Goal: Task Accomplishment & Management: Manage account settings

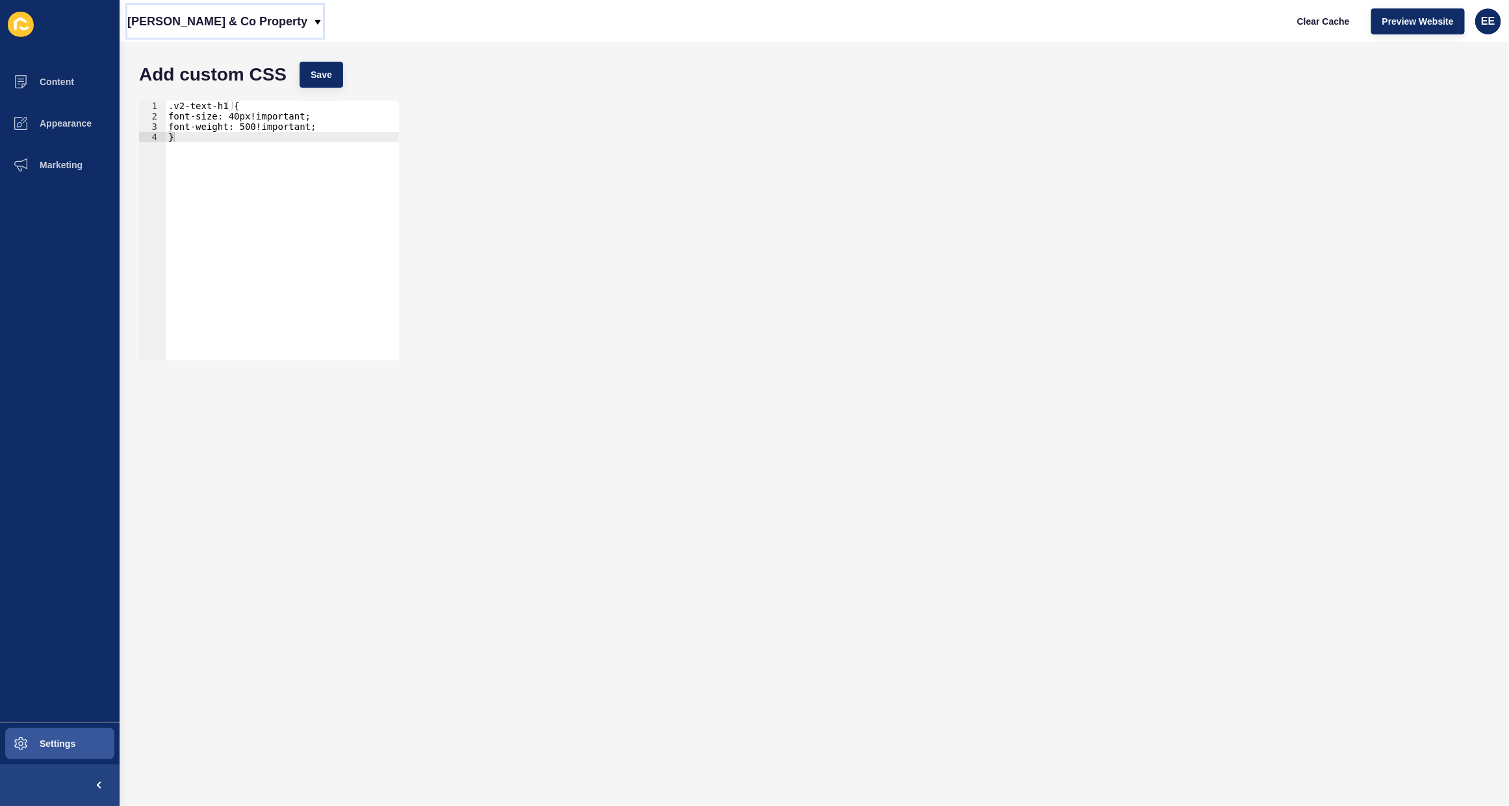
click at [231, 23] on p "[PERSON_NAME] & Co Property" at bounding box center [217, 21] width 180 height 32
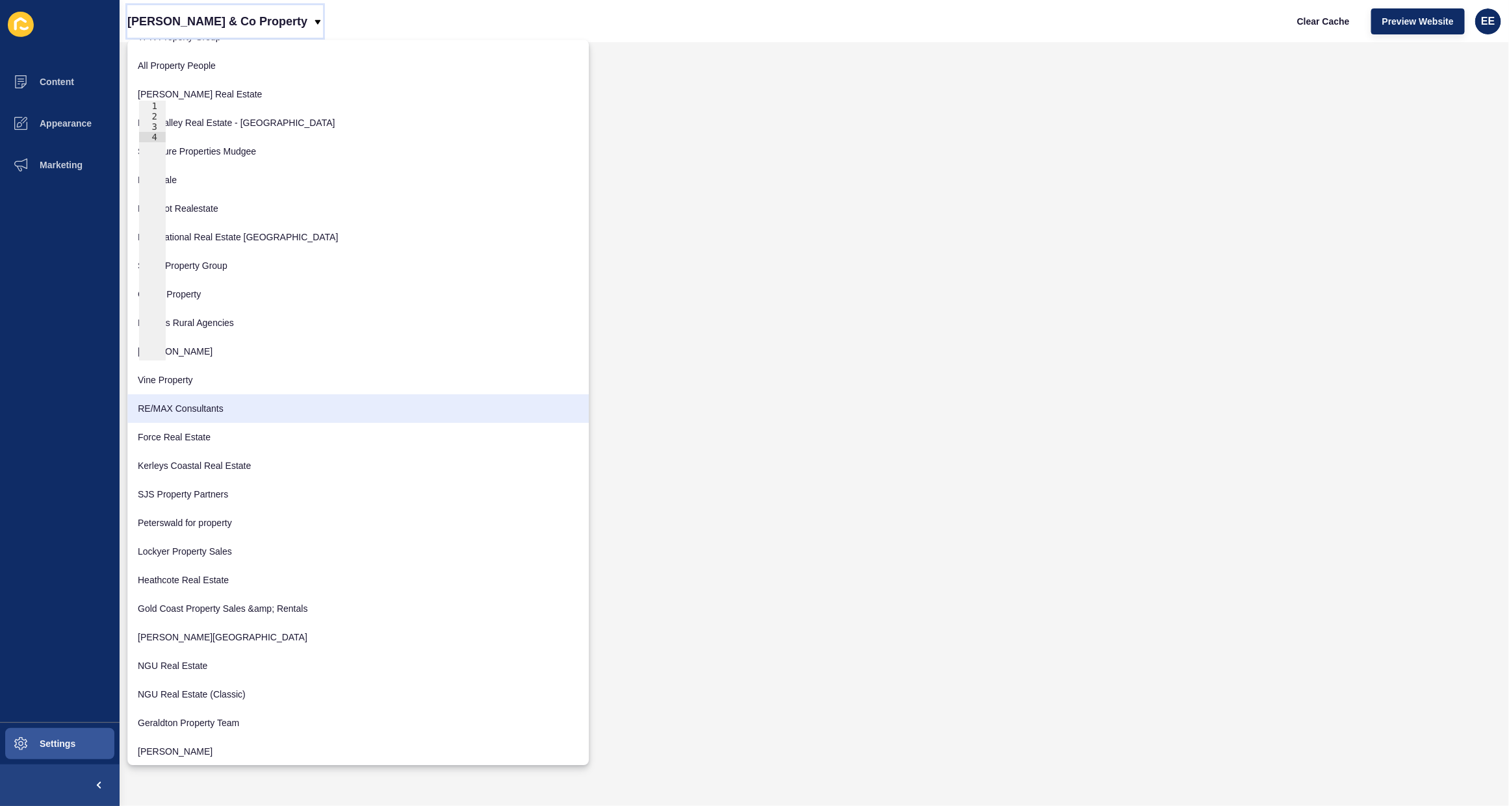
scroll to position [1999, 0]
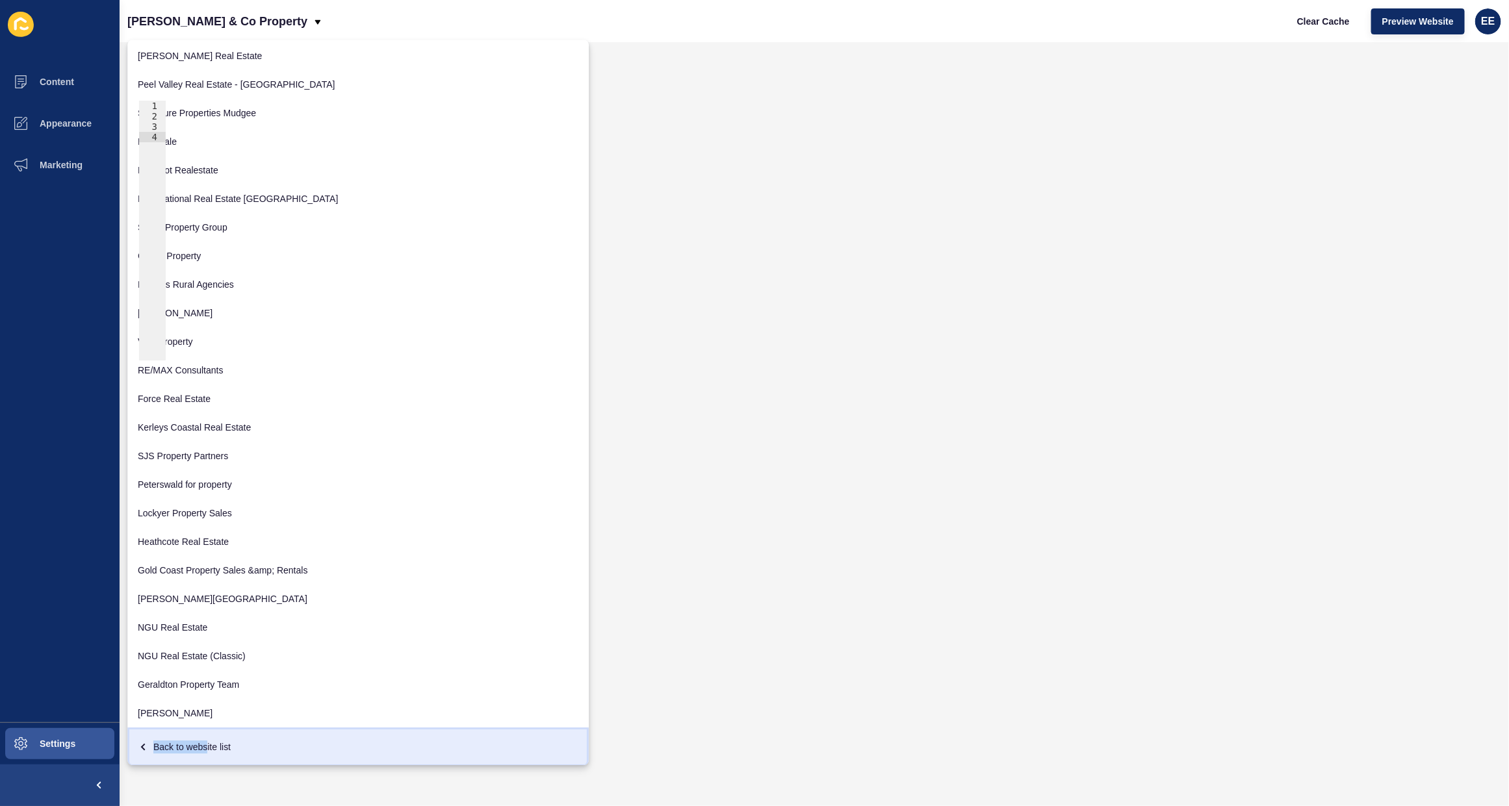
click at [209, 741] on div "Back to website list" at bounding box center [358, 746] width 441 height 23
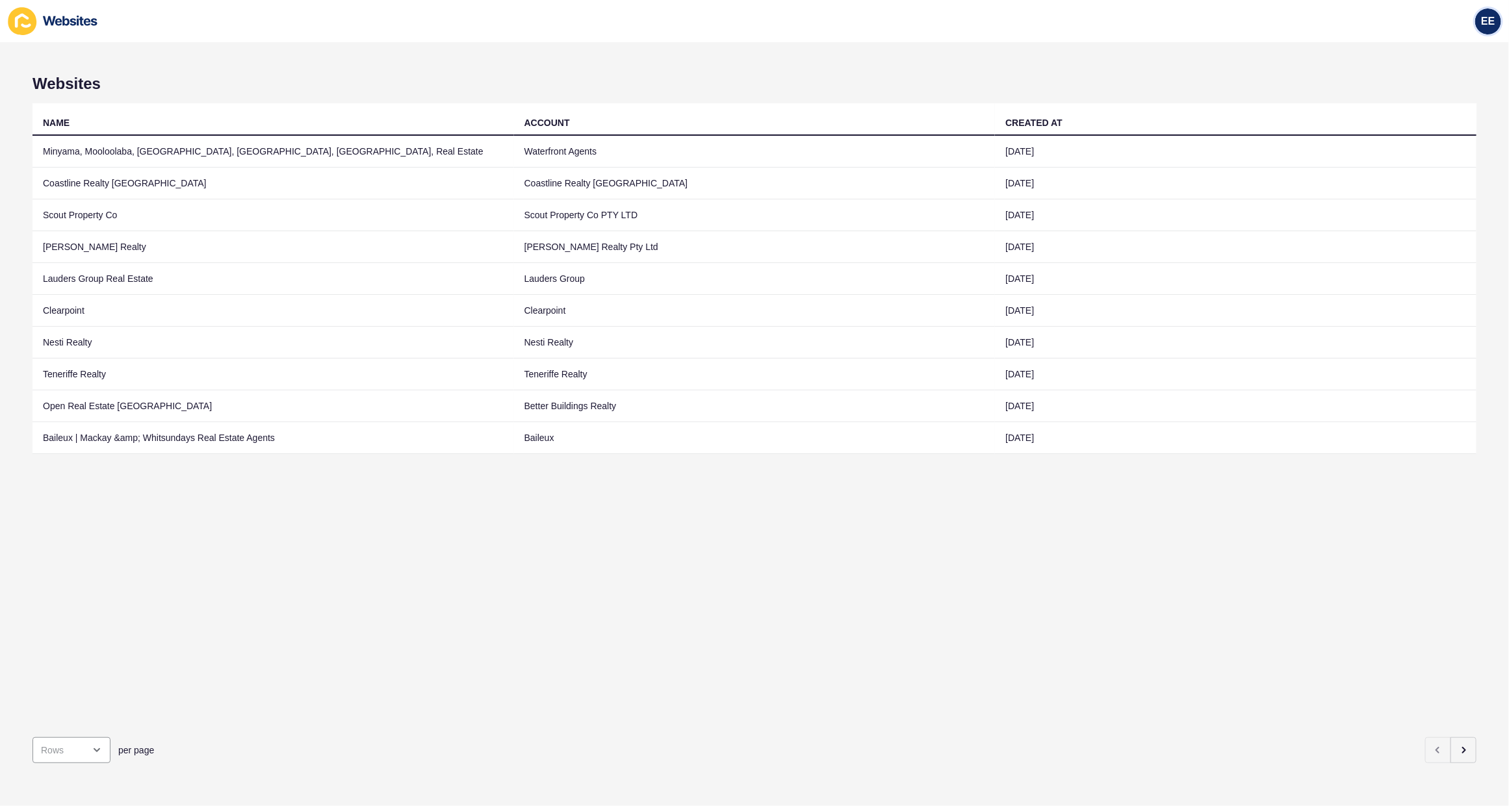
click at [1476, 14] on div "EE" at bounding box center [1488, 21] width 26 height 26
drag, startPoint x: 1449, startPoint y: 106, endPoint x: 1464, endPoint y: 109, distance: 14.7
click at [1451, 106] on link "Logout" at bounding box center [1457, 108] width 96 height 29
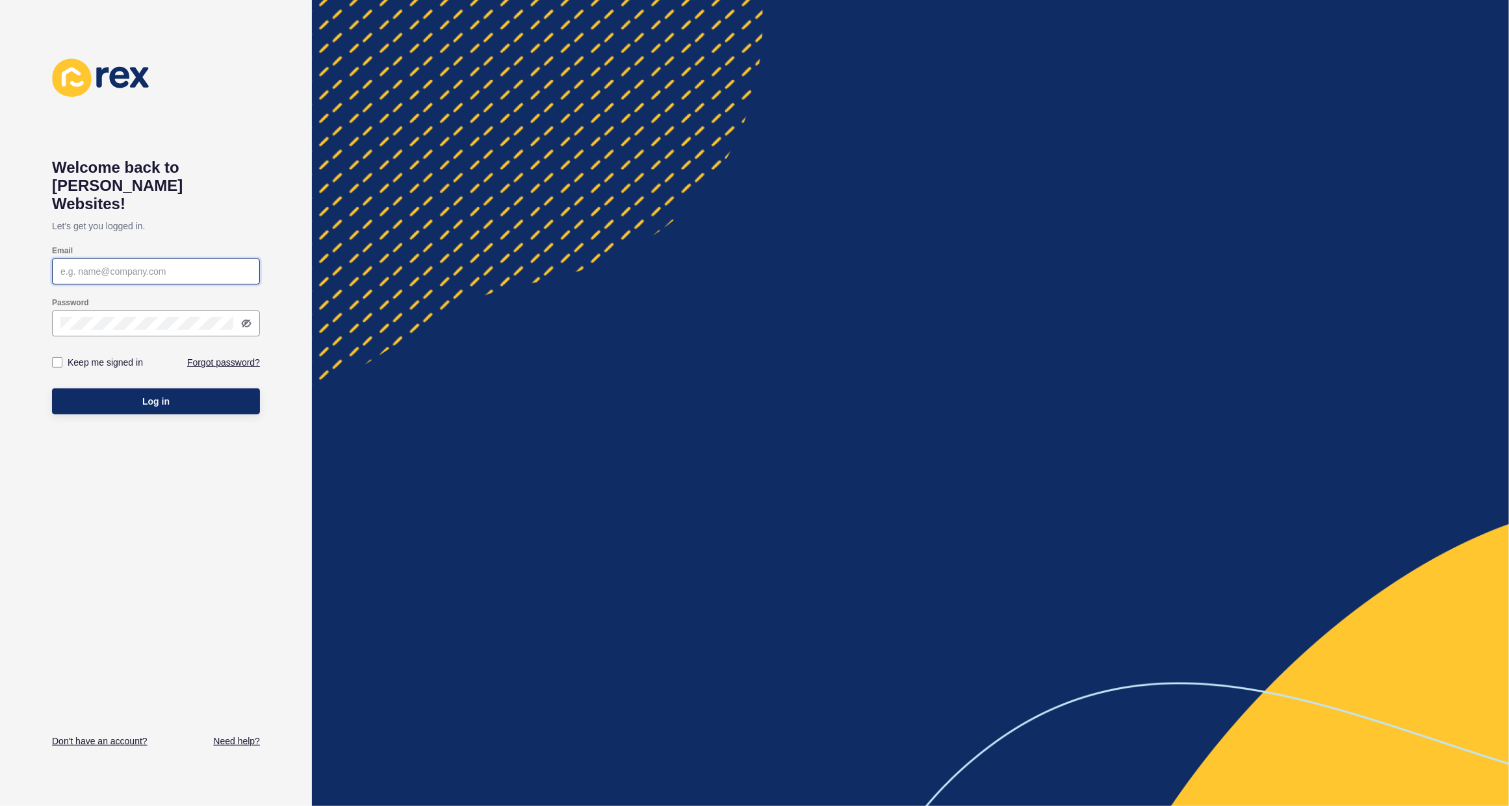
type input "[PERSON_NAME][EMAIL_ADDRESS][PERSON_NAME][DOMAIN_NAME]"
click at [154, 393] on button "Log in" at bounding box center [156, 402] width 208 height 26
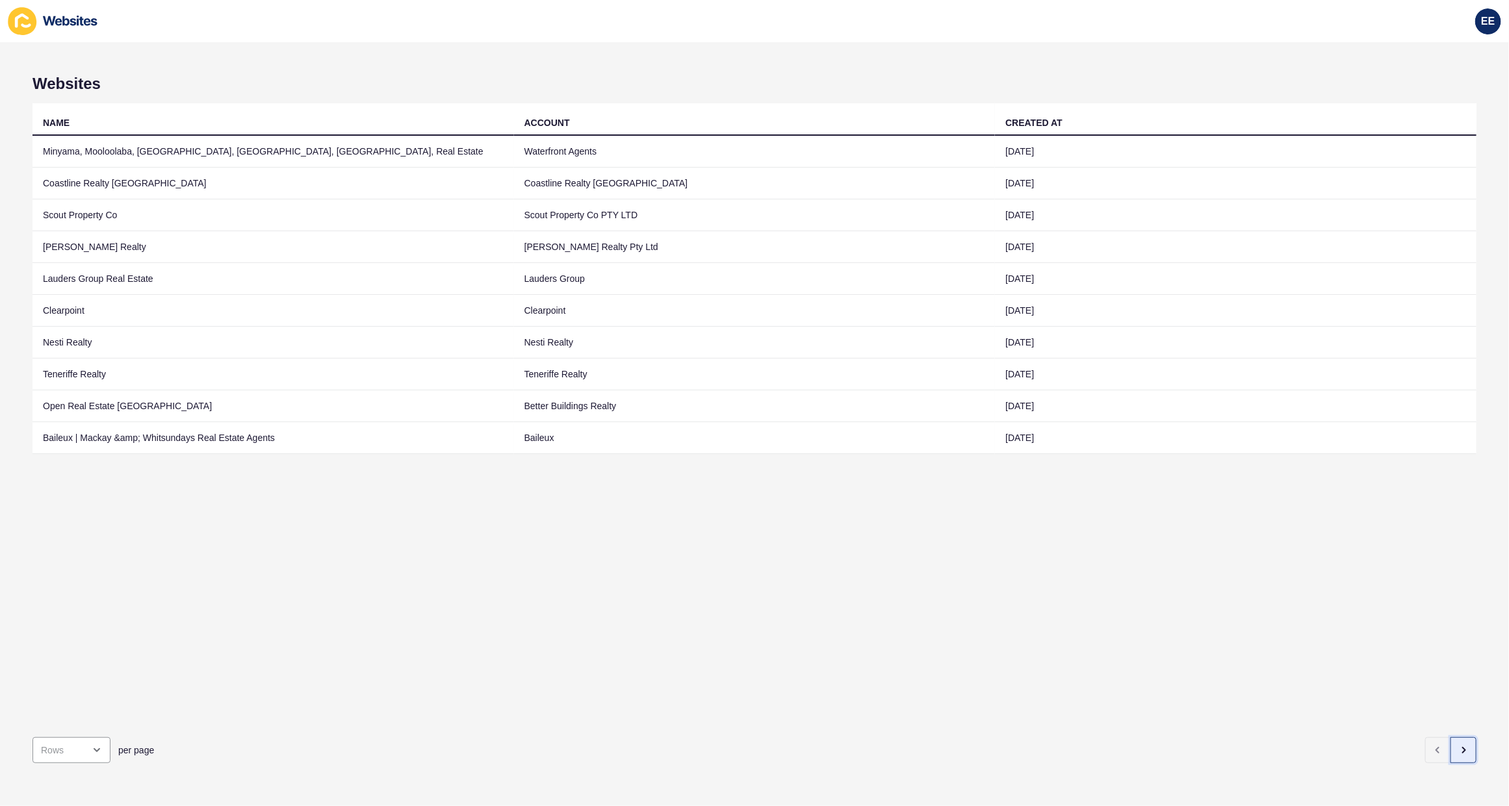
click at [1453, 737] on button "button" at bounding box center [1463, 750] width 26 height 26
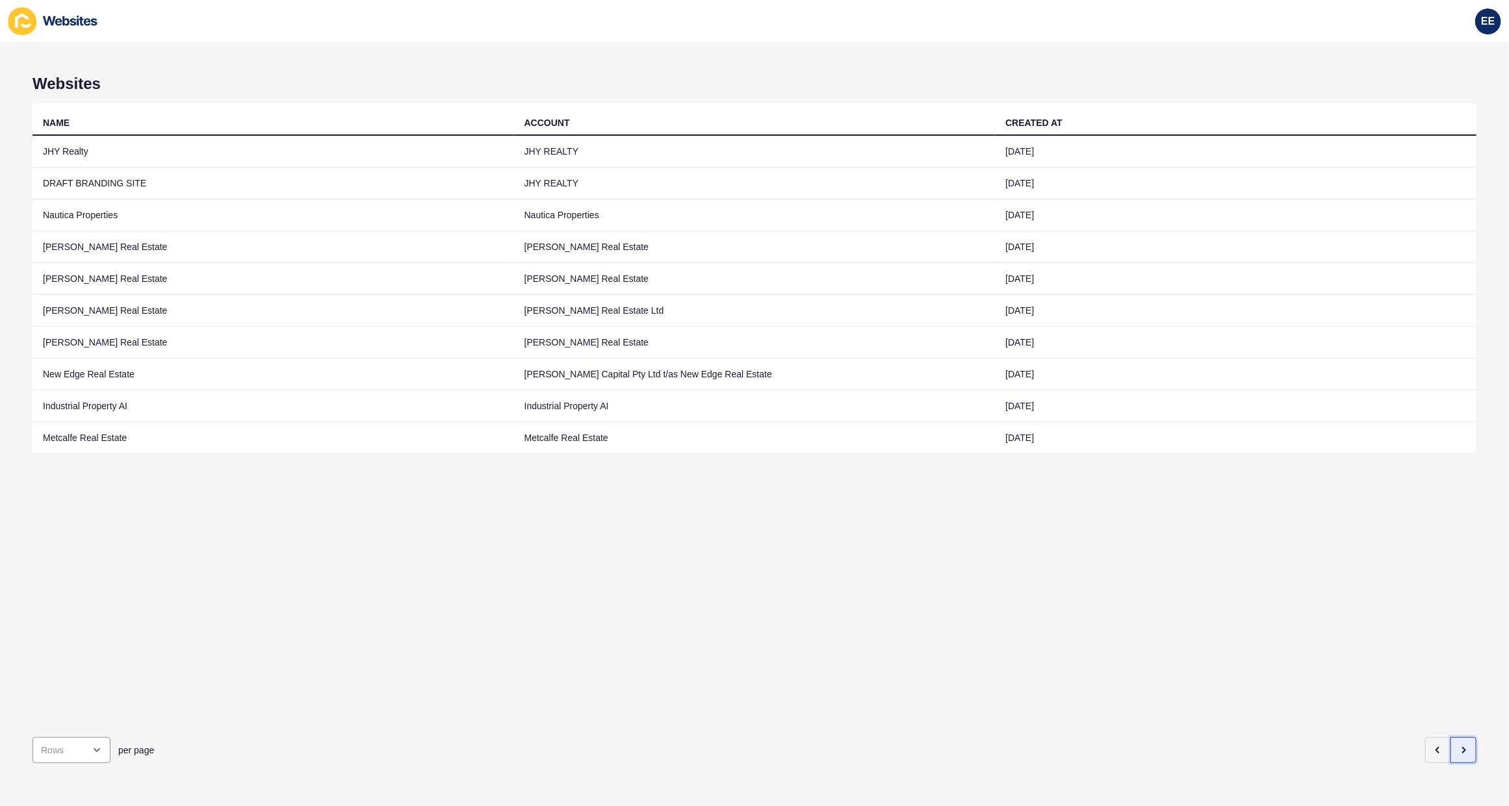
click at [1458, 745] on icon "button" at bounding box center [1463, 750] width 10 height 10
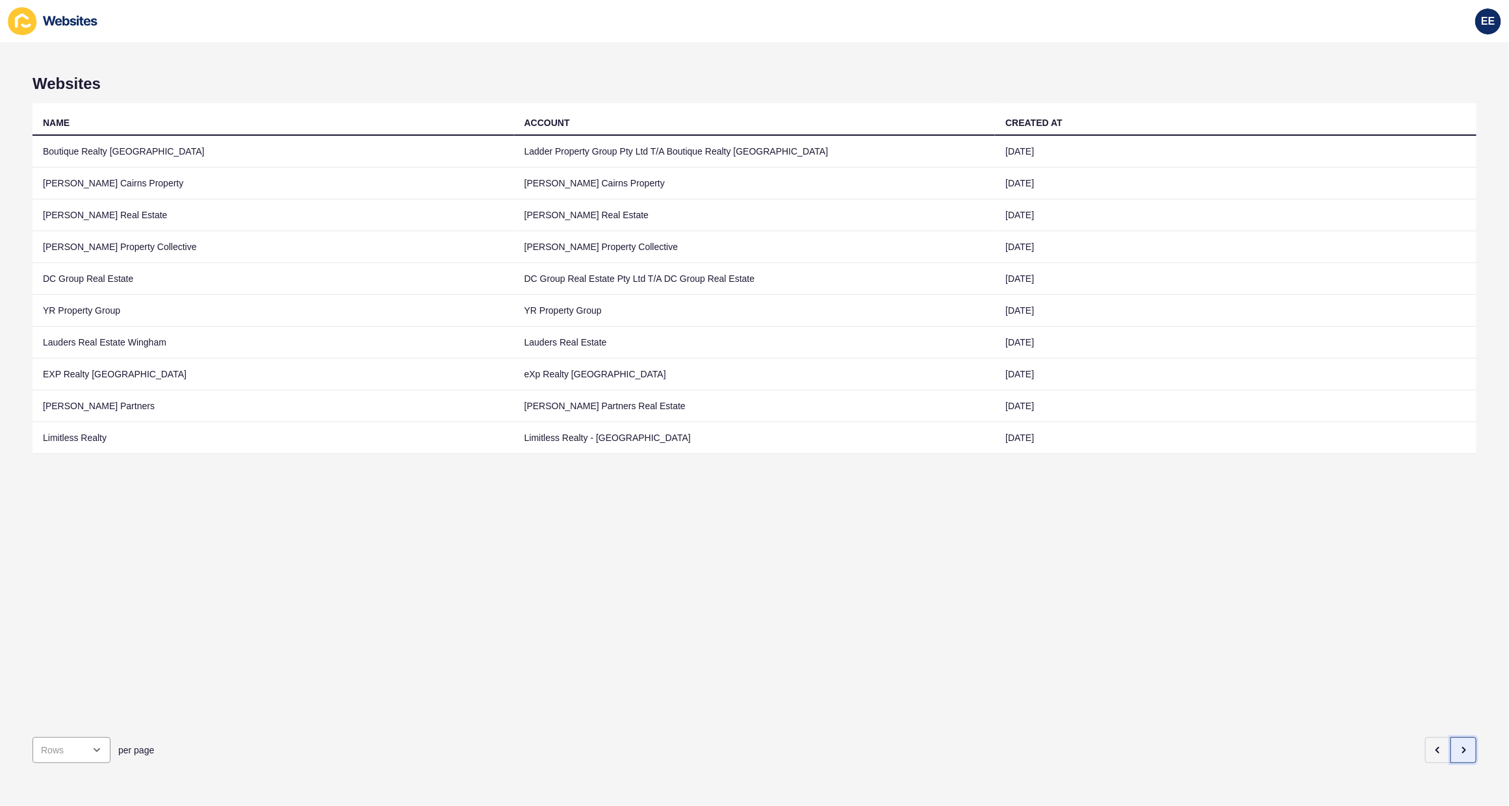
click at [1458, 745] on icon "button" at bounding box center [1463, 750] width 10 height 10
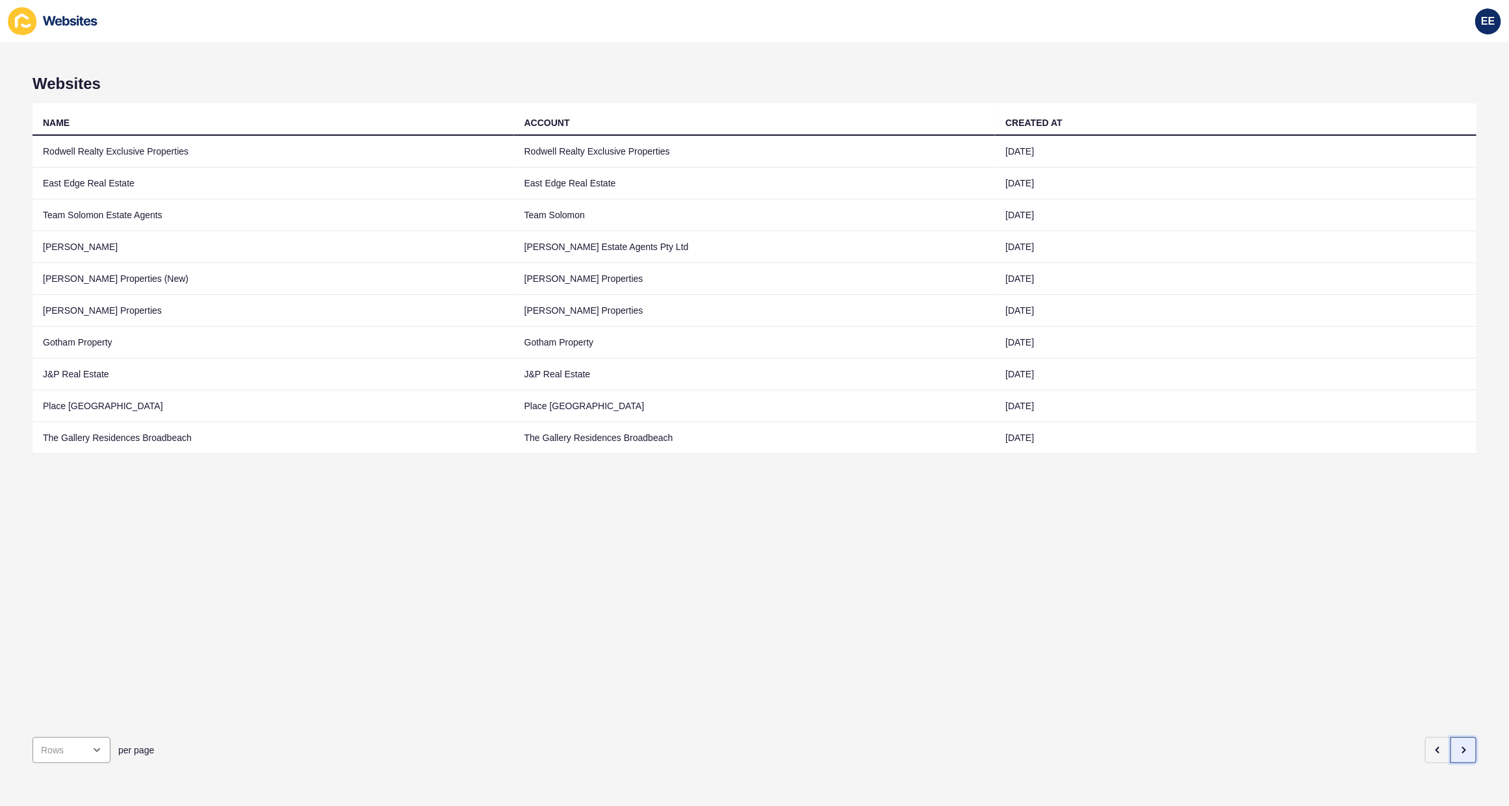
click at [1458, 745] on icon "button" at bounding box center [1463, 750] width 10 height 10
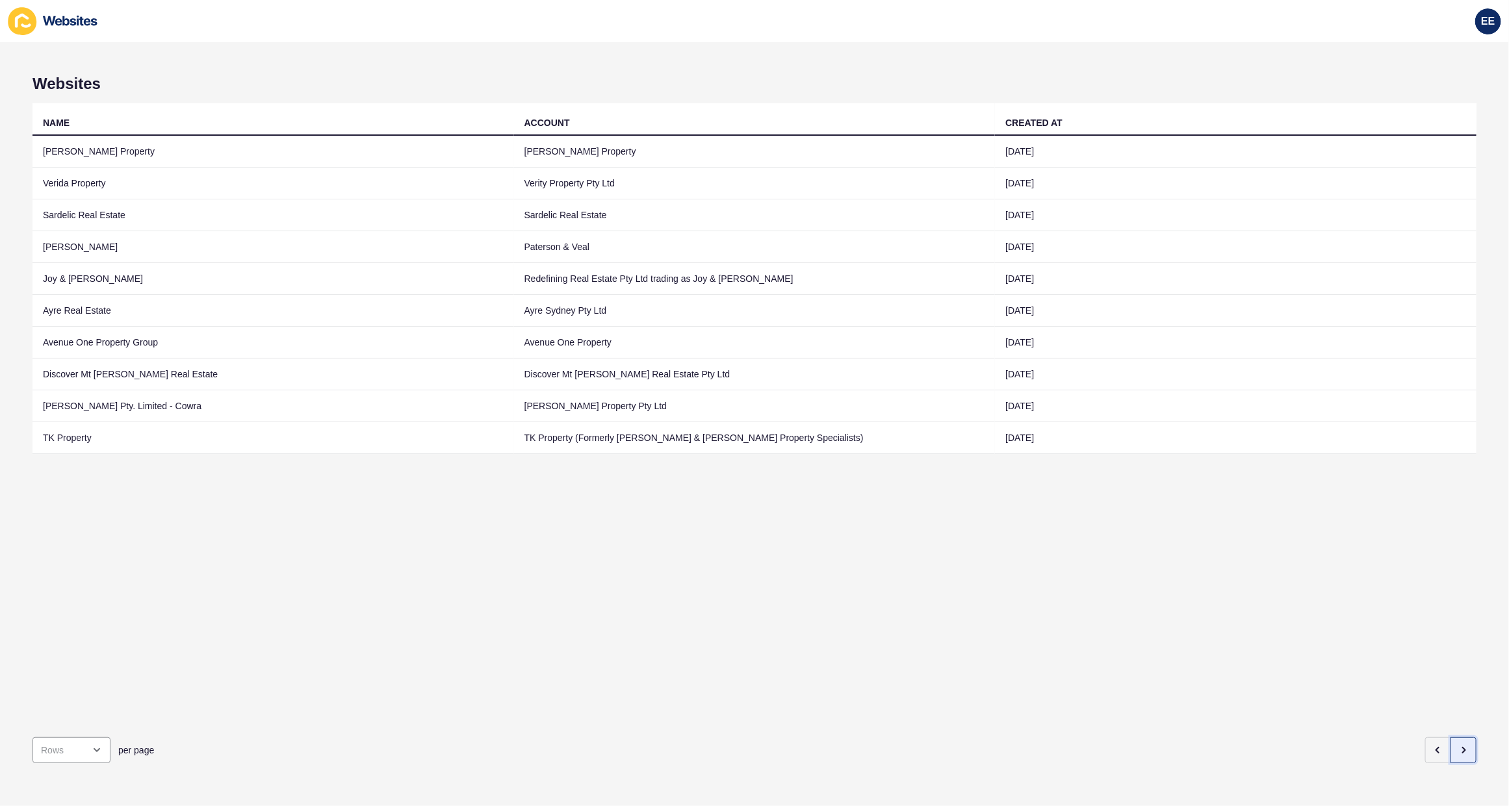
click at [1458, 745] on icon "button" at bounding box center [1463, 750] width 10 height 10
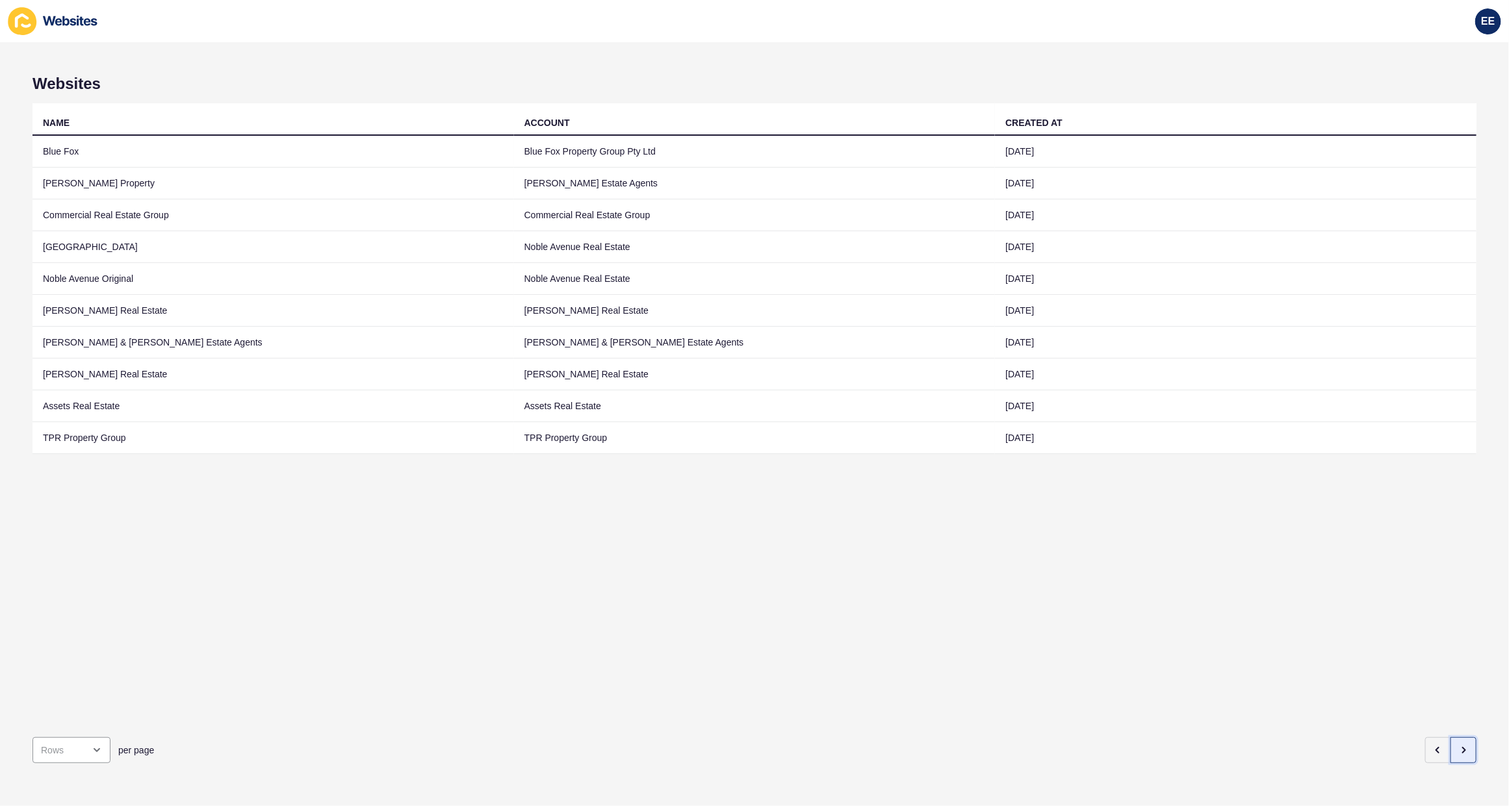
click at [1458, 745] on icon "button" at bounding box center [1463, 750] width 10 height 10
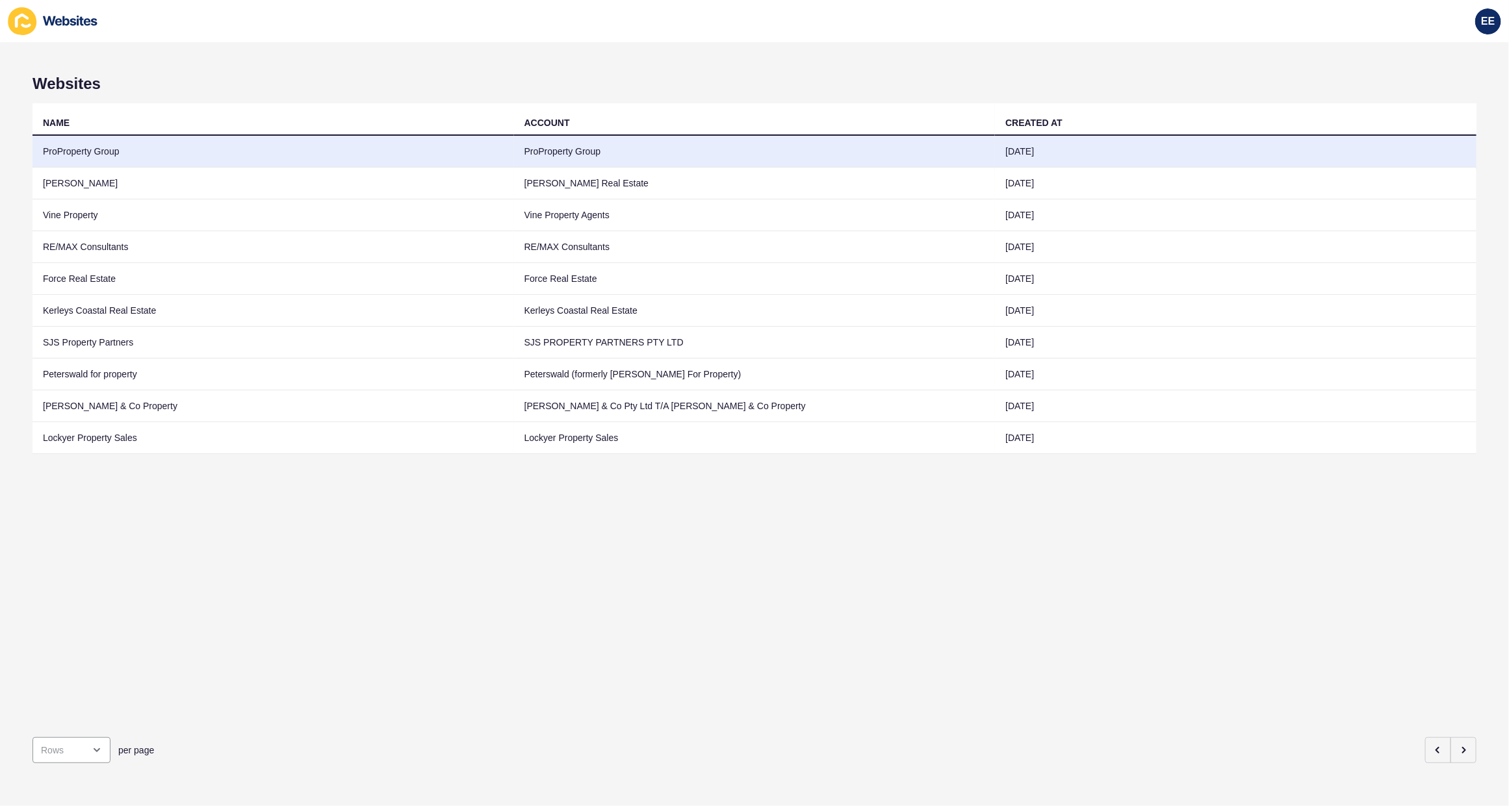
click at [83, 158] on td "ProProperty Group" at bounding box center [272, 152] width 481 height 32
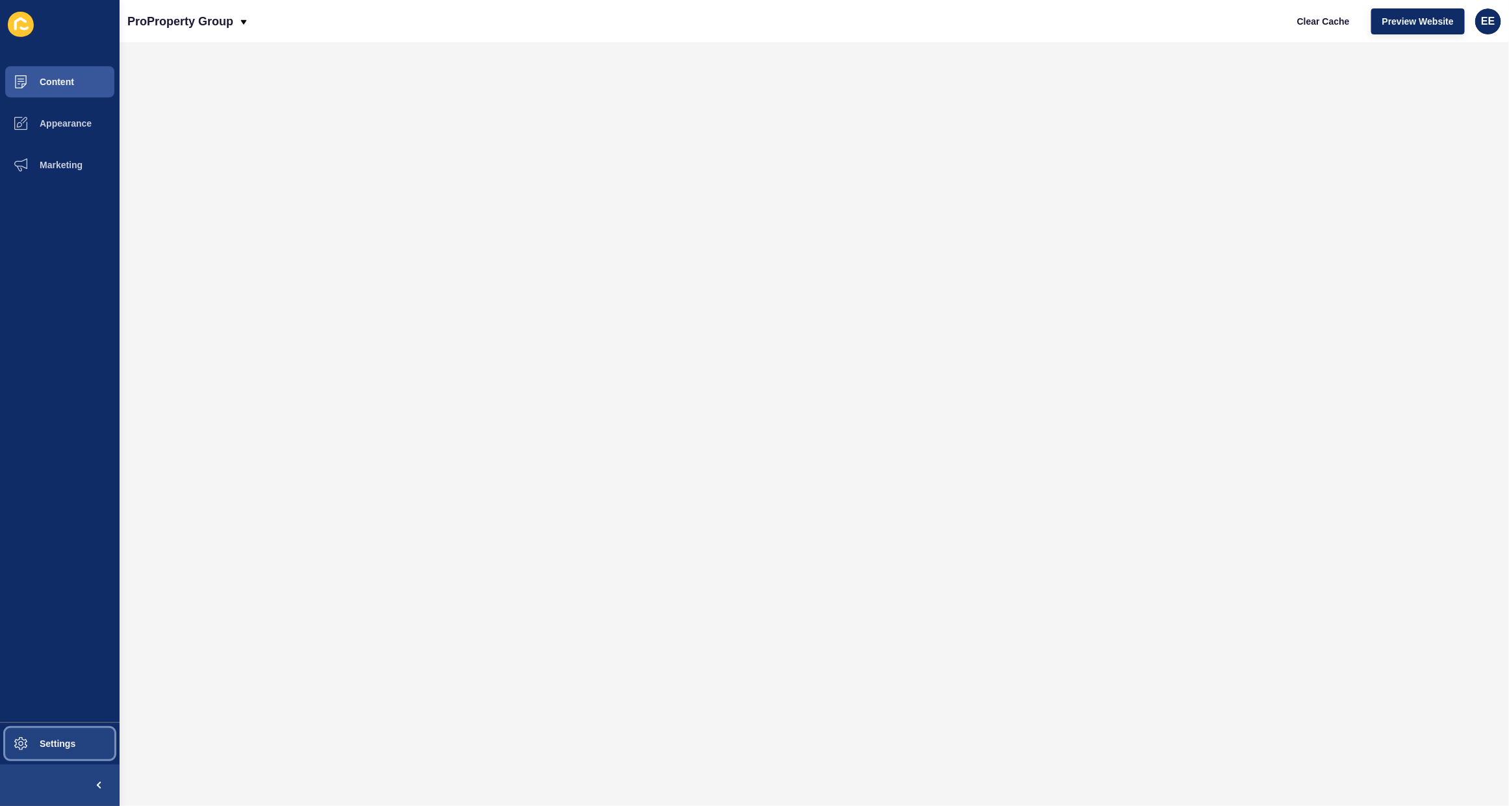
drag, startPoint x: 56, startPoint y: 749, endPoint x: 71, endPoint y: 739, distance: 18.4
click at [57, 749] on span "Settings" at bounding box center [36, 744] width 77 height 10
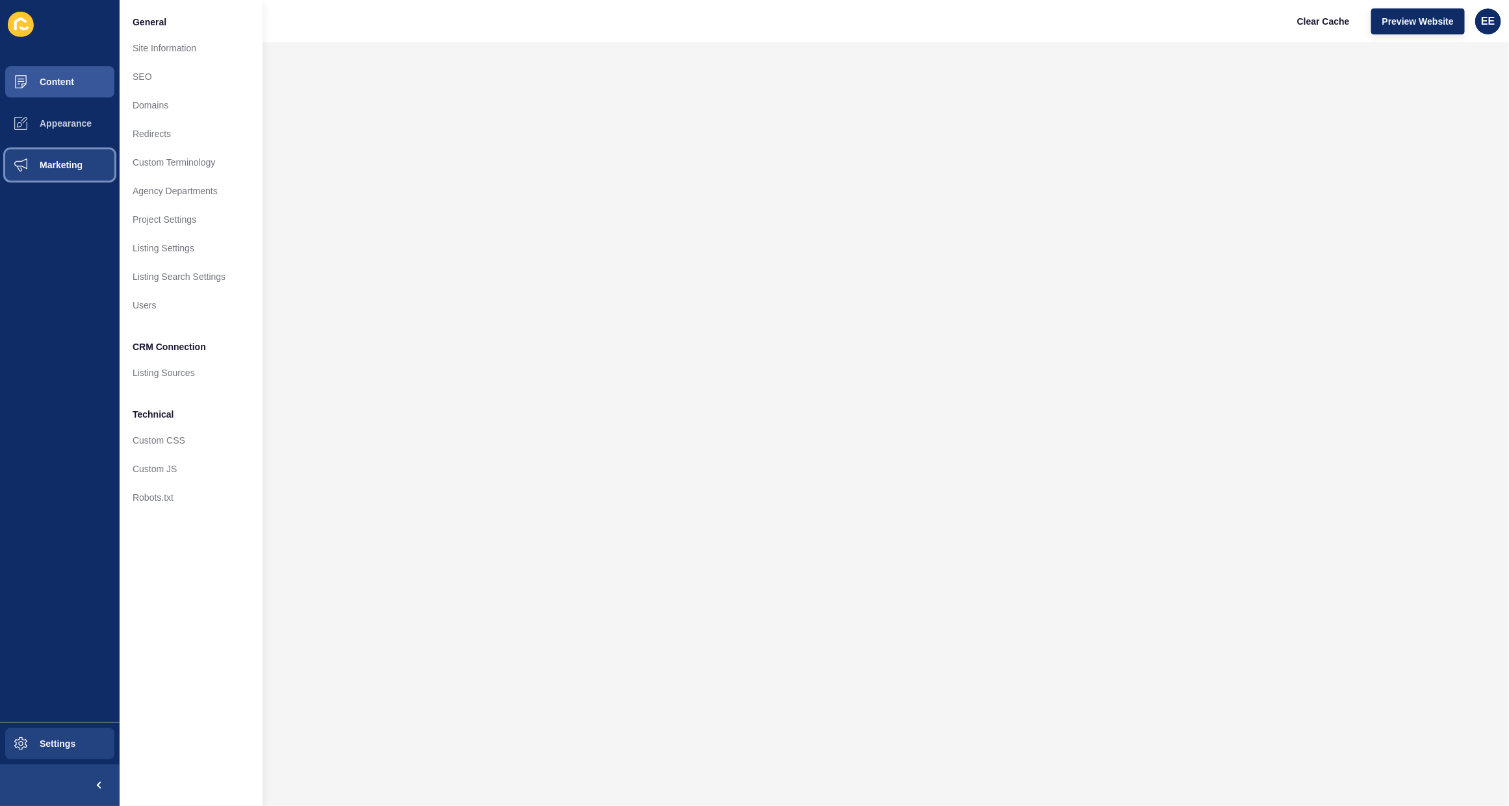
drag, startPoint x: 49, startPoint y: 170, endPoint x: 71, endPoint y: 170, distance: 22.1
click at [49, 170] on span "Marketing" at bounding box center [40, 165] width 84 height 10
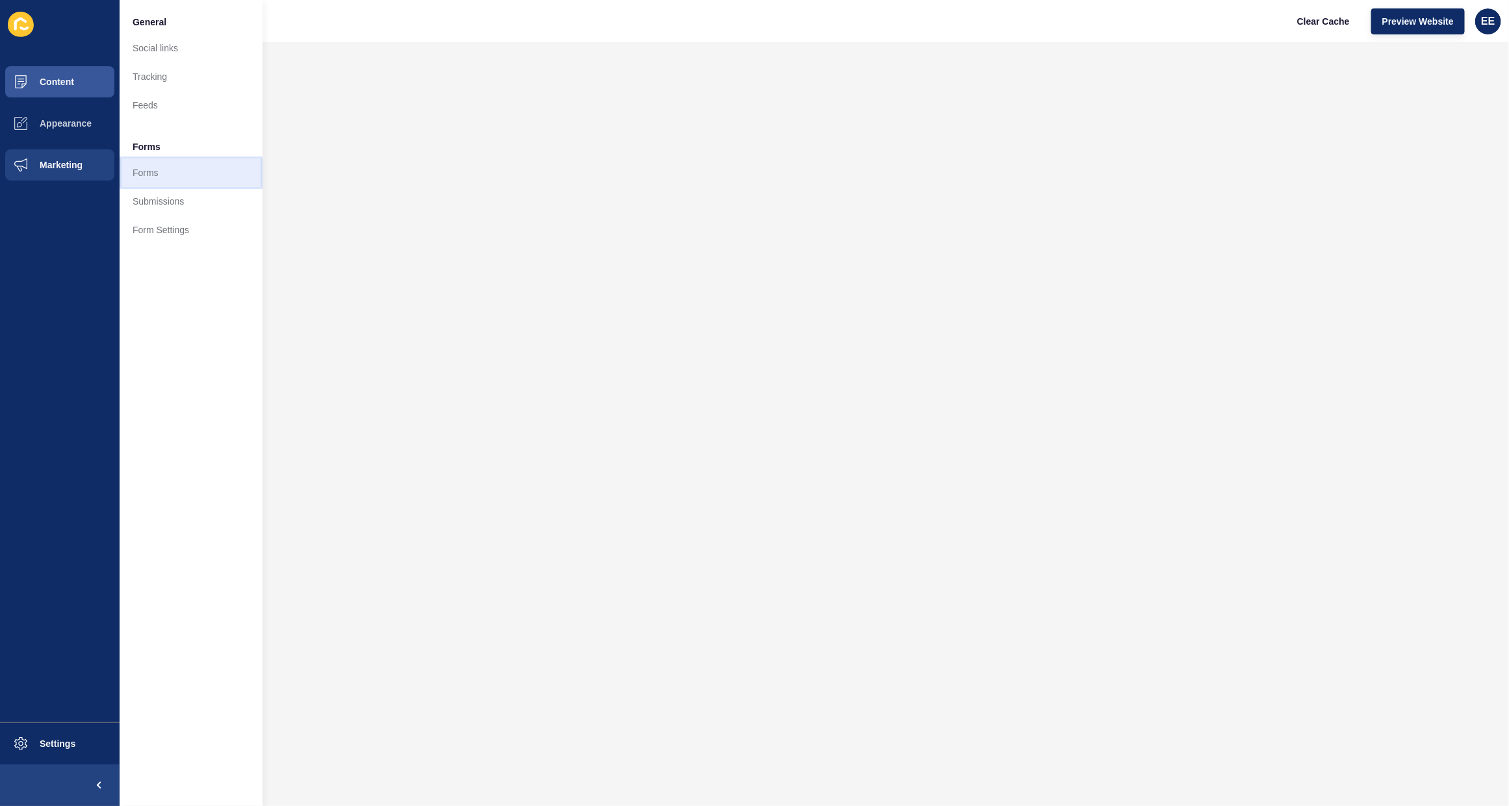
click at [164, 179] on link "Forms" at bounding box center [191, 173] width 143 height 29
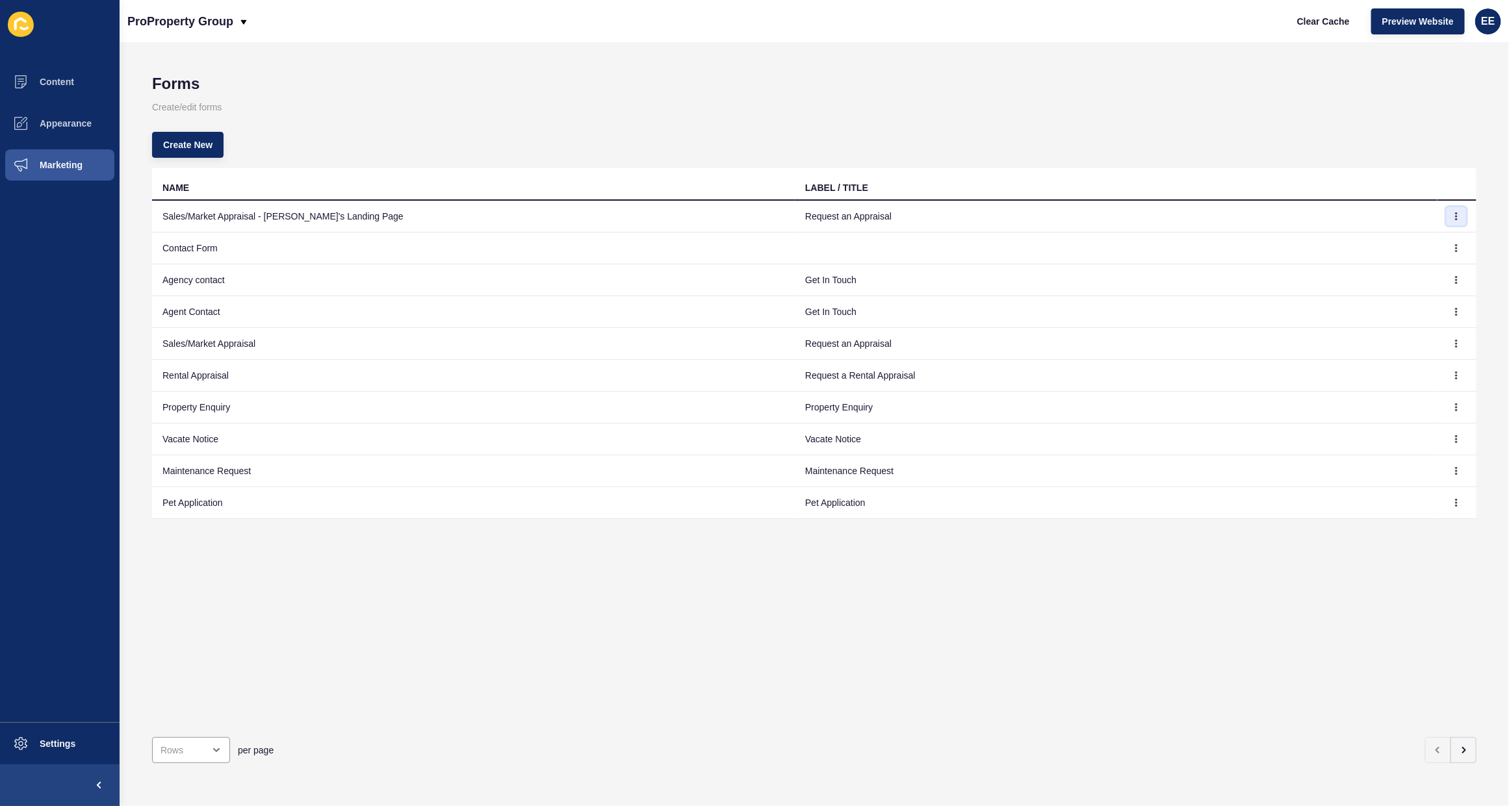
click at [1449, 210] on button "button" at bounding box center [1455, 216] width 19 height 18
click at [1385, 241] on link "Edit" at bounding box center [1408, 241] width 91 height 29
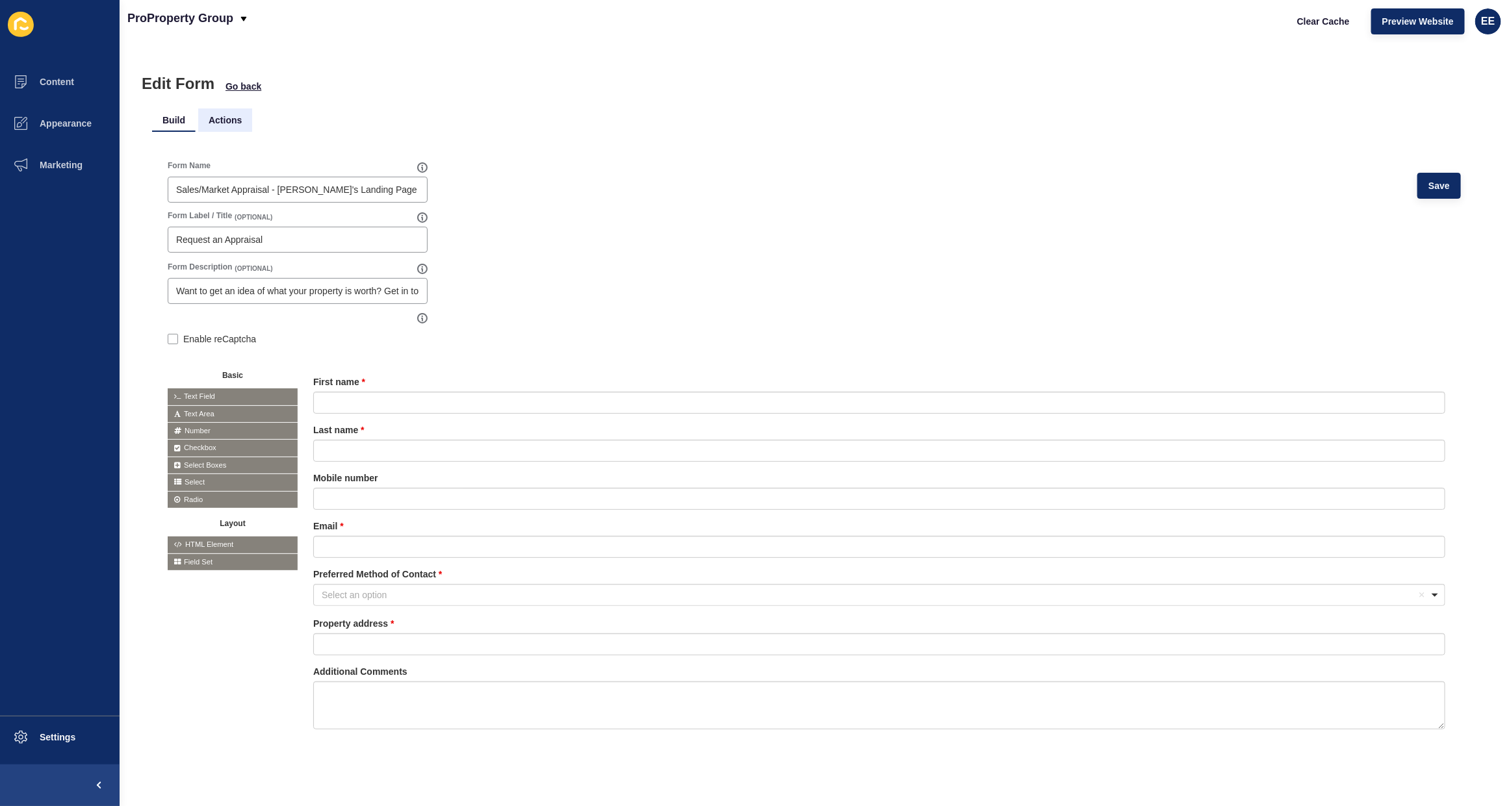
click at [228, 122] on li "Actions" at bounding box center [225, 120] width 54 height 23
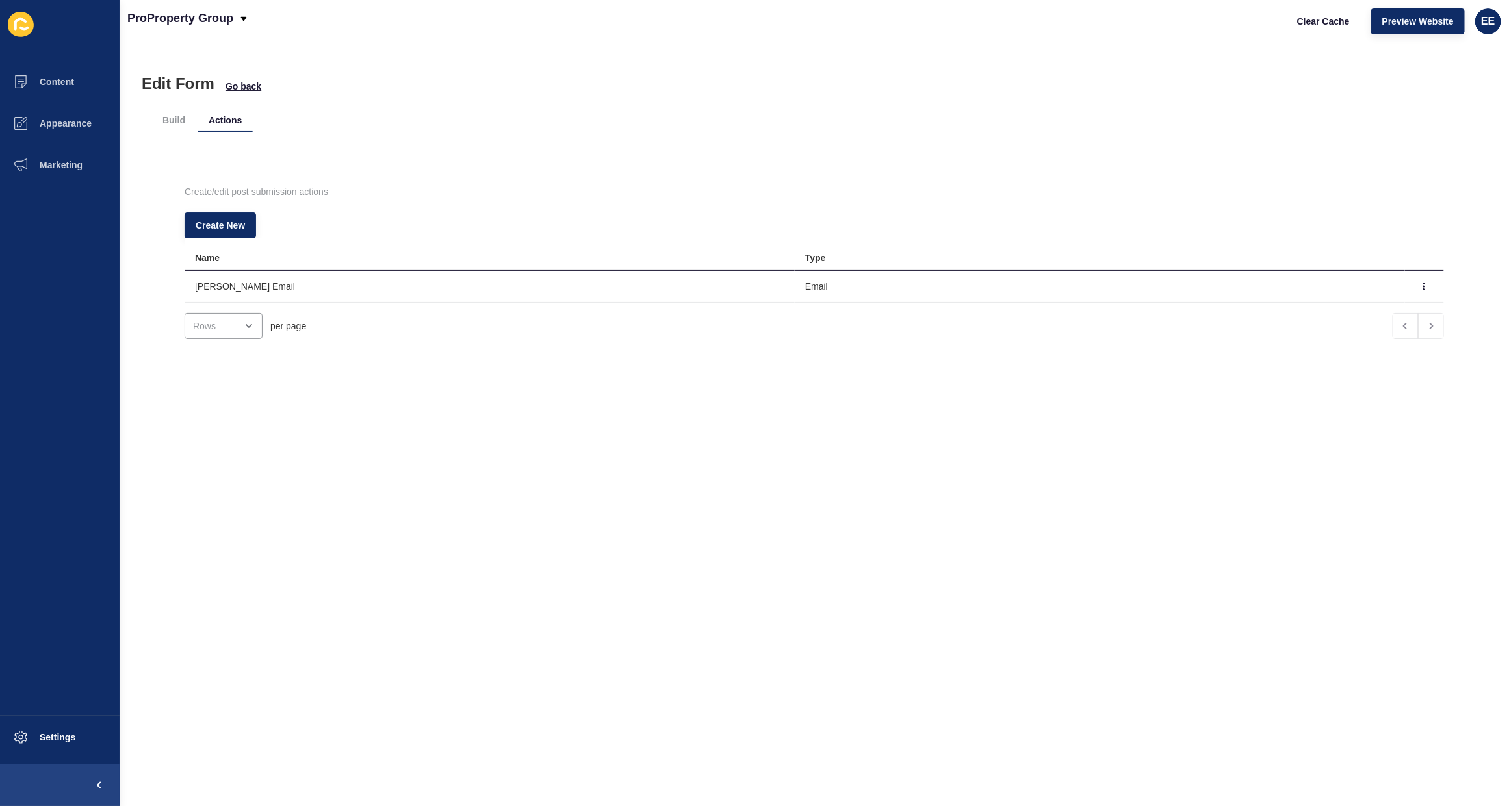
drag, startPoint x: 540, startPoint y: 550, endPoint x: 656, endPoint y: 333, distance: 245.6
click at [540, 546] on div "Edit Form Go back Build Actions Create/edit post submission actions Create New …" at bounding box center [814, 424] width 1389 height 764
click at [1414, 289] on button "button" at bounding box center [1423, 286] width 19 height 18
click at [1351, 312] on link "Edit" at bounding box center [1363, 312] width 91 height 29
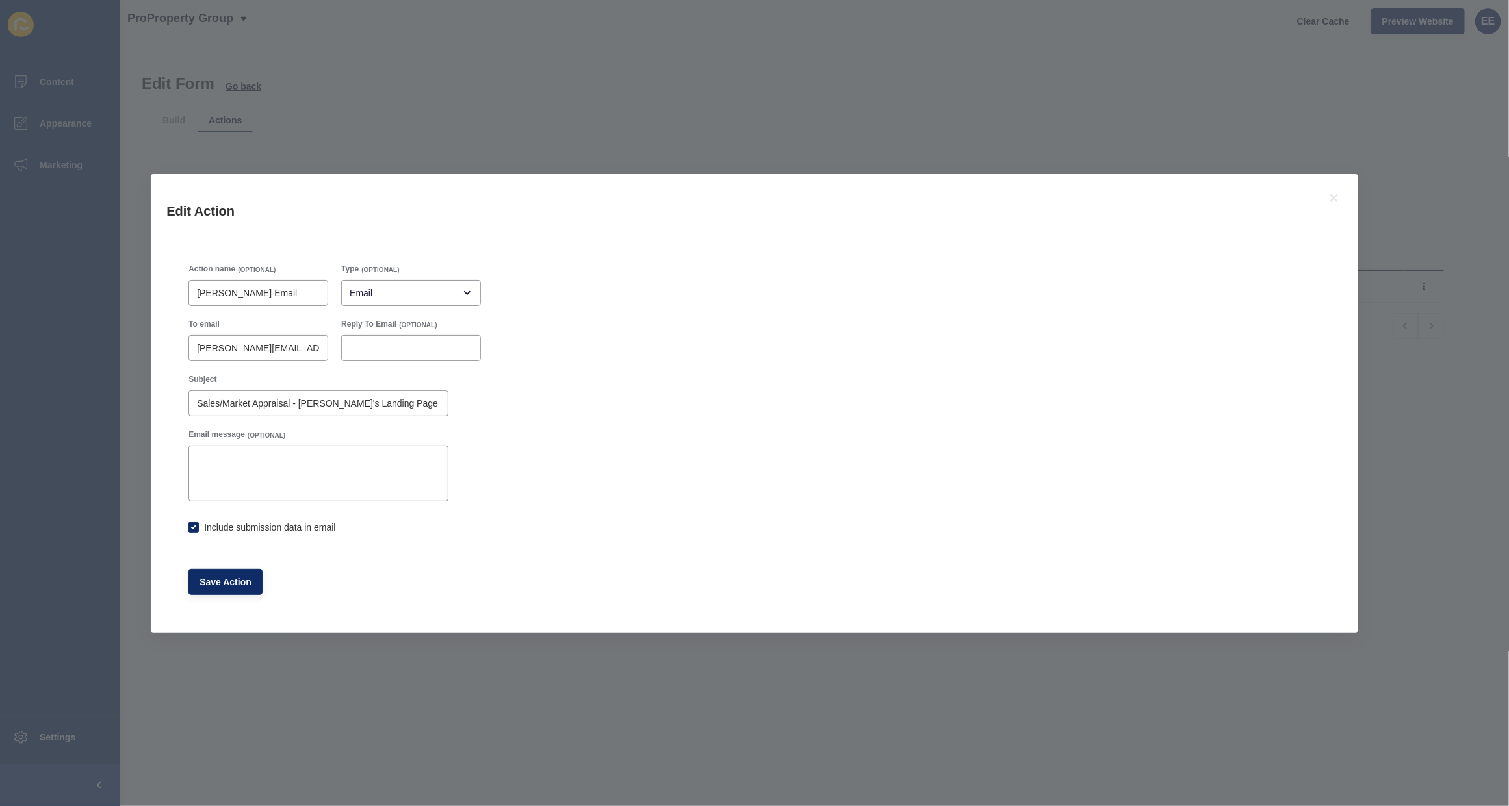
checkbox input "true"
drag, startPoint x: 1334, startPoint y: 195, endPoint x: 1372, endPoint y: 135, distance: 70.7
click at [1344, 195] on div "Edit Action" at bounding box center [754, 208] width 1207 height 68
click at [1338, 200] on icon at bounding box center [1334, 198] width 16 height 16
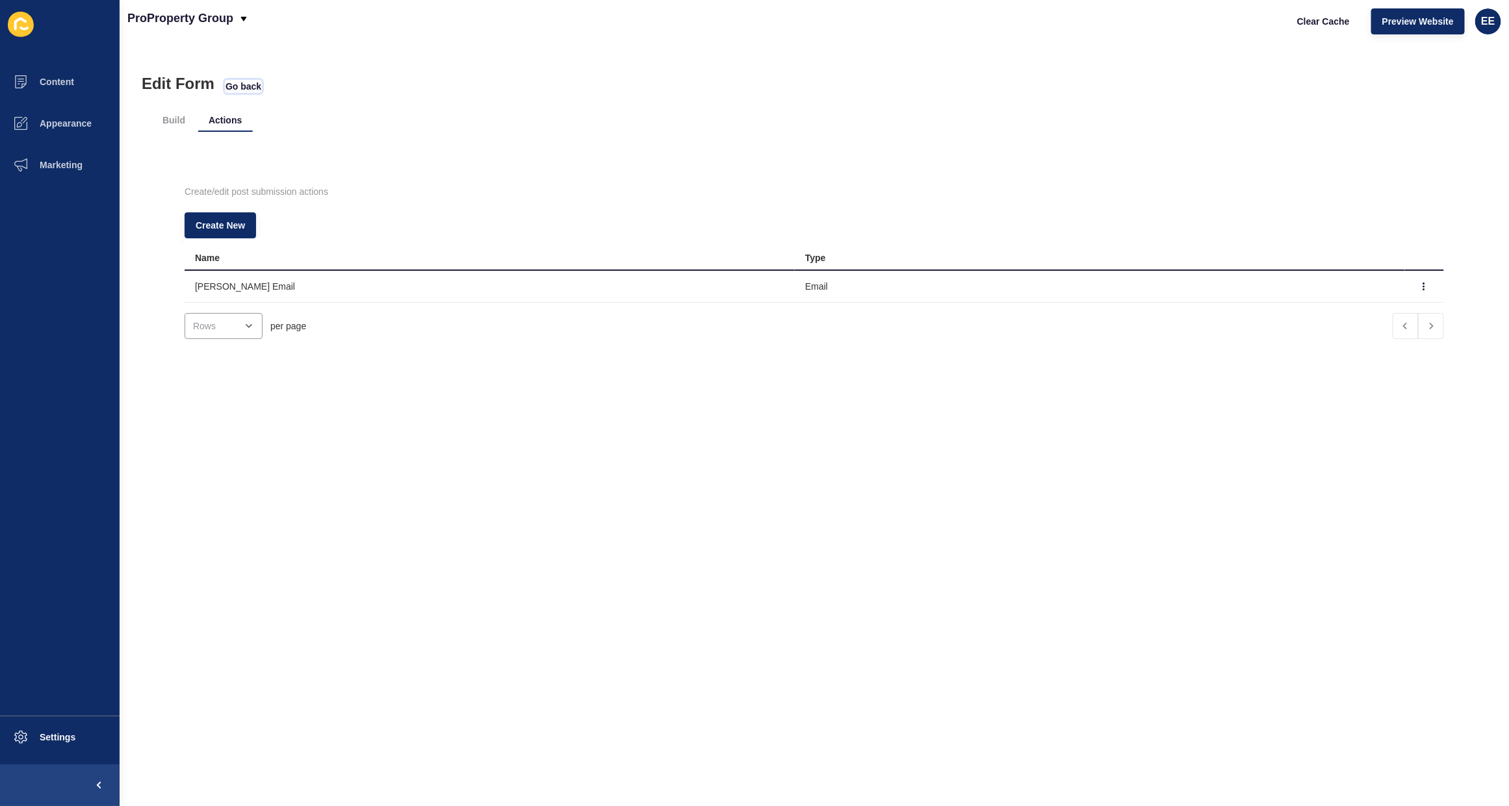
click at [233, 88] on span "Go back" at bounding box center [243, 86] width 36 height 13
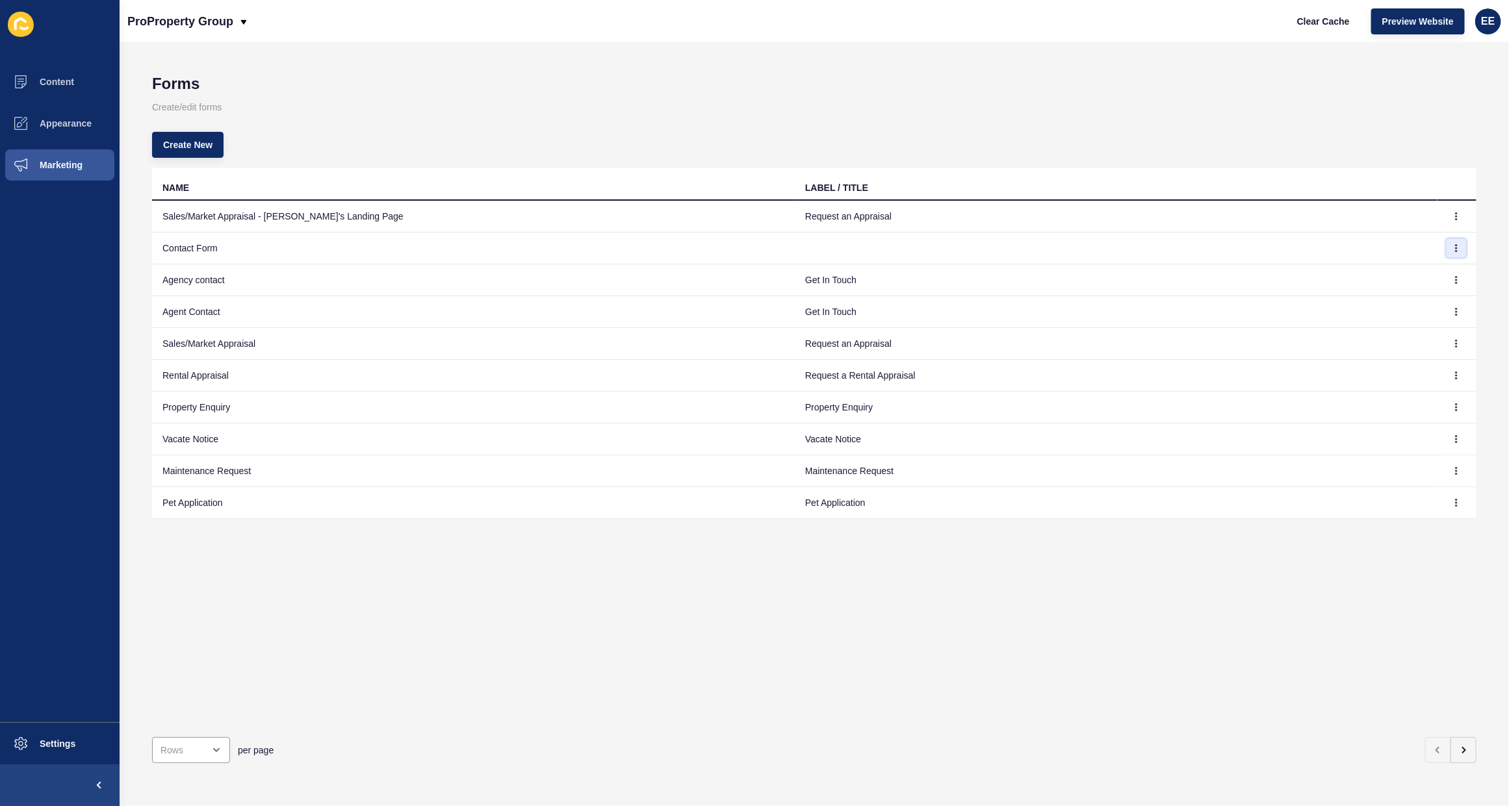
click at [1446, 251] on button "button" at bounding box center [1455, 248] width 19 height 18
click at [1391, 271] on link "Edit" at bounding box center [1408, 274] width 91 height 29
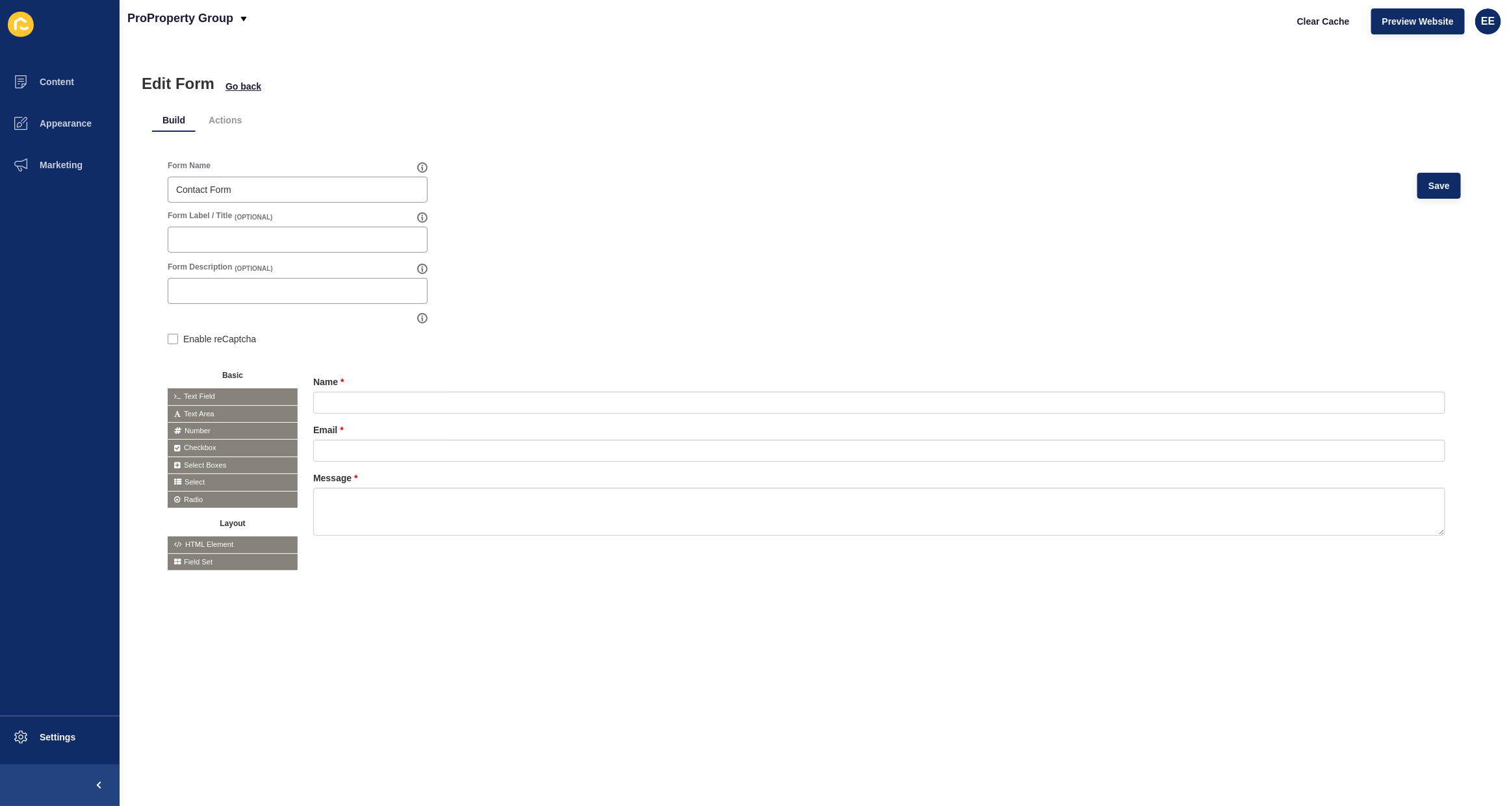
drag, startPoint x: 223, startPoint y: 116, endPoint x: 303, endPoint y: 137, distance: 83.4
click at [225, 117] on li "Actions" at bounding box center [225, 120] width 54 height 23
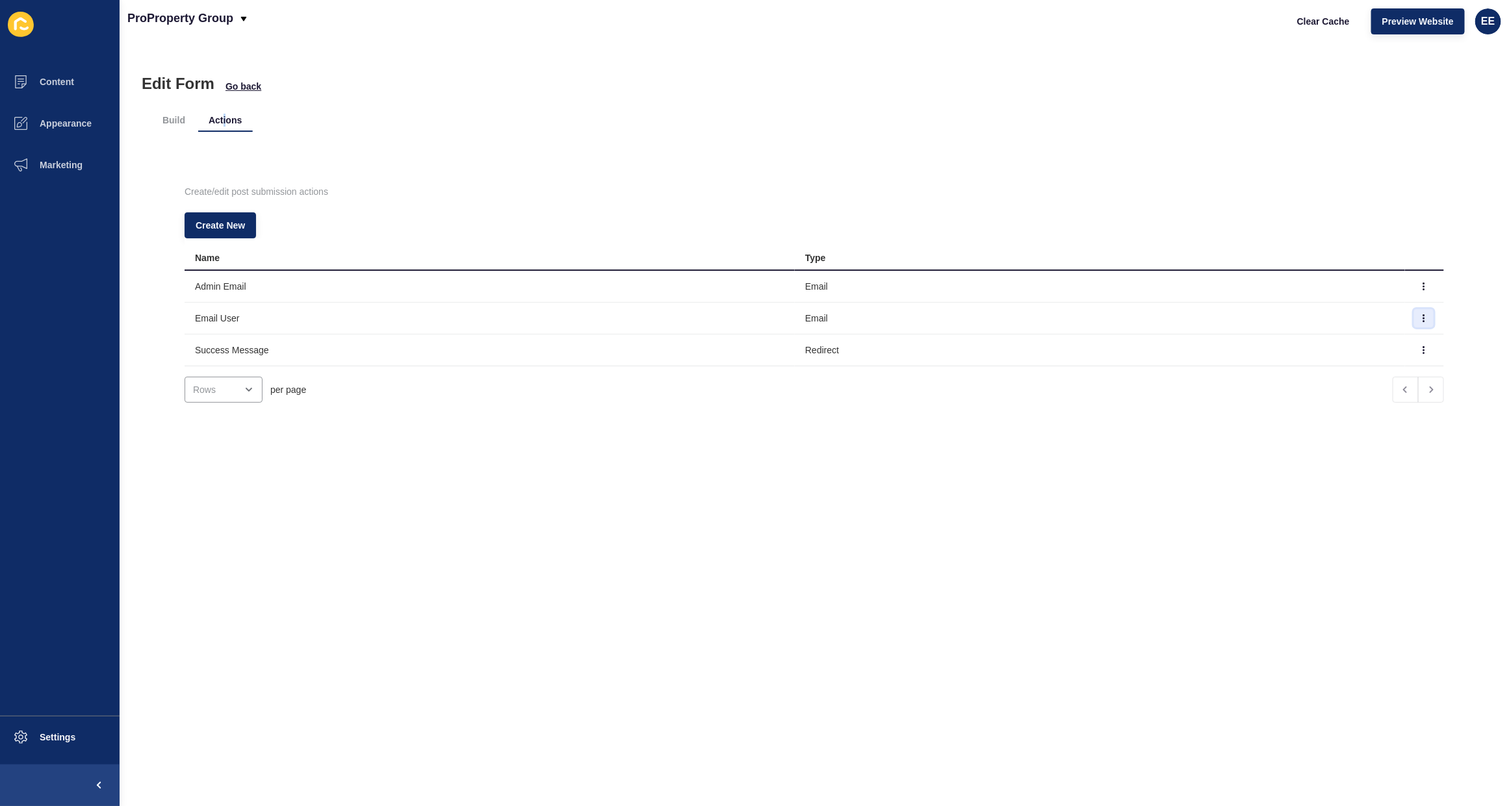
drag, startPoint x: 1391, startPoint y: 318, endPoint x: 1402, endPoint y: 320, distance: 11.1
click at [1414, 319] on button "button" at bounding box center [1423, 318] width 19 height 18
click at [1349, 338] on link "Edit" at bounding box center [1363, 344] width 91 height 29
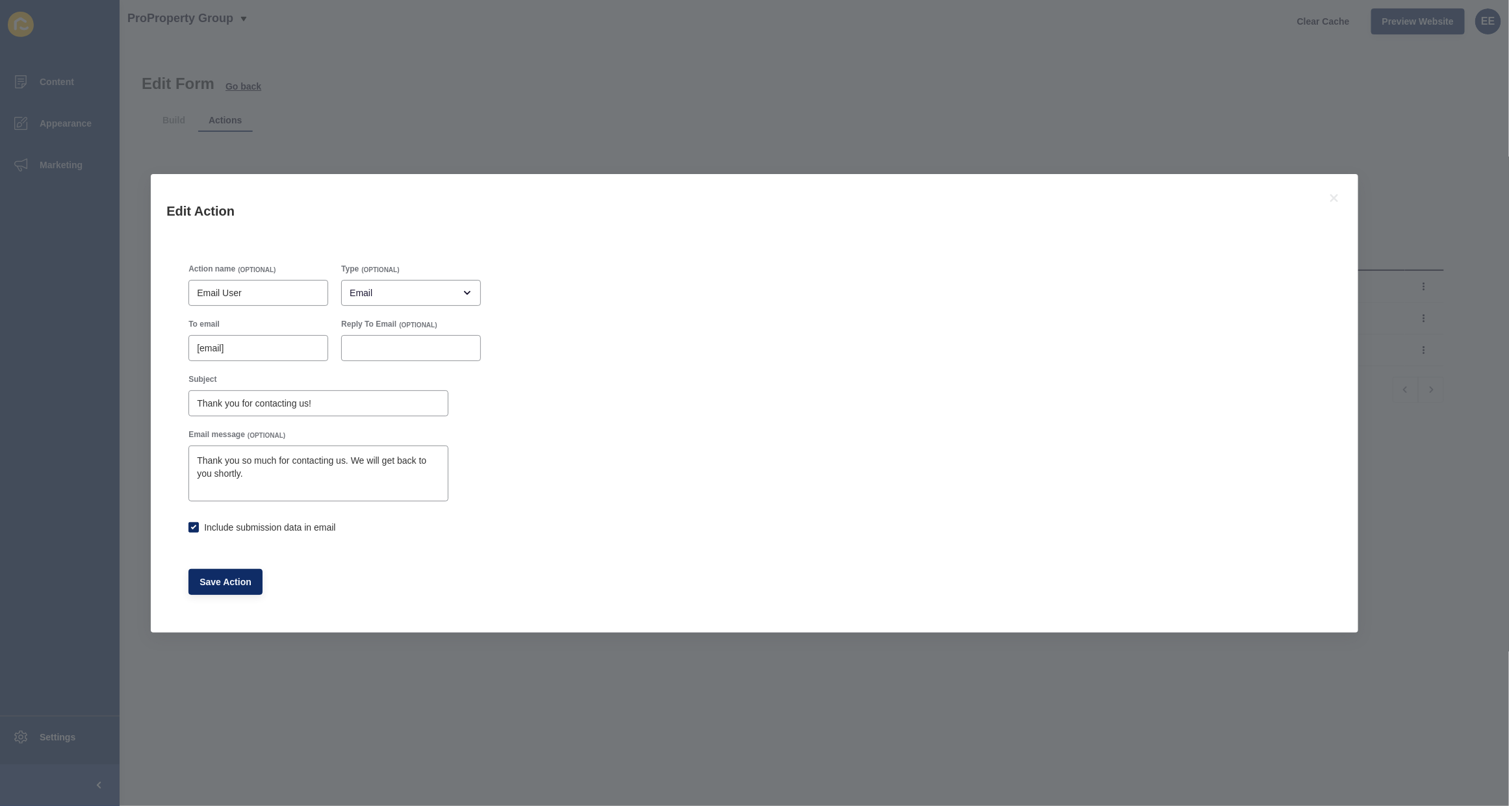
click at [1438, 344] on div "Edit Action Action name (OPTIONAL) Email User Type (OPTIONAL) Email To email [e…" at bounding box center [754, 403] width 1509 height 806
checkbox input "true"
click at [1330, 195] on icon at bounding box center [1334, 198] width 8 height 8
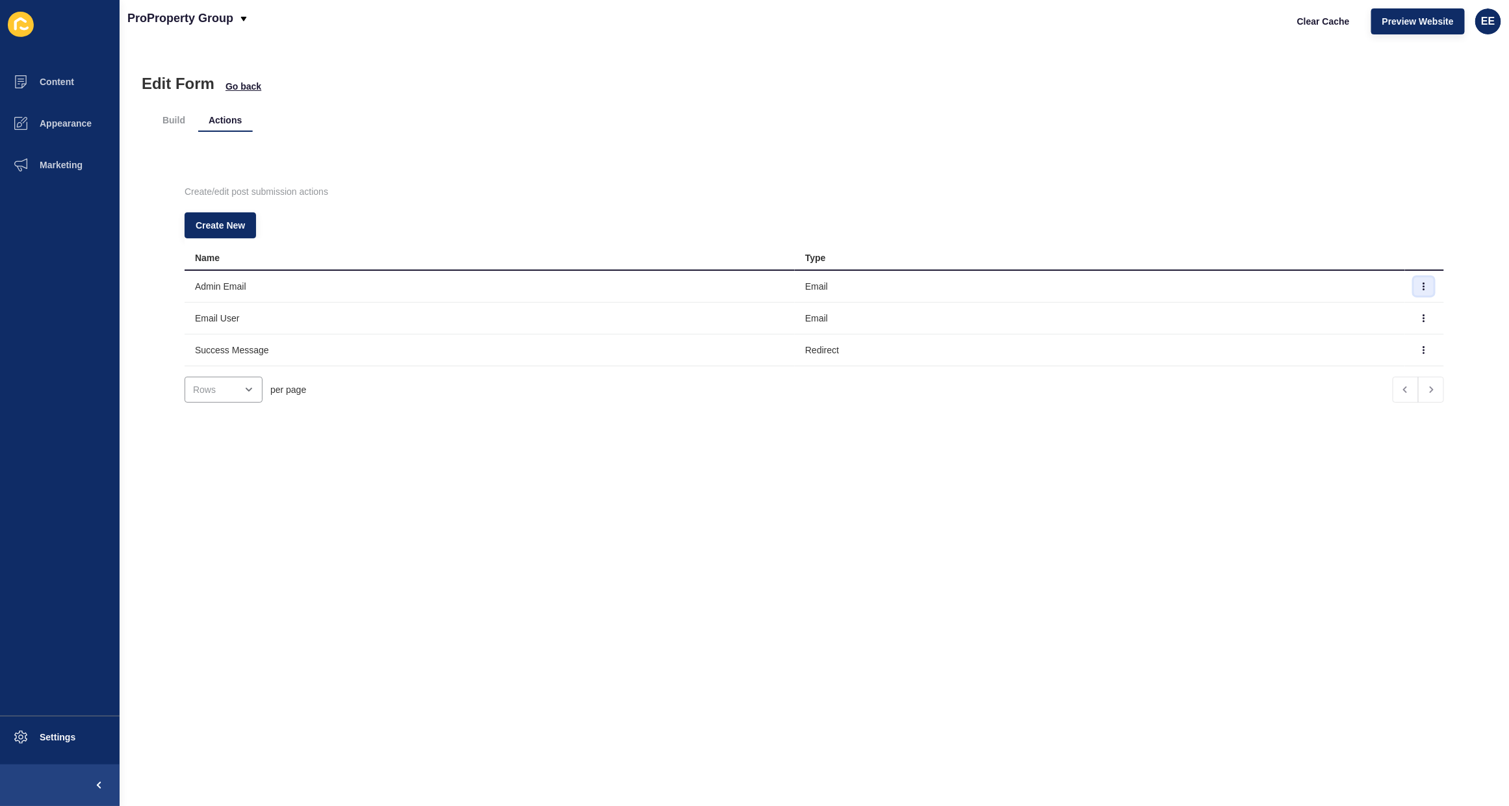
drag, startPoint x: 1394, startPoint y: 284, endPoint x: 1425, endPoint y: 284, distance: 31.2
click at [1414, 284] on button "button" at bounding box center [1423, 286] width 19 height 18
click at [1363, 309] on link "Edit" at bounding box center [1363, 312] width 91 height 29
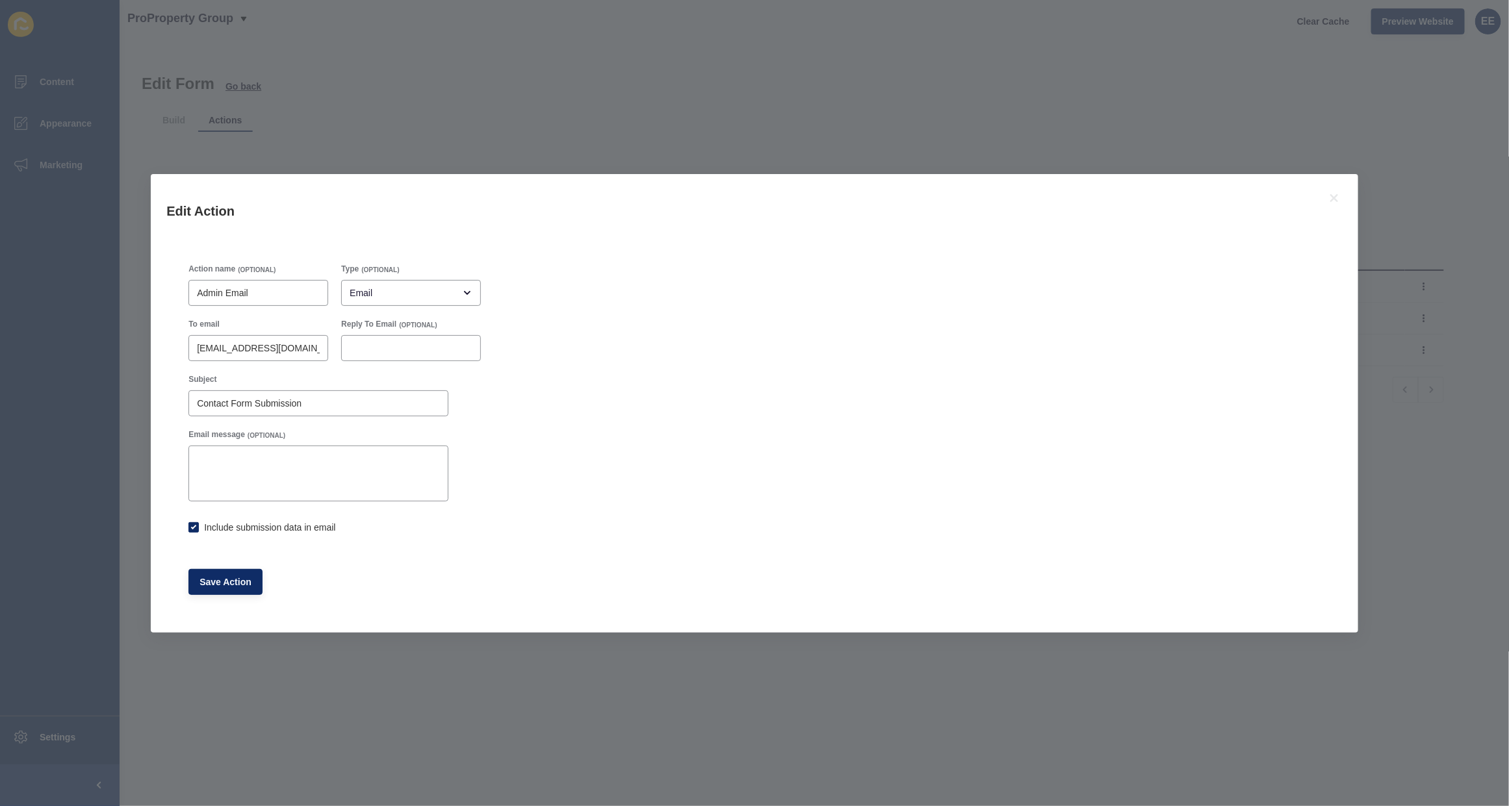
checkbox input "true"
drag, startPoint x: 195, startPoint y: 351, endPoint x: 771, endPoint y: 249, distance: 584.6
click at [442, 342] on div "To email 5243@leaddrop.rexsoftware.com Reply To Email (OPTIONAL)" at bounding box center [334, 340] width 305 height 55
click at [1334, 192] on icon at bounding box center [1334, 198] width 16 height 16
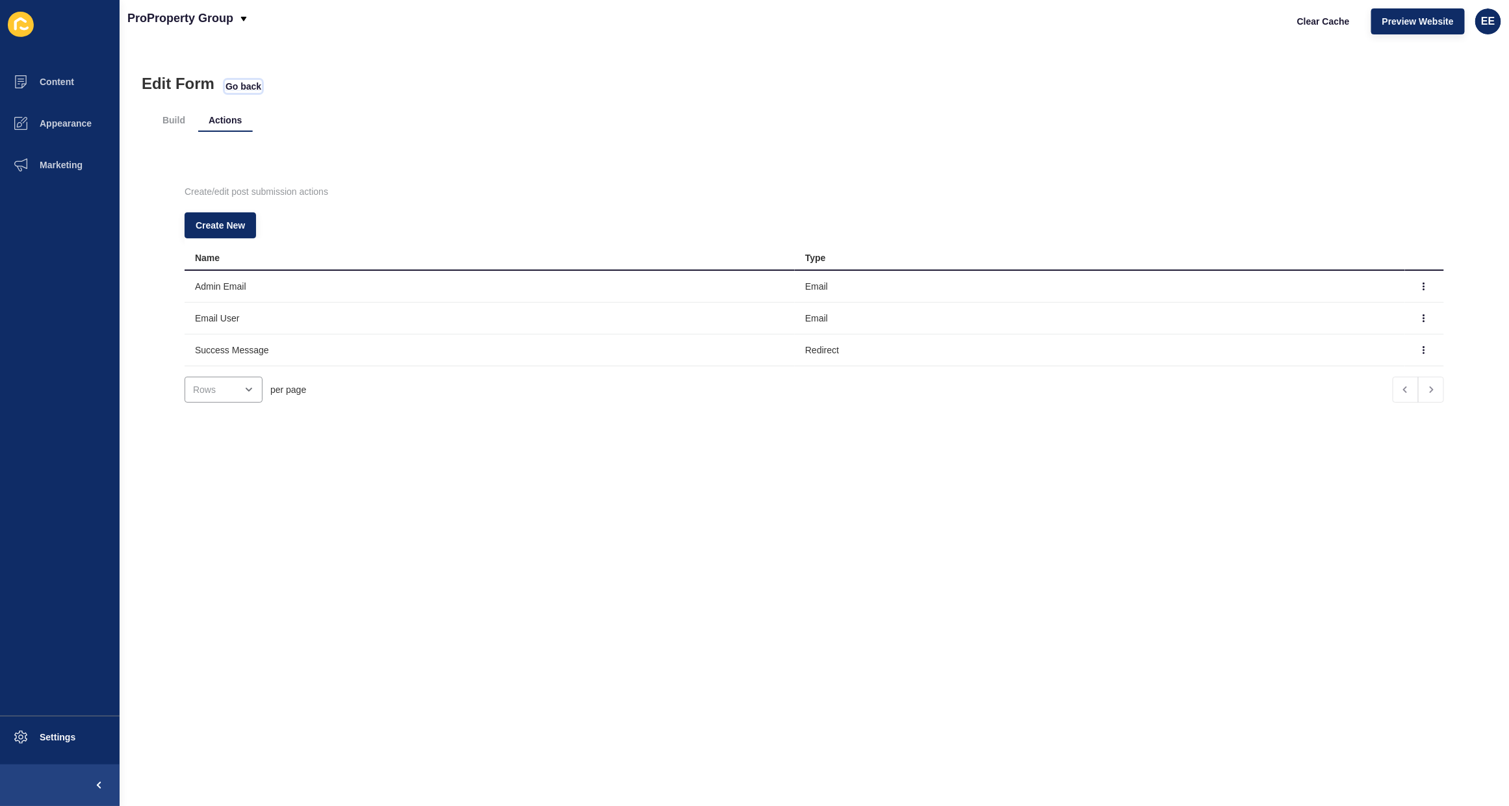
click at [259, 82] on span "Go back" at bounding box center [243, 86] width 36 height 13
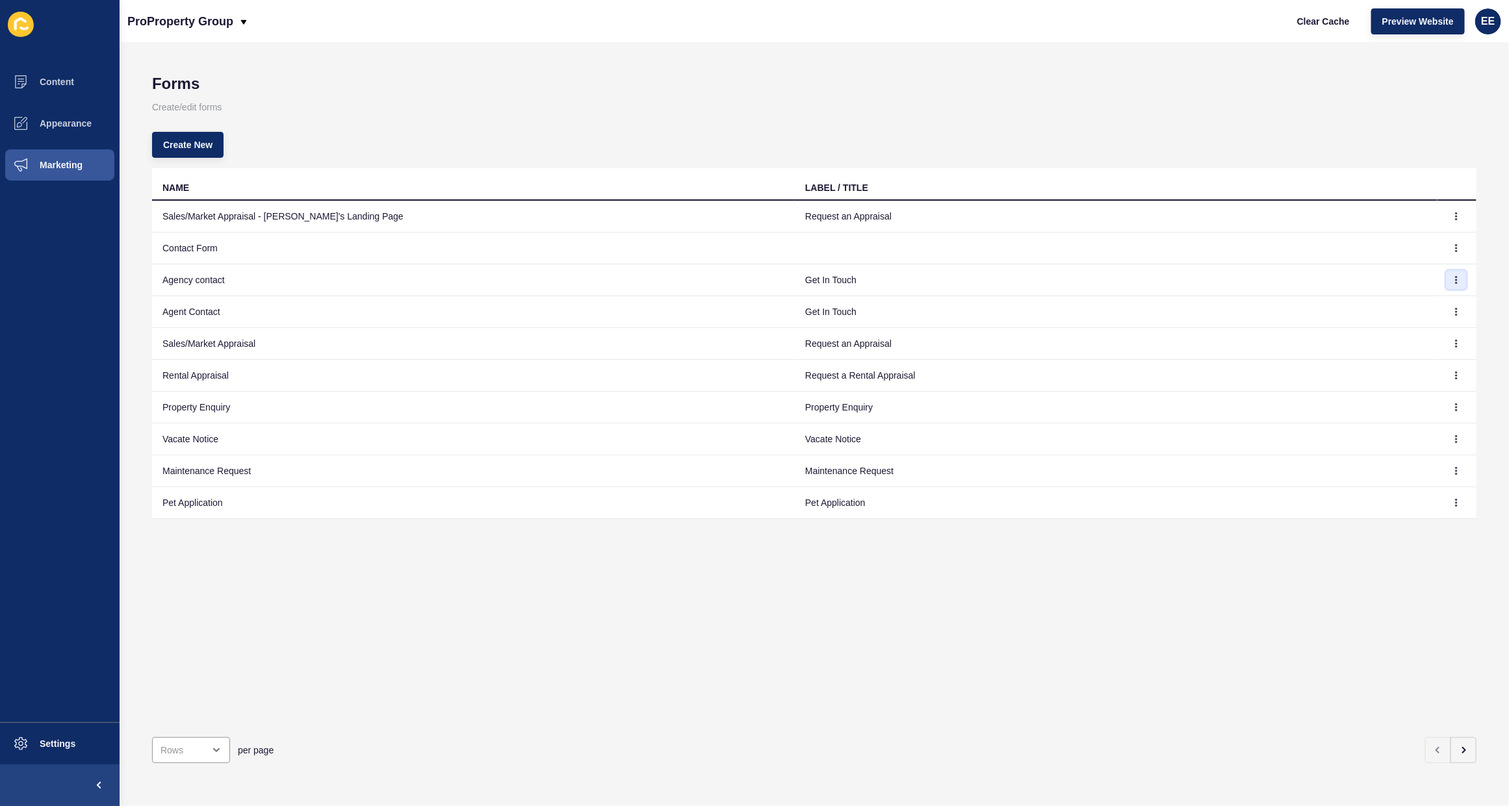
click at [1446, 279] on button "button" at bounding box center [1455, 280] width 19 height 18
click at [1392, 297] on link "Edit" at bounding box center [1408, 306] width 91 height 29
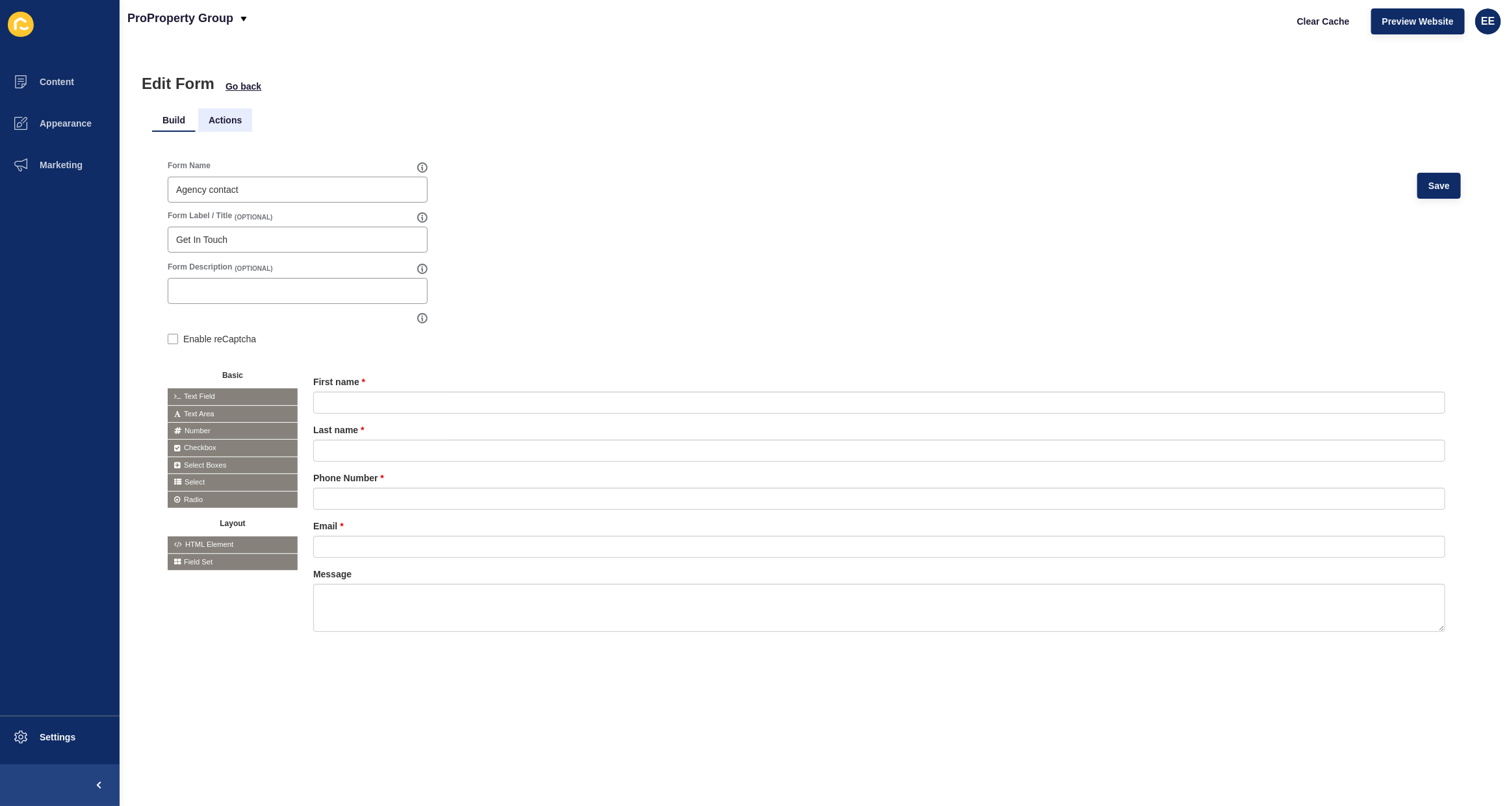
click at [233, 121] on li "Actions" at bounding box center [225, 120] width 54 height 23
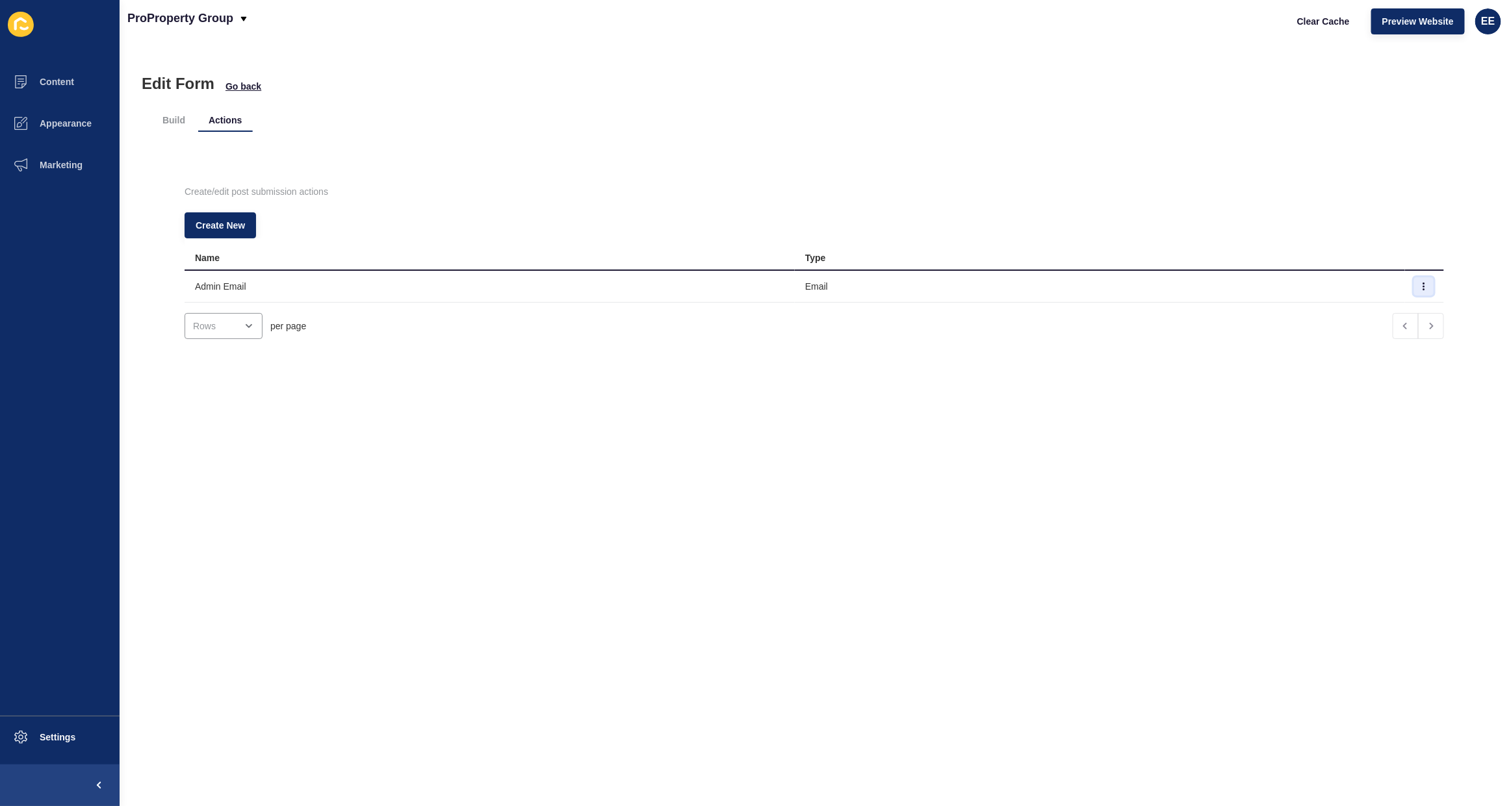
drag, startPoint x: 1402, startPoint y: 285, endPoint x: 1402, endPoint y: 277, distance: 7.8
click at [1414, 284] on button "button" at bounding box center [1423, 286] width 19 height 18
click at [1339, 314] on link "Edit" at bounding box center [1363, 312] width 91 height 29
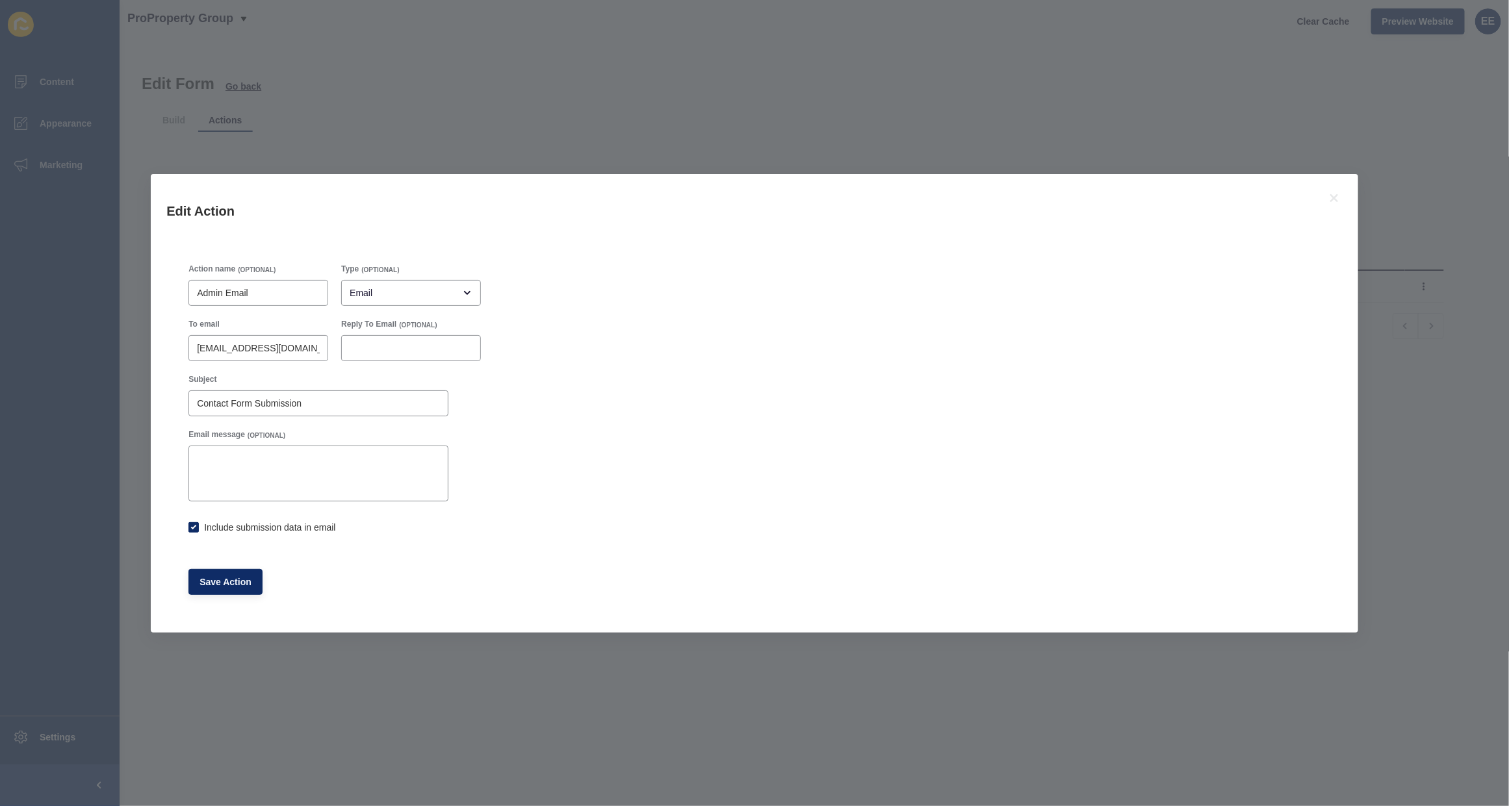
checkbox input "true"
drag, startPoint x: 1336, startPoint y: 196, endPoint x: 470, endPoint y: 57, distance: 877.0
click at [1336, 194] on icon at bounding box center [1334, 198] width 16 height 16
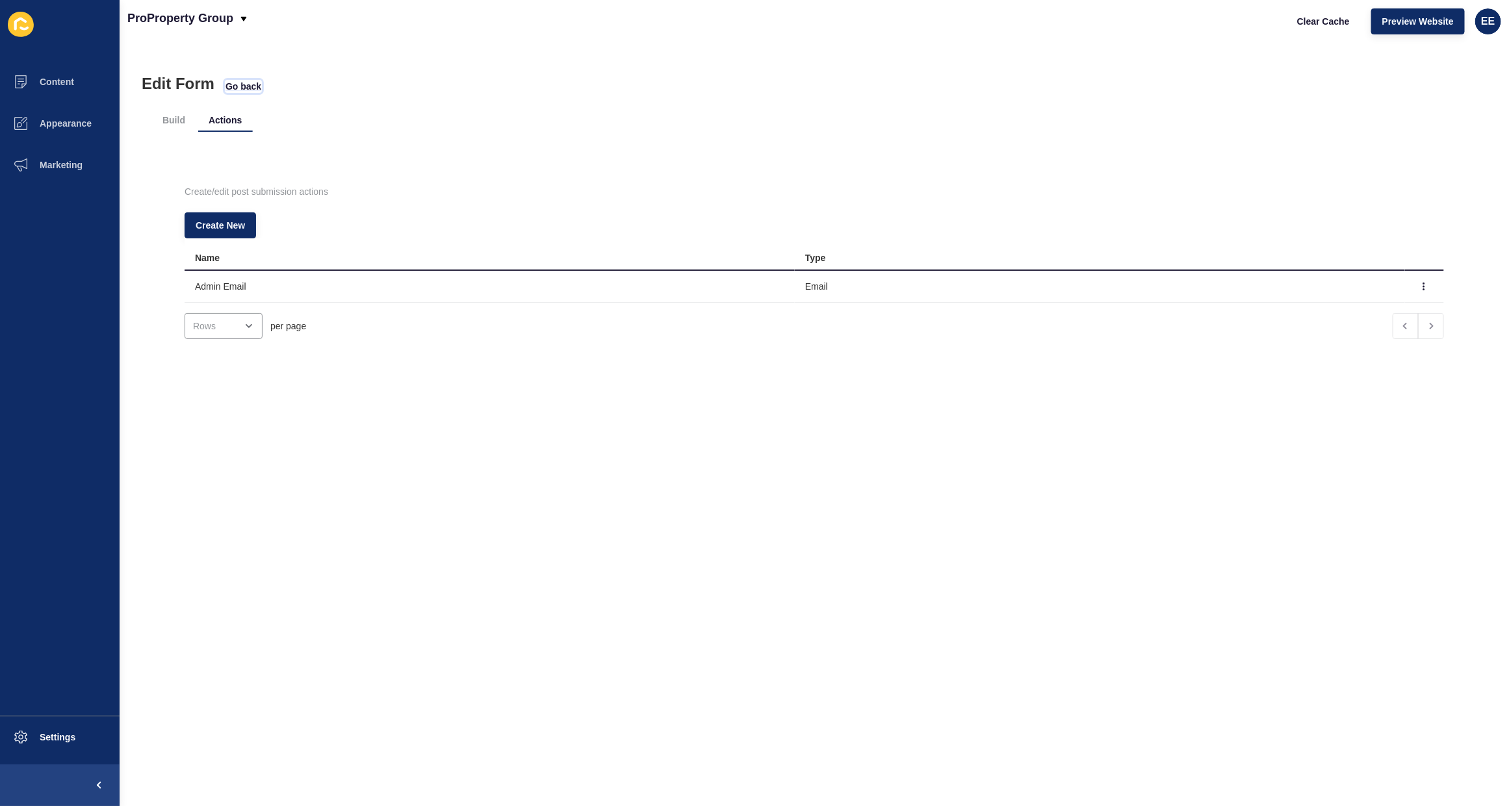
click at [244, 85] on span "Go back" at bounding box center [243, 86] width 36 height 13
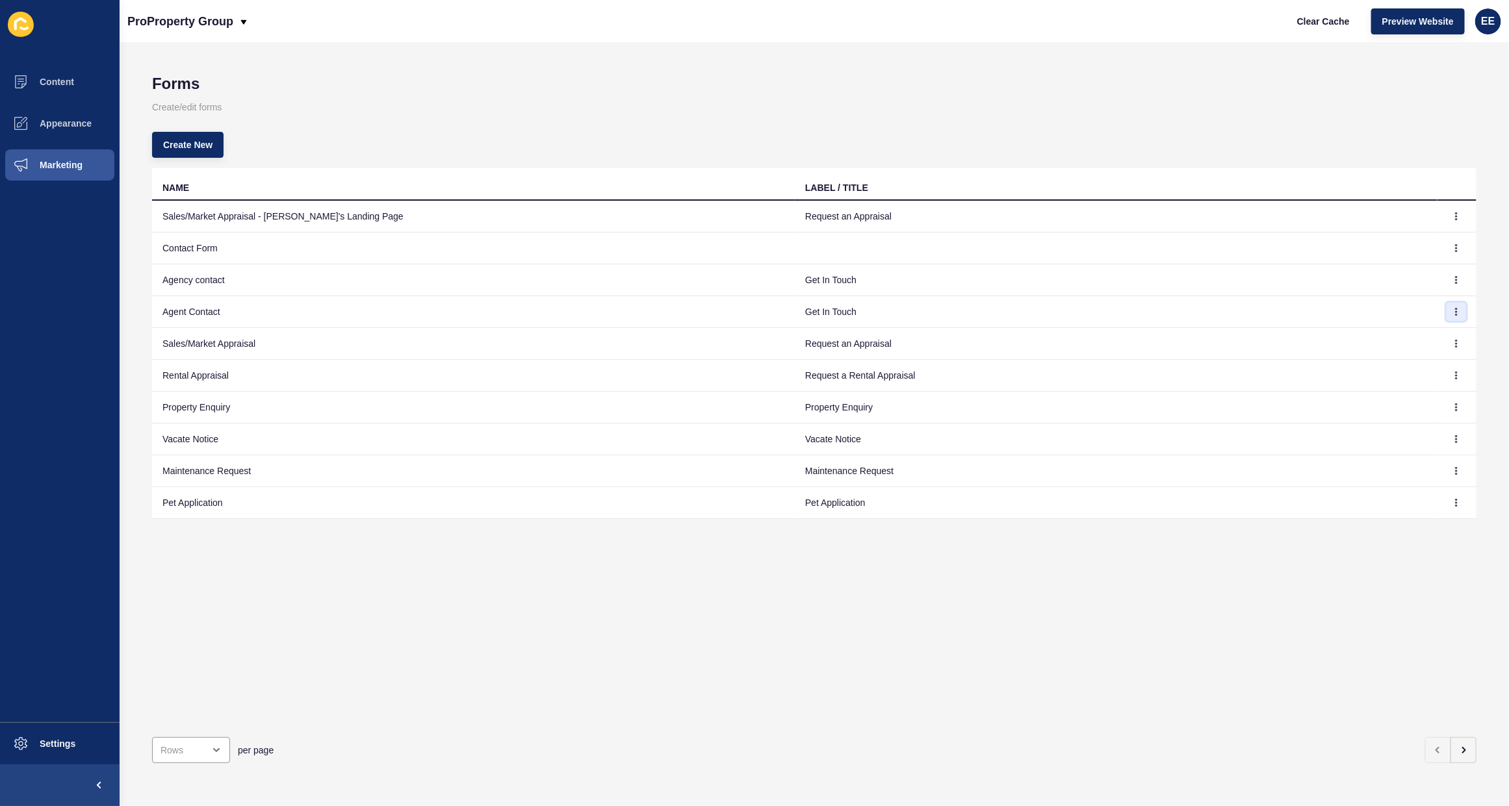
click at [1447, 304] on button "button" at bounding box center [1455, 312] width 19 height 18
click at [1399, 338] on link "Edit" at bounding box center [1408, 338] width 91 height 29
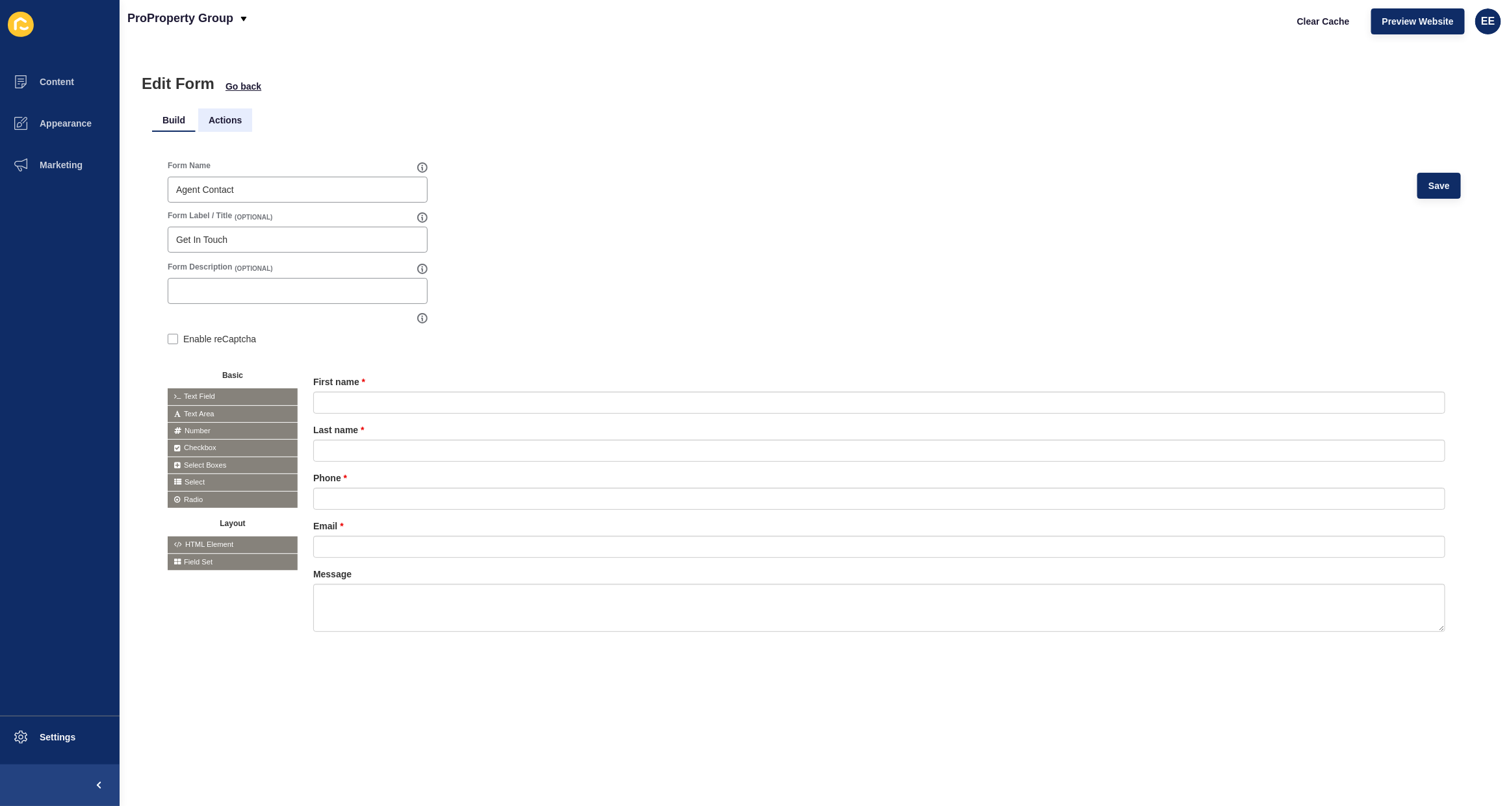
drag, startPoint x: 218, startPoint y: 118, endPoint x: 229, endPoint y: 121, distance: 11.7
click at [229, 121] on li "Actions" at bounding box center [225, 120] width 54 height 23
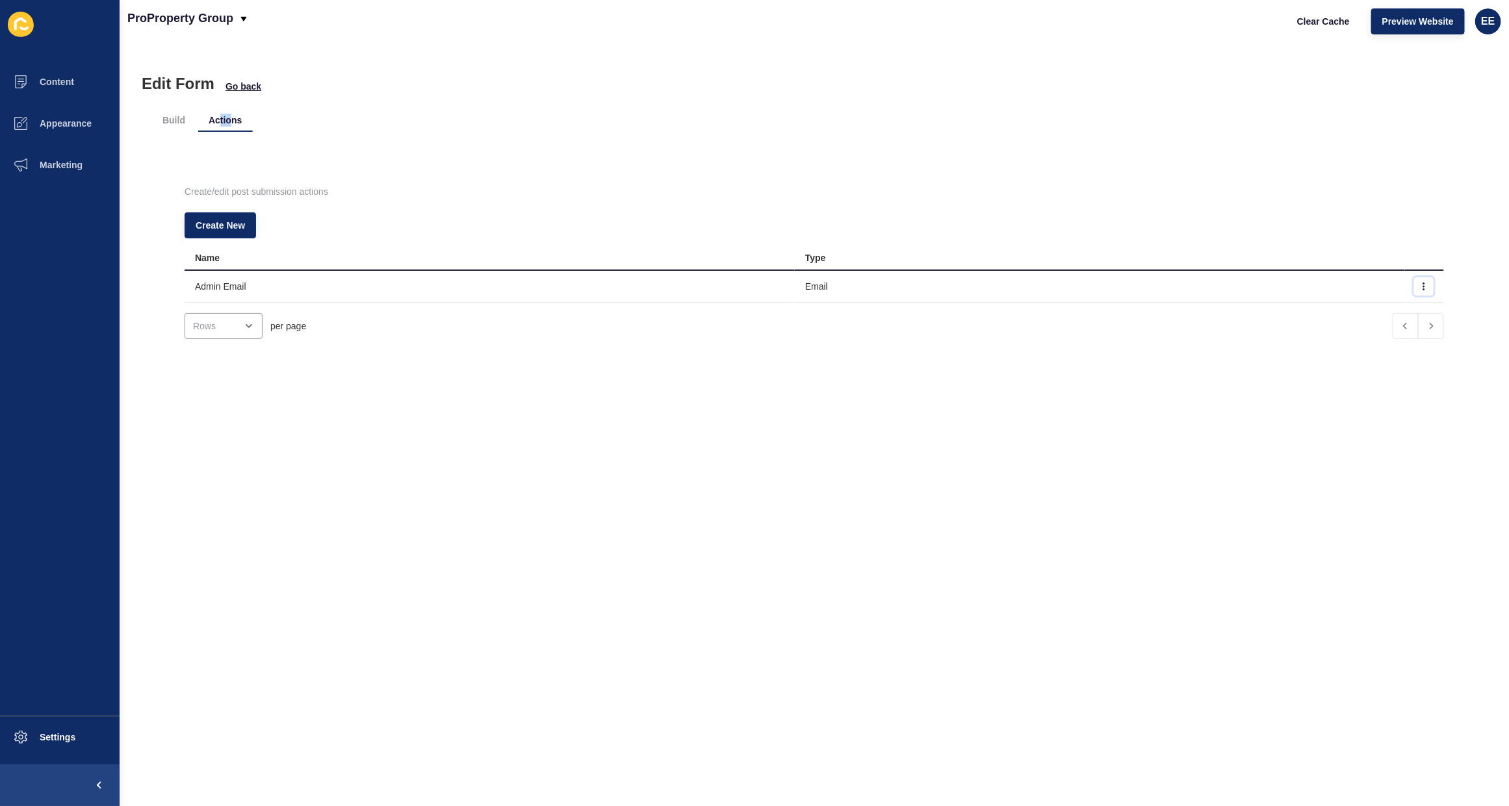
drag, startPoint x: 1397, startPoint y: 287, endPoint x: 1446, endPoint y: 283, distance: 48.9
click at [1414, 283] on button "button" at bounding box center [1423, 286] width 19 height 18
click at [1340, 317] on link "Edit" at bounding box center [1363, 312] width 91 height 29
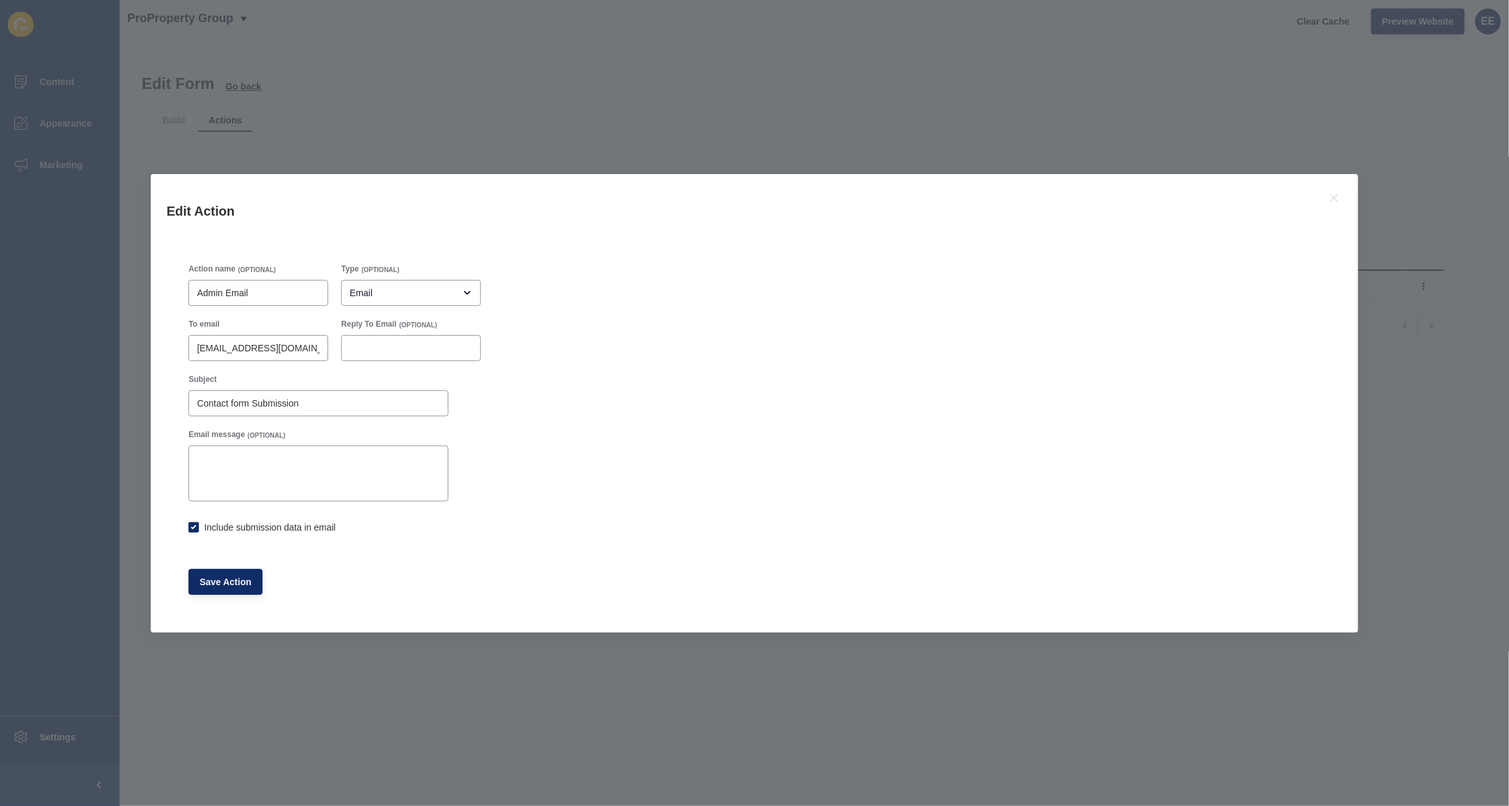
checkbox input "true"
click at [1335, 192] on icon at bounding box center [1334, 198] width 16 height 16
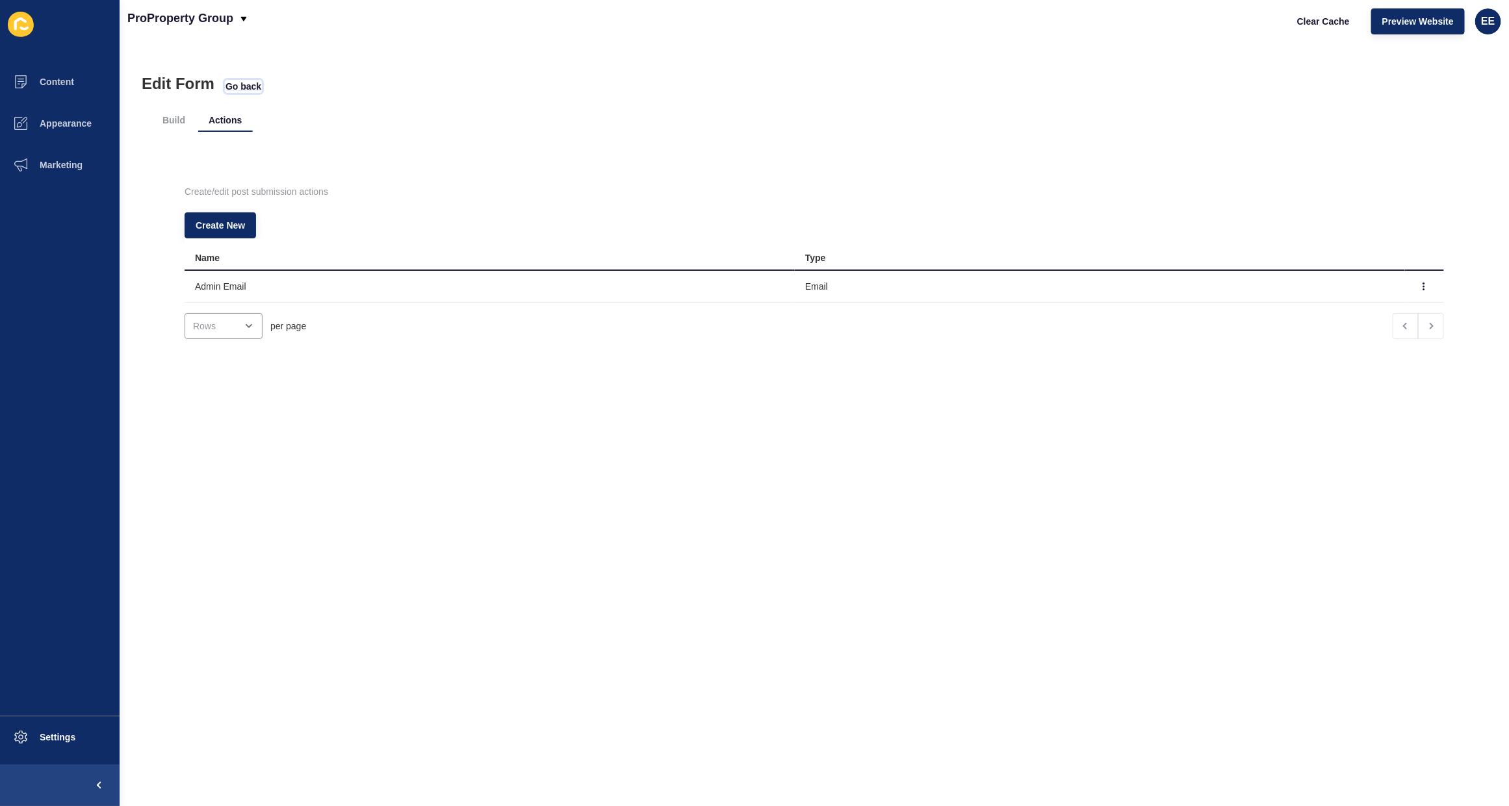
click at [244, 81] on span "Go back" at bounding box center [243, 86] width 36 height 13
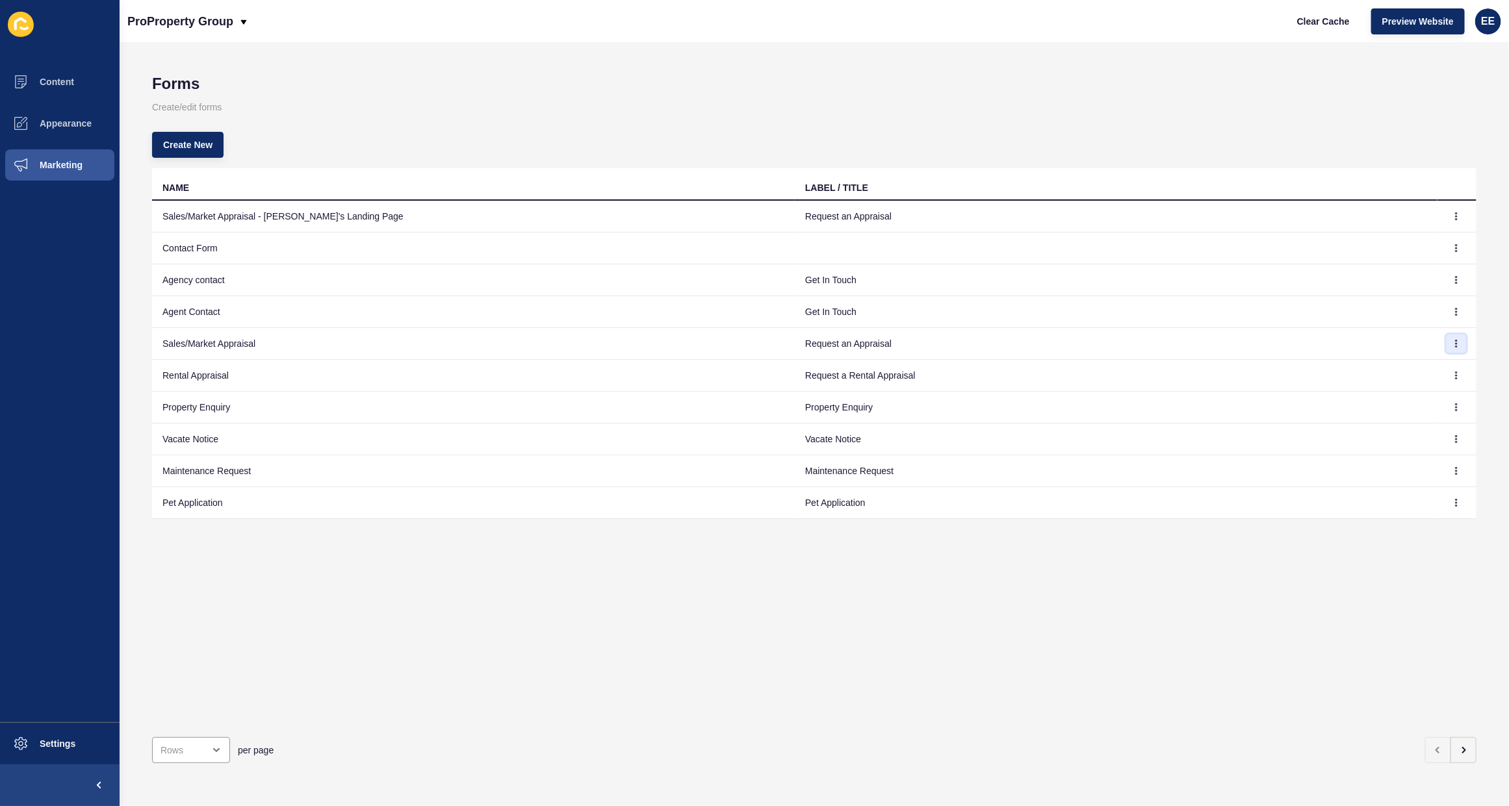
click at [1456, 344] on icon "button" at bounding box center [1456, 343] width 1 height 6
click at [1384, 369] on link "Edit" at bounding box center [1408, 370] width 91 height 29
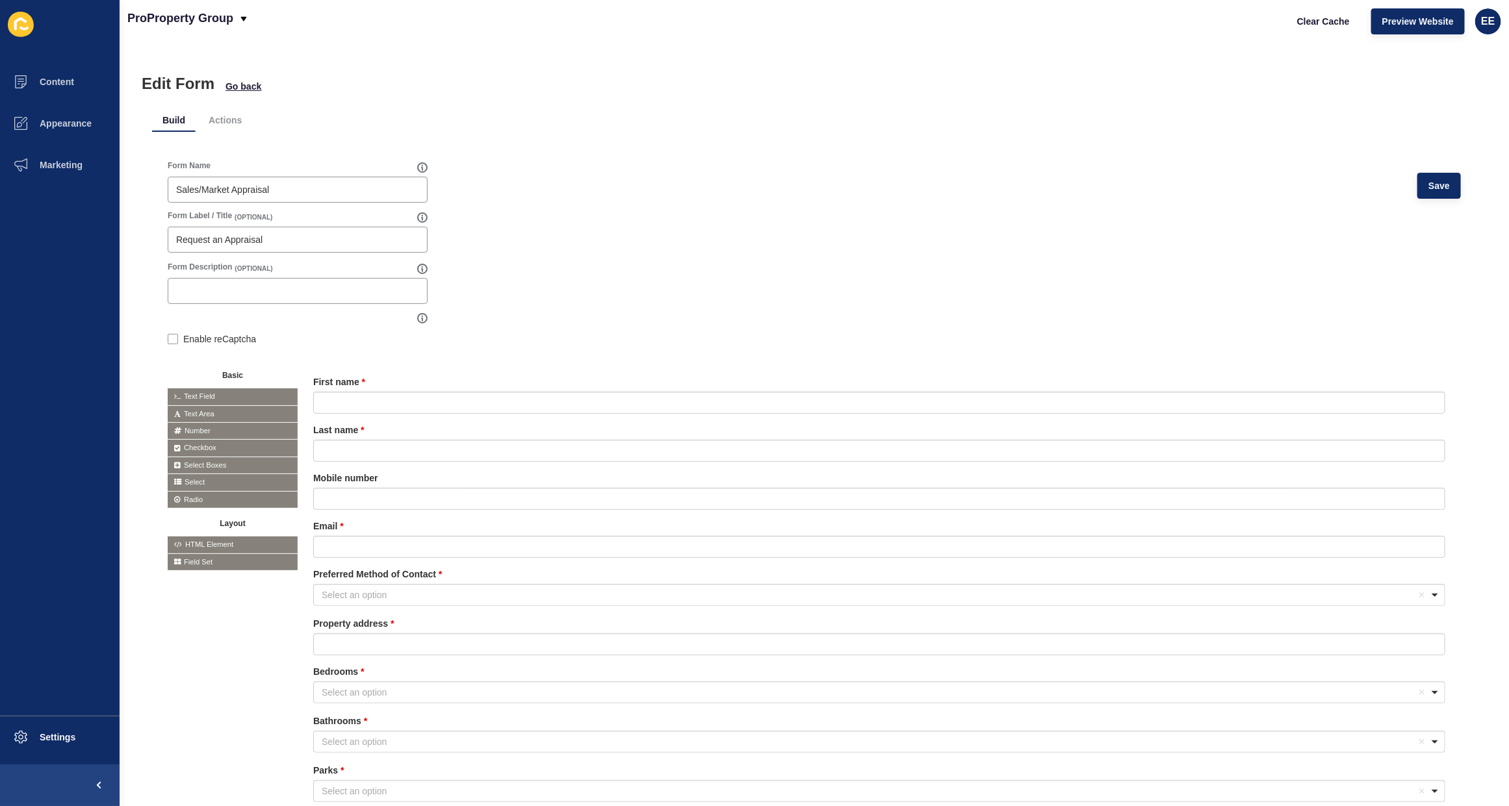
drag, startPoint x: 235, startPoint y: 118, endPoint x: 275, endPoint y: 109, distance: 40.7
click at [237, 118] on li "Actions" at bounding box center [225, 120] width 54 height 23
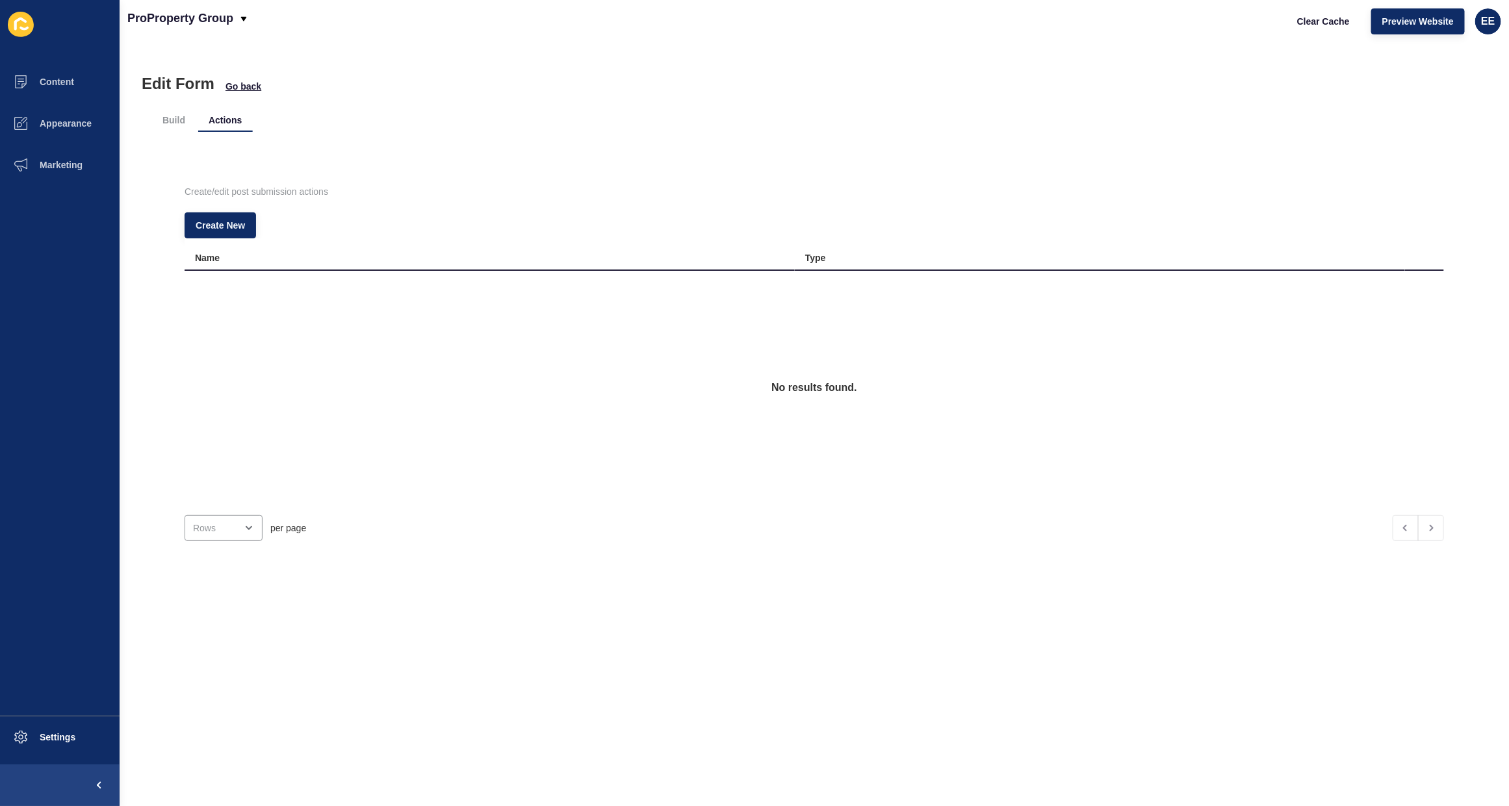
click at [322, 304] on div "No results found." at bounding box center [814, 388] width 1259 height 234
drag, startPoint x: 385, startPoint y: 257, endPoint x: 364, endPoint y: 320, distance: 65.7
click at [387, 257] on div "Name" at bounding box center [489, 257] width 589 height 13
drag, startPoint x: 229, startPoint y: 218, endPoint x: 240, endPoint y: 218, distance: 11.0
click at [240, 218] on button "Create New" at bounding box center [220, 225] width 71 height 26
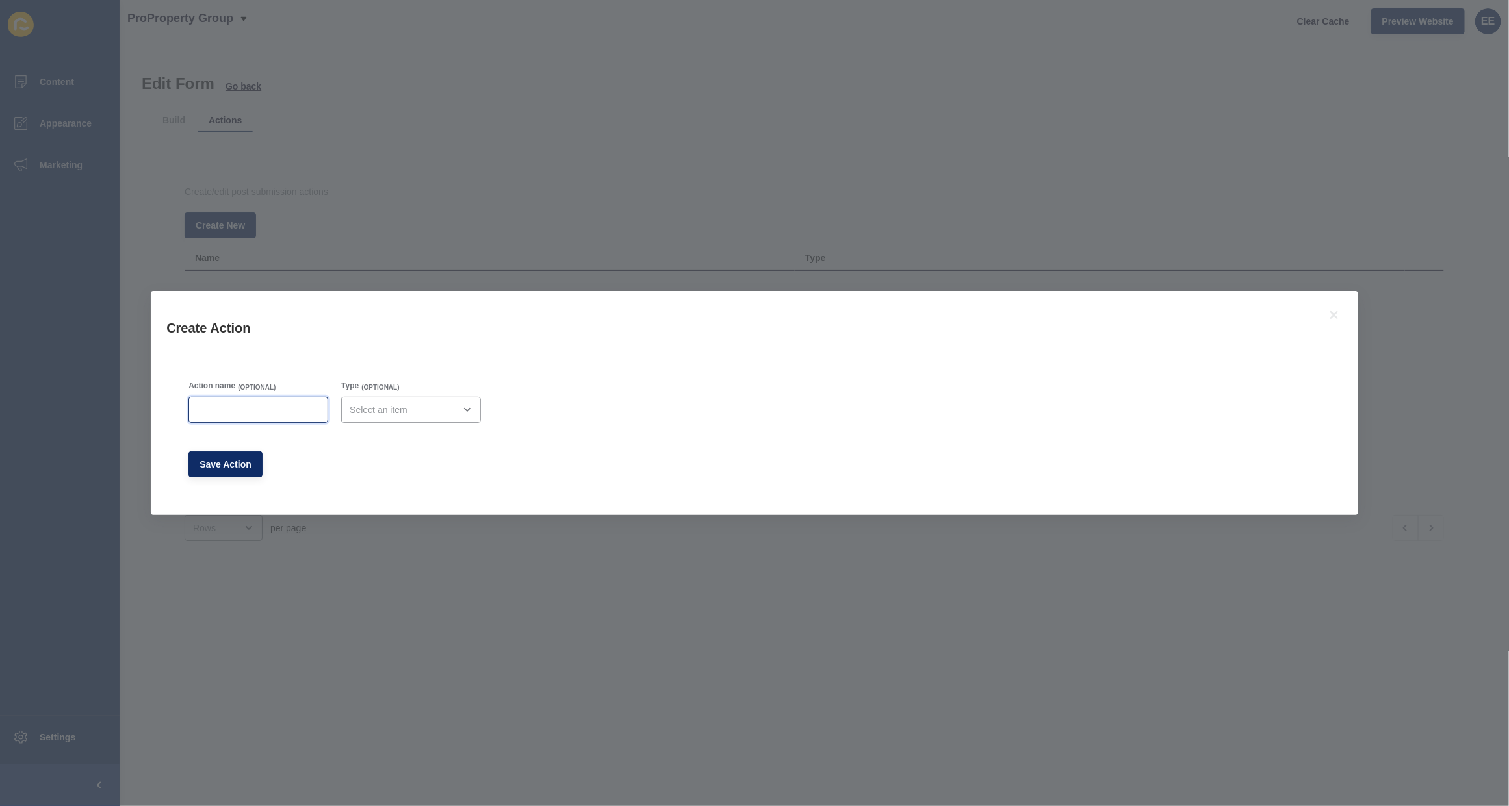
click at [273, 403] on input "Action name" at bounding box center [258, 409] width 123 height 13
type input "Admin Email"
click at [429, 404] on div "open menu" at bounding box center [402, 409] width 105 height 13
click at [421, 442] on span "Email" at bounding box center [416, 442] width 122 height 13
type input "Email"
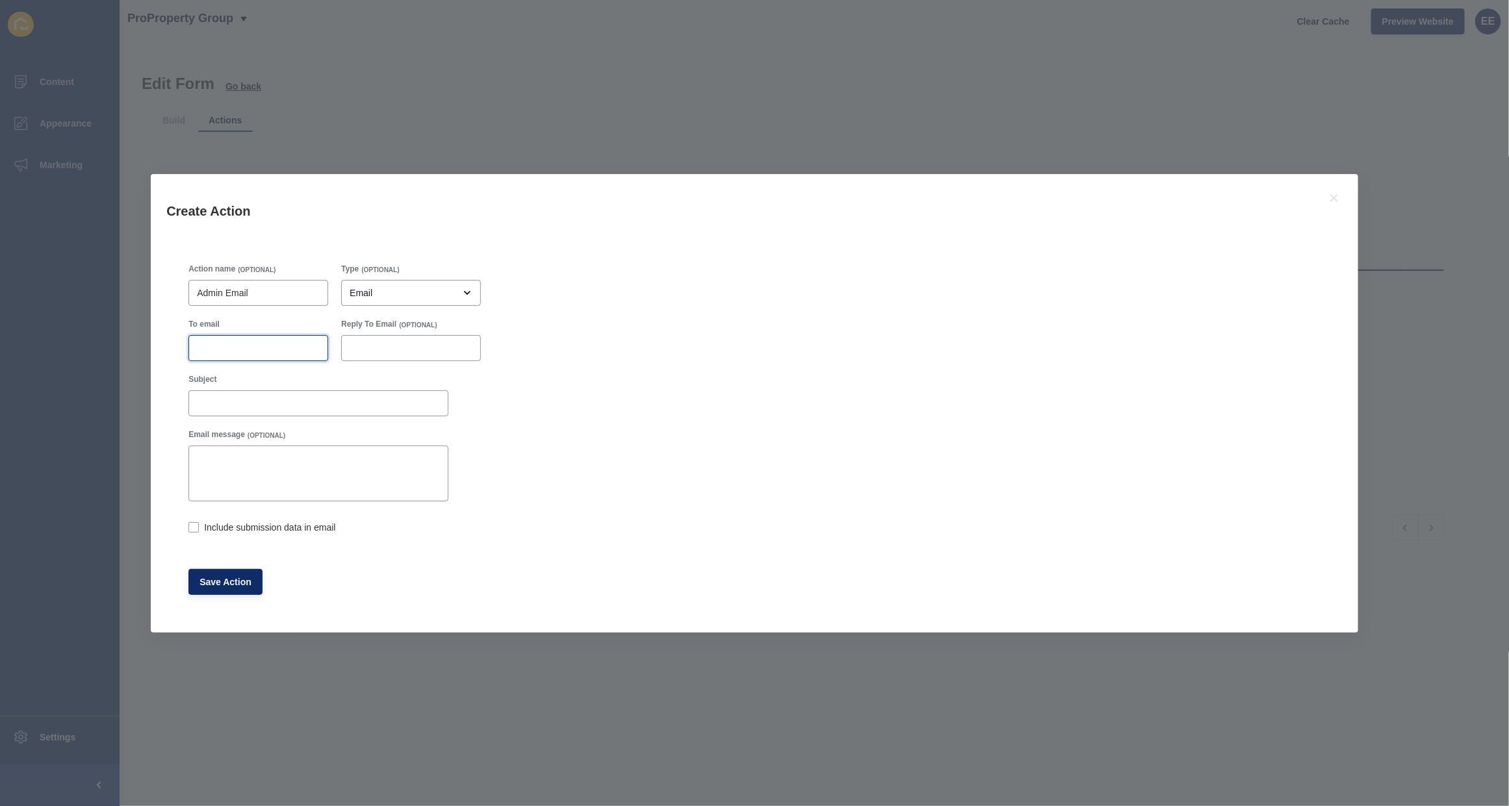
click at [233, 346] on input "To email" at bounding box center [258, 348] width 123 height 13
paste input "[EMAIL_ADDRESS][DOMAIN_NAME]"
type input "[EMAIL_ADDRESS][DOMAIN_NAME]"
click at [290, 403] on input "Subject" at bounding box center [318, 403] width 243 height 13
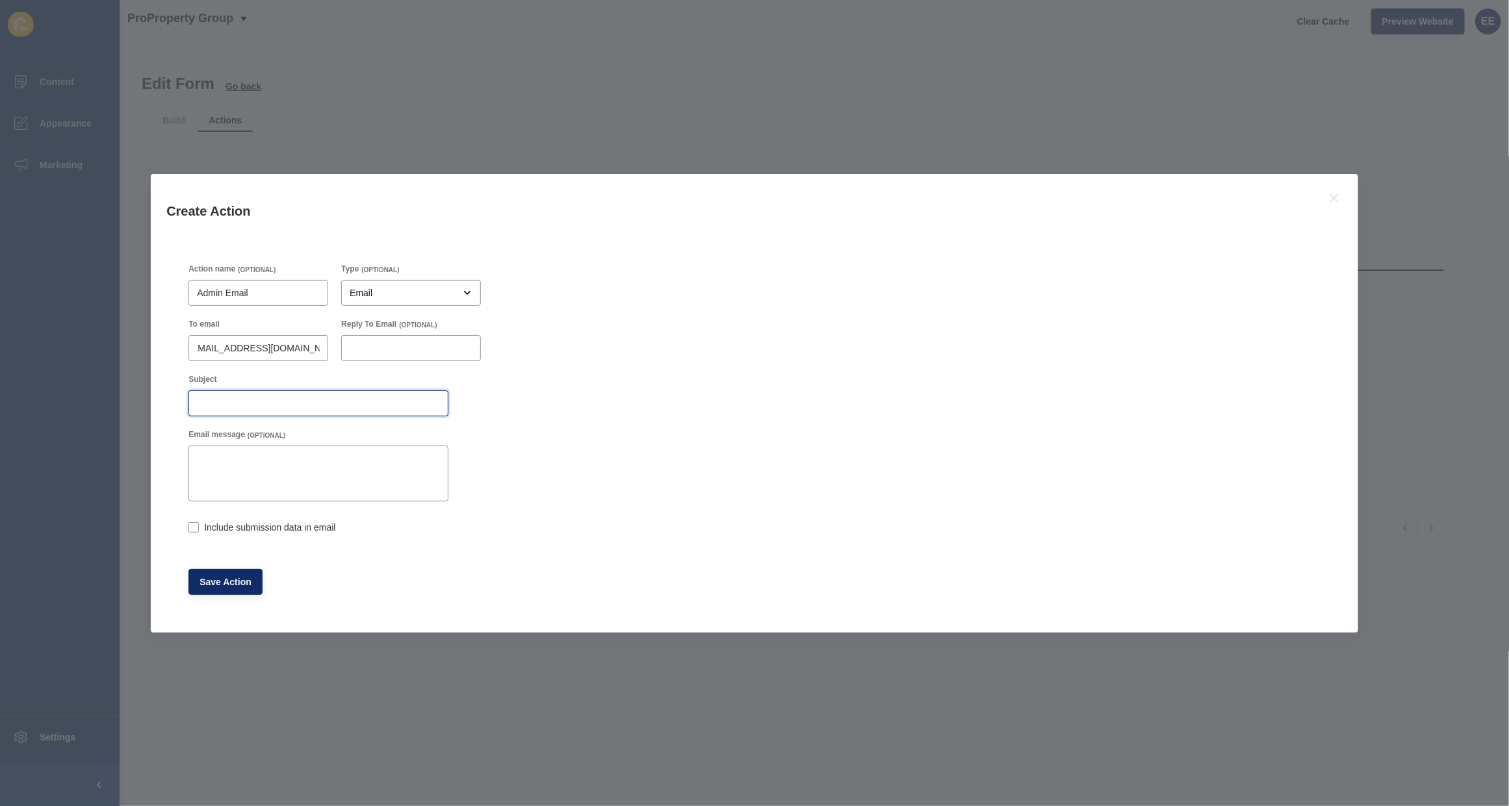
scroll to position [0, 0]
type input "A"
drag, startPoint x: 231, startPoint y: 345, endPoint x: 398, endPoint y: 345, distance: 167.0
click at [406, 342] on div "To email 5243@leaddrop.rexsoftware.com Reply To Email (OPTIONAL)" at bounding box center [334, 340] width 305 height 55
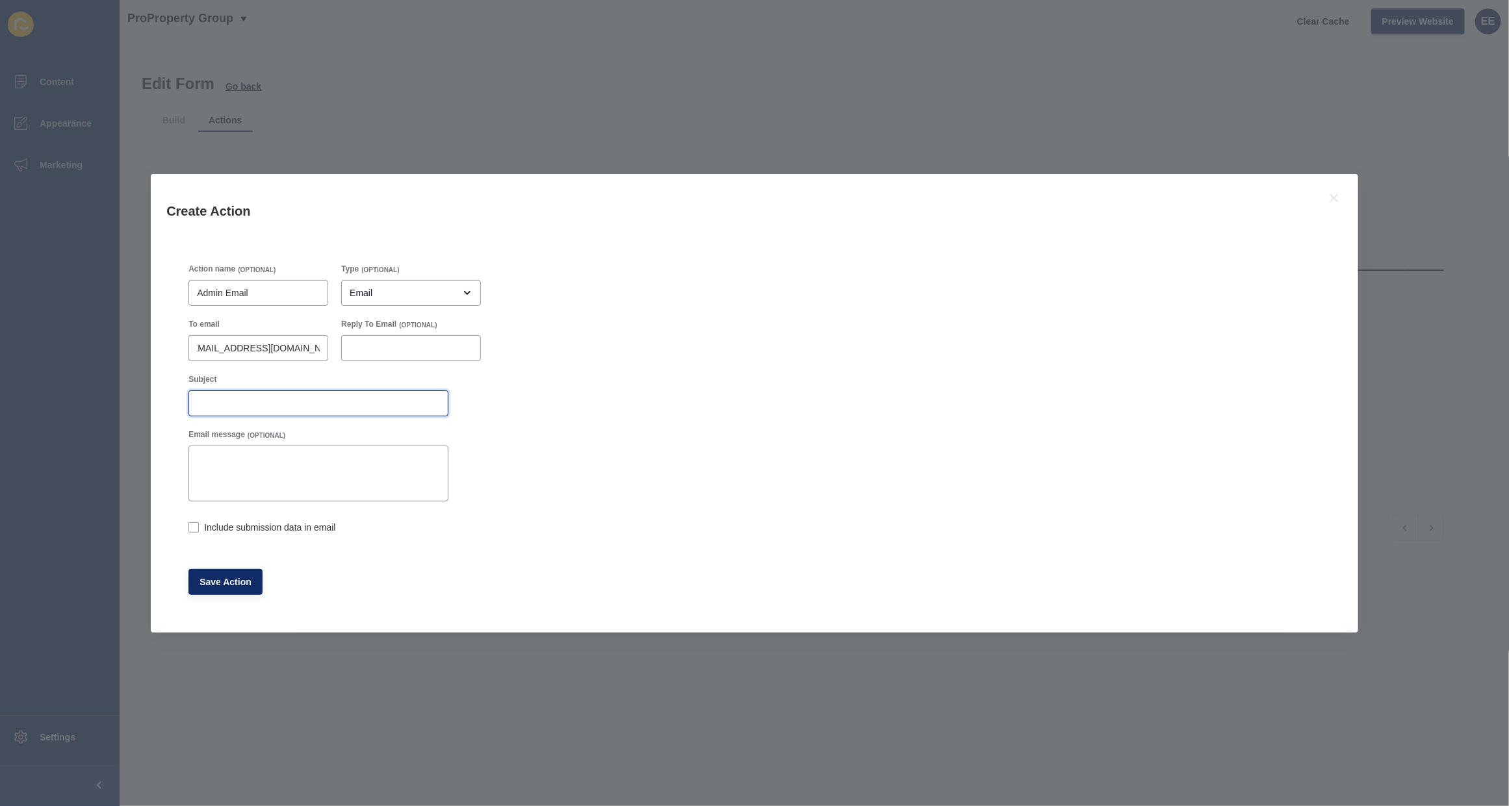
click at [248, 406] on input "Subject" at bounding box center [318, 403] width 243 height 13
type input "Sales Appraisal Form Submission"
click at [195, 531] on label at bounding box center [193, 527] width 10 height 10
click at [195, 531] on input "Include submission data in email" at bounding box center [192, 528] width 8 height 8
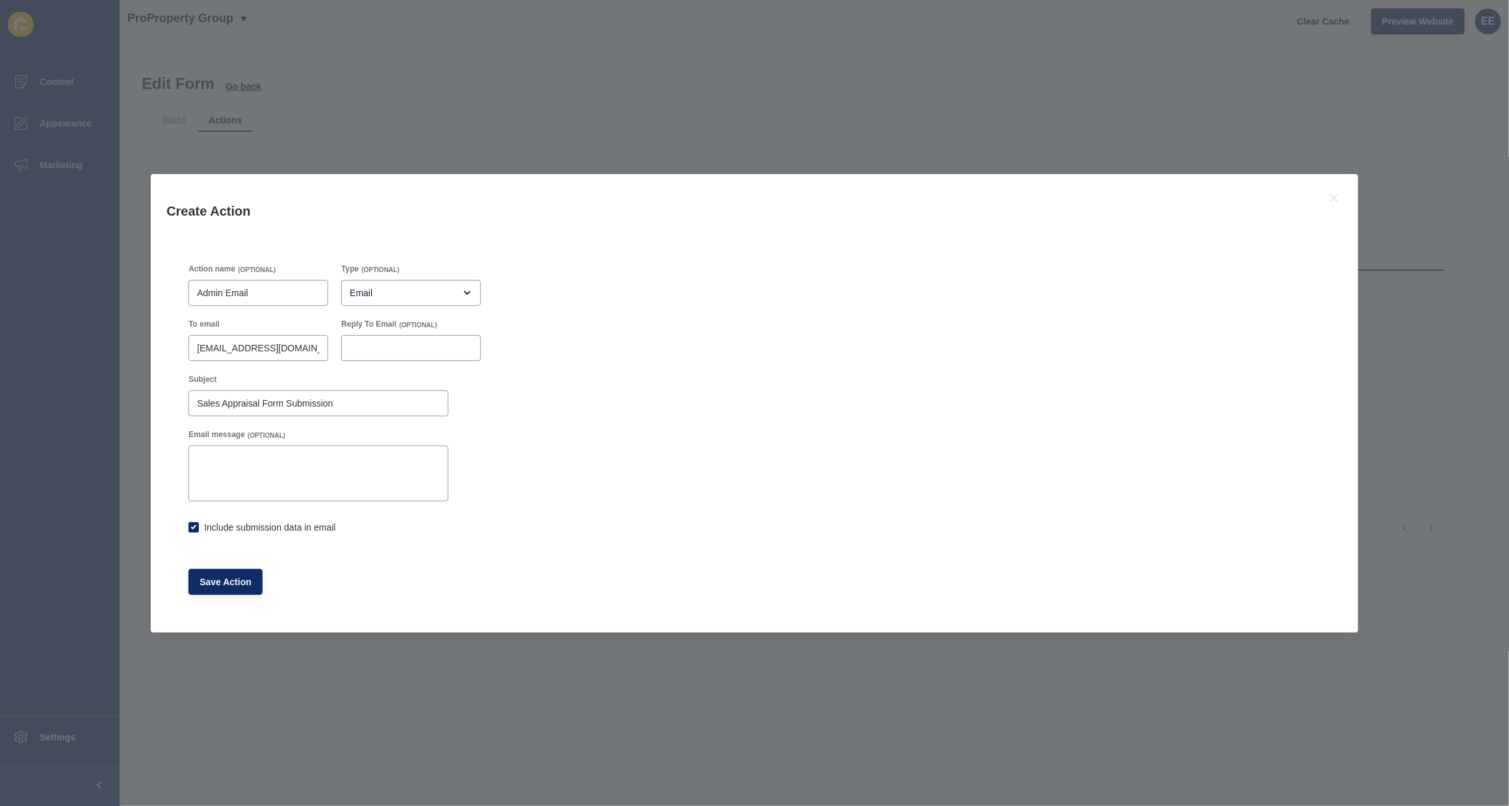
checkbox input "true"
drag, startPoint x: 245, startPoint y: 617, endPoint x: 229, endPoint y: 599, distance: 24.0
click at [235, 613] on div "Action name (OPTIONAL) Admin Email Type (OPTIONAL) Email To email 5243@leaddrop…" at bounding box center [754, 437] width 1207 height 391
click at [228, 592] on button "Save Action" at bounding box center [225, 582] width 74 height 26
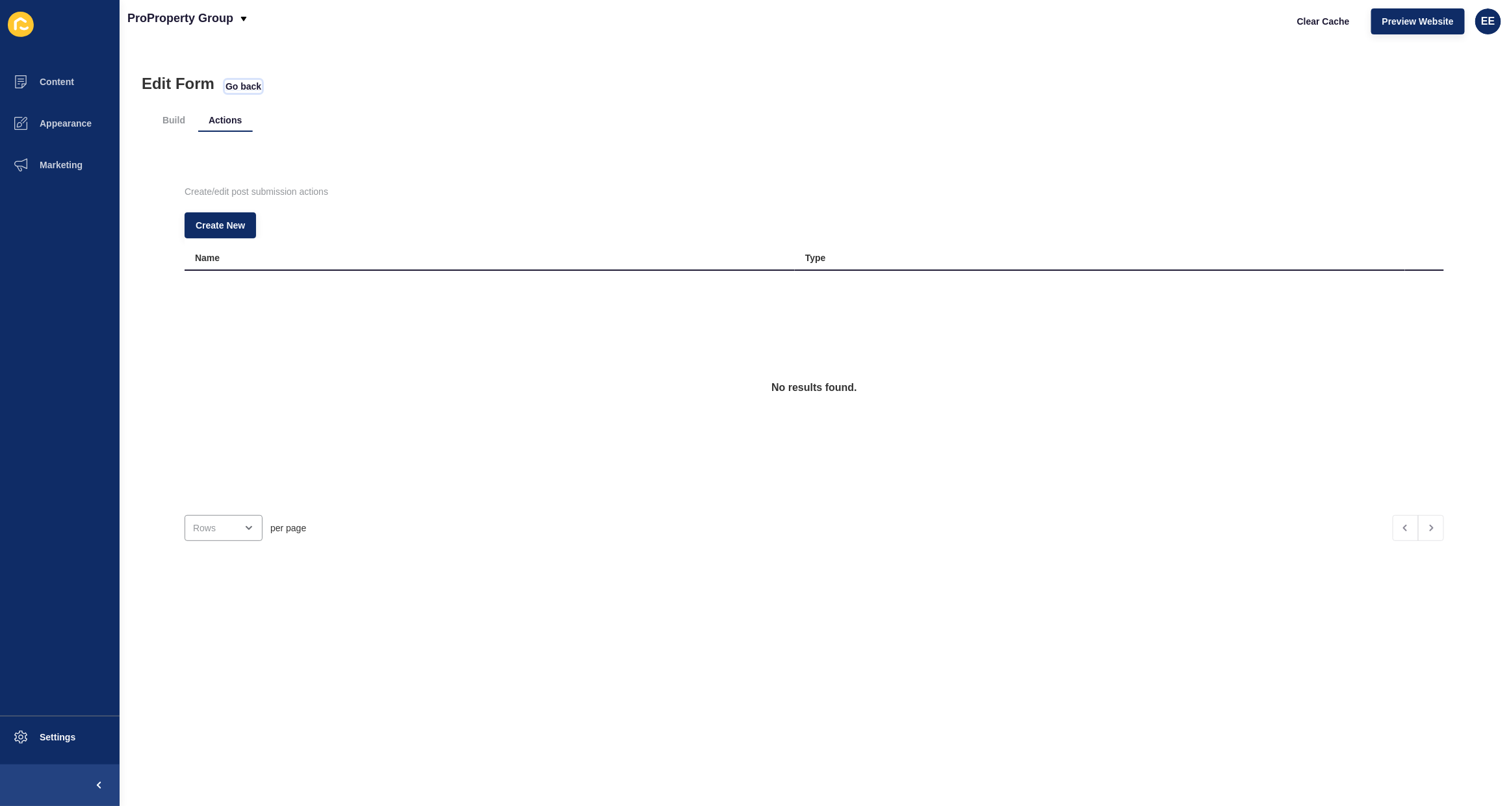
click at [251, 84] on span "Go back" at bounding box center [243, 86] width 36 height 13
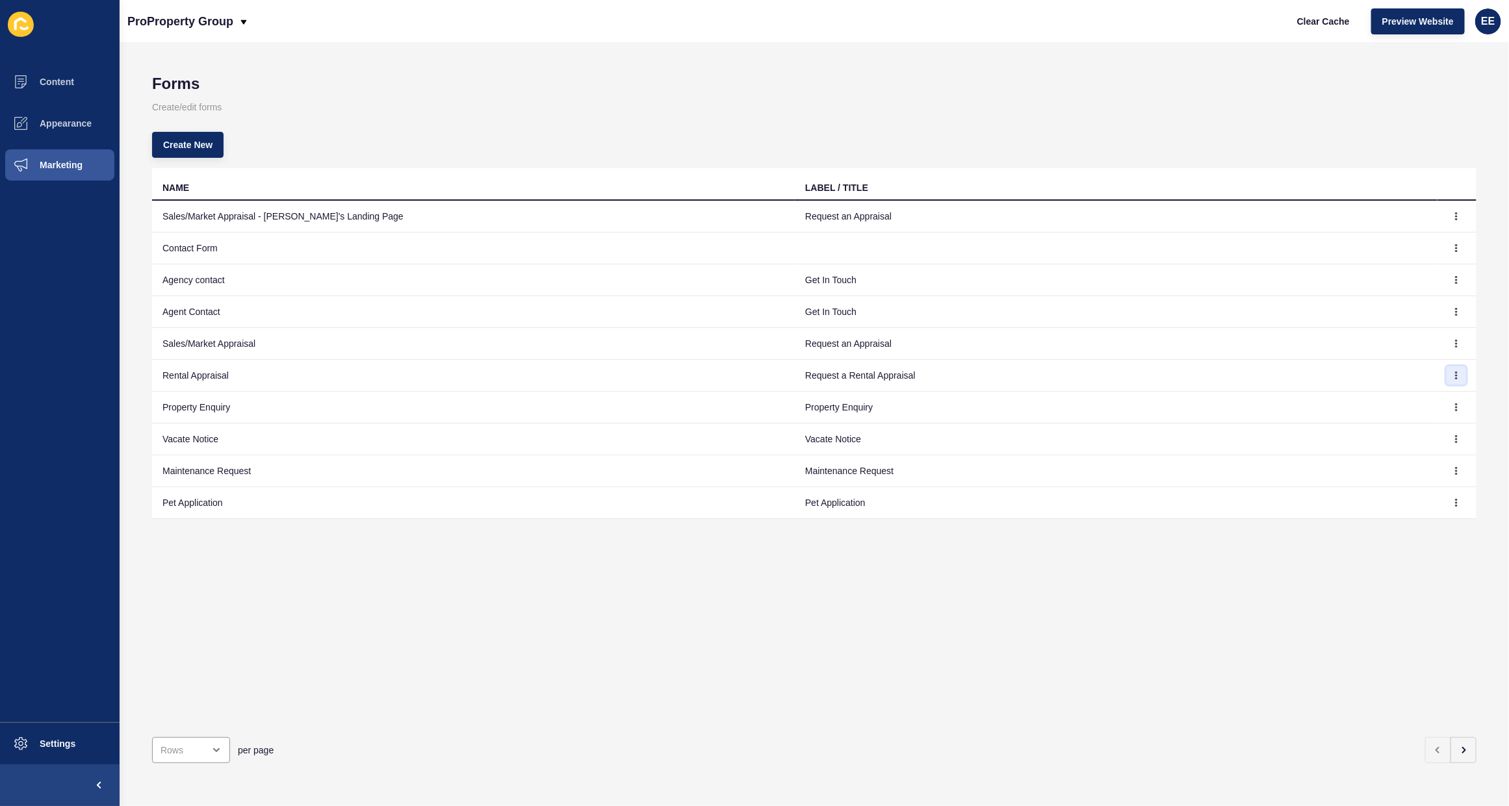
click at [1452, 372] on icon "button" at bounding box center [1456, 376] width 8 height 8
click at [1360, 408] on td "Property Enquiry" at bounding box center [1116, 408] width 643 height 32
click at [1452, 403] on icon "button" at bounding box center [1456, 407] width 8 height 8
click at [1446, 368] on button "button" at bounding box center [1455, 375] width 19 height 18
click at [1390, 402] on link "Edit" at bounding box center [1408, 401] width 91 height 29
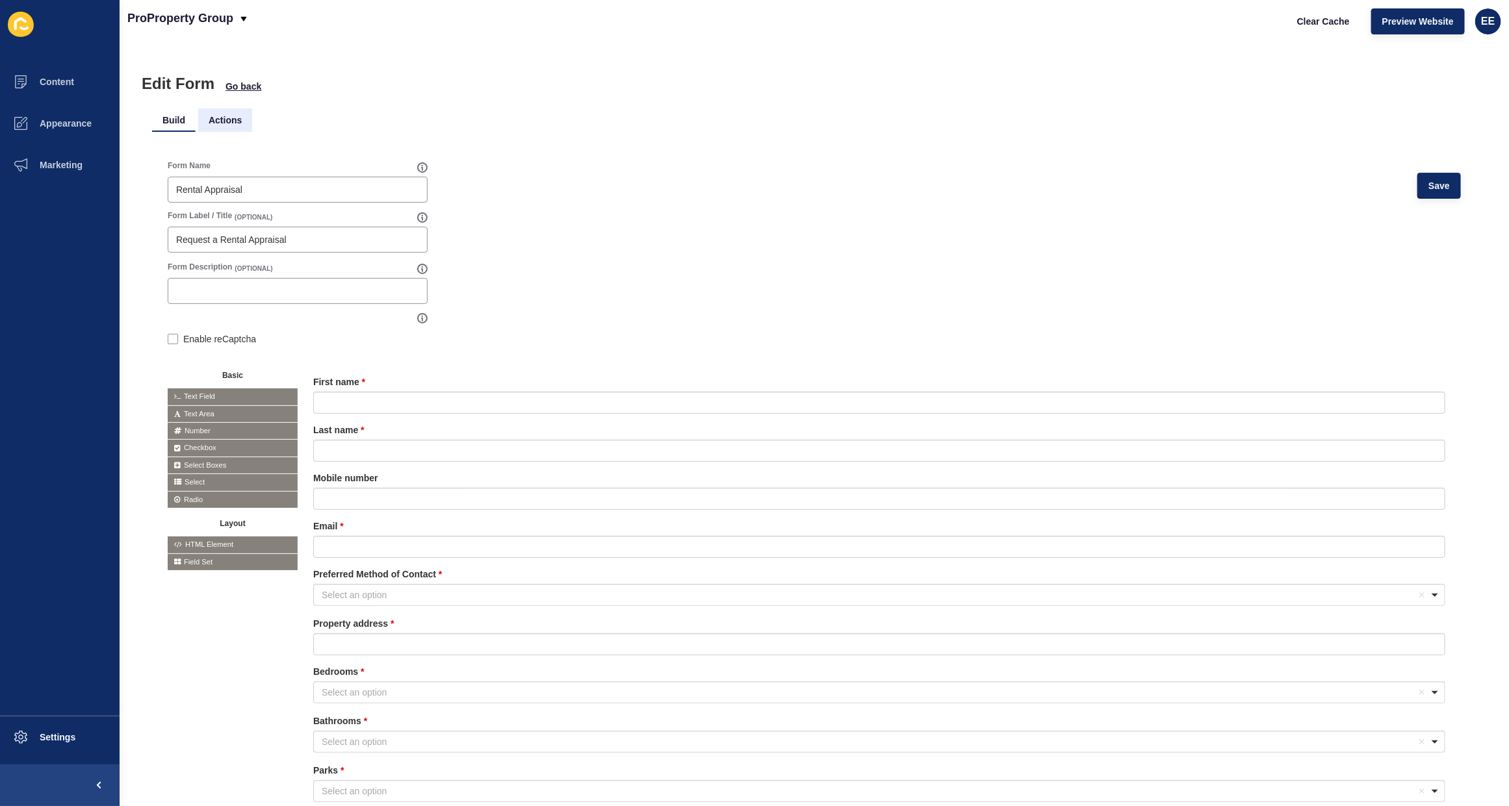
click at [231, 120] on li "Actions" at bounding box center [225, 120] width 54 height 23
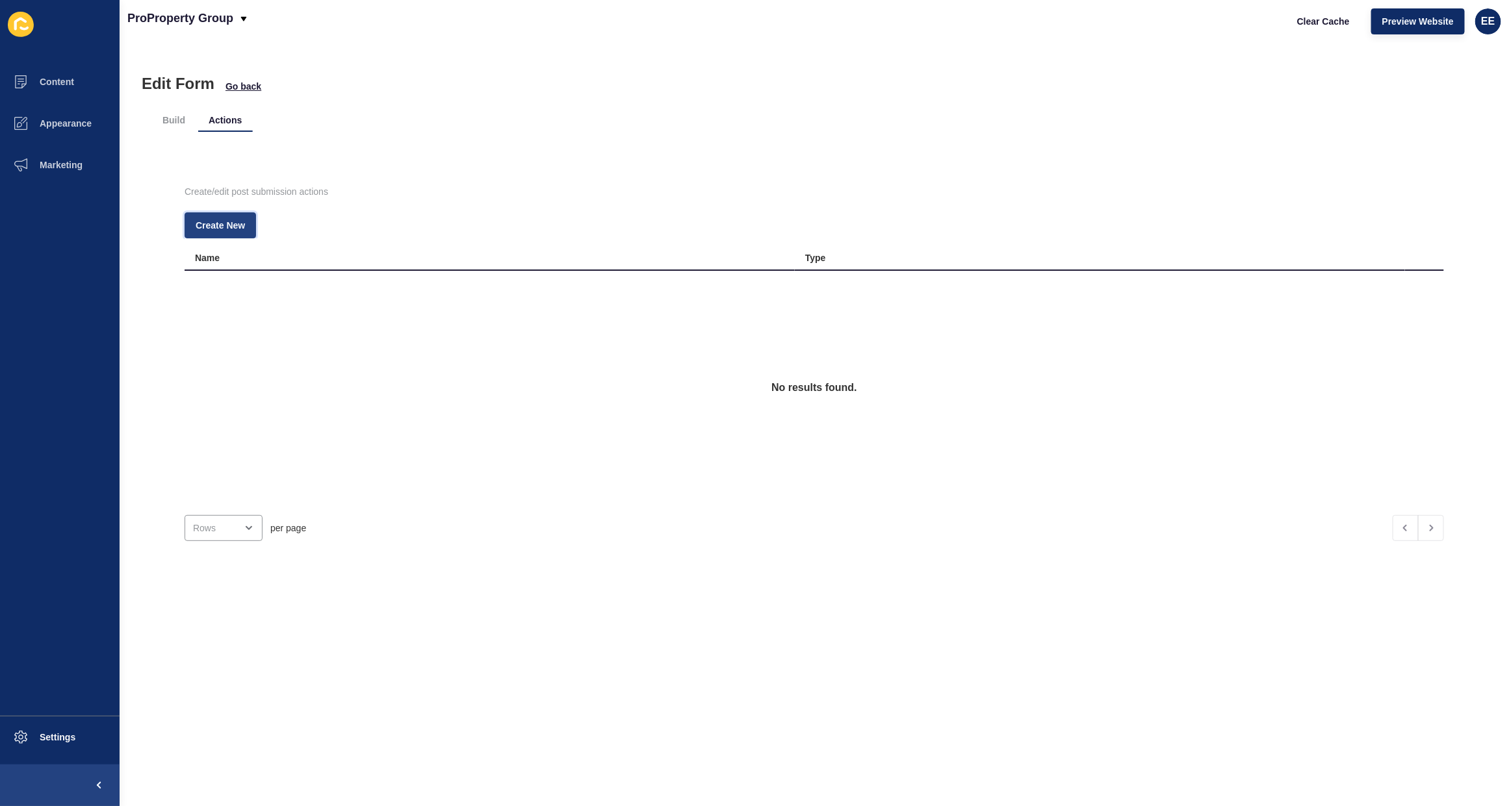
click at [222, 222] on span "Create New" at bounding box center [220, 225] width 49 height 13
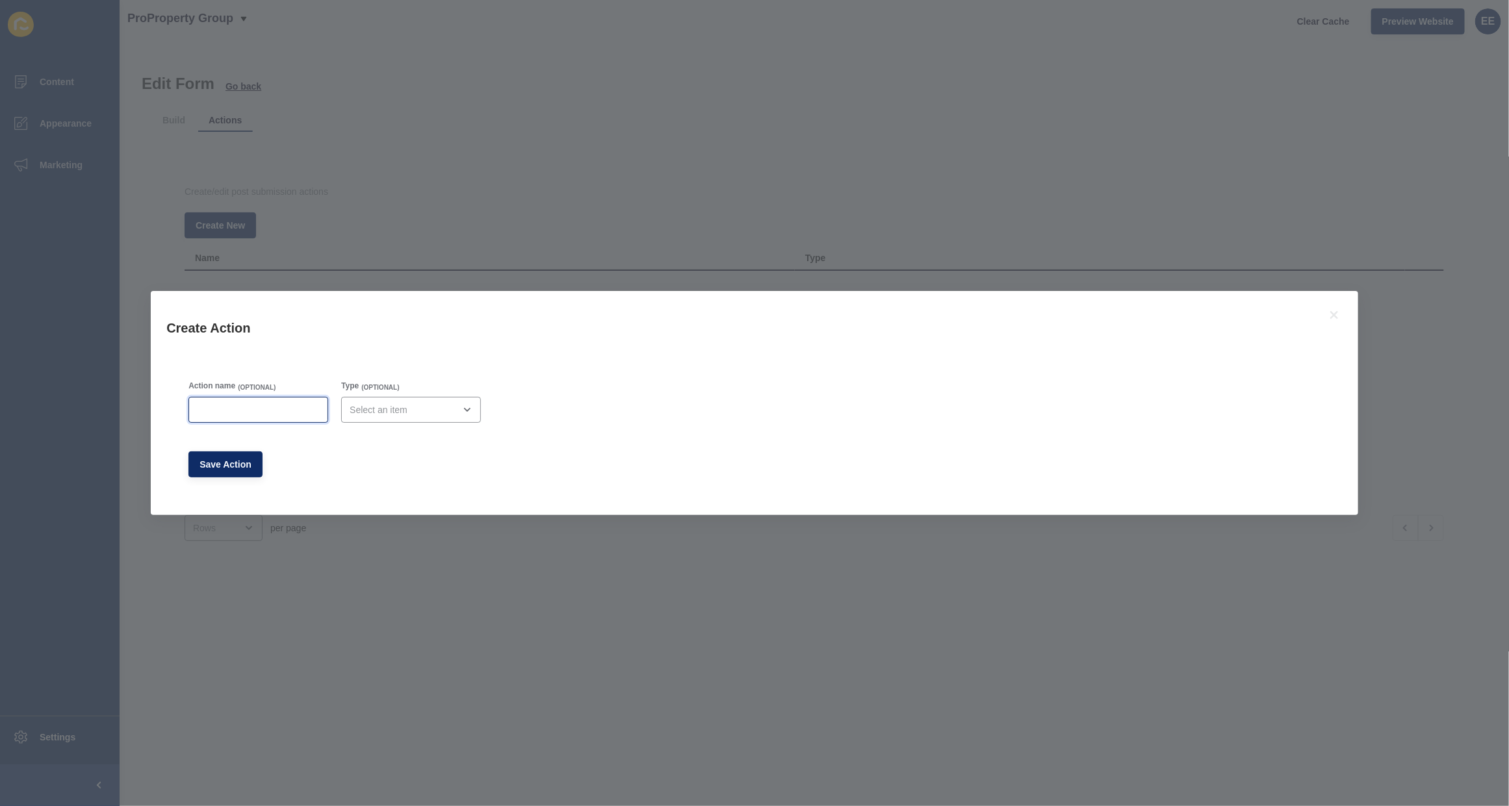
click at [296, 405] on input "Action name" at bounding box center [258, 409] width 123 height 13
type input "A"
type input "l"
type input "Lead Drop Email"
click at [444, 423] on div "Type (OPTIONAL)" at bounding box center [411, 401] width 142 height 45
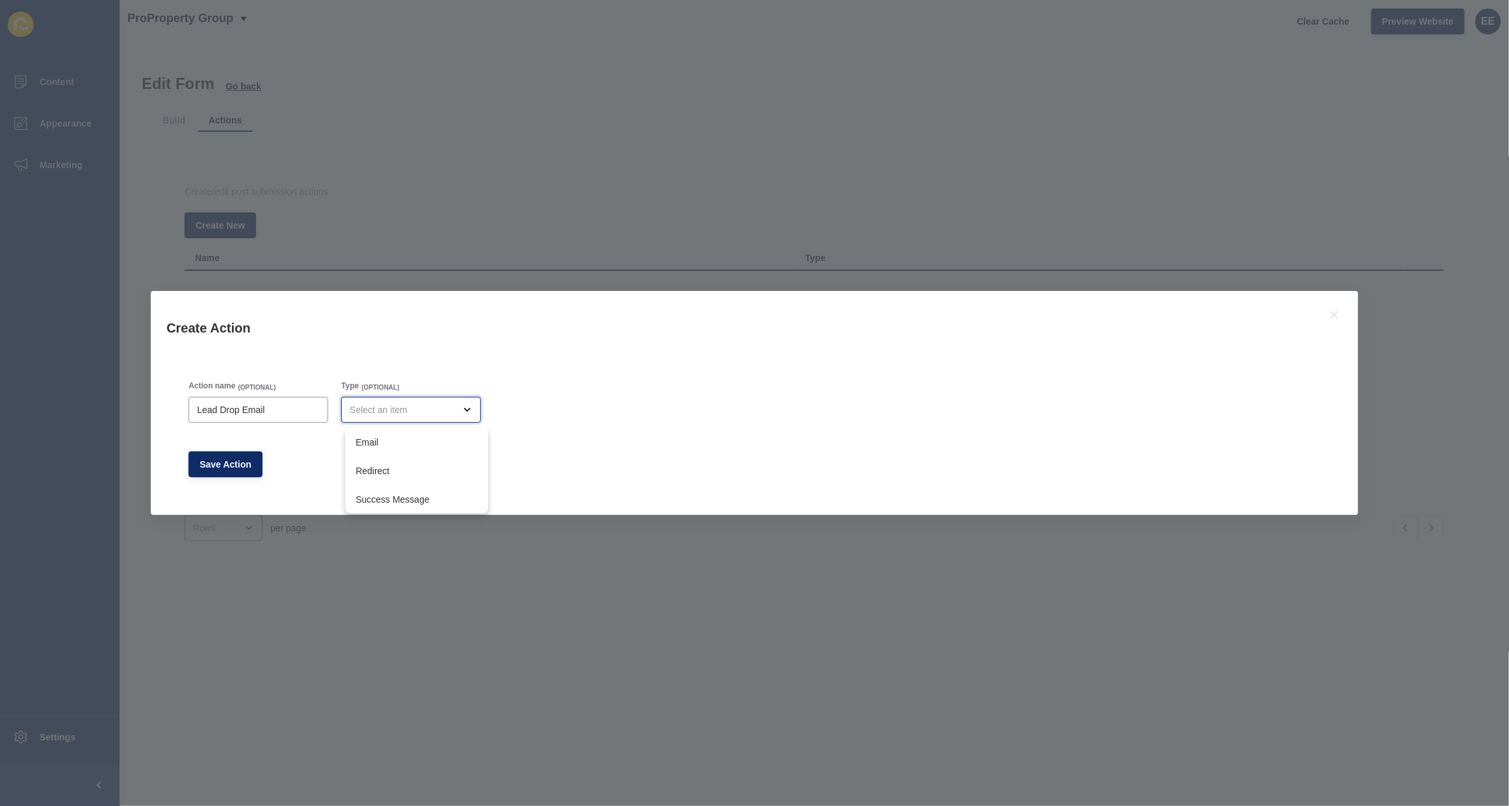
click at [450, 419] on div "close menu" at bounding box center [411, 410] width 140 height 26
click at [450, 444] on span "Email" at bounding box center [416, 442] width 122 height 13
type input "Email"
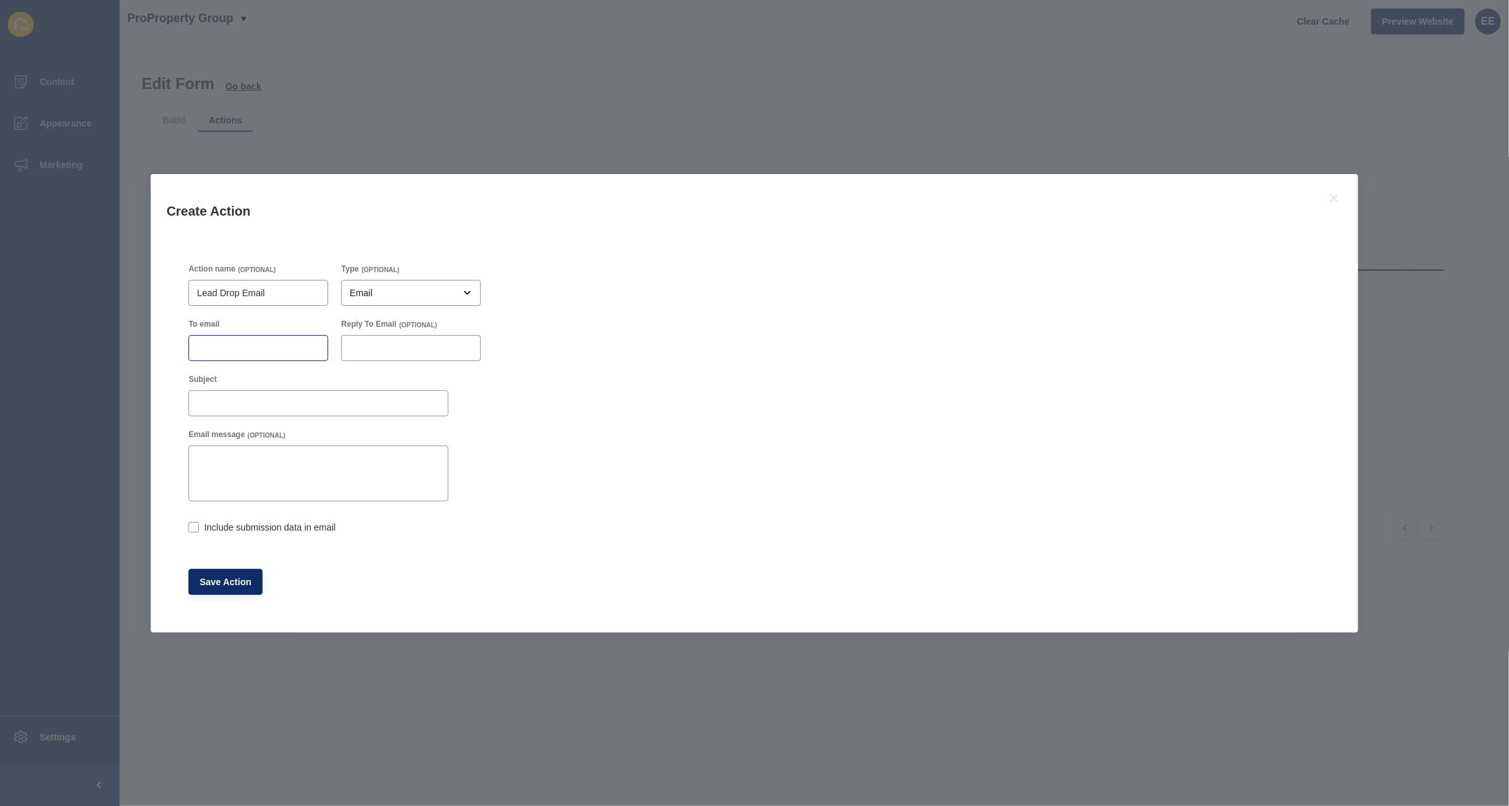
click at [235, 342] on div at bounding box center [258, 348] width 140 height 26
paste input "[EMAIL_ADDRESS][DOMAIN_NAME]"
type input "[EMAIL_ADDRESS][DOMAIN_NAME]"
click at [229, 403] on input "Subject" at bounding box center [318, 403] width 243 height 13
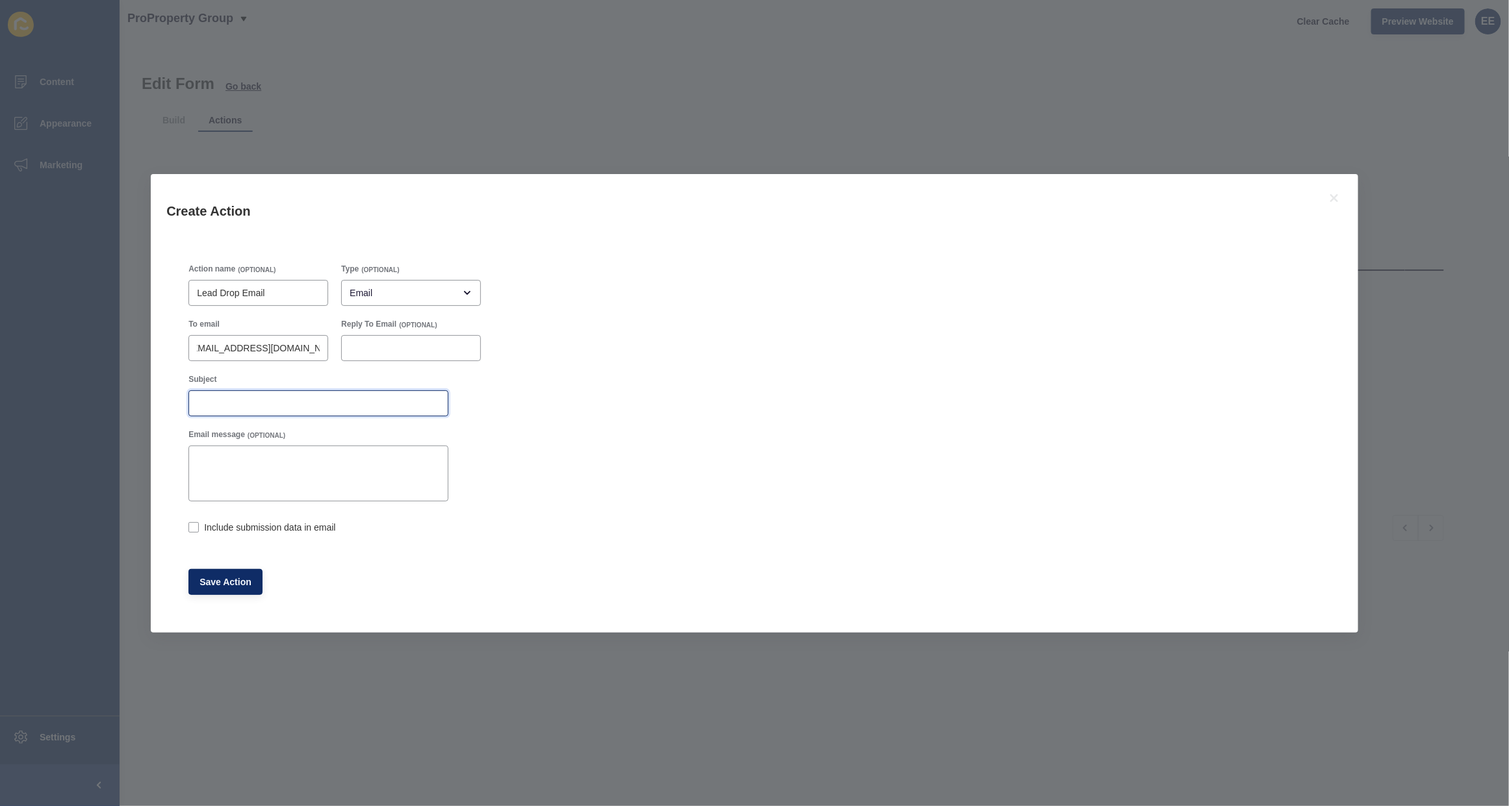
scroll to position [0, 0]
type input "Rental Appraisal"
click at [189, 523] on div "Include submission data in email" at bounding box center [318, 527] width 262 height 29
click at [192, 531] on label at bounding box center [193, 527] width 10 height 10
click at [192, 531] on input "Include submission data in email" at bounding box center [192, 528] width 8 height 8
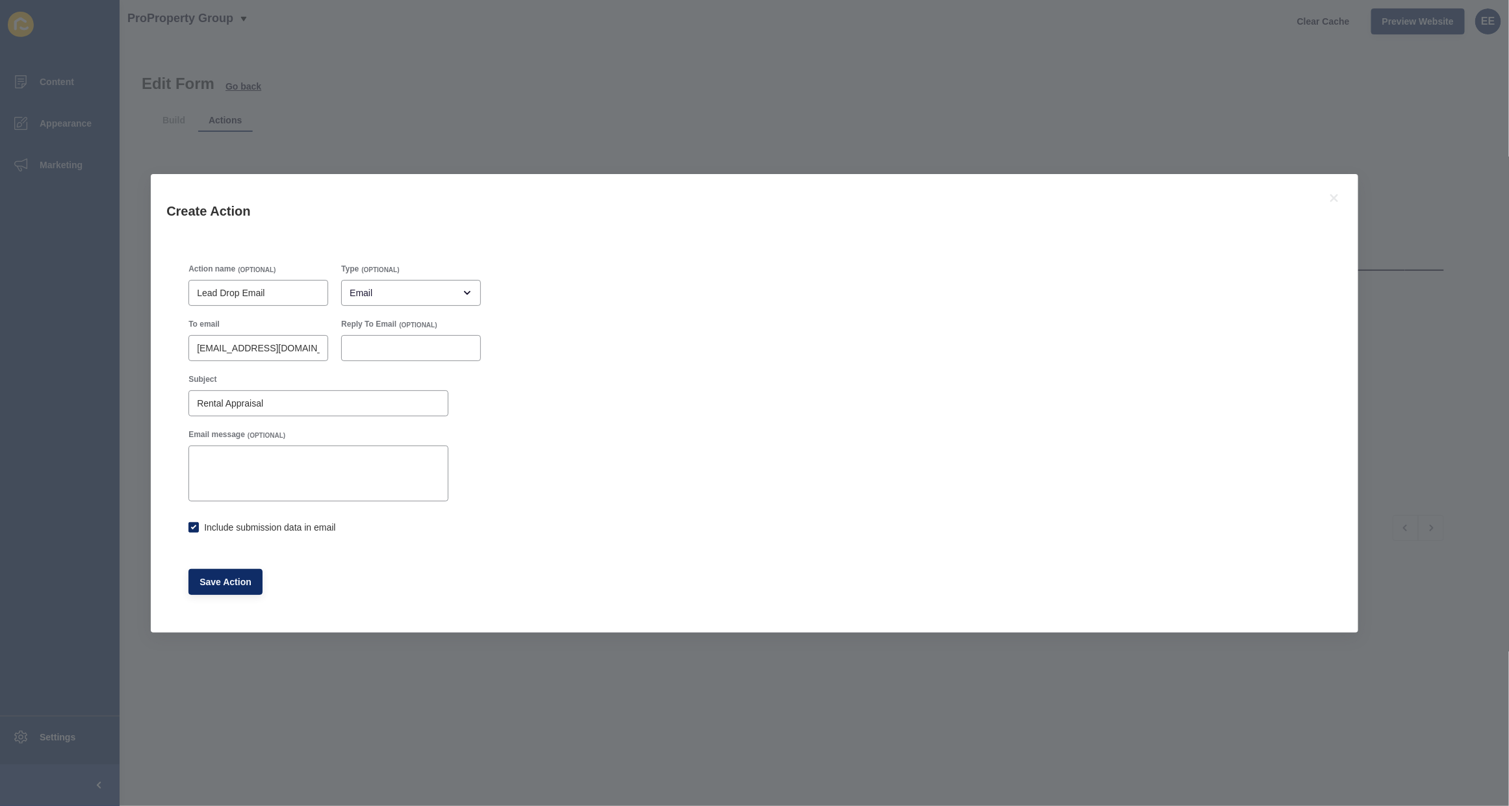
checkbox input "true"
drag, startPoint x: 226, startPoint y: 589, endPoint x: 294, endPoint y: 576, distance: 68.7
click at [234, 585] on button "Save Action" at bounding box center [225, 582] width 74 height 26
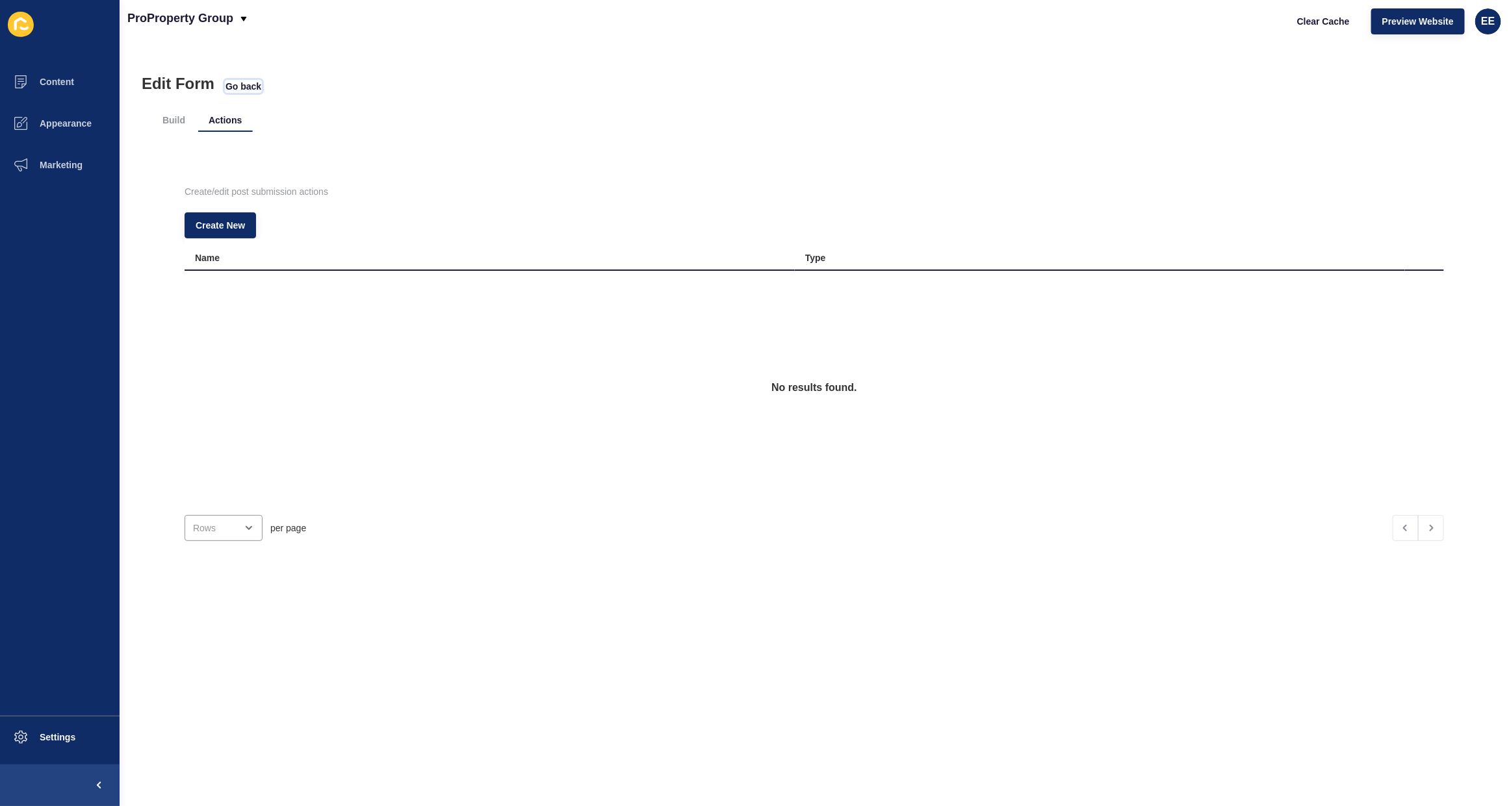
click at [247, 90] on span "Go back" at bounding box center [243, 86] width 36 height 13
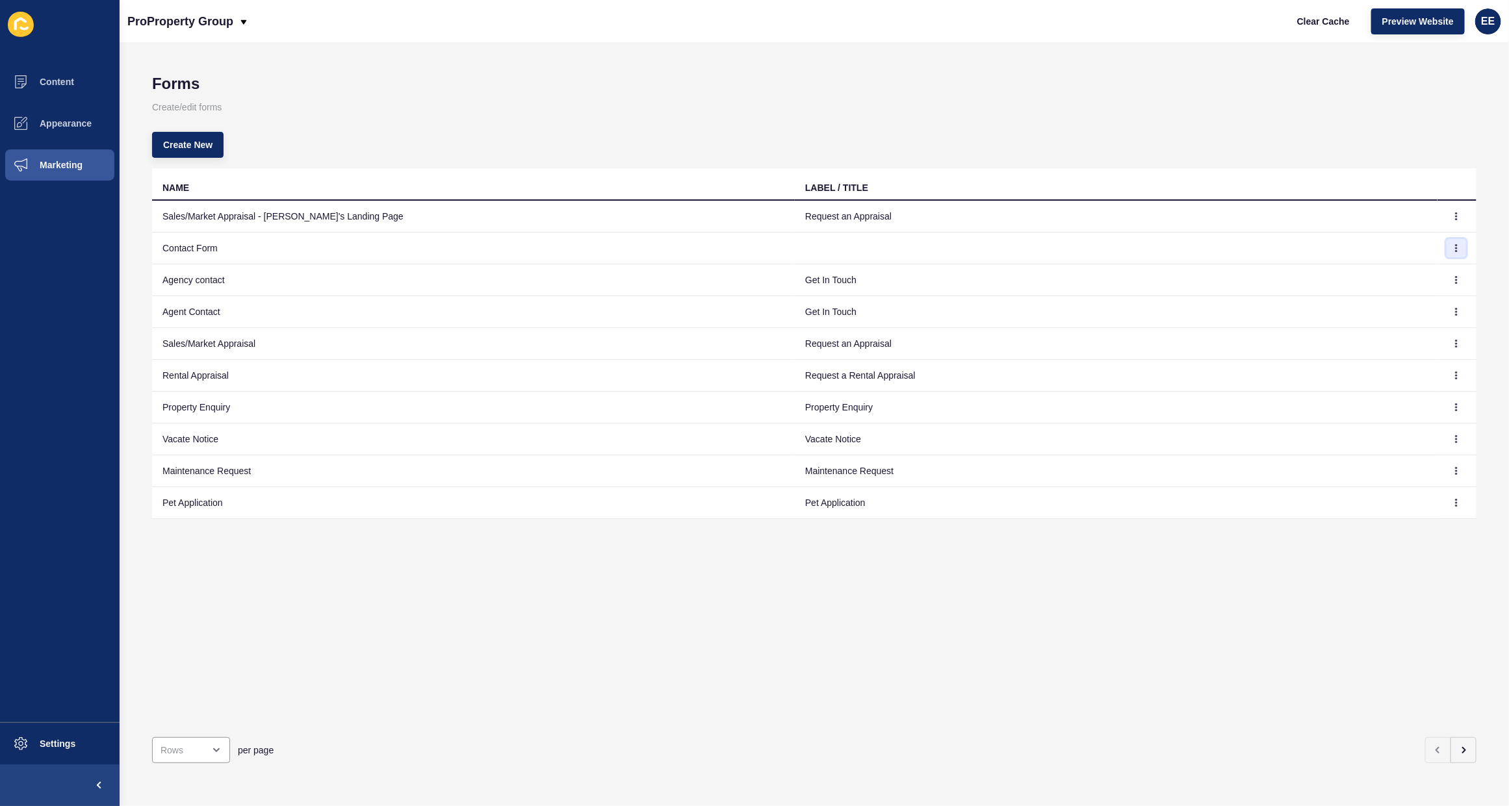
click at [1448, 248] on button "button" at bounding box center [1455, 248] width 19 height 18
click at [1392, 273] on link "Edit" at bounding box center [1408, 274] width 91 height 29
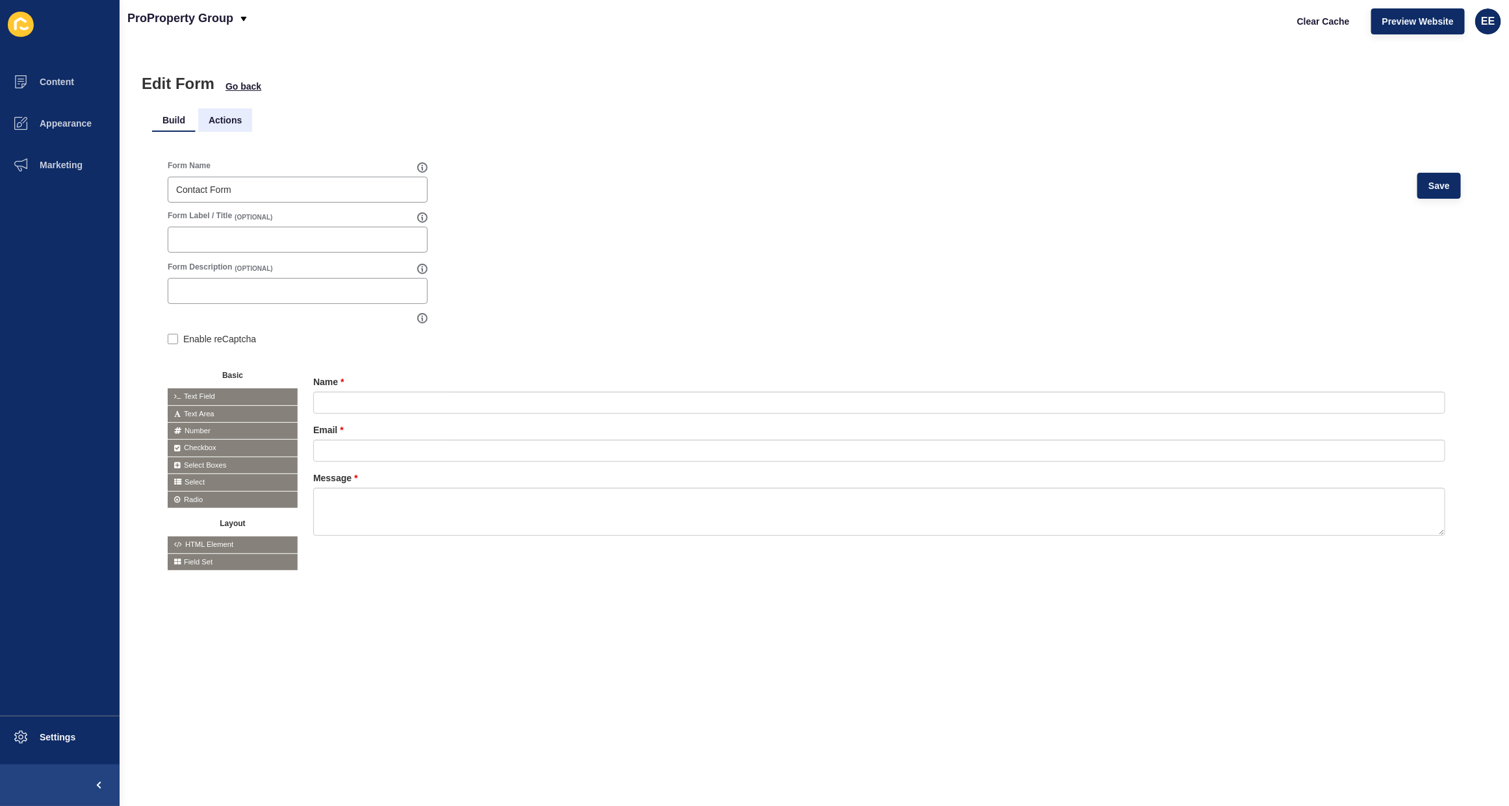
click at [220, 119] on li "Actions" at bounding box center [225, 120] width 54 height 23
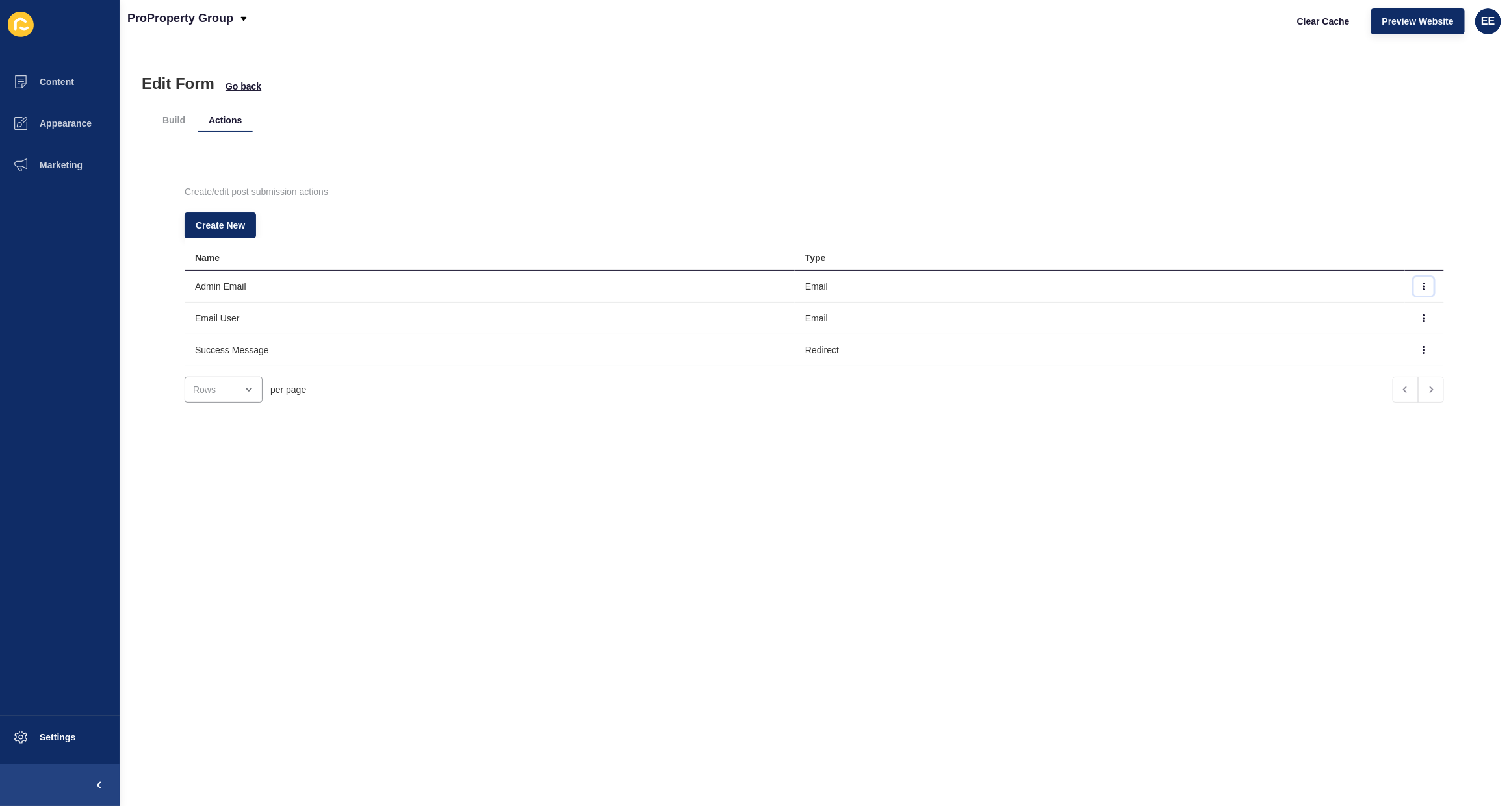
drag, startPoint x: 1399, startPoint y: 285, endPoint x: 1410, endPoint y: 285, distance: 11.0
click at [1414, 285] on button "button" at bounding box center [1423, 286] width 19 height 18
click at [1362, 311] on link "Edit" at bounding box center [1363, 312] width 91 height 29
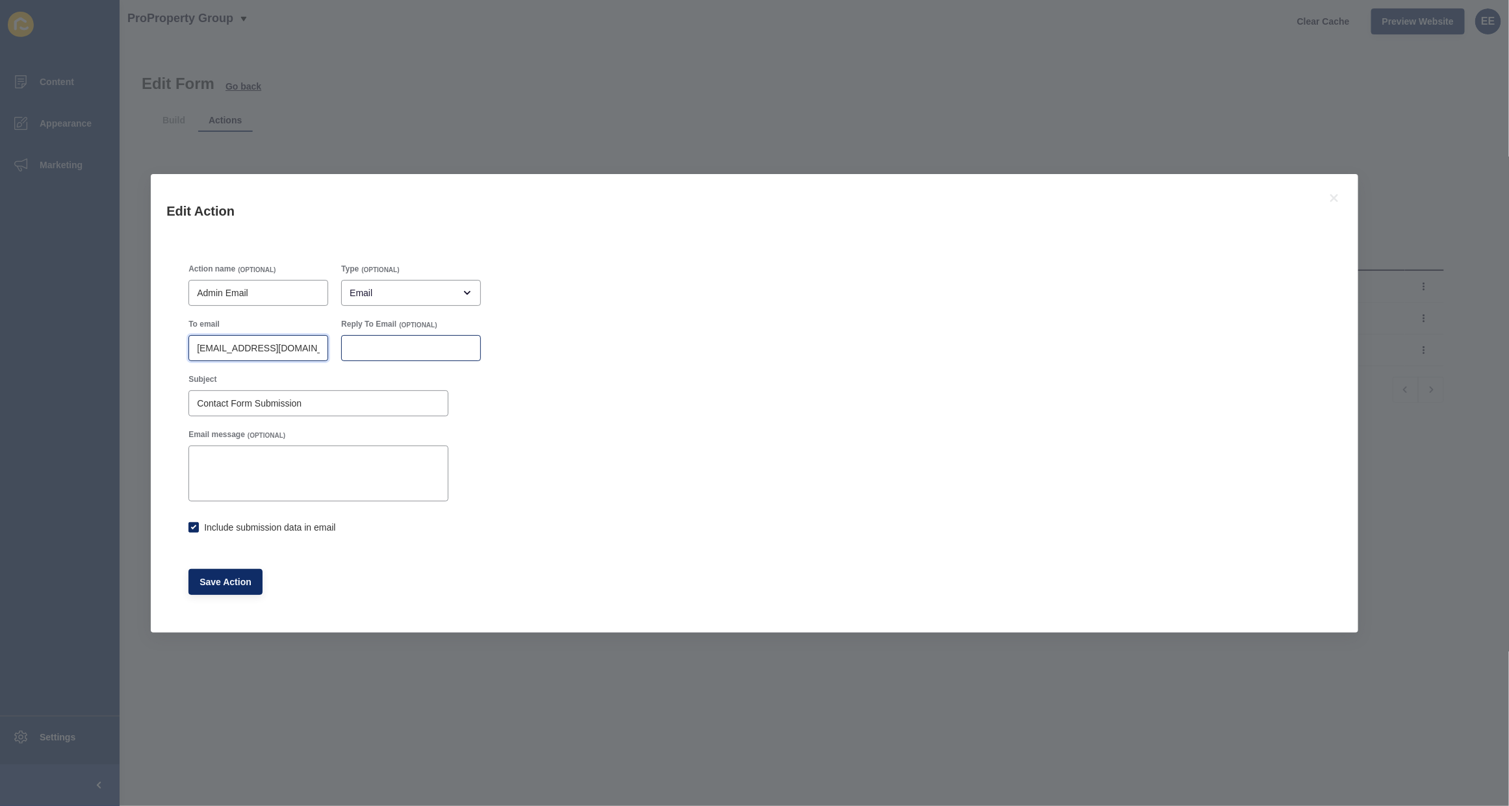
scroll to position [0, 8]
drag, startPoint x: 231, startPoint y: 342, endPoint x: 333, endPoint y: 341, distance: 101.4
click at [420, 352] on div "To email 5243@leaddrop.rexsoftware.com Reply To Email (OPTIONAL)" at bounding box center [334, 340] width 305 height 55
drag, startPoint x: 248, startPoint y: 341, endPoint x: 219, endPoint y: 345, distance: 29.5
click at [248, 342] on input "[EMAIL_ADDRESS][DOMAIN_NAME]" at bounding box center [258, 348] width 123 height 13
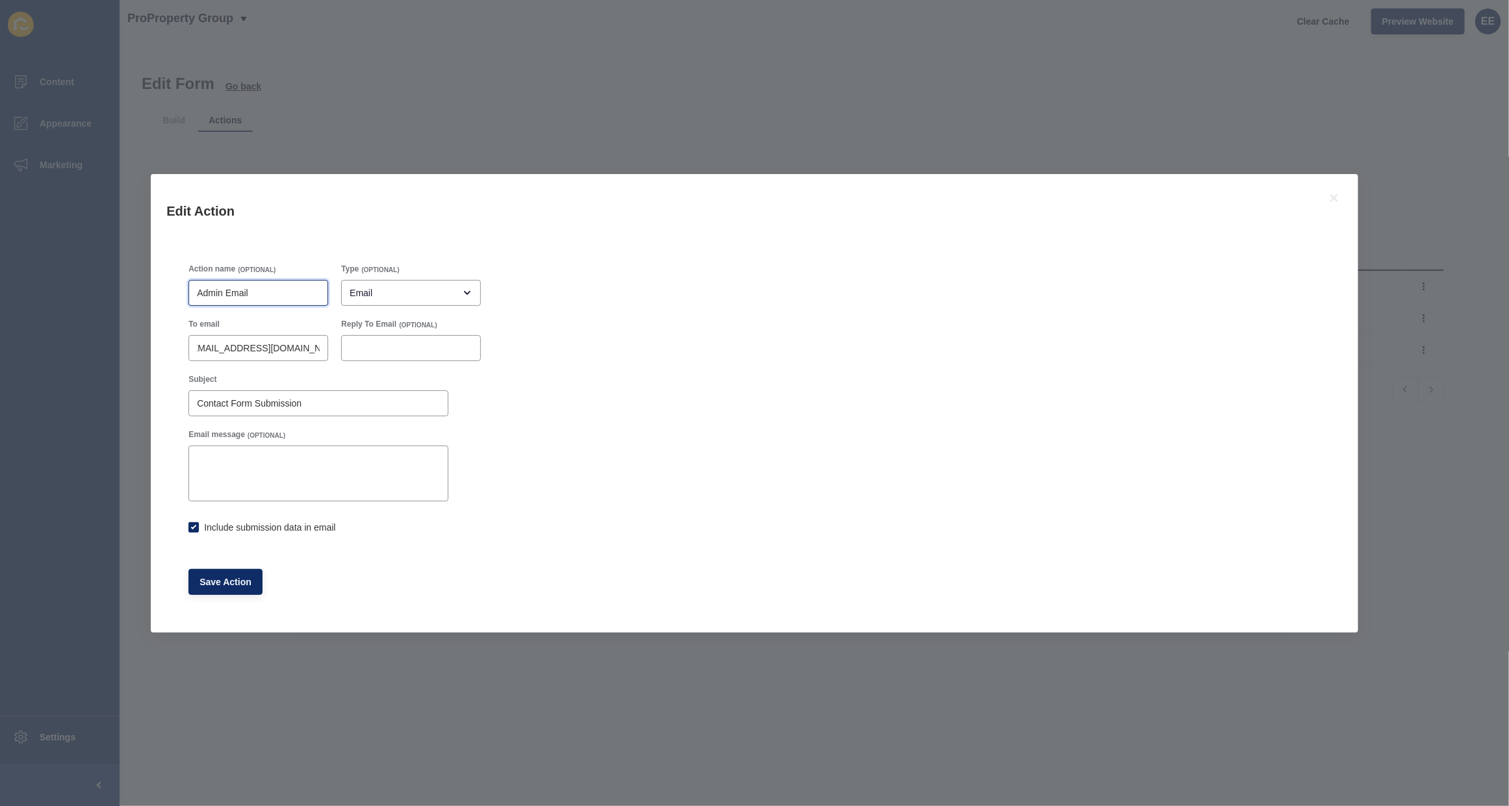
checkbox input "true"
click at [254, 298] on input "Admin Email" at bounding box center [258, 293] width 123 height 13
drag, startPoint x: 261, startPoint y: 298, endPoint x: 83, endPoint y: 275, distance: 179.5
click at [85, 283] on div "Edit Action Action name (OPTIONAL) Admin Email Type (OPTIONAL) Email To email 5…" at bounding box center [754, 403] width 1509 height 806
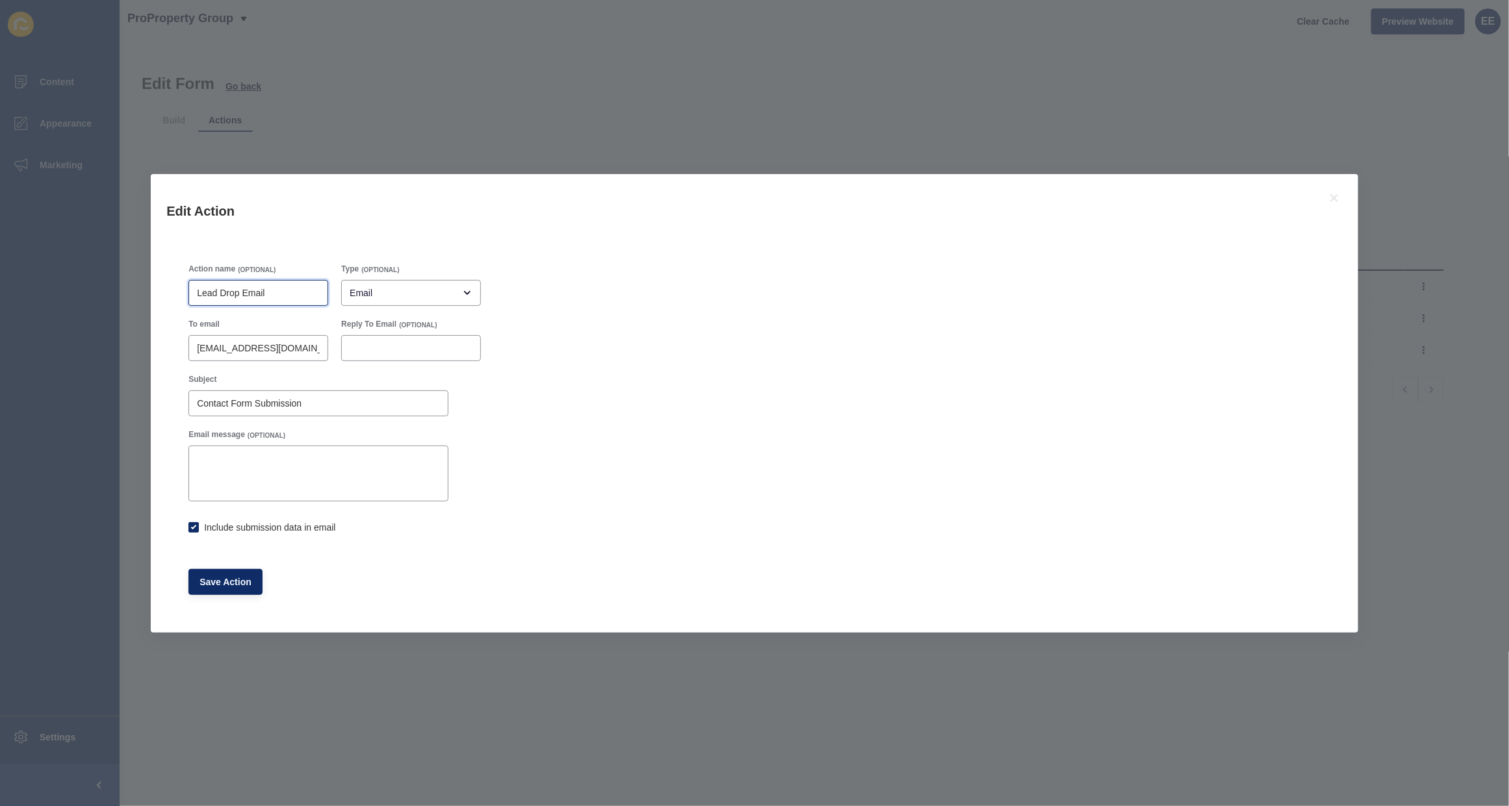
type input "Lead Drop Email"
click at [199, 580] on span "Save Action" at bounding box center [225, 582] width 52 height 13
checkbox input "true"
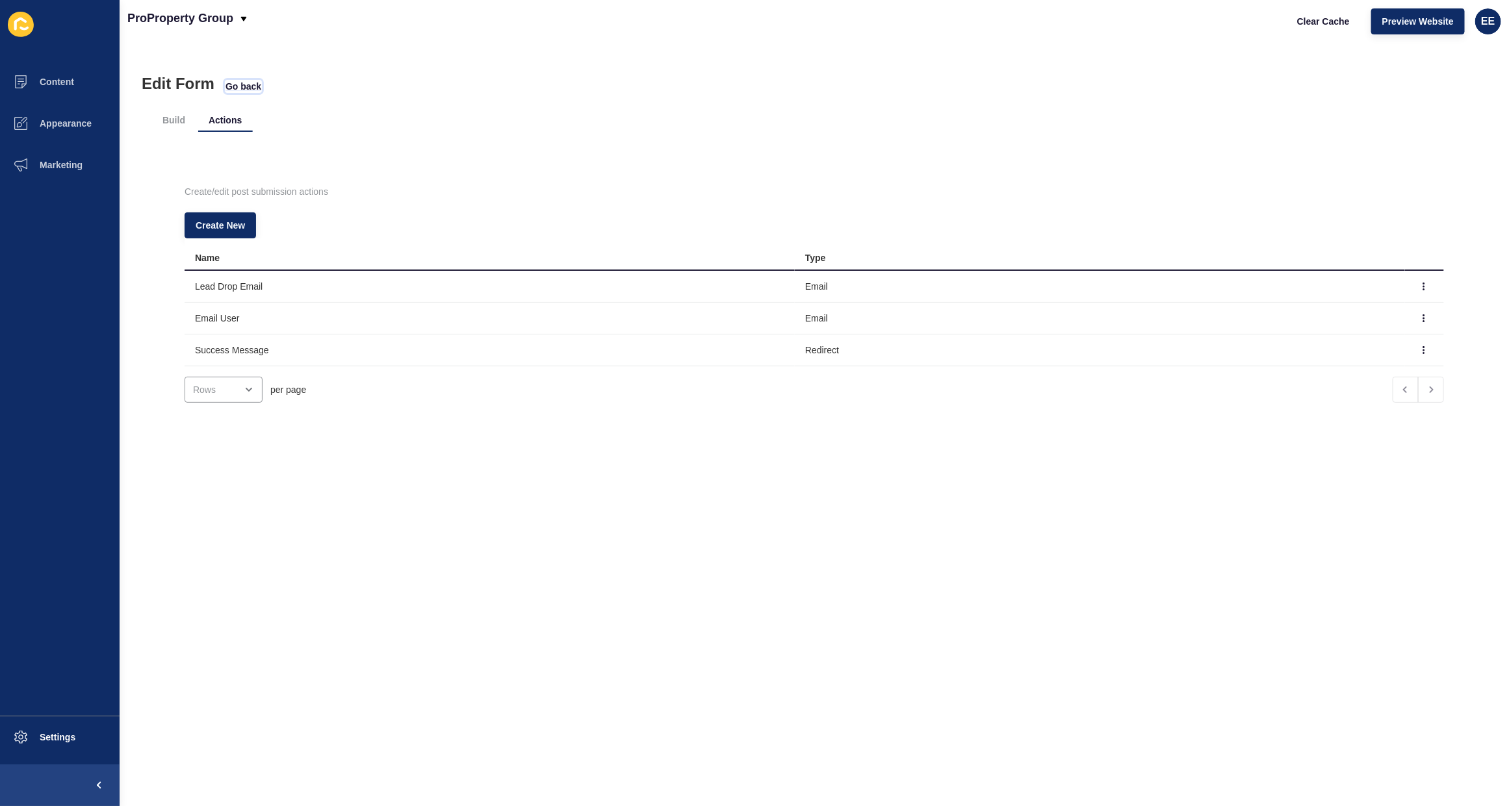
click at [246, 85] on span "Go back" at bounding box center [243, 86] width 36 height 13
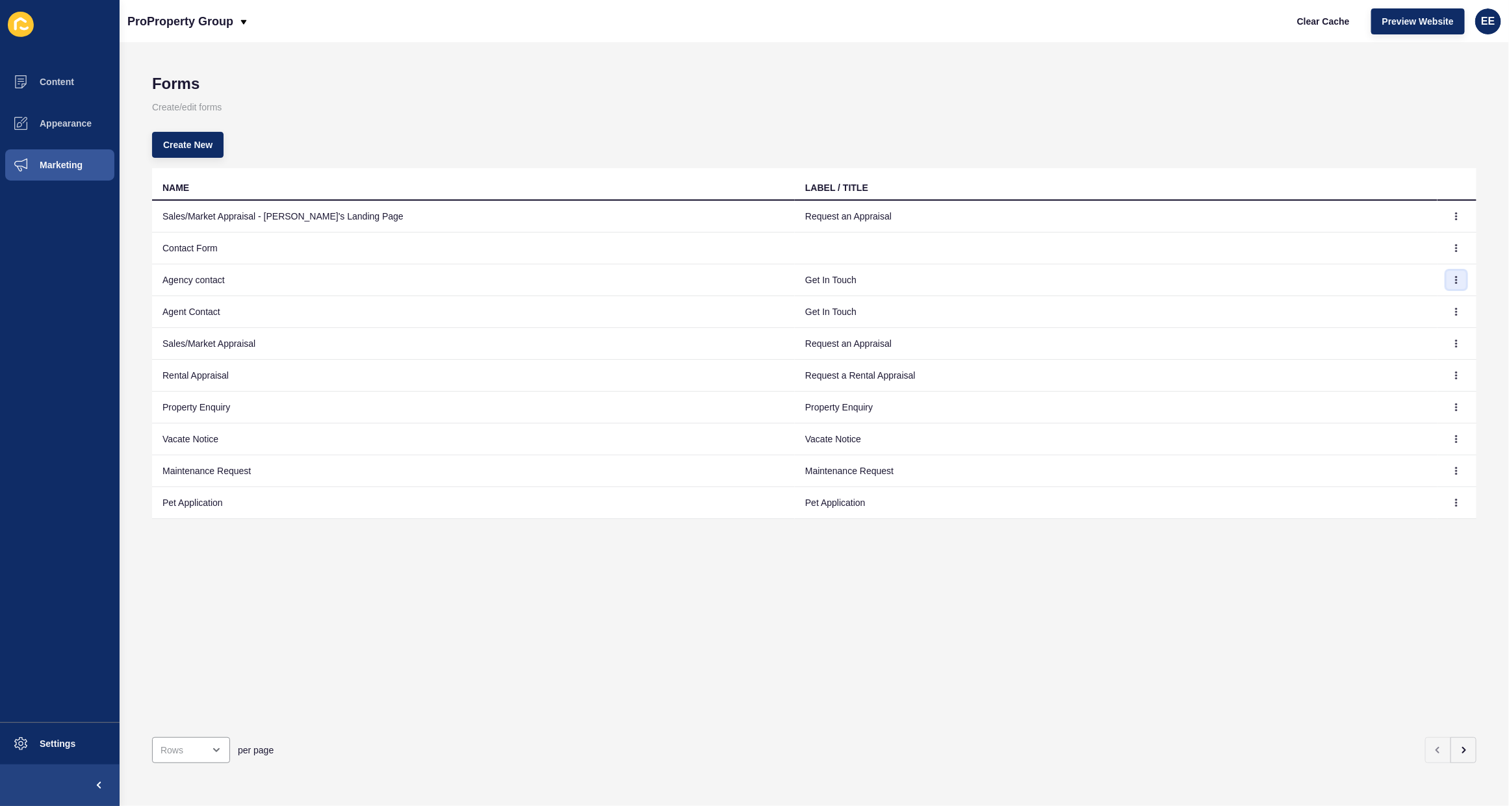
click at [1452, 276] on icon "button" at bounding box center [1456, 280] width 8 height 8
click at [1405, 304] on link "Edit" at bounding box center [1408, 306] width 91 height 29
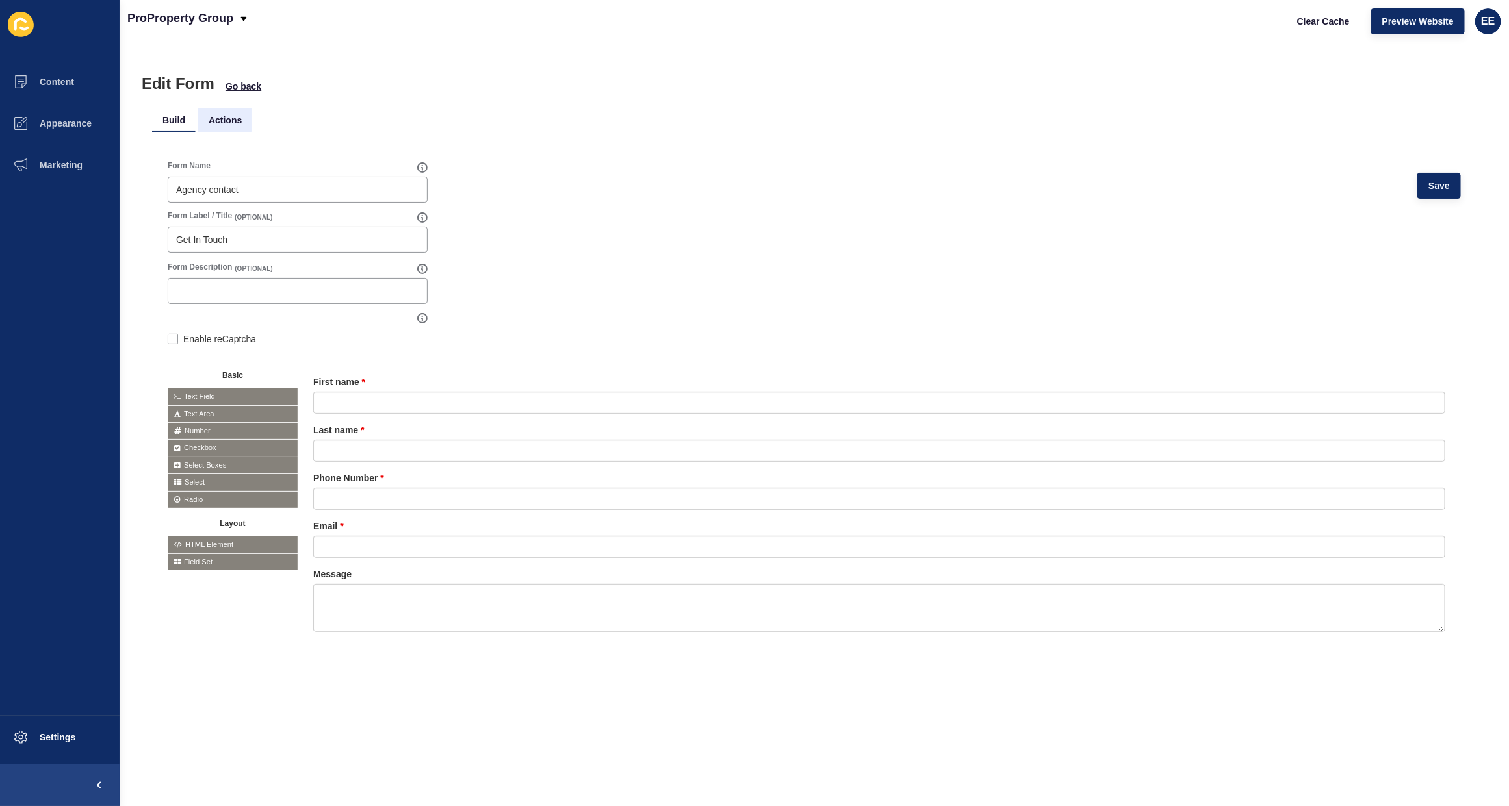
click at [235, 112] on li "Actions" at bounding box center [225, 120] width 54 height 23
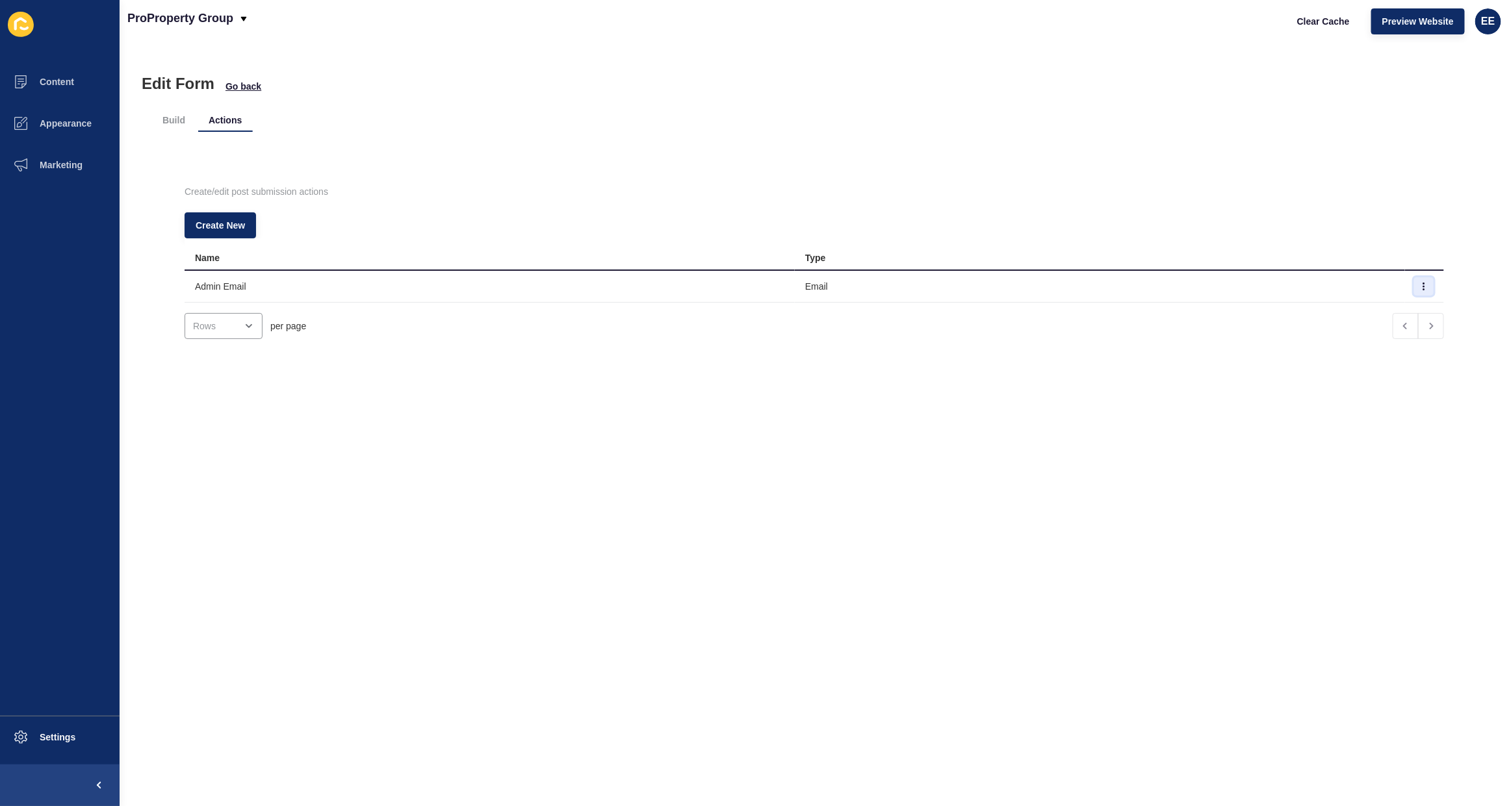
click at [1414, 289] on button "button" at bounding box center [1423, 286] width 19 height 18
click at [1330, 314] on link "Edit" at bounding box center [1363, 312] width 91 height 29
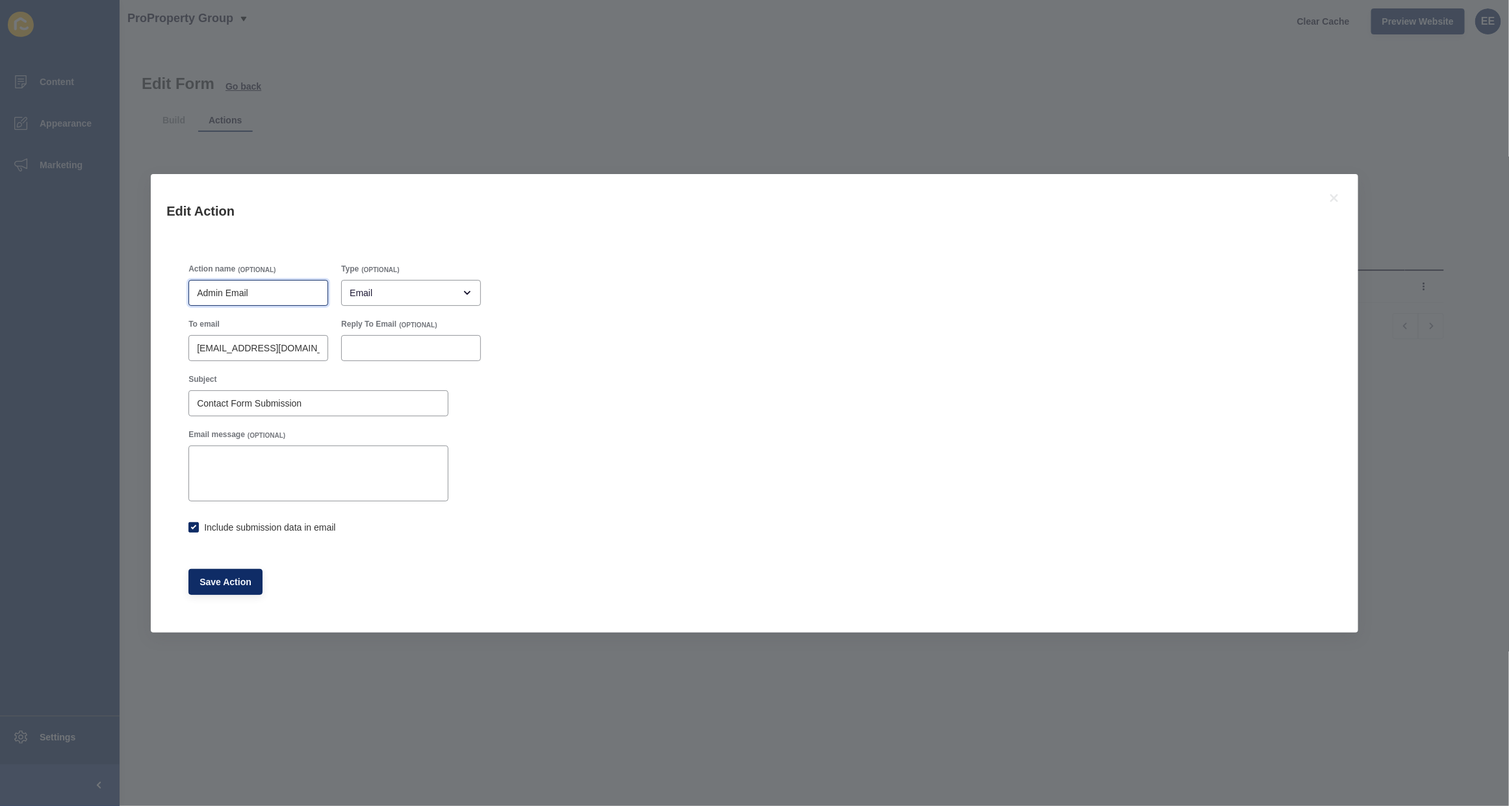
drag, startPoint x: 268, startPoint y: 288, endPoint x: 55, endPoint y: 303, distance: 213.6
click at [147, 292] on div "Edit Action Action name (OPTIONAL) Admin Email Type (OPTIONAL) Email To email 5…" at bounding box center [754, 403] width 1509 height 806
type input "l"
type input "Lead Drop Email"
click at [255, 586] on button "Save Action" at bounding box center [225, 582] width 74 height 26
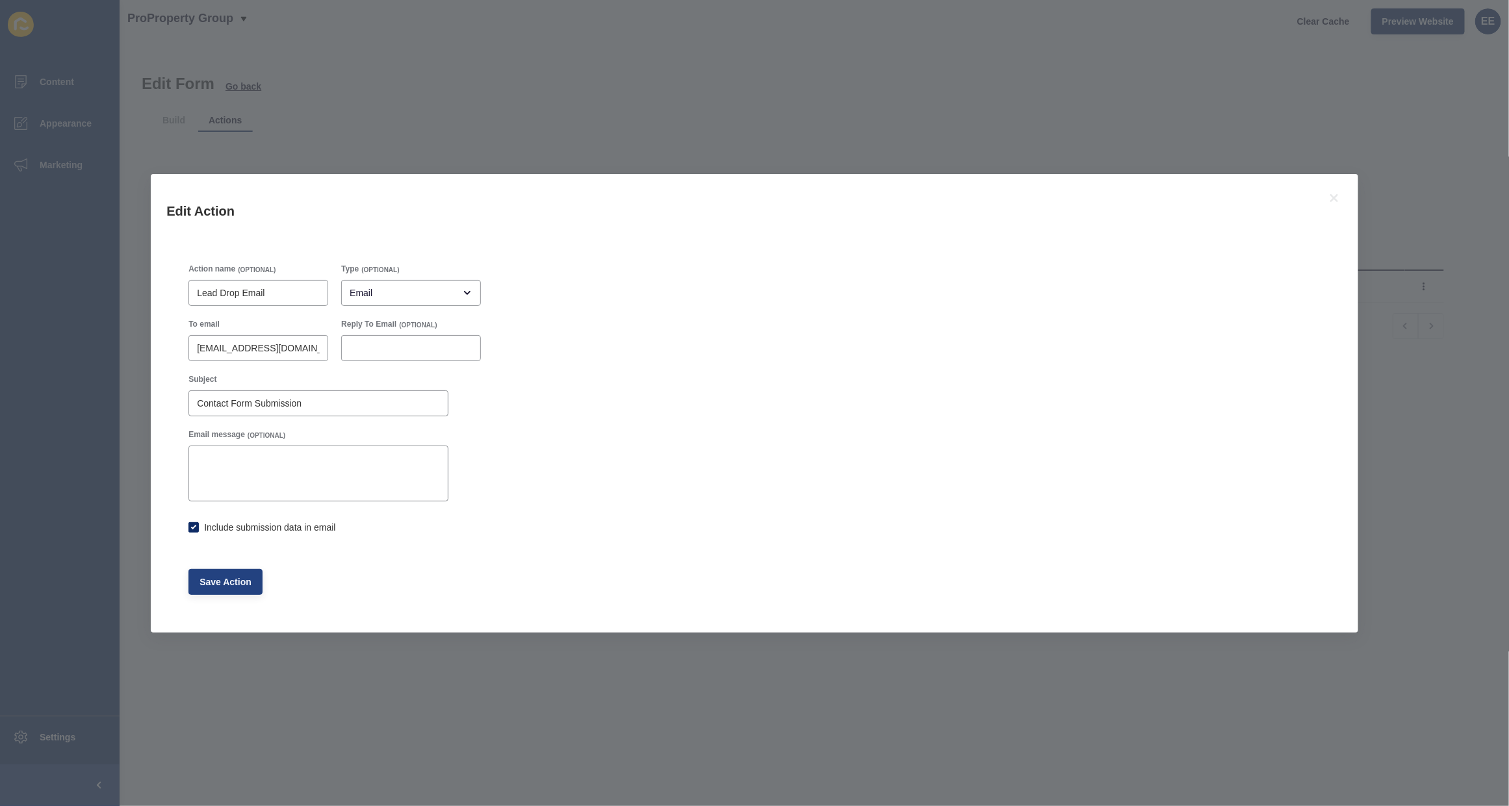
checkbox input "true"
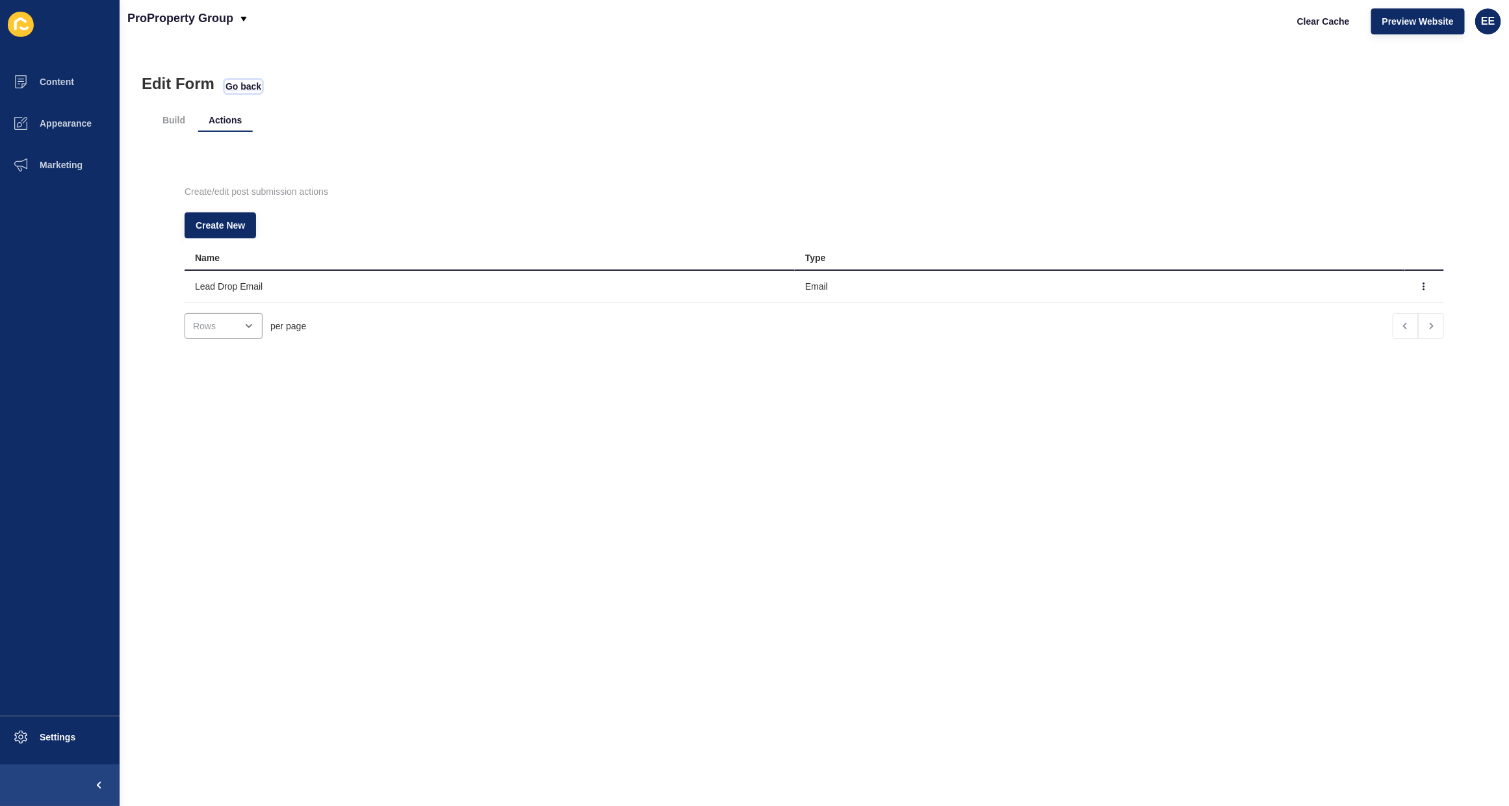
click at [248, 83] on span "Go back" at bounding box center [243, 86] width 36 height 13
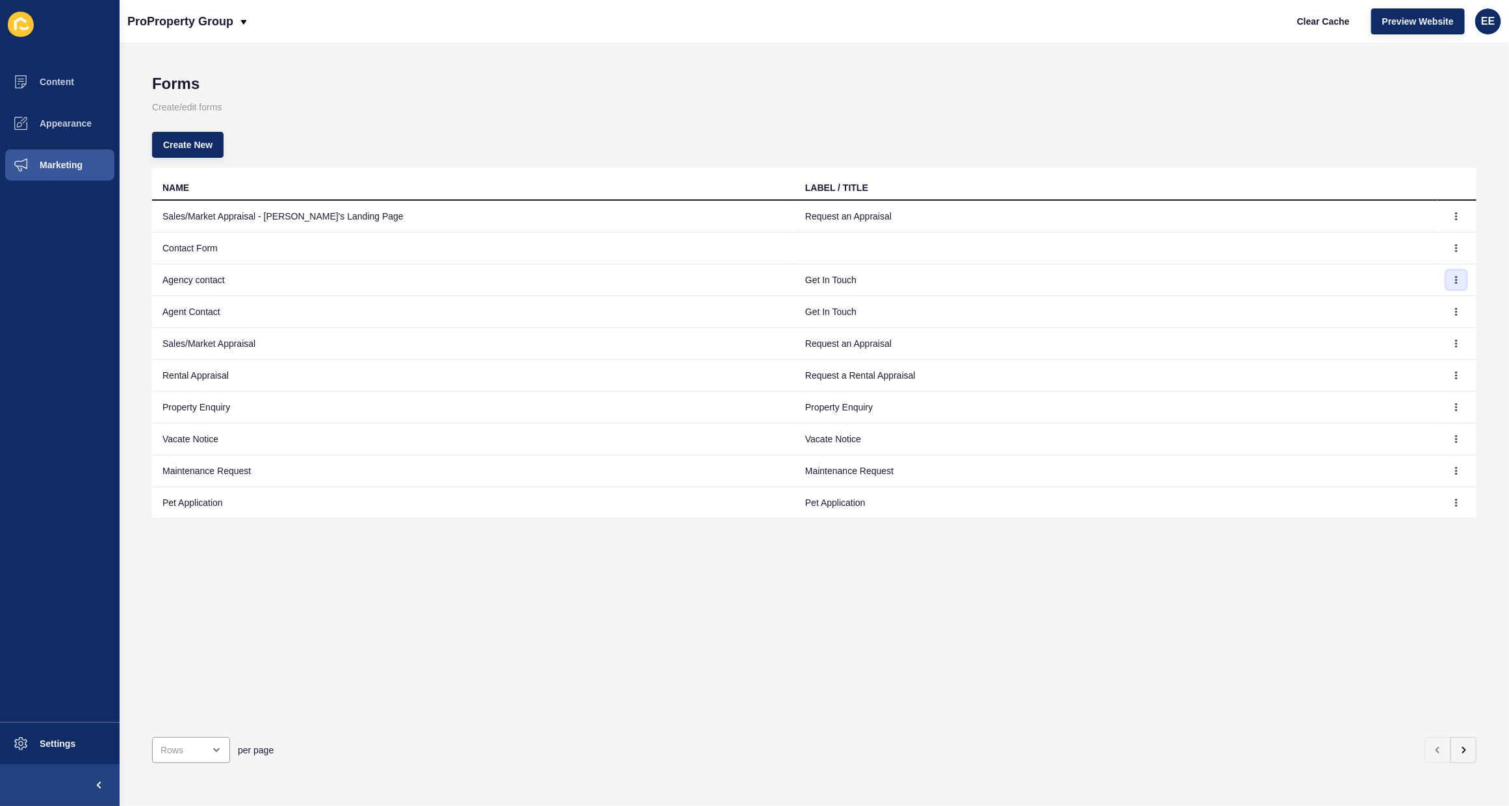
drag, startPoint x: 1441, startPoint y: 278, endPoint x: 1436, endPoint y: 288, distance: 11.0
click at [1452, 279] on icon "button" at bounding box center [1456, 280] width 8 height 8
click at [1372, 307] on link "Edit" at bounding box center [1408, 306] width 91 height 29
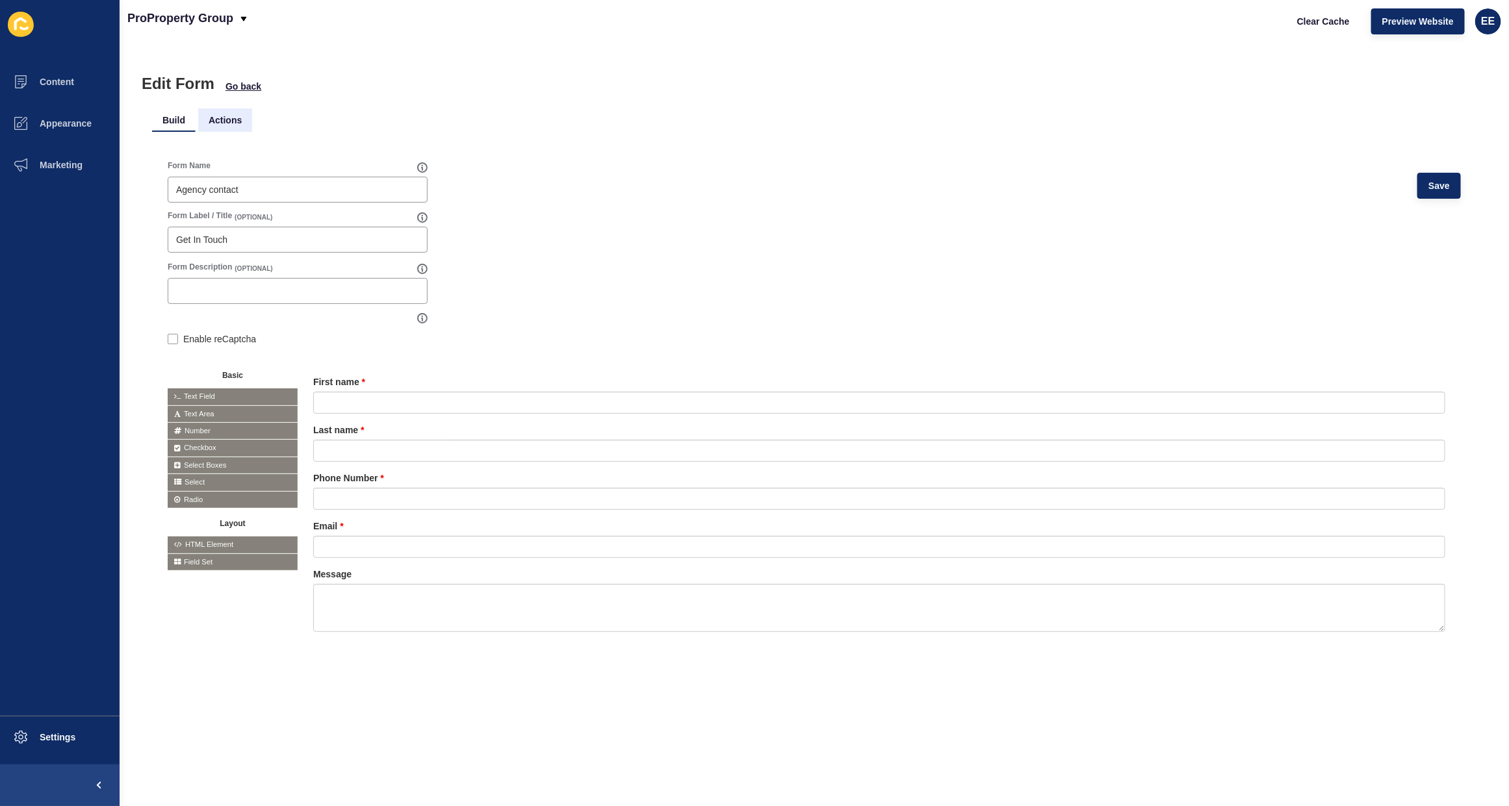
click at [226, 117] on li "Actions" at bounding box center [225, 120] width 54 height 23
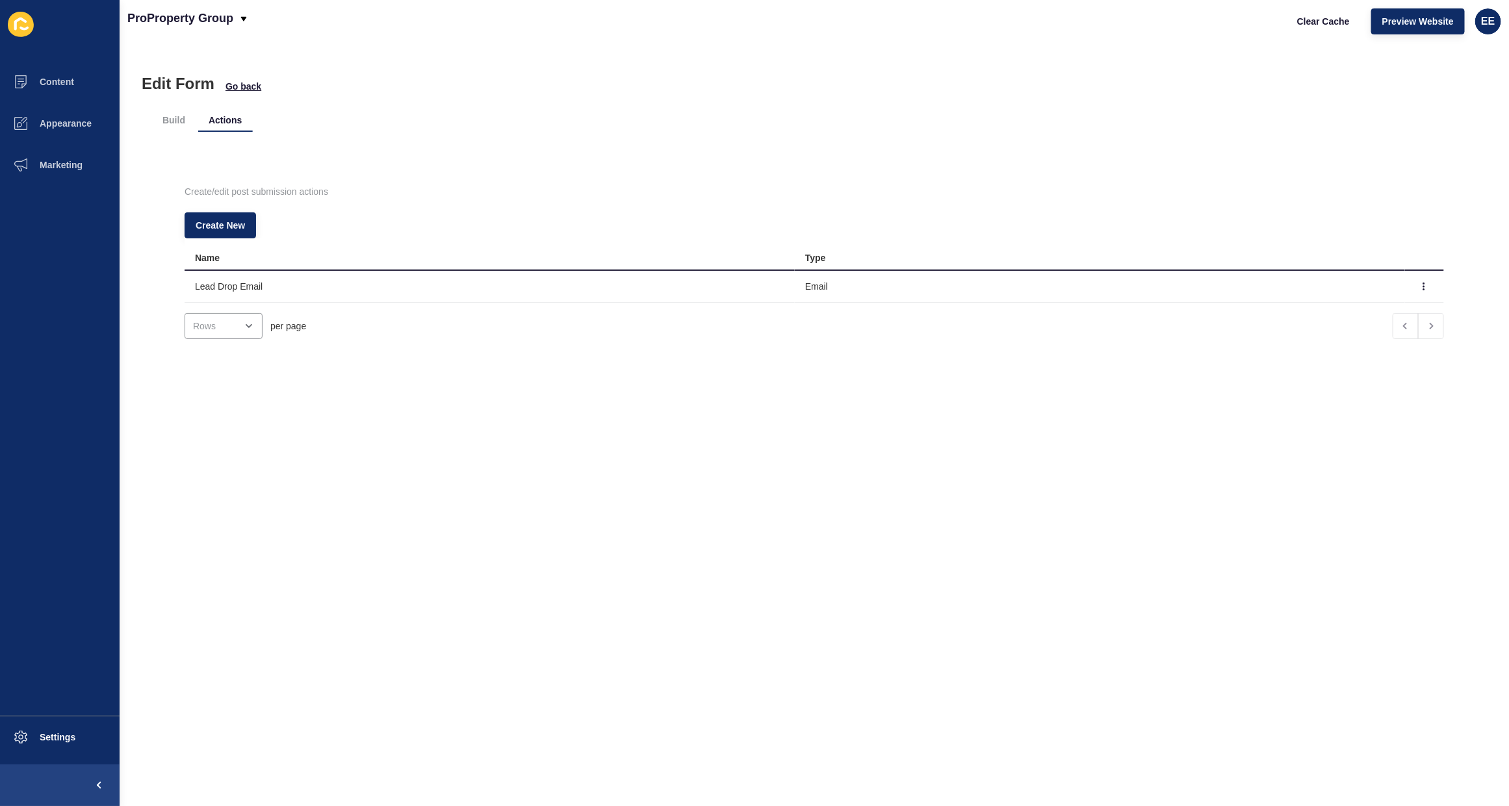
click at [241, 79] on div "Edit Form Go back" at bounding box center [814, 84] width 1345 height 18
click at [246, 86] on span "Go back" at bounding box center [243, 86] width 36 height 13
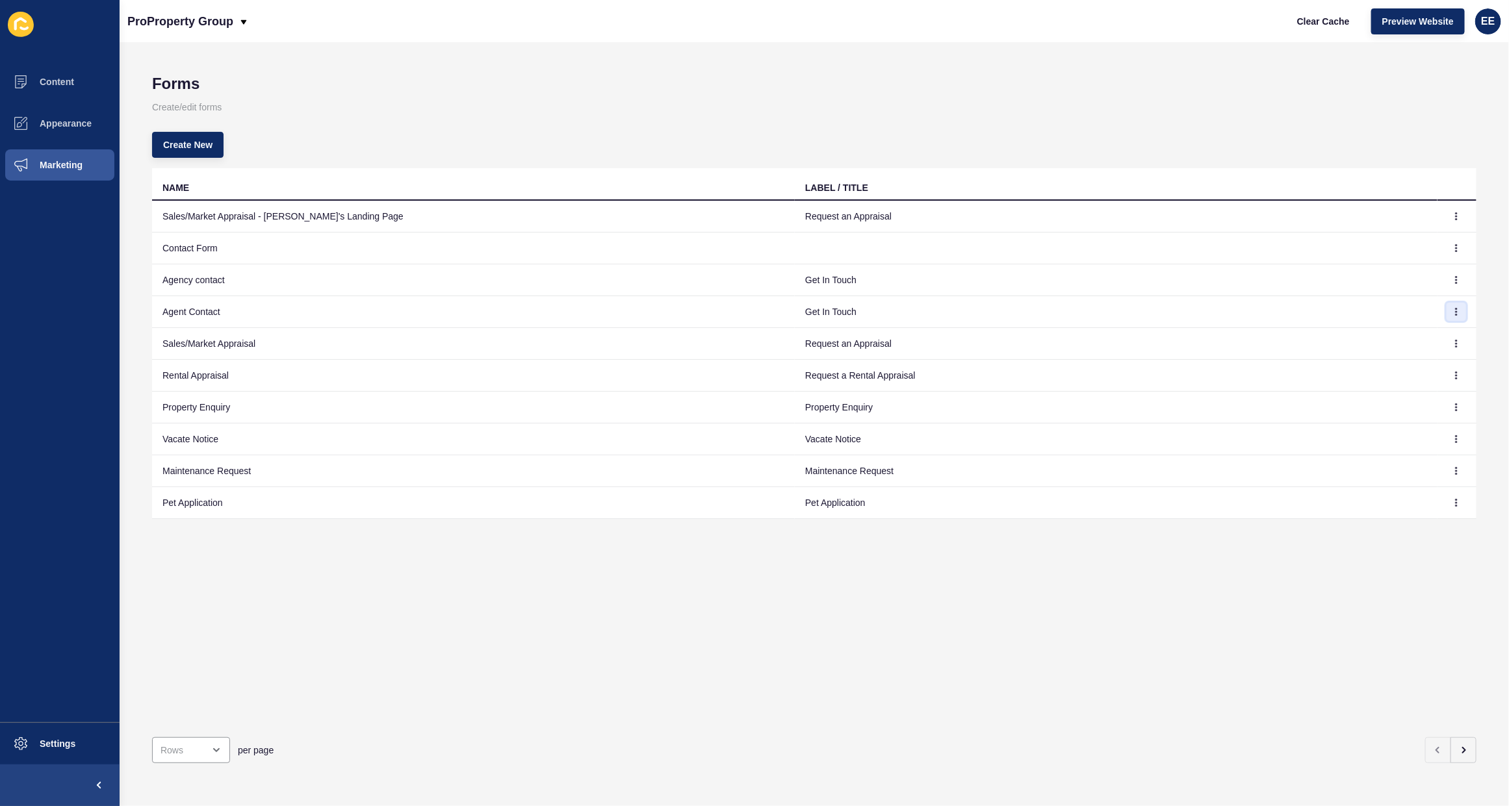
click at [1452, 314] on icon "button" at bounding box center [1456, 312] width 8 height 8
click at [1401, 335] on link "Edit" at bounding box center [1408, 338] width 91 height 29
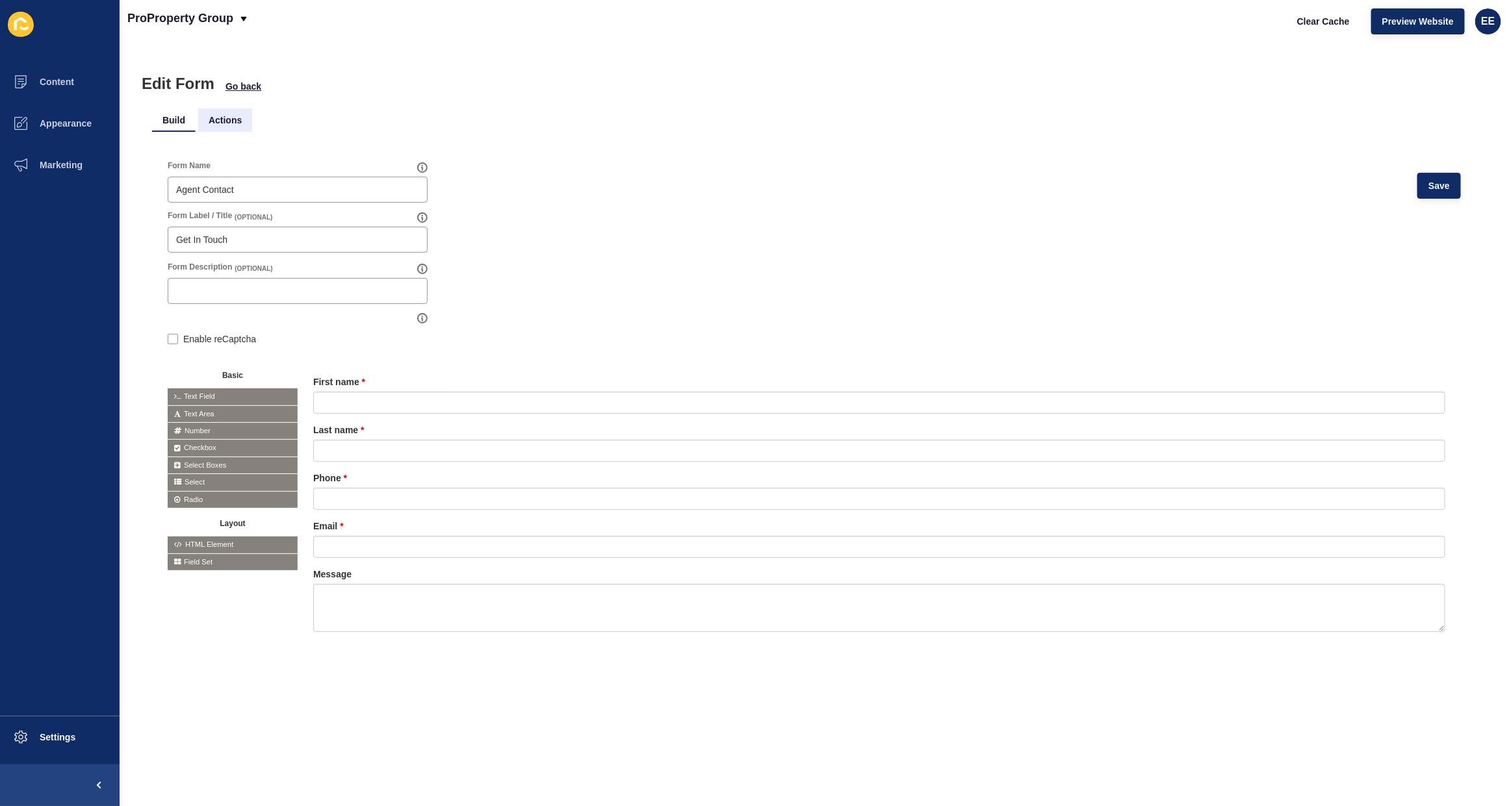
click at [233, 127] on li "Actions" at bounding box center [225, 120] width 54 height 23
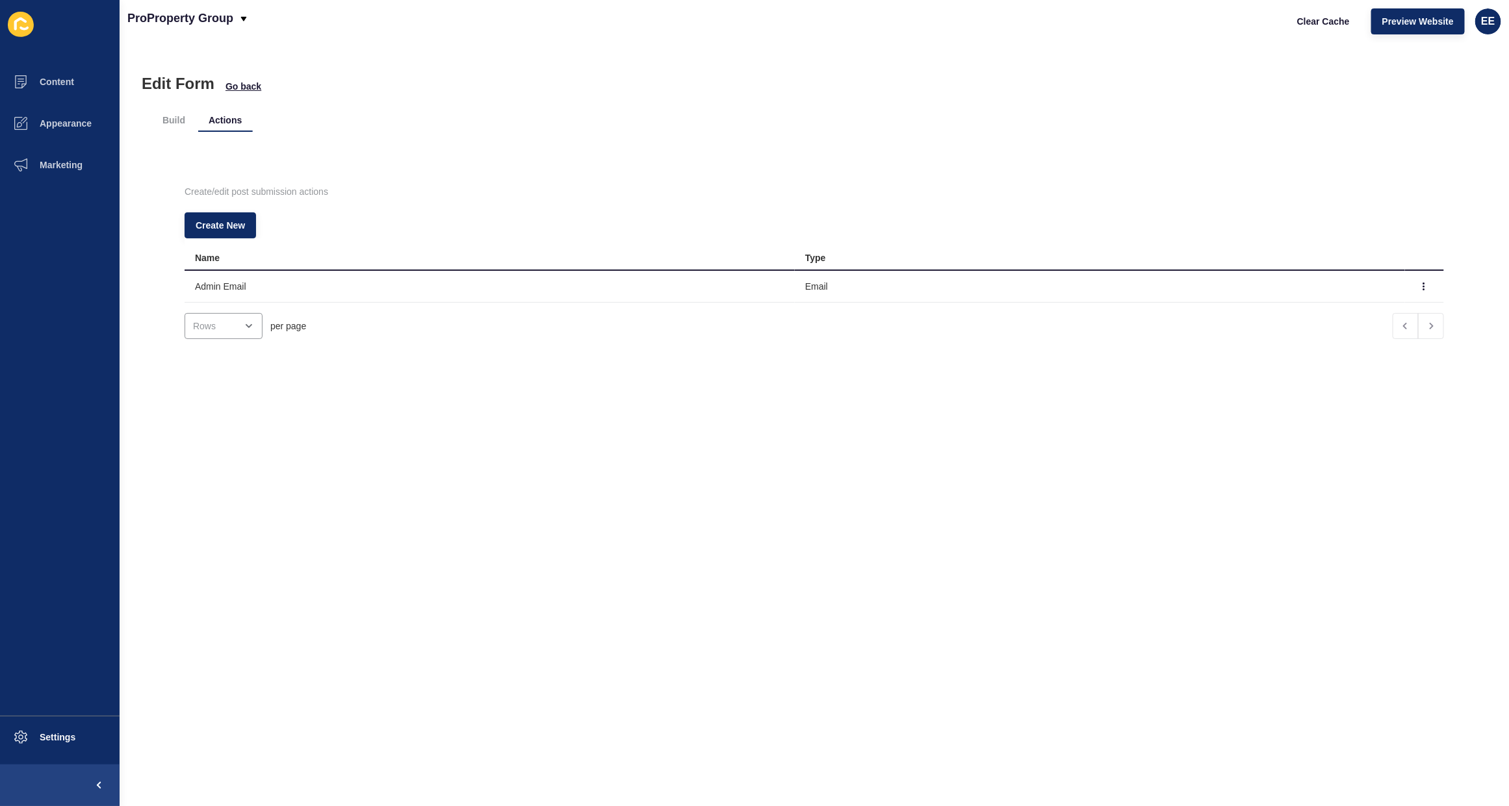
click at [1405, 296] on td at bounding box center [1424, 287] width 39 height 32
click at [1420, 284] on icon "button" at bounding box center [1424, 287] width 8 height 8
click at [1351, 317] on link "Edit" at bounding box center [1363, 312] width 91 height 29
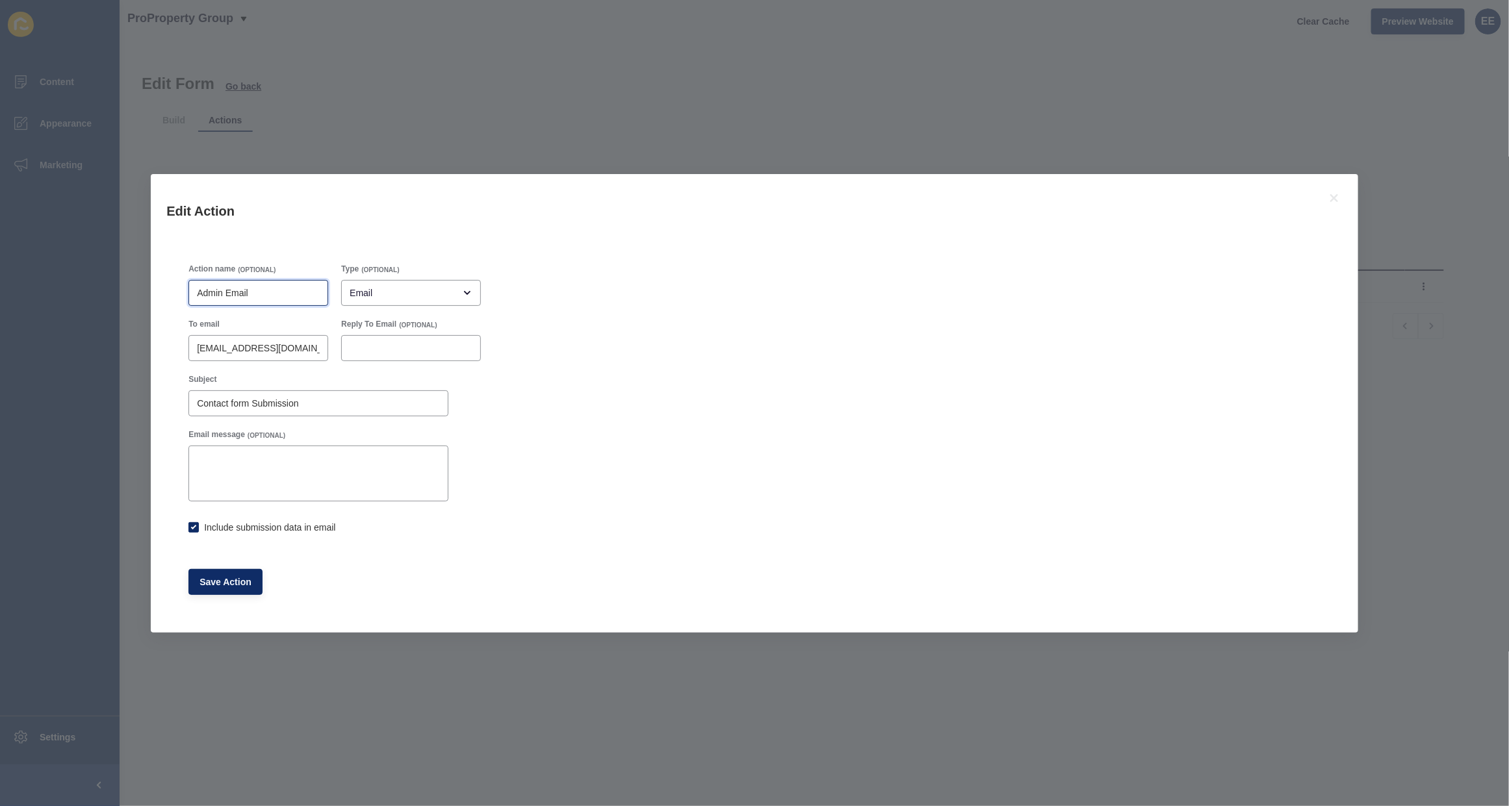
click at [209, 296] on input "Admin Email" at bounding box center [258, 293] width 123 height 13
type input "Lead Drop Email"
click at [238, 576] on span "Save Action" at bounding box center [225, 582] width 52 height 13
checkbox input "true"
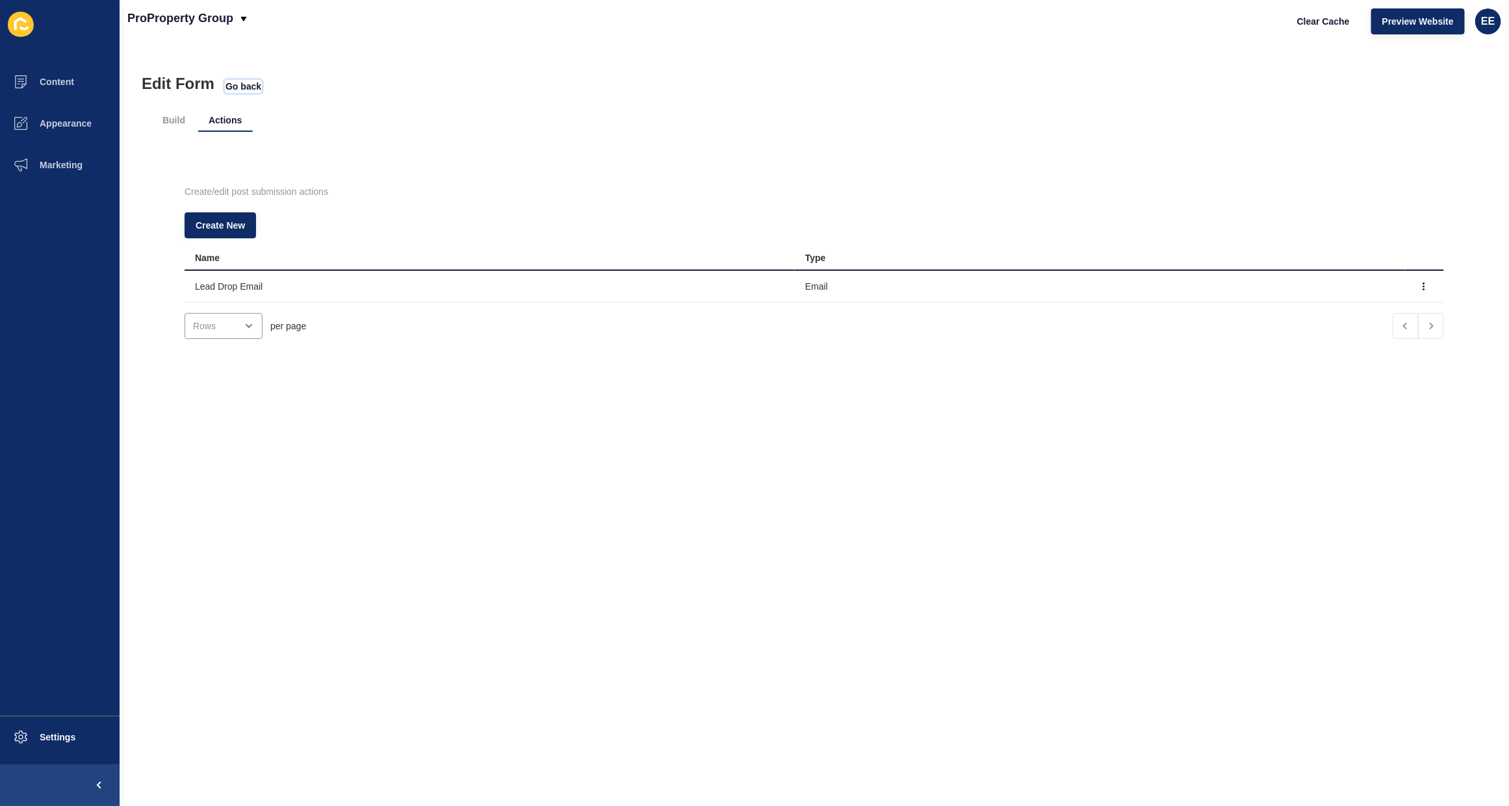
click at [232, 85] on span "Go back" at bounding box center [243, 86] width 36 height 13
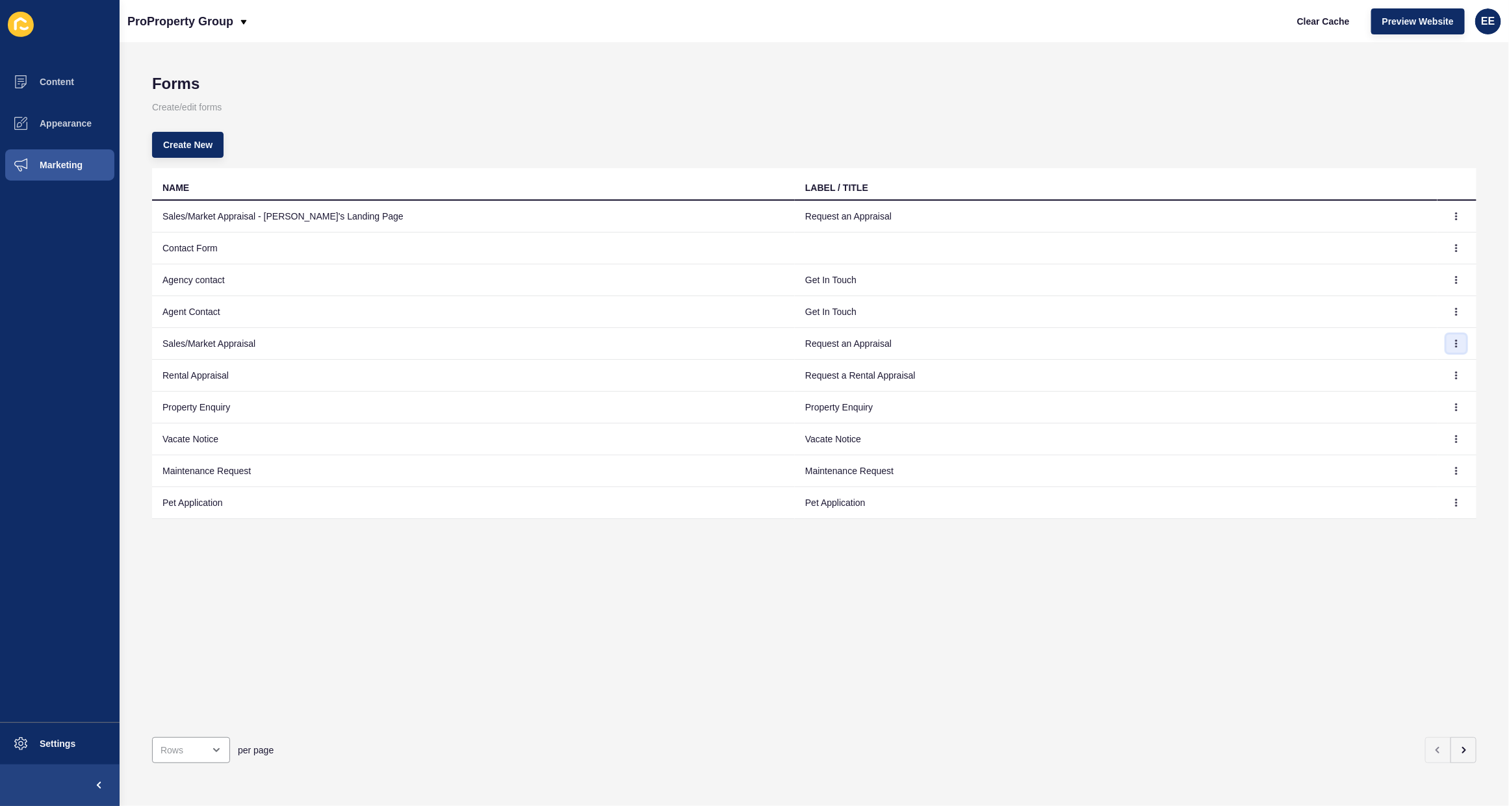
click at [1452, 340] on icon "button" at bounding box center [1456, 344] width 8 height 8
click at [1404, 366] on link "Edit" at bounding box center [1408, 370] width 91 height 29
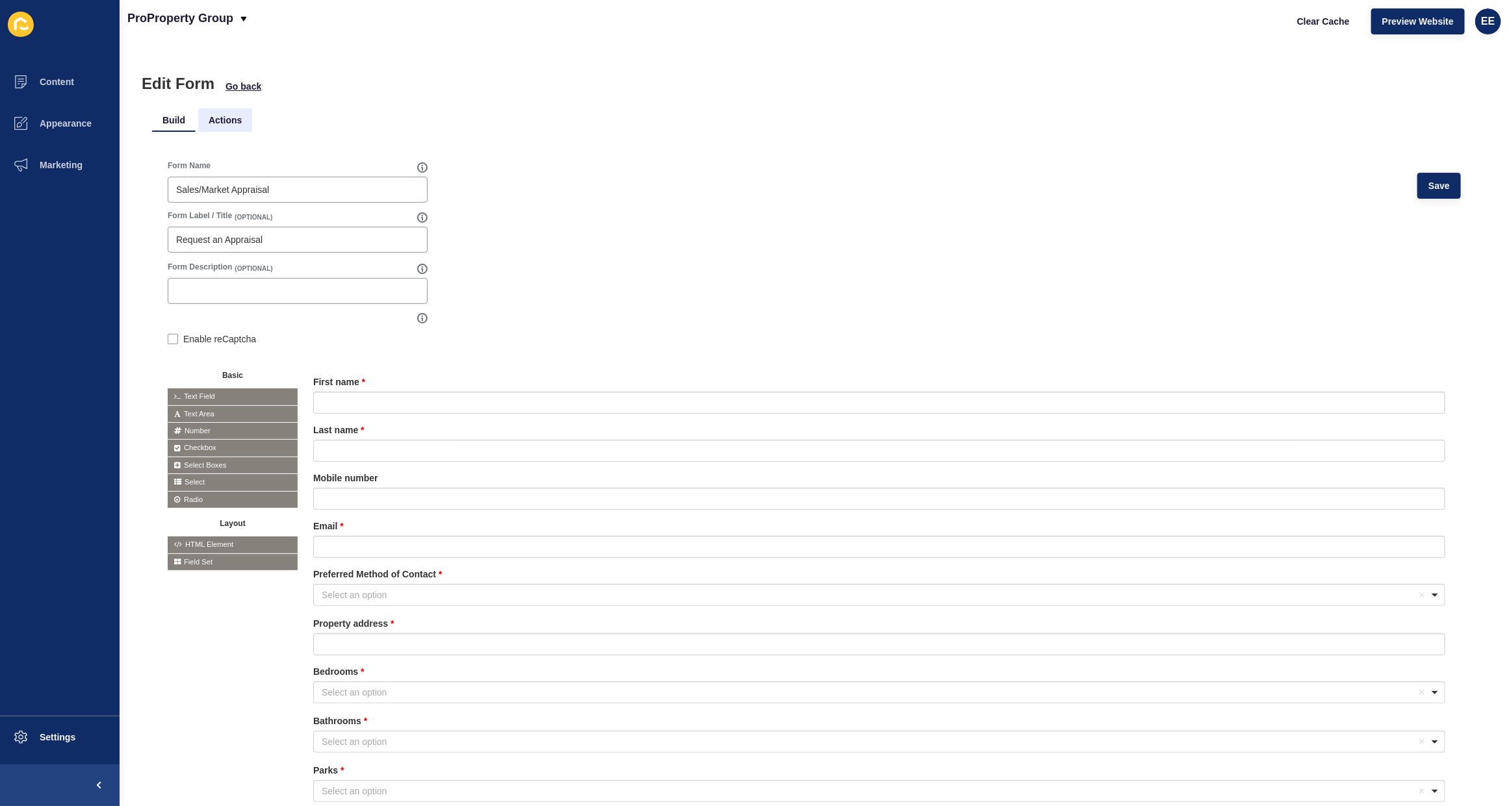
click at [213, 120] on li "Actions" at bounding box center [225, 120] width 54 height 23
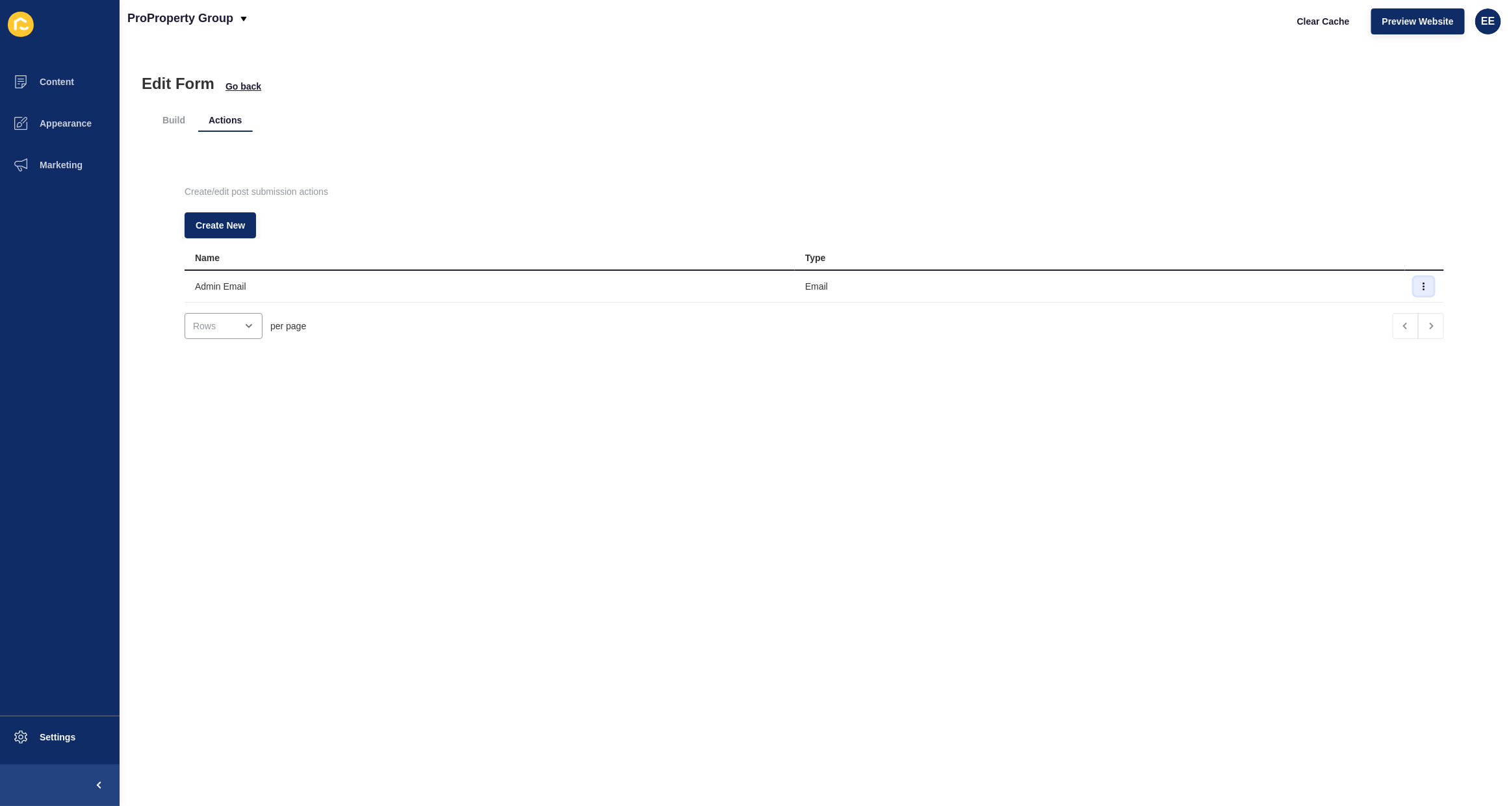
drag, startPoint x: 1396, startPoint y: 286, endPoint x: 1404, endPoint y: 283, distance: 9.0
click at [1420, 287] on icon "button" at bounding box center [1424, 287] width 8 height 8
click at [1359, 315] on link "Edit" at bounding box center [1363, 312] width 91 height 29
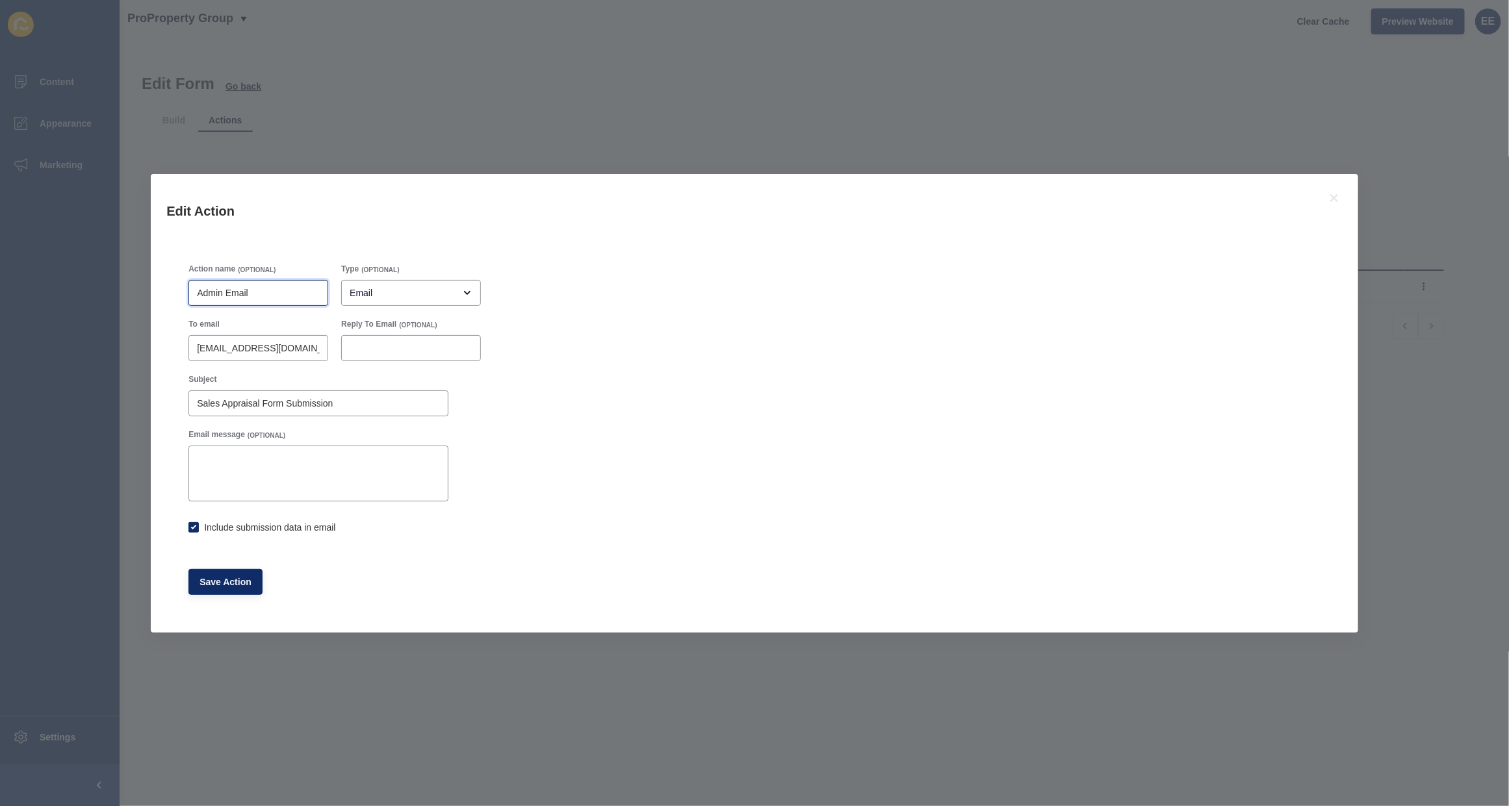
click at [216, 294] on input "Admin Email" at bounding box center [258, 293] width 123 height 13
click at [210, 294] on input "Admin Email" at bounding box center [258, 293] width 123 height 13
type input "Lead Drop Email"
click at [235, 576] on span "Save Action" at bounding box center [225, 582] width 52 height 13
checkbox input "true"
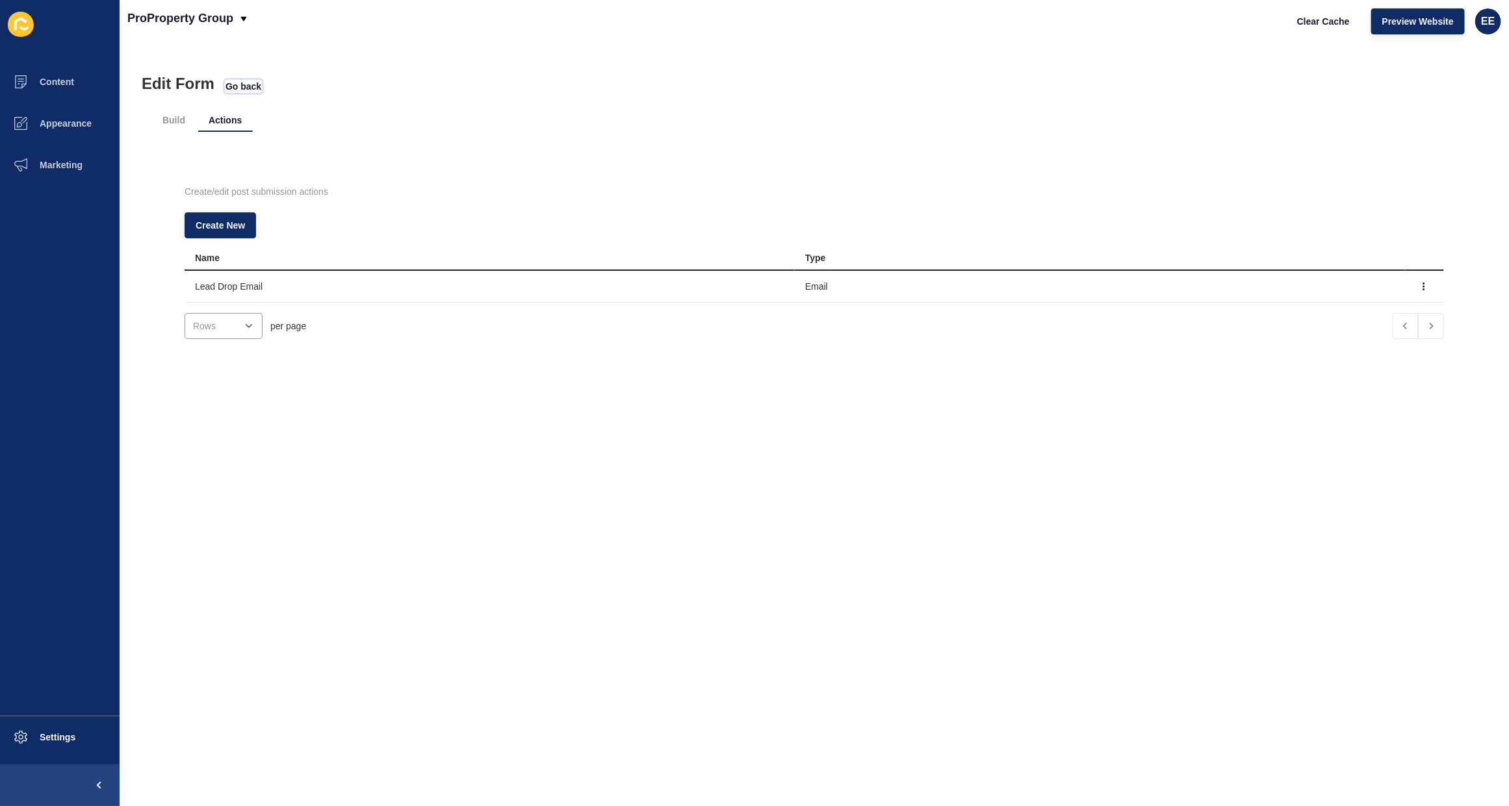
click at [242, 80] on span "Go back" at bounding box center [243, 86] width 36 height 13
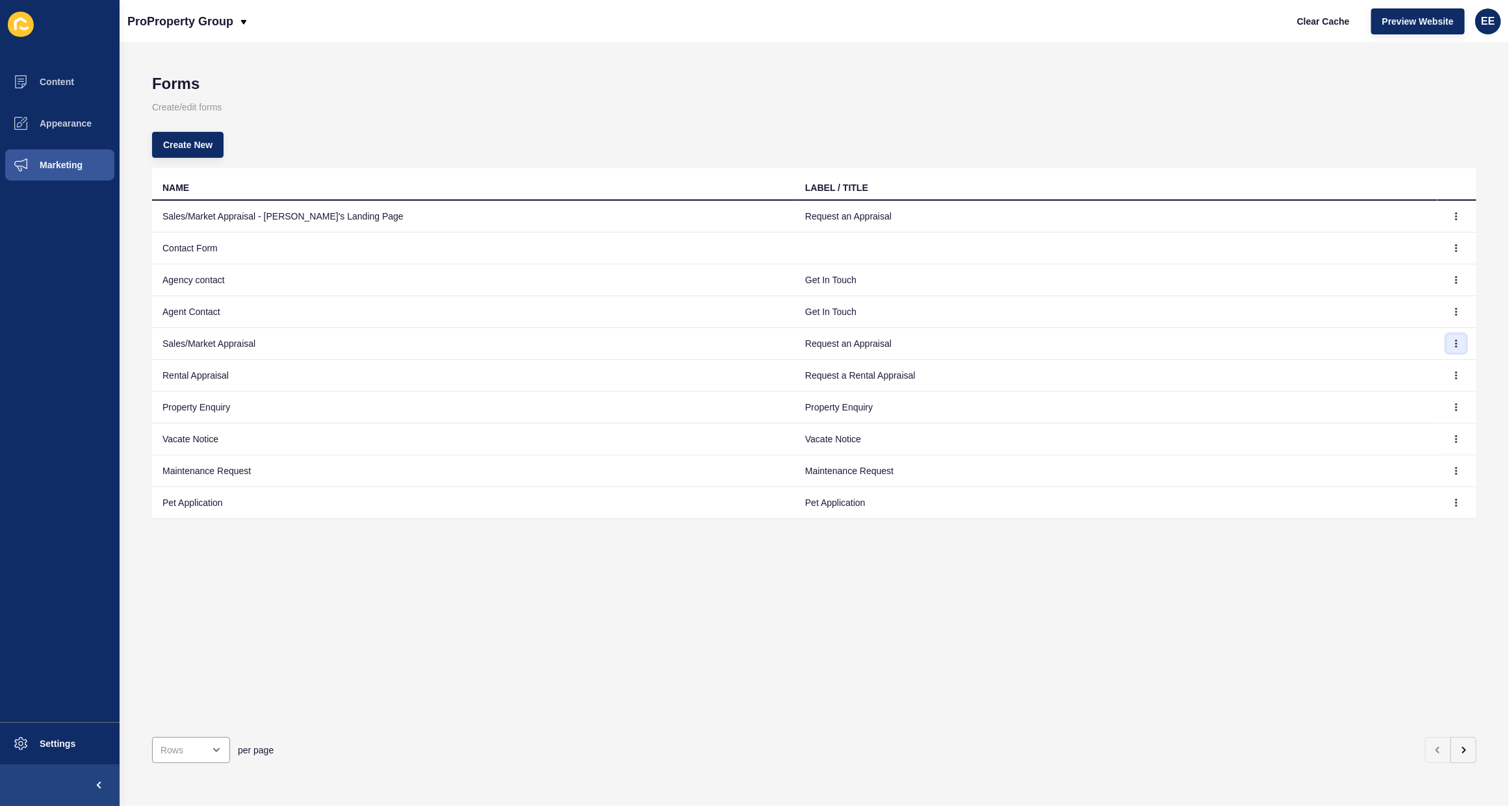
click at [1446, 339] on button "button" at bounding box center [1455, 344] width 19 height 18
click at [1394, 359] on link "Edit" at bounding box center [1408, 370] width 91 height 29
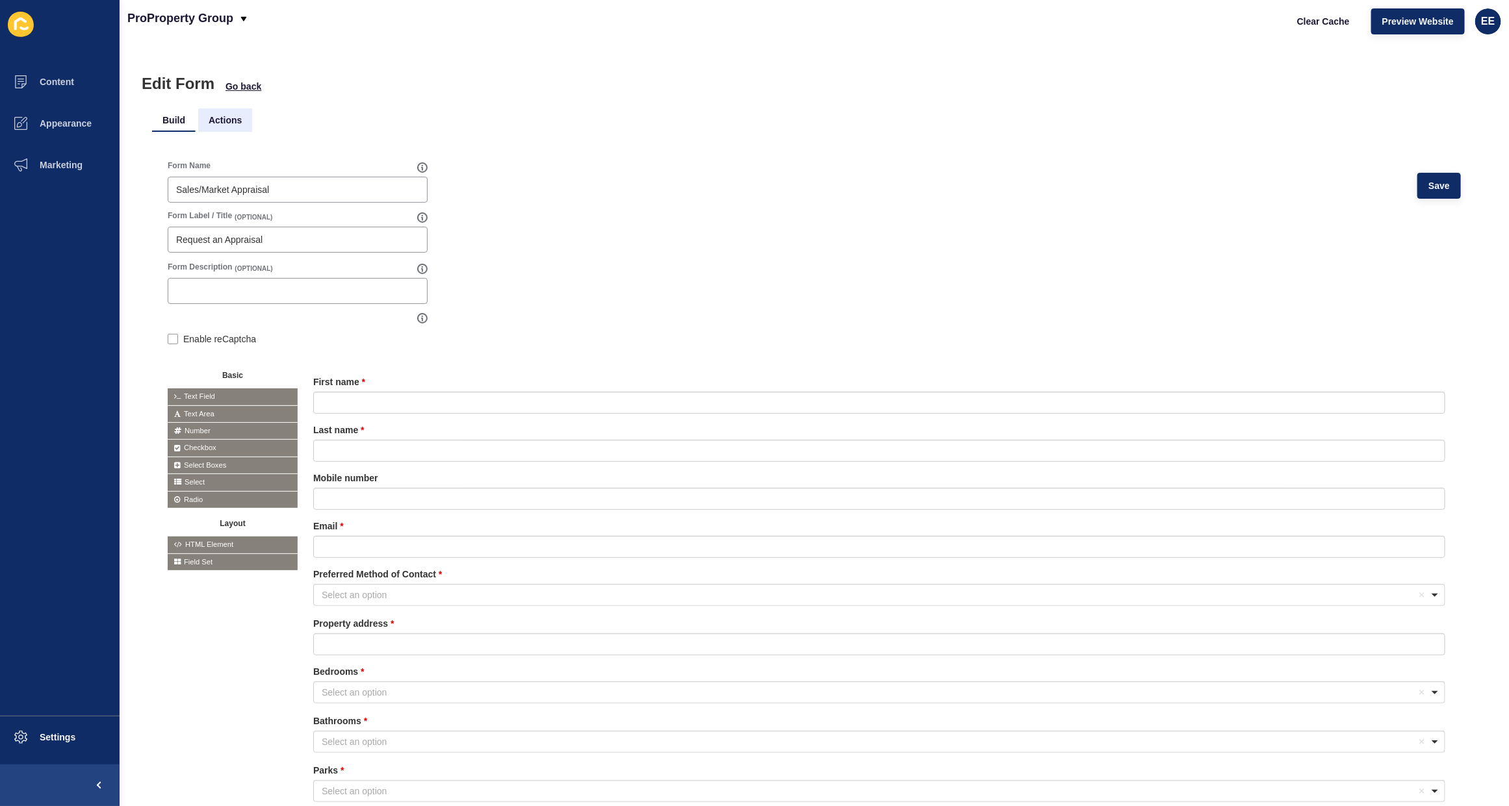
drag, startPoint x: 248, startPoint y: 117, endPoint x: 225, endPoint y: 117, distance: 23.4
click at [235, 117] on li "Actions" at bounding box center [225, 120] width 54 height 23
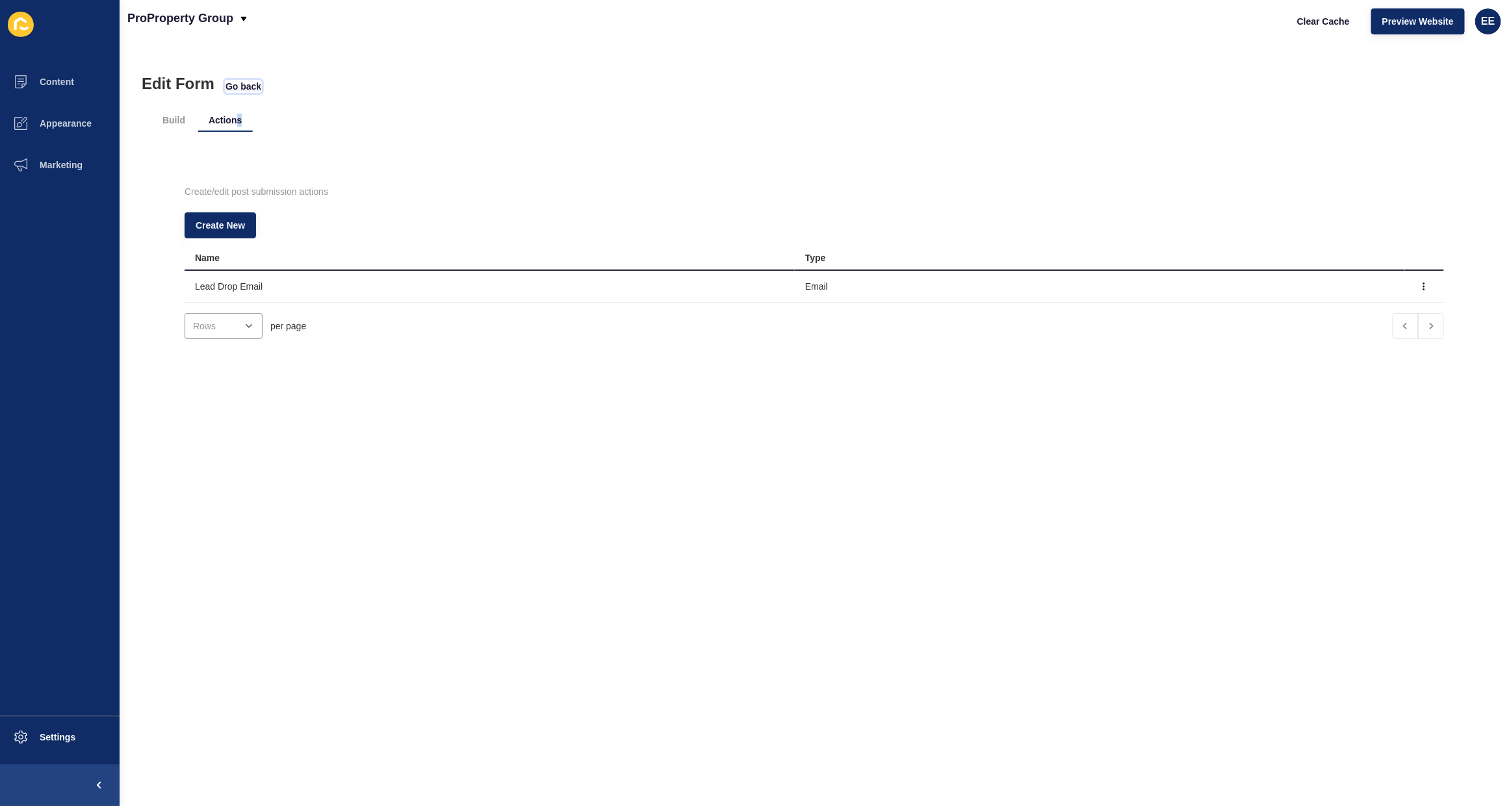
click at [250, 88] on span "Go back" at bounding box center [243, 86] width 36 height 13
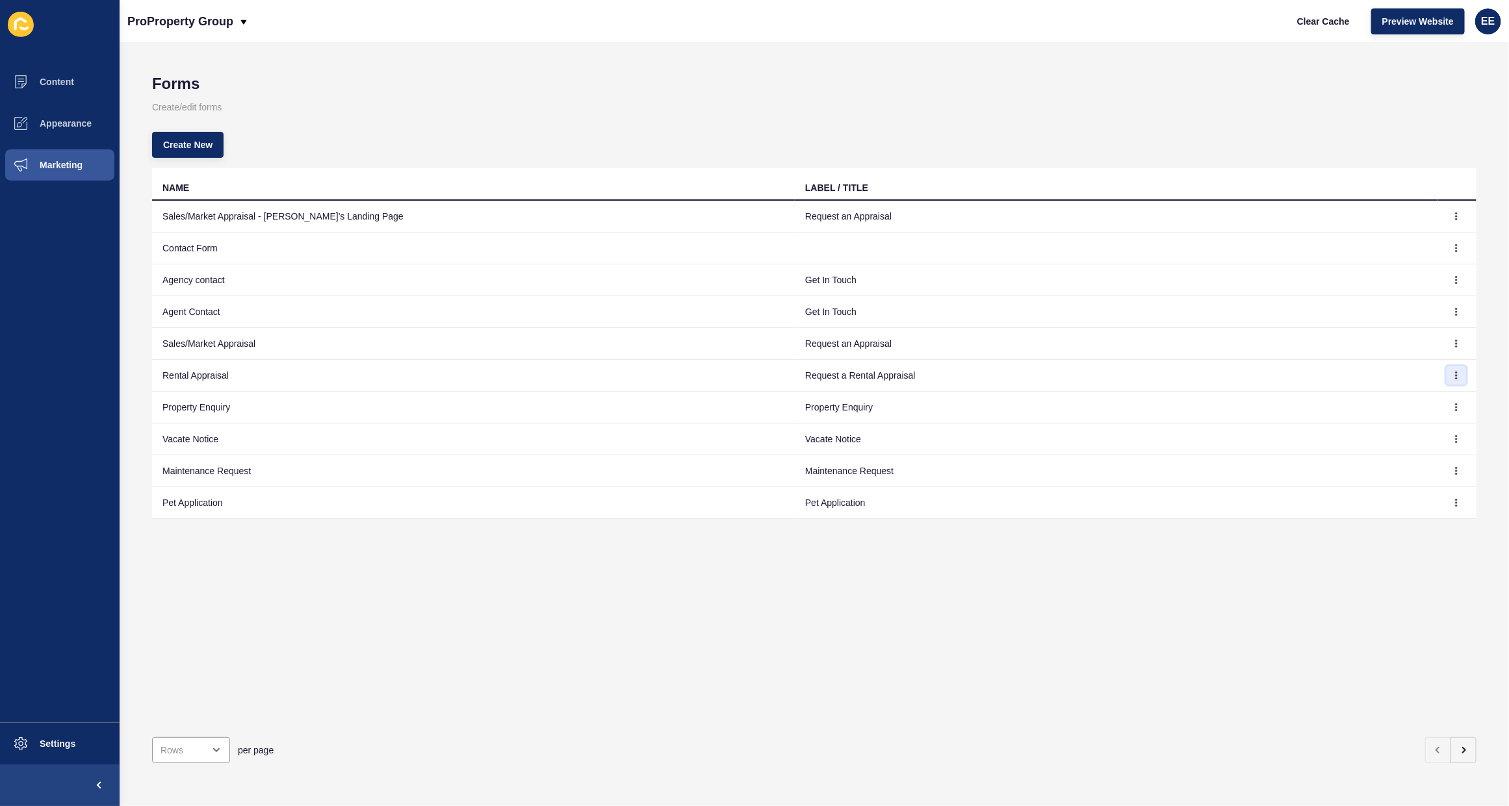
click at [1452, 379] on icon "button" at bounding box center [1456, 376] width 8 height 8
click at [1391, 395] on link "Edit" at bounding box center [1408, 401] width 91 height 29
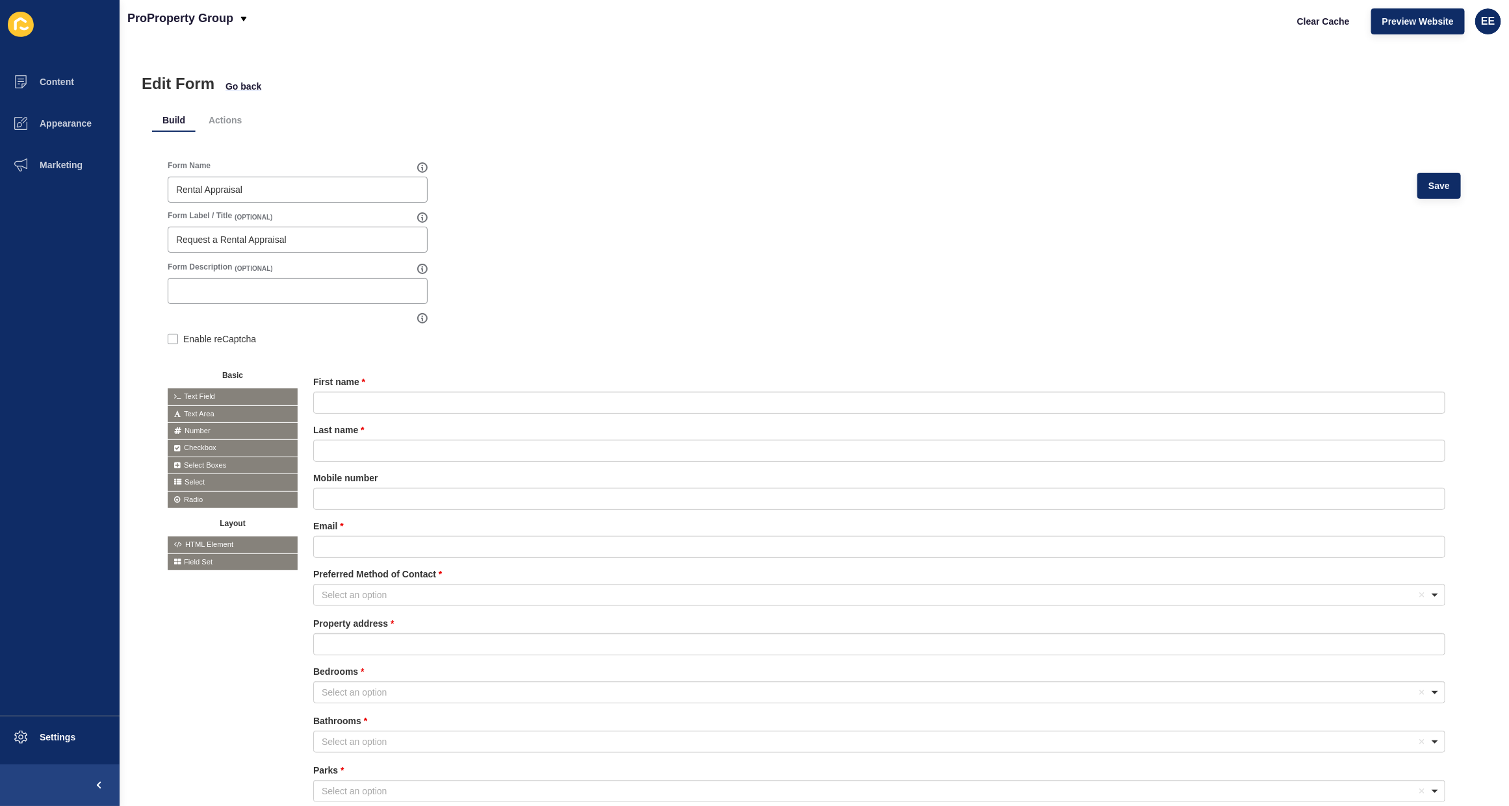
drag, startPoint x: 238, startPoint y: 114, endPoint x: 240, endPoint y: 92, distance: 22.2
click at [236, 115] on li "Actions" at bounding box center [225, 120] width 54 height 23
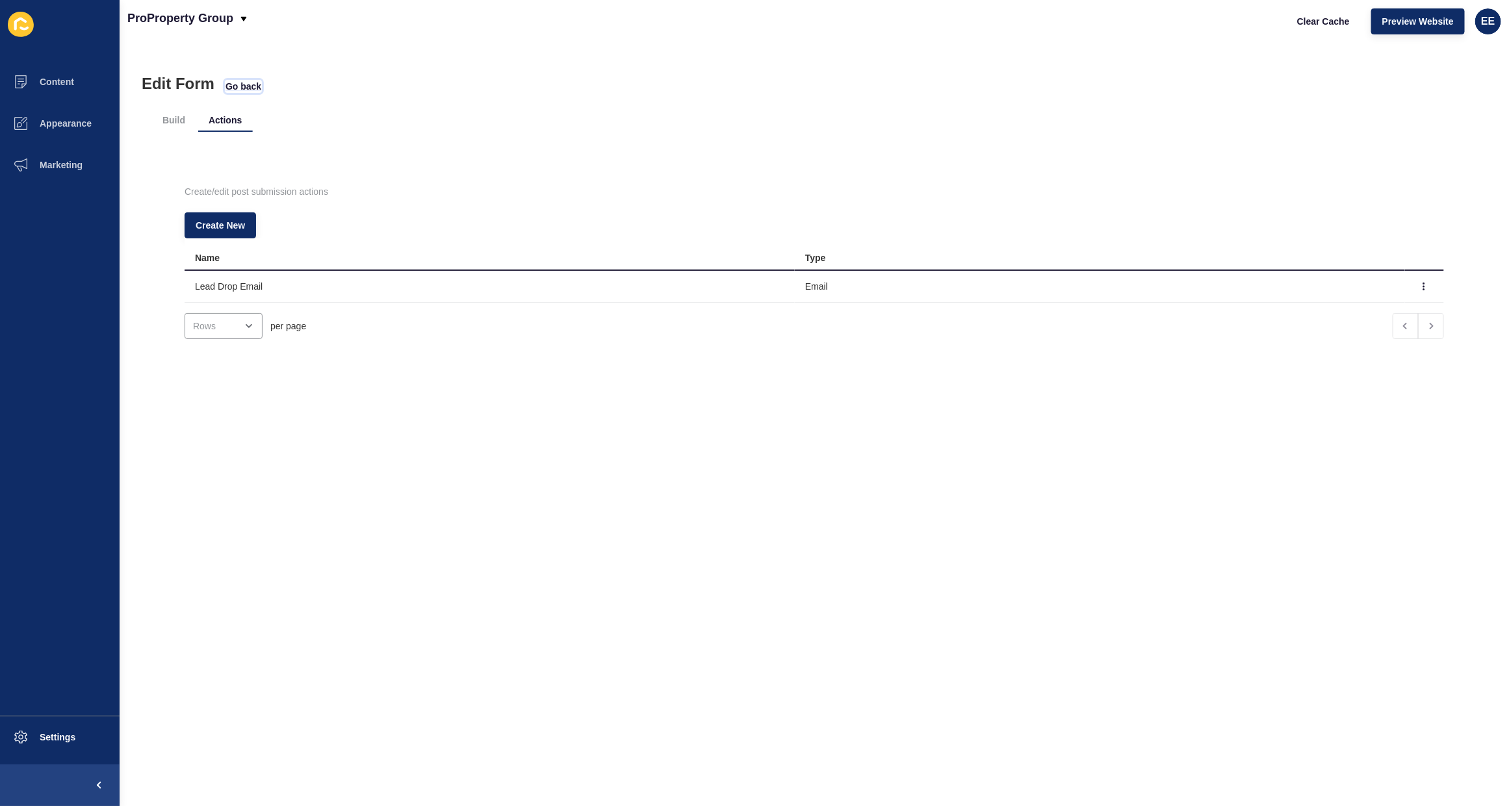
click at [238, 85] on span "Go back" at bounding box center [243, 86] width 36 height 13
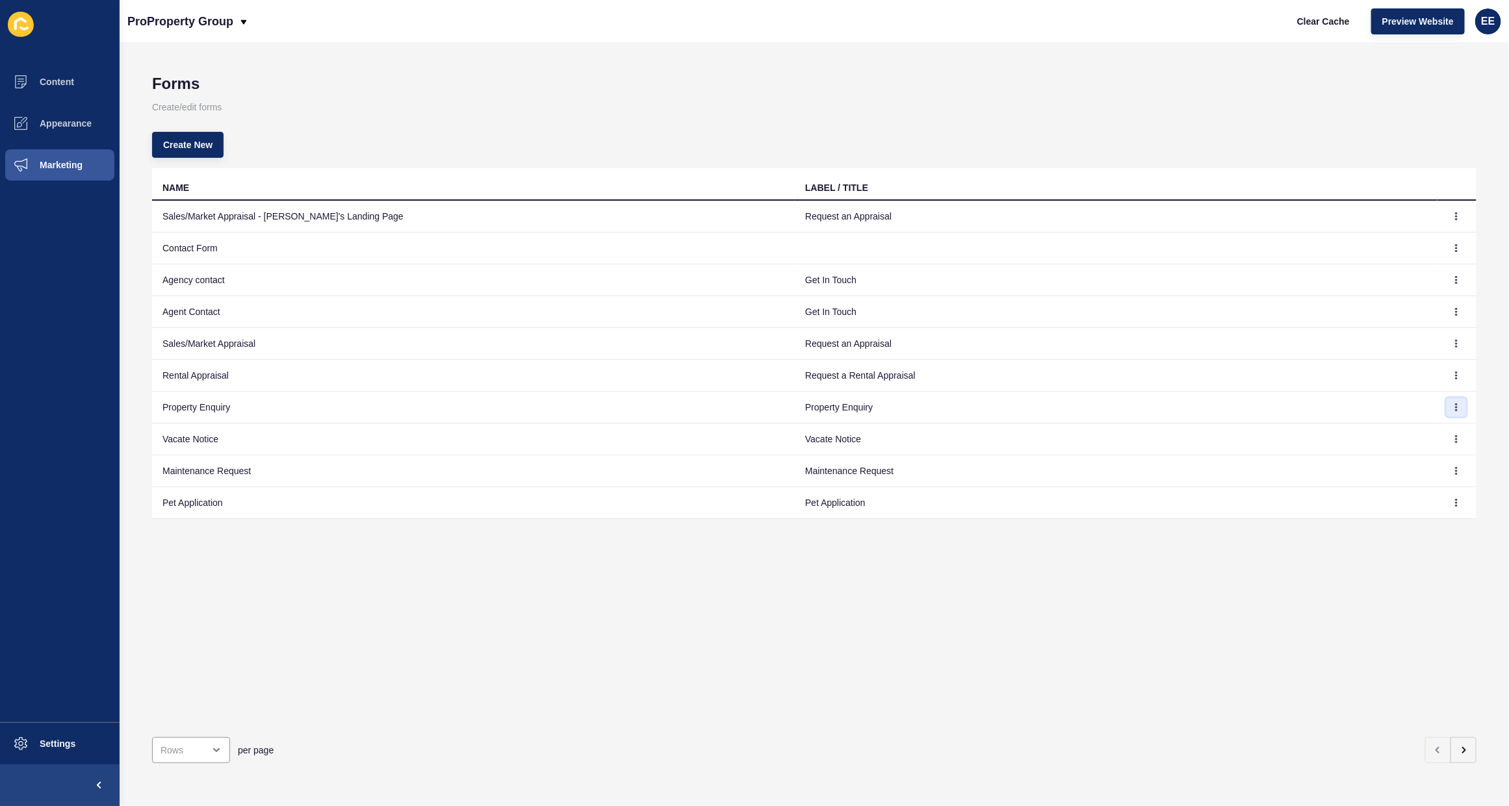
click at [1446, 407] on button "button" at bounding box center [1455, 407] width 19 height 18
click at [1375, 435] on link "Edit" at bounding box center [1408, 433] width 91 height 29
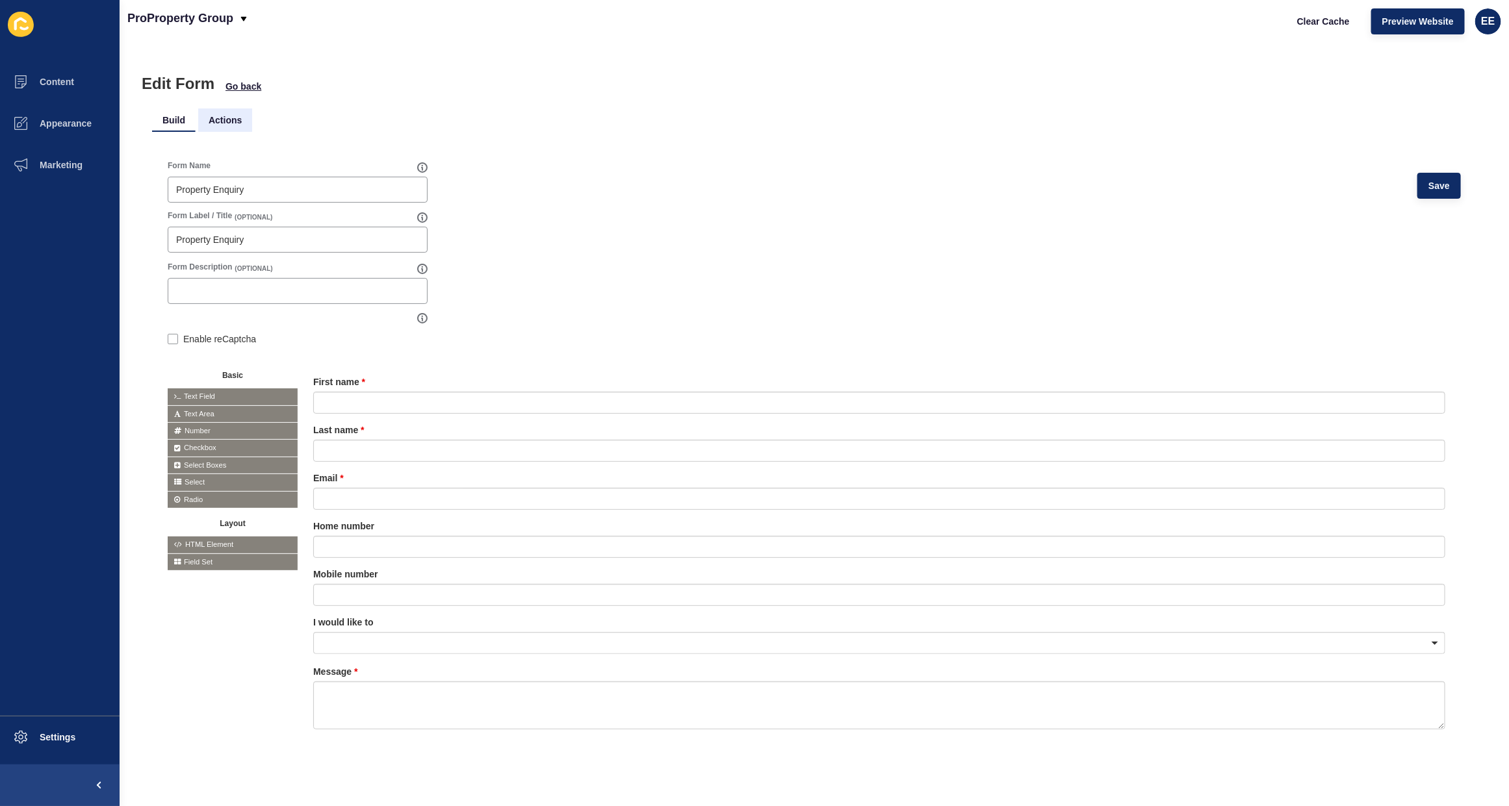
click at [227, 117] on li "Actions" at bounding box center [225, 120] width 54 height 23
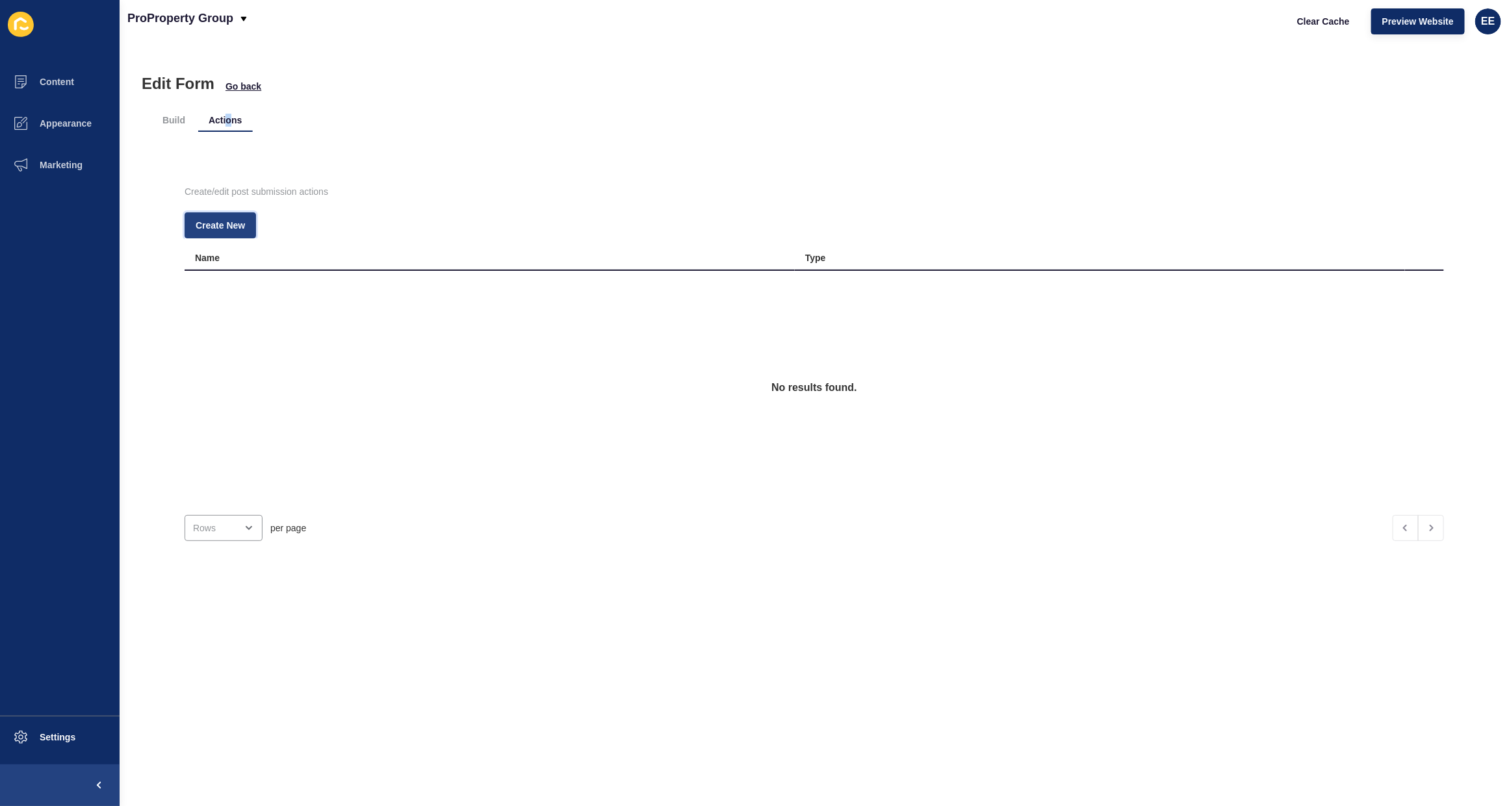
click at [233, 214] on button "Create New" at bounding box center [220, 225] width 71 height 26
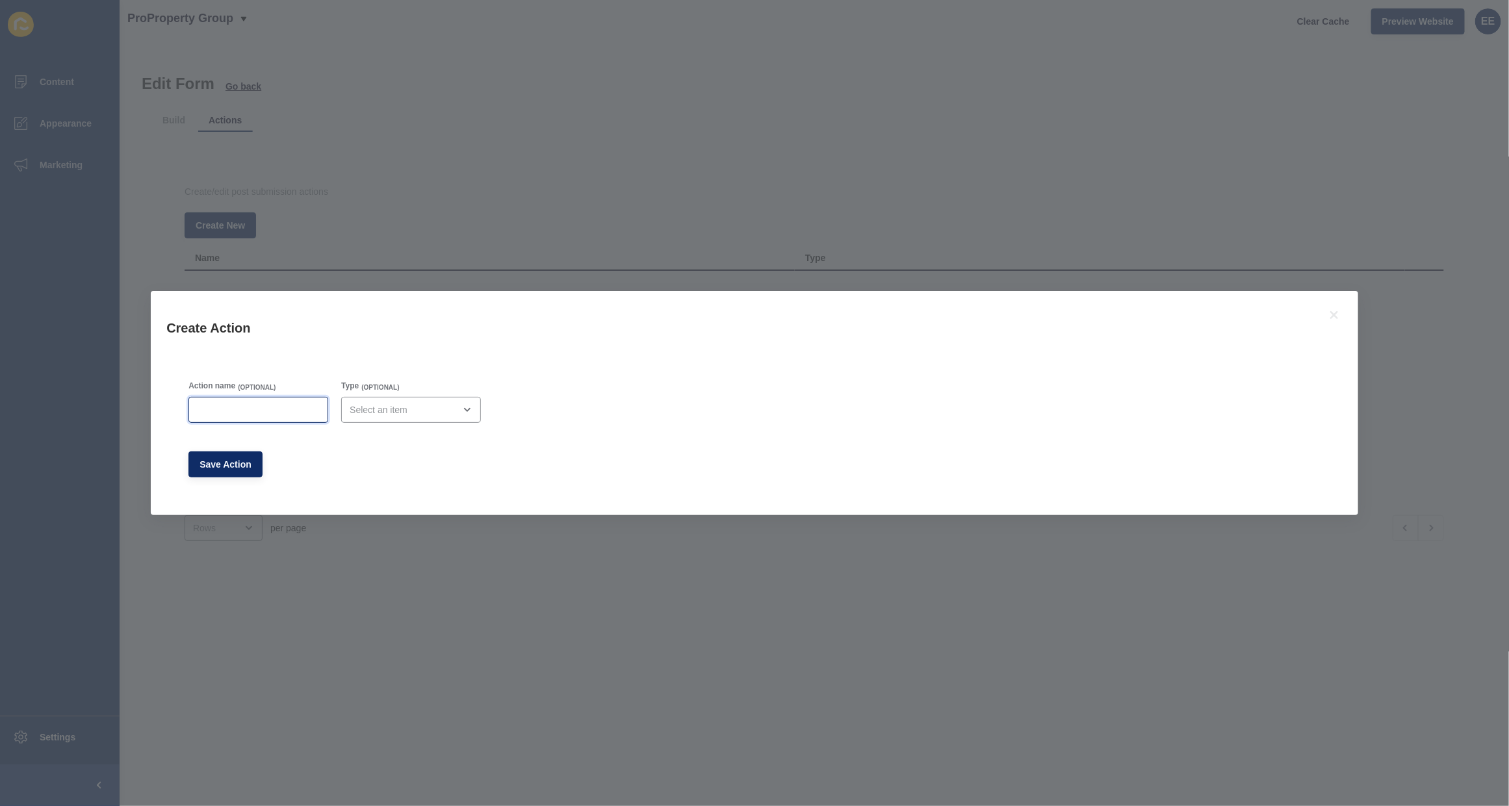
click at [298, 411] on input "Action name" at bounding box center [258, 409] width 123 height 13
type input "Lead Drop Email"
click at [413, 413] on div "open menu" at bounding box center [402, 409] width 105 height 13
click at [403, 439] on span "Email" at bounding box center [416, 442] width 122 height 13
type input "Email"
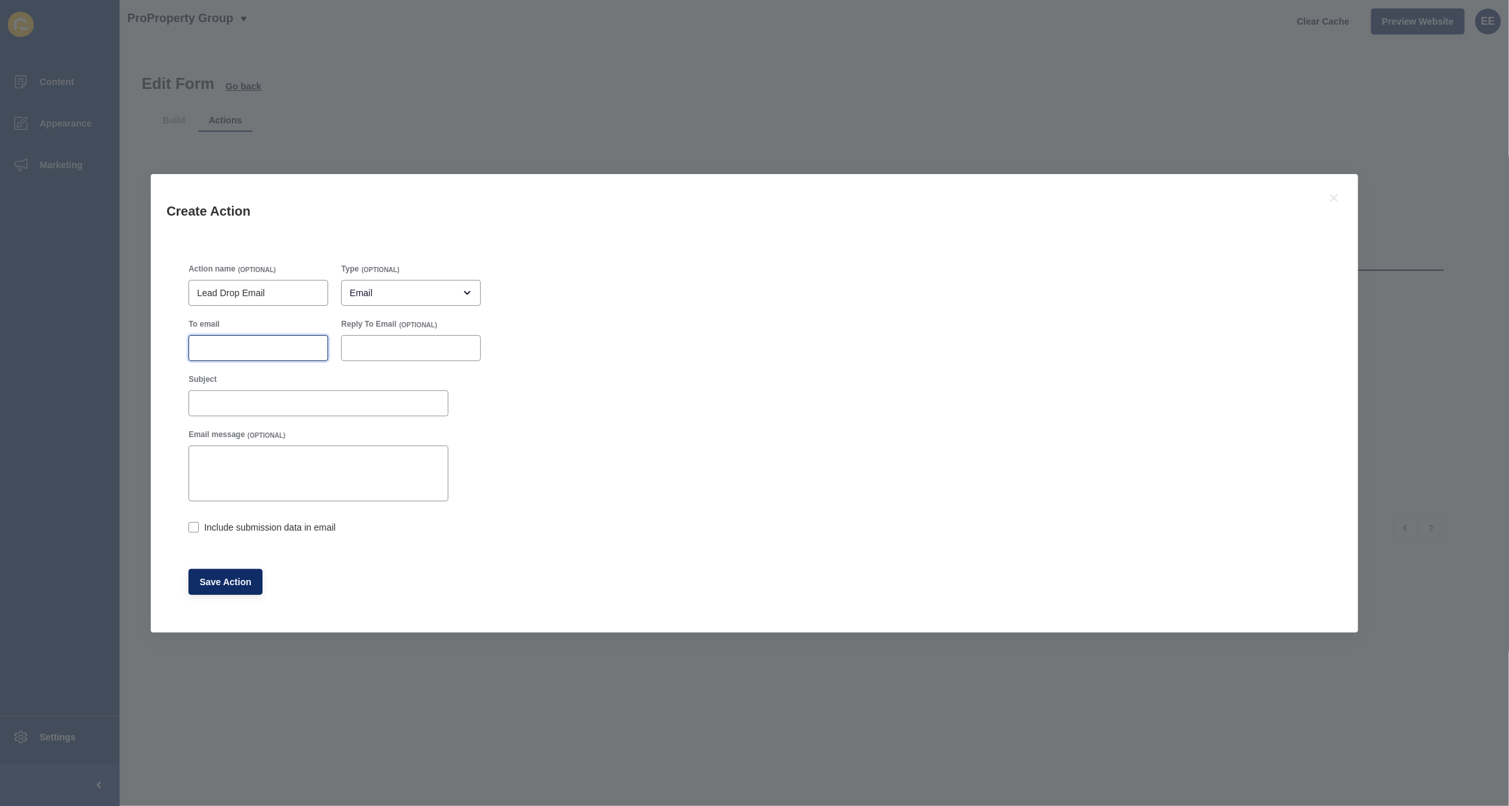
click at [234, 346] on input "To email" at bounding box center [258, 348] width 123 height 13
paste input "[EMAIL_ADDRESS][DOMAIN_NAME]"
type input "[EMAIL_ADDRESS][DOMAIN_NAME]"
click at [257, 403] on input "Subject" at bounding box center [318, 403] width 243 height 13
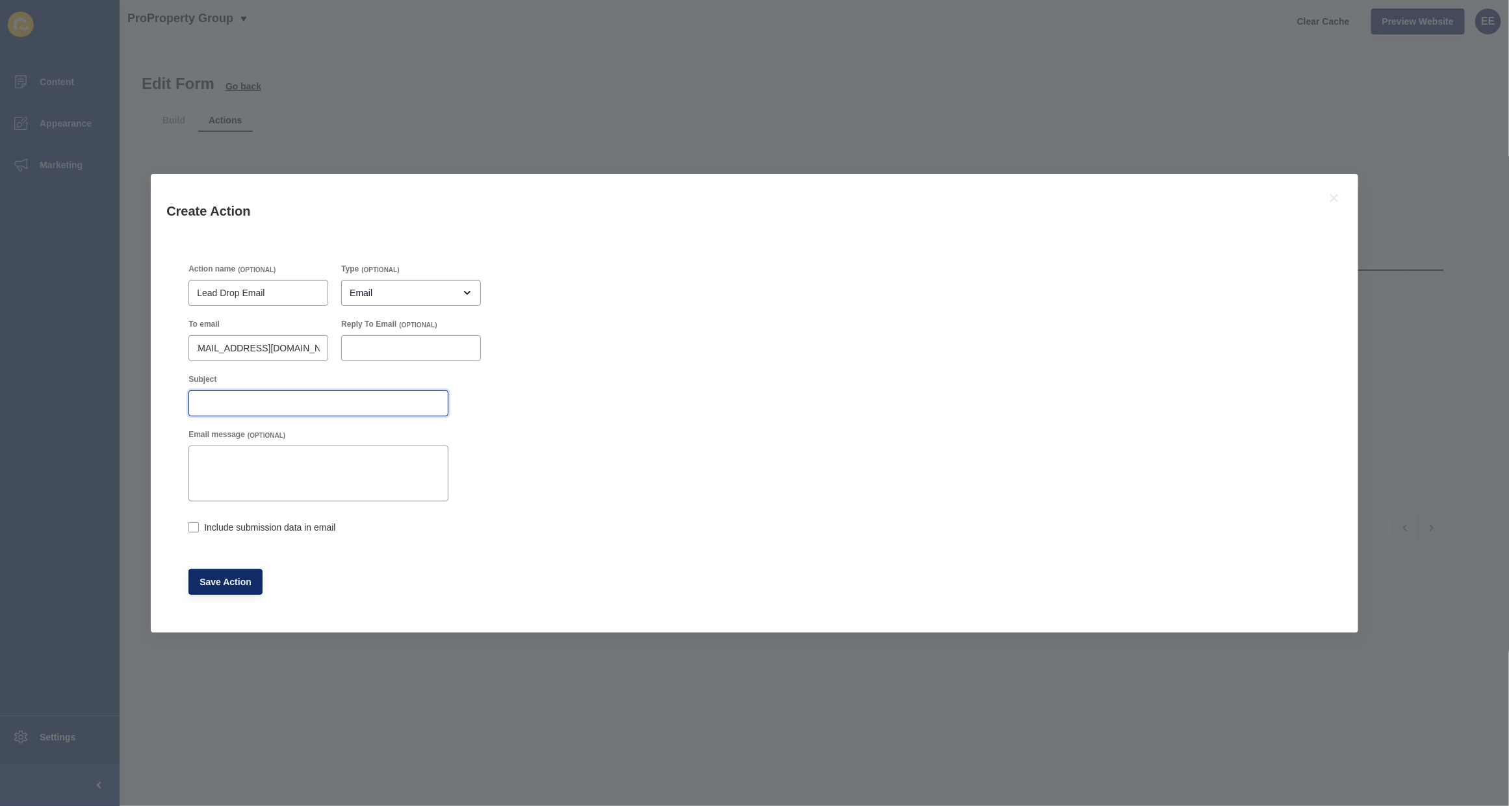
scroll to position [0, 0]
type input "Property Enquiry Form Submission"
drag, startPoint x: 195, startPoint y: 526, endPoint x: 203, endPoint y: 525, distance: 7.9
click at [199, 526] on div "Include submission data in email" at bounding box center [318, 527] width 260 height 14
click at [224, 582] on span "Save Action" at bounding box center [225, 582] width 52 height 13
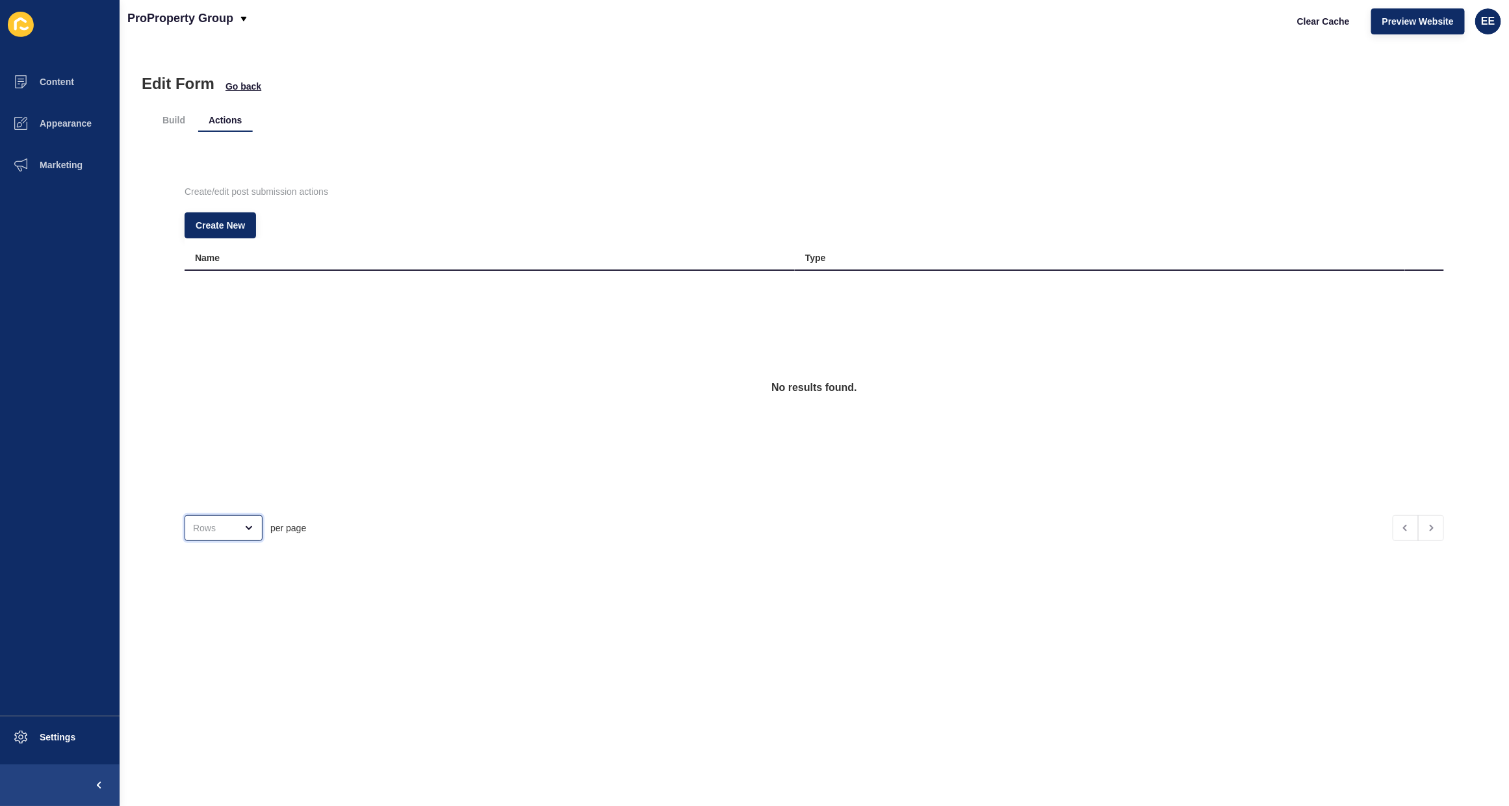
click at [194, 525] on div "open menu" at bounding box center [214, 528] width 43 height 13
drag, startPoint x: 346, startPoint y: 484, endPoint x: 354, endPoint y: 481, distance: 8.8
click at [351, 483] on div "No results found." at bounding box center [814, 388] width 1259 height 234
click at [170, 128] on li "Build" at bounding box center [174, 120] width 44 height 23
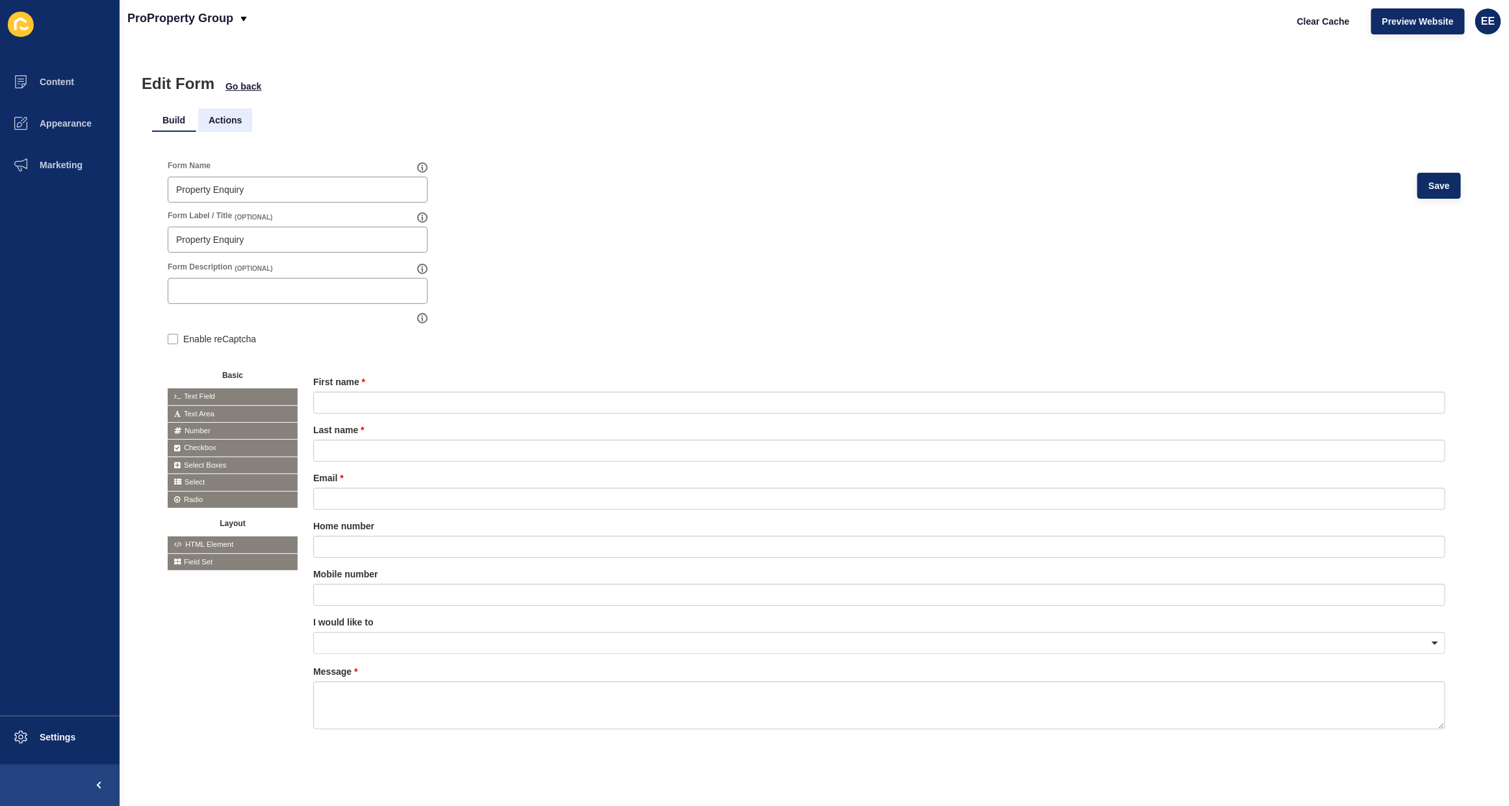
drag, startPoint x: 235, startPoint y: 120, endPoint x: 244, endPoint y: 127, distance: 12.1
click at [235, 121] on li "Actions" at bounding box center [225, 120] width 54 height 23
click at [229, 121] on li "Actions" at bounding box center [225, 120] width 54 height 23
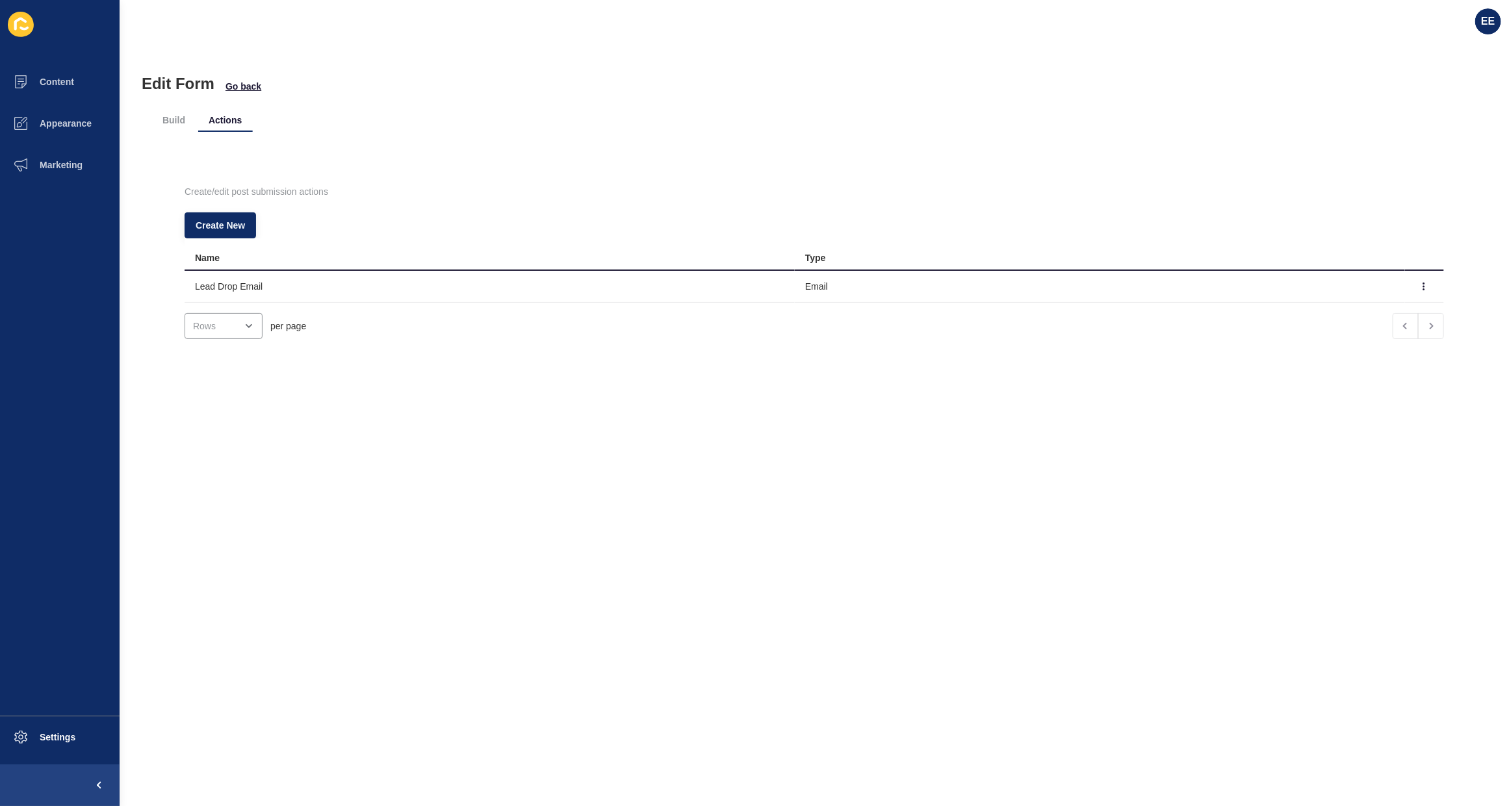
click at [921, 460] on div "Edit Form Go back Build Actions Create/edit post submission actions Create New …" at bounding box center [814, 424] width 1389 height 764
click at [1424, 283] on icon "button" at bounding box center [1424, 286] width 1 height 6
click at [1350, 307] on link "Edit" at bounding box center [1363, 312] width 91 height 29
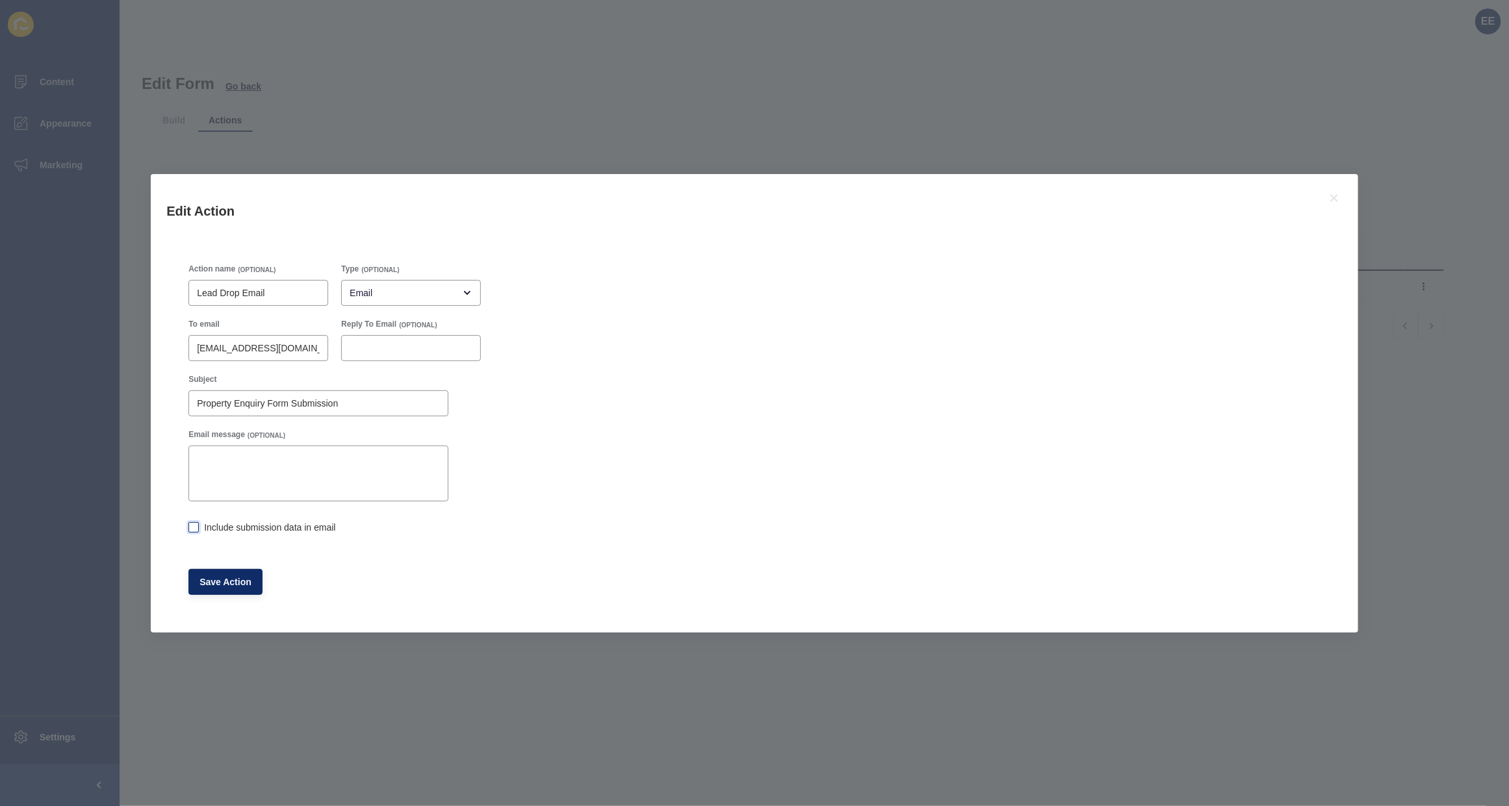
click at [192, 528] on label at bounding box center [193, 527] width 10 height 10
click at [192, 528] on input "Include submission data in email" at bounding box center [192, 528] width 8 height 8
checkbox input "true"
drag, startPoint x: 209, startPoint y: 574, endPoint x: 611, endPoint y: 475, distance: 413.5
click at [215, 574] on button "Save Action" at bounding box center [225, 582] width 74 height 26
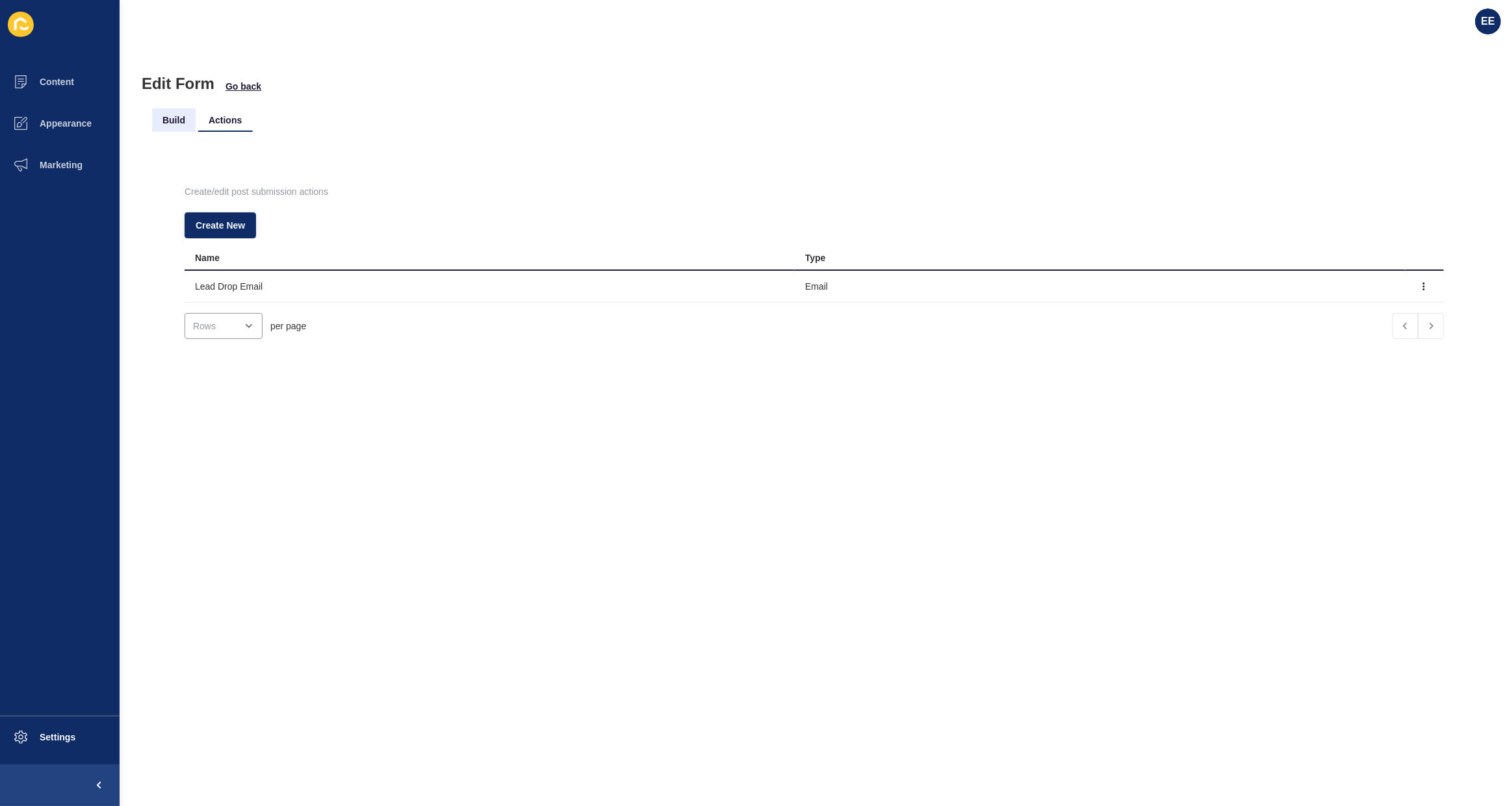
click at [182, 114] on li "Build" at bounding box center [174, 120] width 44 height 23
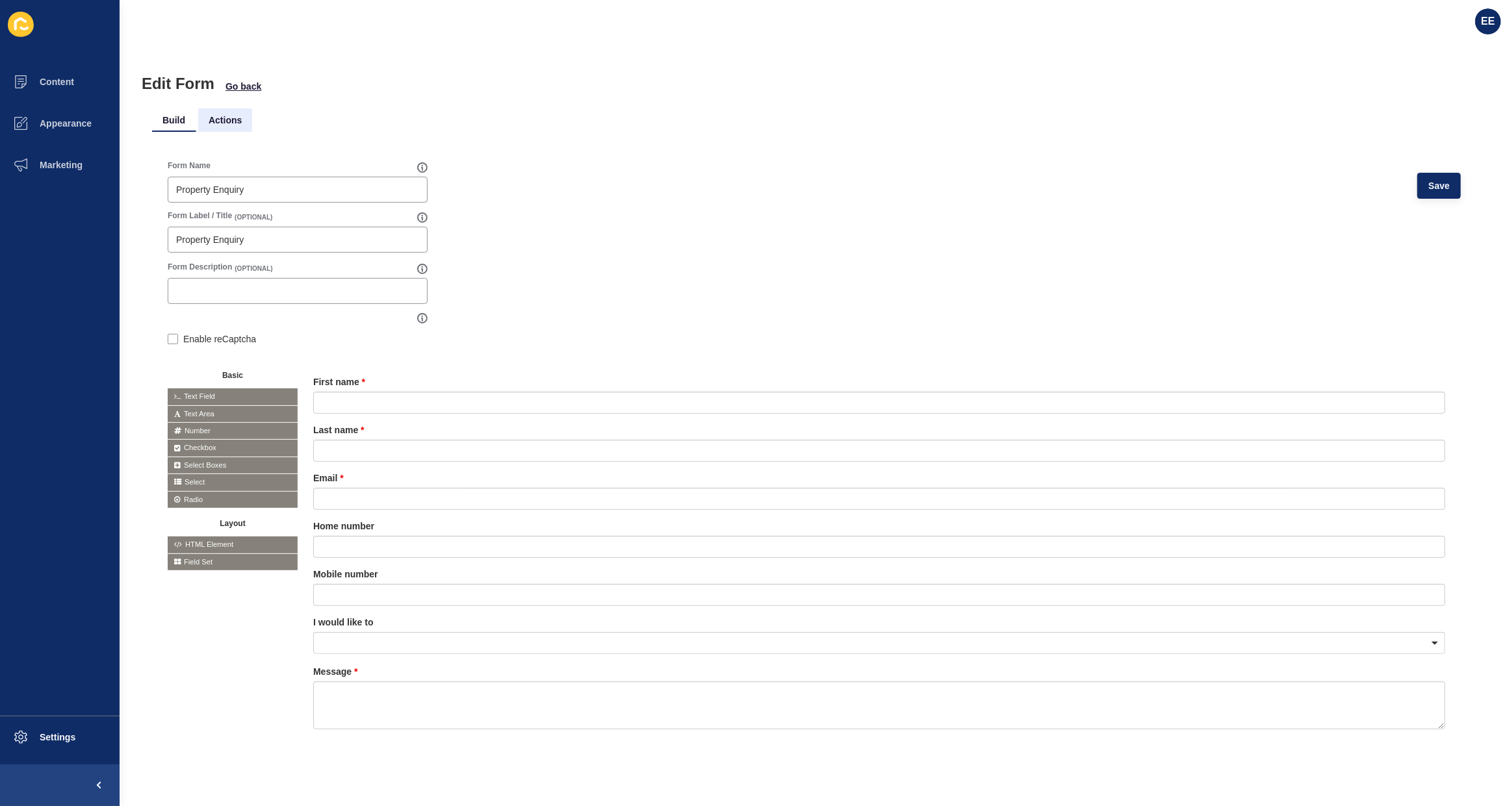
click at [224, 118] on li "Actions" at bounding box center [225, 120] width 54 height 23
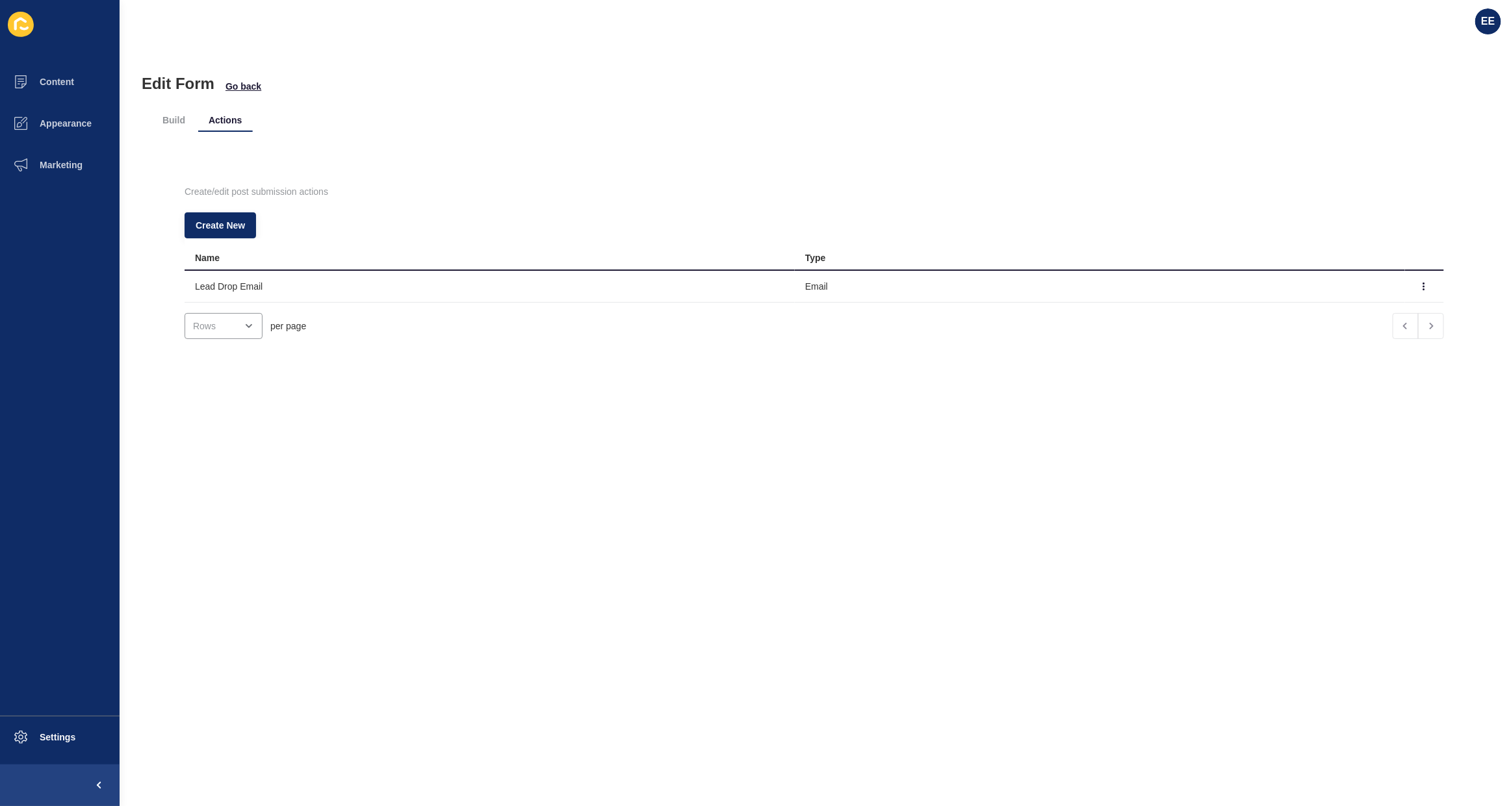
click at [251, 95] on div "Build Actions Create/edit post submission actions Create New Name Type Lead Dro…" at bounding box center [814, 237] width 1324 height 289
click at [246, 83] on span "Go back" at bounding box center [243, 86] width 36 height 13
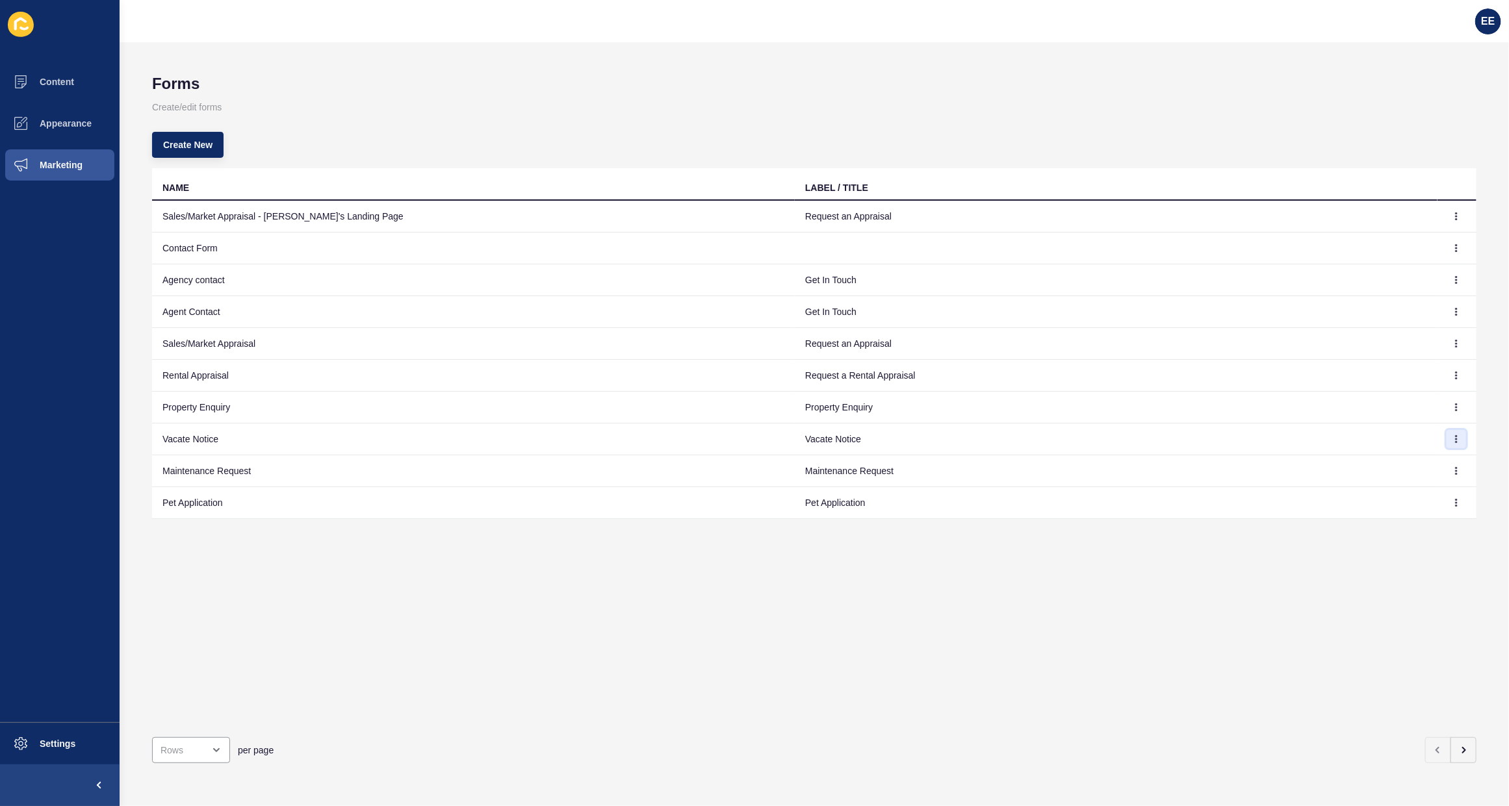
click at [1452, 440] on icon "button" at bounding box center [1456, 439] width 8 height 8
click at [1375, 466] on link "Edit" at bounding box center [1408, 466] width 91 height 29
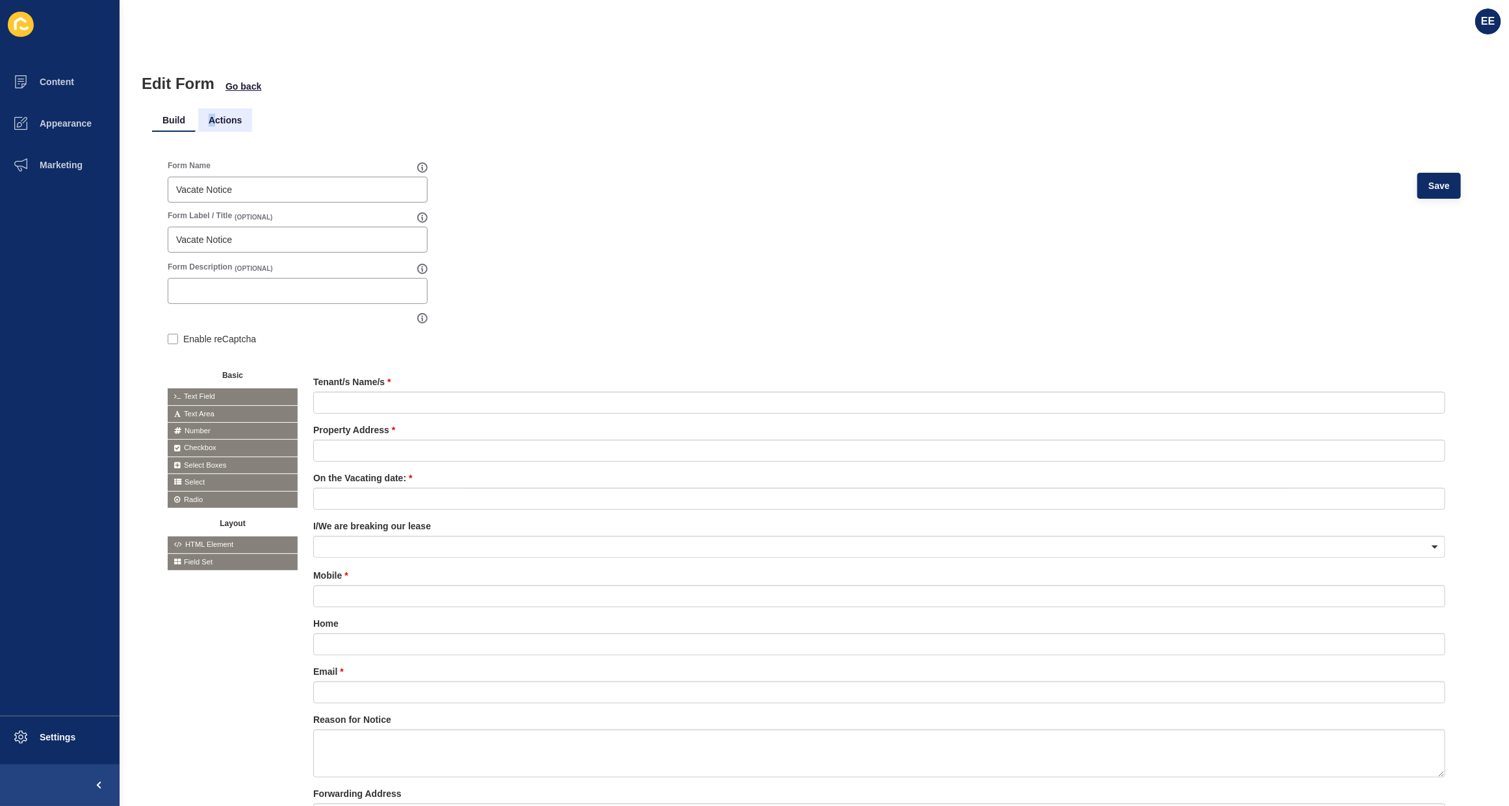
drag, startPoint x: 209, startPoint y: 127, endPoint x: 224, endPoint y: 125, distance: 15.0
click at [212, 127] on li "Actions" at bounding box center [225, 120] width 54 height 23
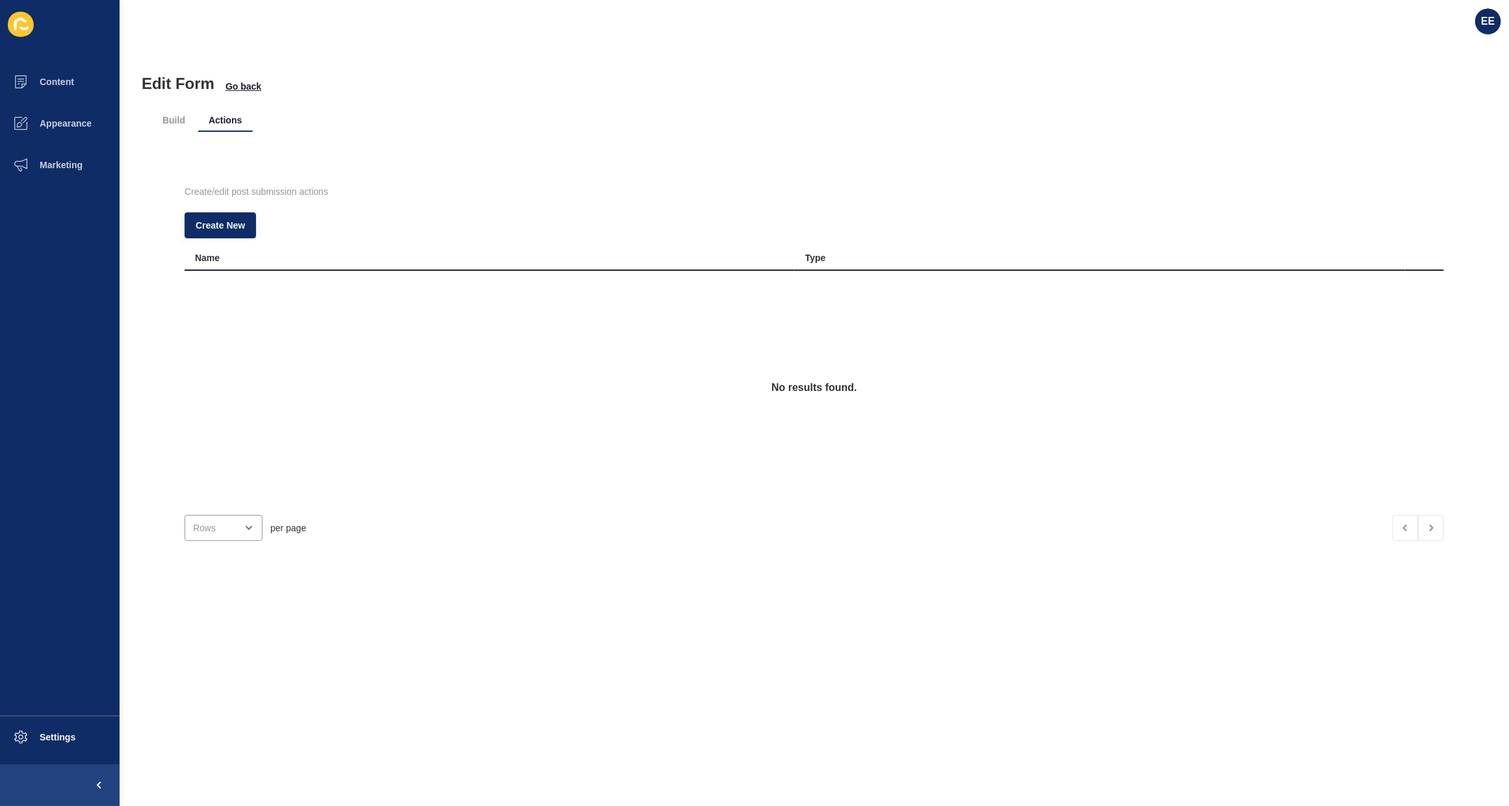
click at [261, 225] on div "Create New" at bounding box center [814, 225] width 1259 height 26
click at [235, 214] on button "Create New" at bounding box center [220, 225] width 71 height 26
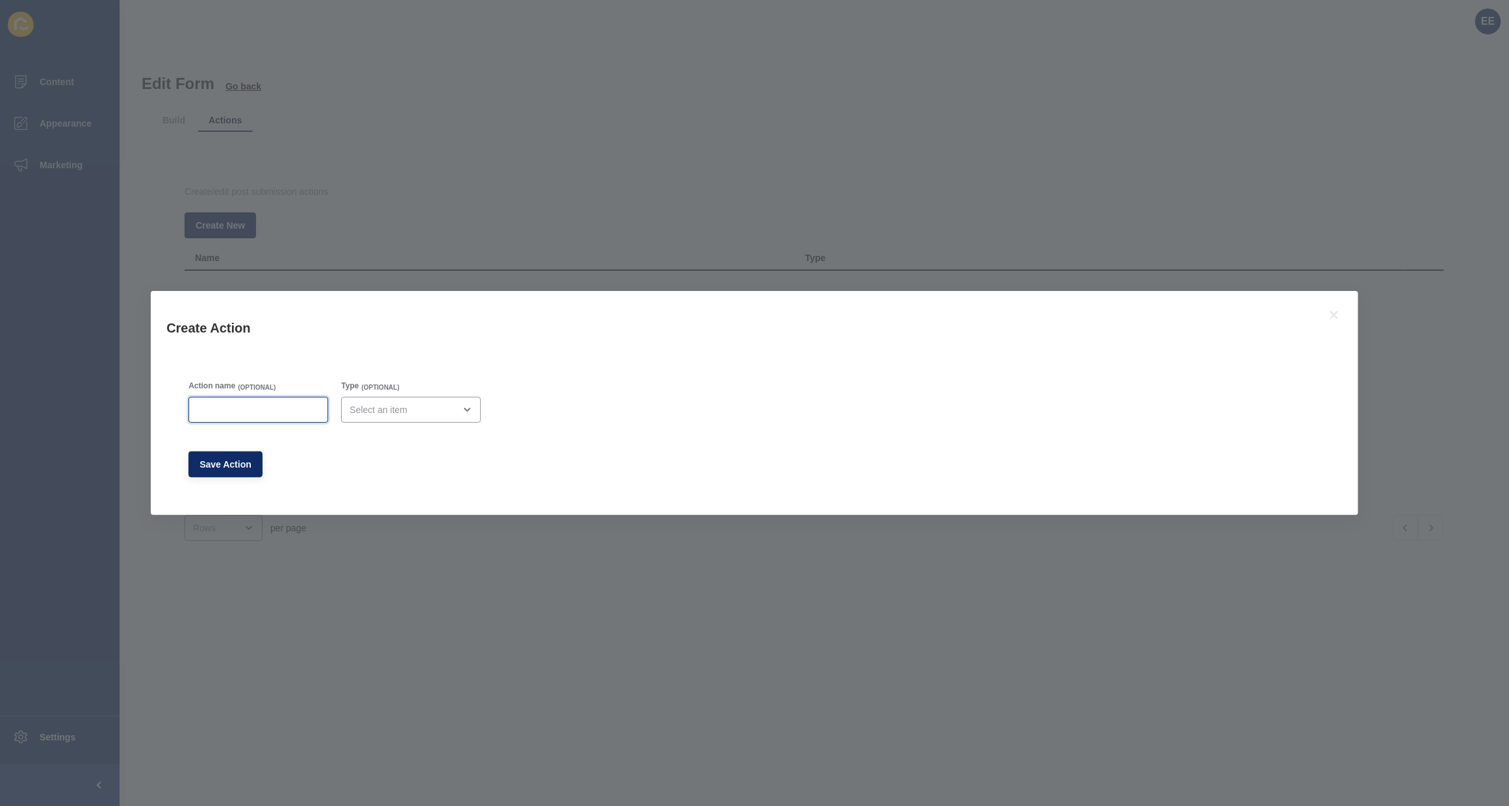
click at [238, 407] on input "Action name" at bounding box center [258, 409] width 123 height 13
type input "Lead Drop Email"
click at [426, 416] on div "close menu" at bounding box center [402, 409] width 105 height 13
click at [416, 437] on span "Email" at bounding box center [416, 442] width 122 height 13
type input "Email"
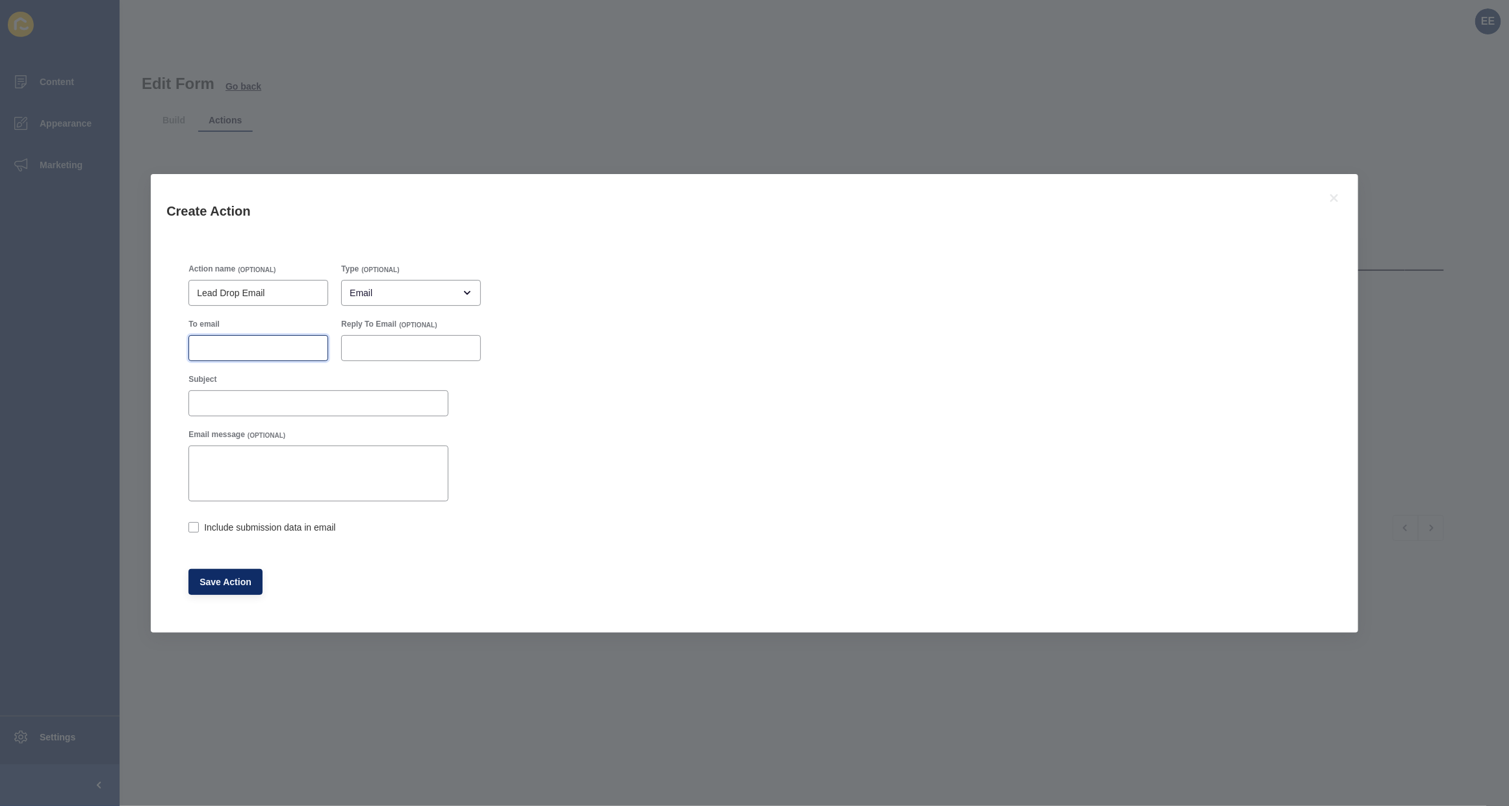
click at [255, 348] on input "To email" at bounding box center [258, 348] width 123 height 13
paste input "[EMAIL_ADDRESS][DOMAIN_NAME]"
type input "[EMAIL_ADDRESS][DOMAIN_NAME]"
click at [272, 400] on input "Subject" at bounding box center [318, 403] width 243 height 13
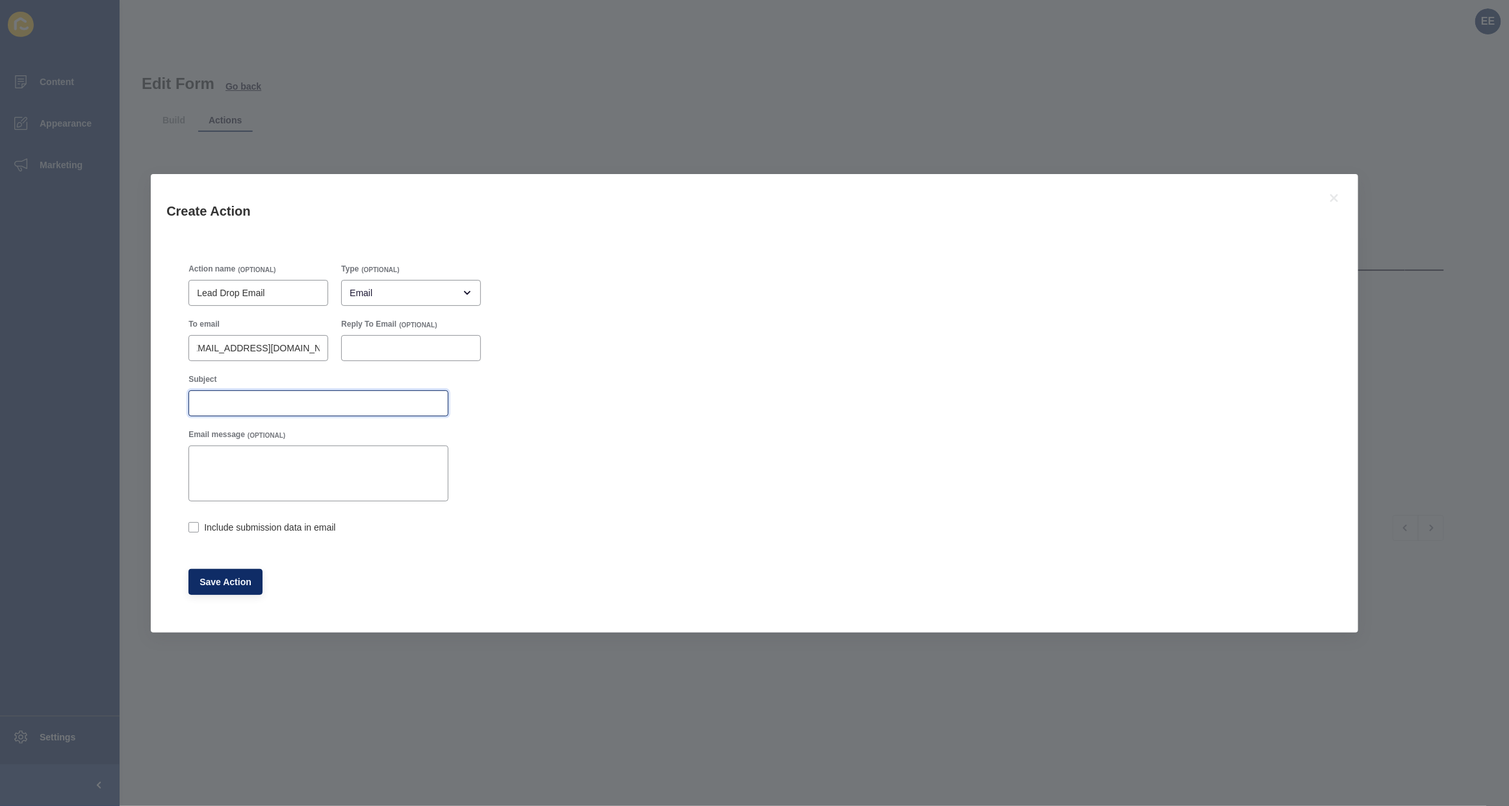
scroll to position [0, 0]
type input "Vacate Notice Form Submission"
drag, startPoint x: 190, startPoint y: 533, endPoint x: 213, endPoint y: 533, distance: 23.4
click at [192, 533] on input "Include submission data in email" at bounding box center [192, 528] width 8 height 8
checkbox input "true"
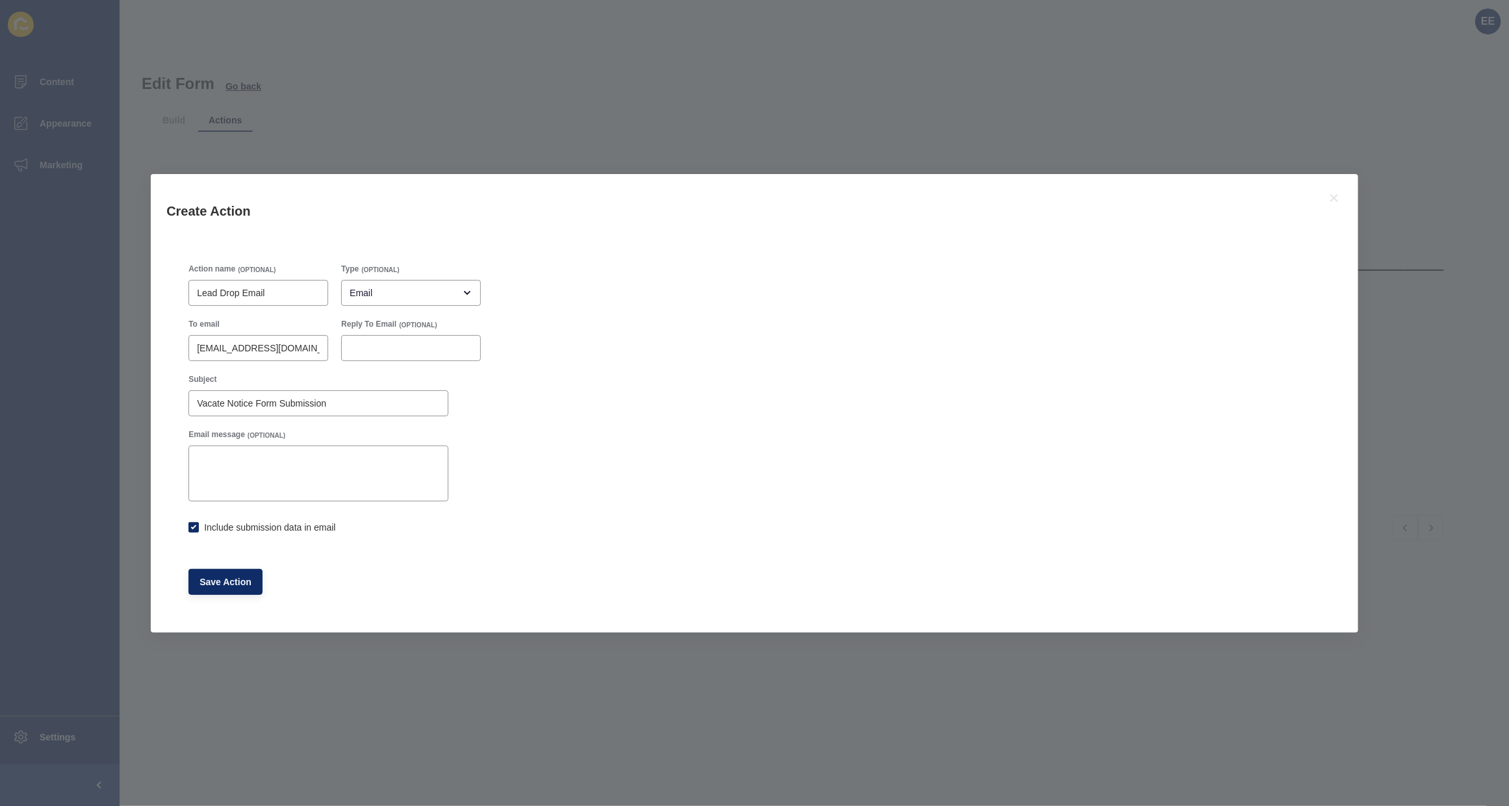
click at [231, 567] on div "Save Action" at bounding box center [334, 582] width 305 height 39
drag, startPoint x: 235, startPoint y: 573, endPoint x: 271, endPoint y: 521, distance: 63.4
click at [241, 567] on div "Save Action" at bounding box center [334, 582] width 305 height 39
click at [244, 577] on span "Save Action" at bounding box center [225, 582] width 52 height 13
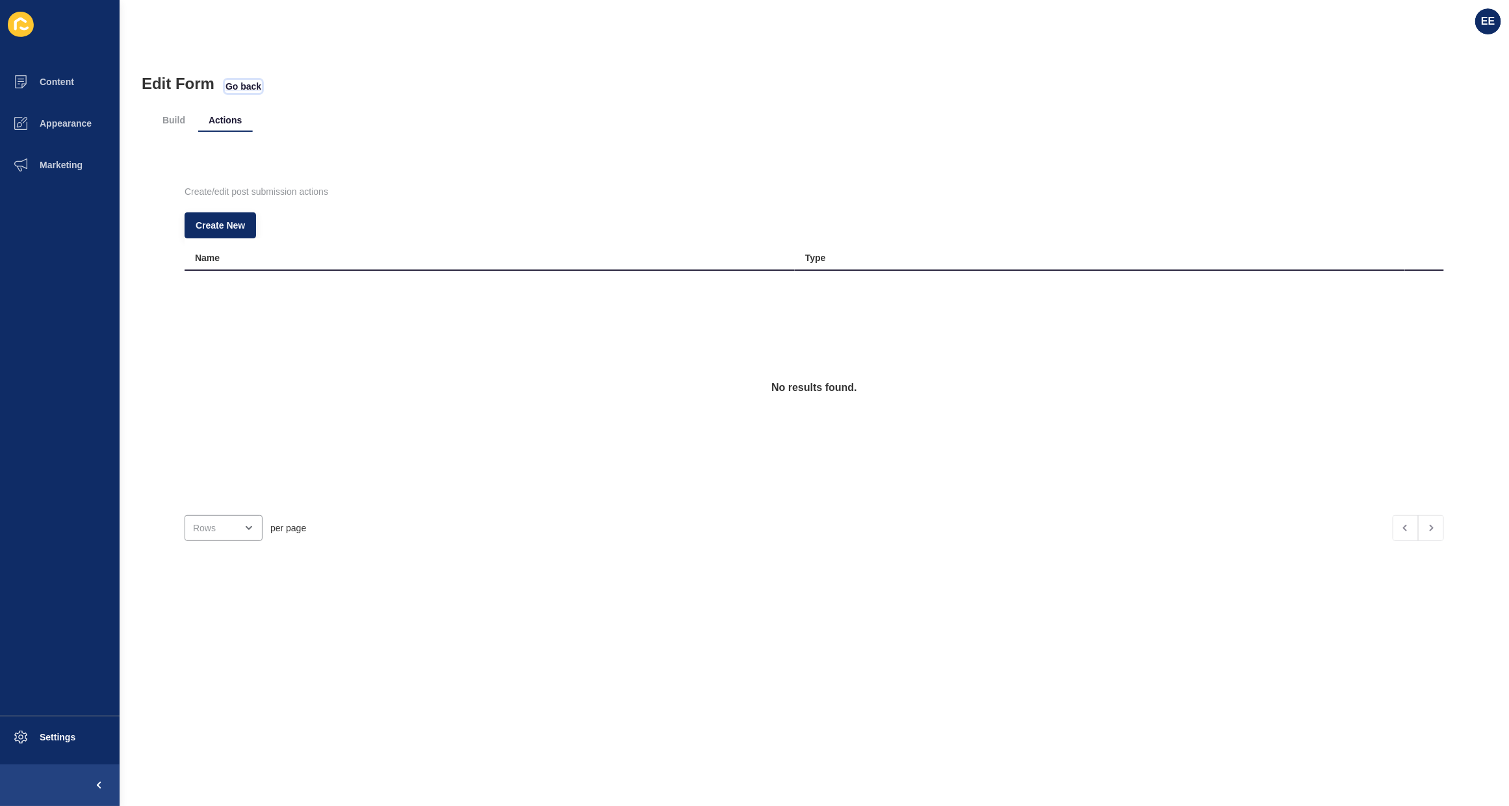
click at [244, 86] on span "Go back" at bounding box center [243, 86] width 36 height 13
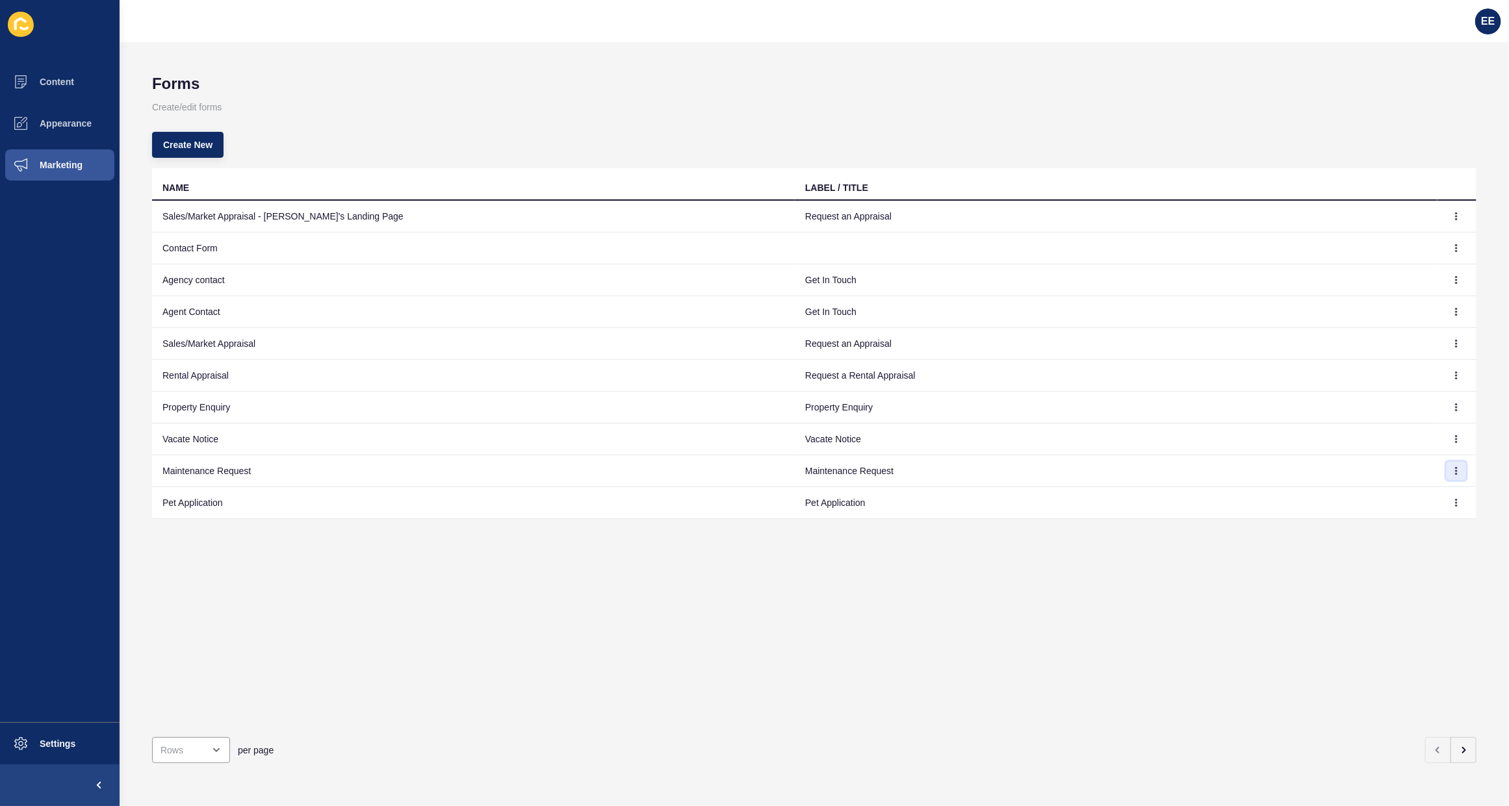
click at [1452, 472] on icon "button" at bounding box center [1456, 471] width 8 height 8
click at [1378, 497] on link "Edit" at bounding box center [1408, 497] width 91 height 29
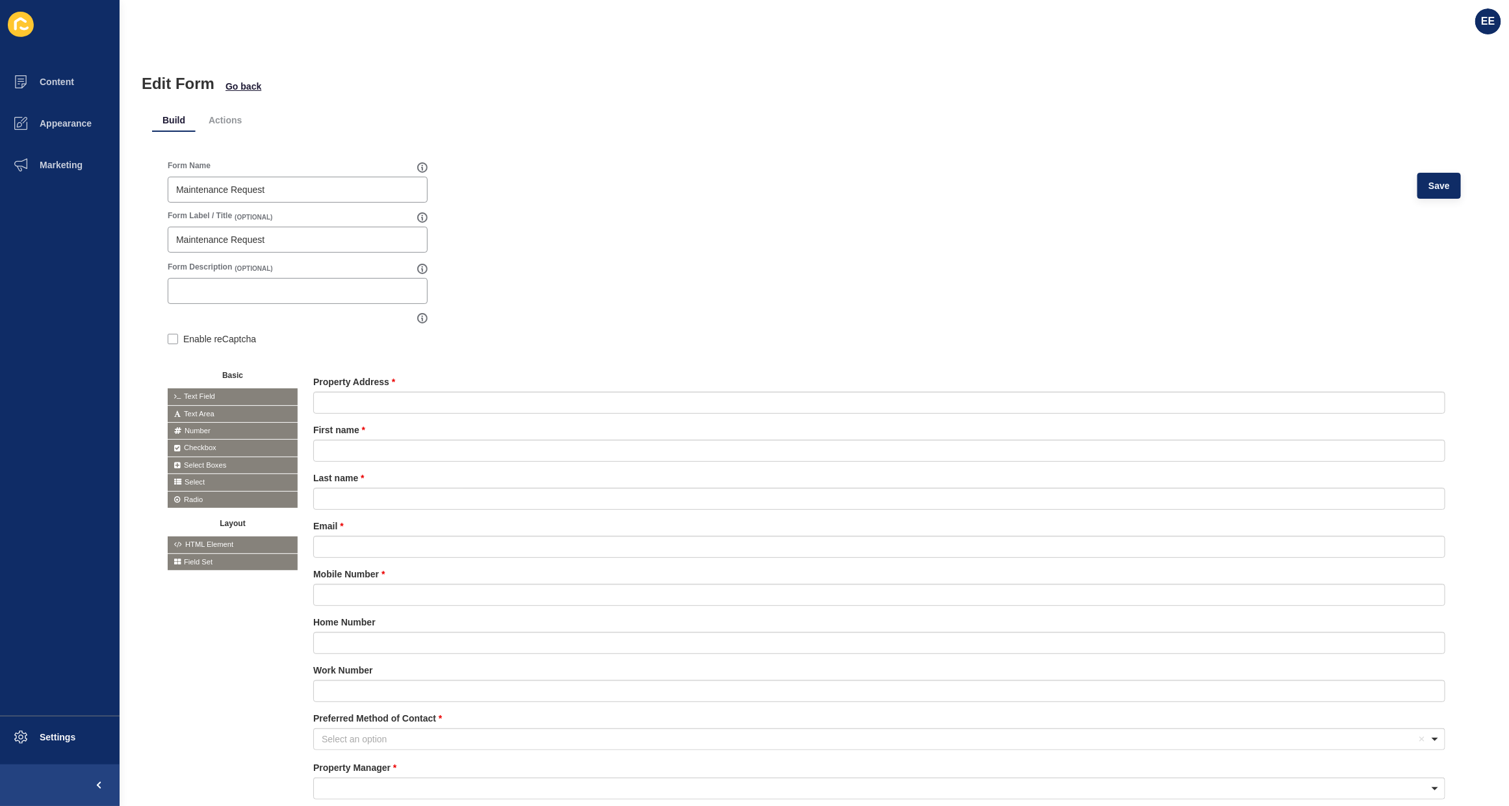
click at [229, 105] on div "Build Actions Form Name Maintenance Request Save Form Label / Title (OPTIONAL) …" at bounding box center [814, 532] width 1324 height 879
click at [225, 118] on li "Actions" at bounding box center [225, 120] width 54 height 23
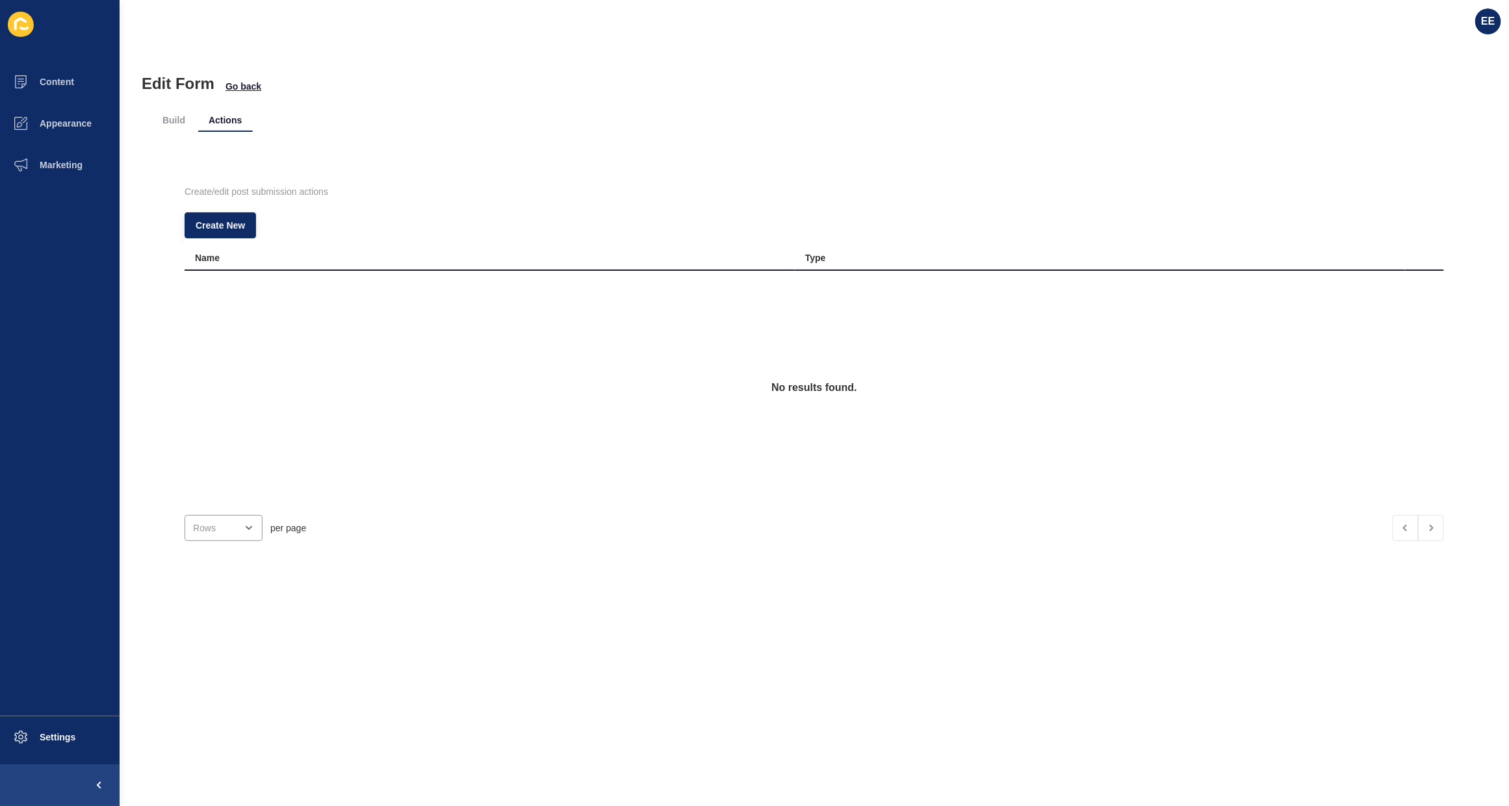
click at [216, 209] on div "Create/edit post submission actions Create New Name Type No results found. per …" at bounding box center [814, 364] width 1324 height 439
click at [220, 225] on span "Create New" at bounding box center [220, 225] width 49 height 13
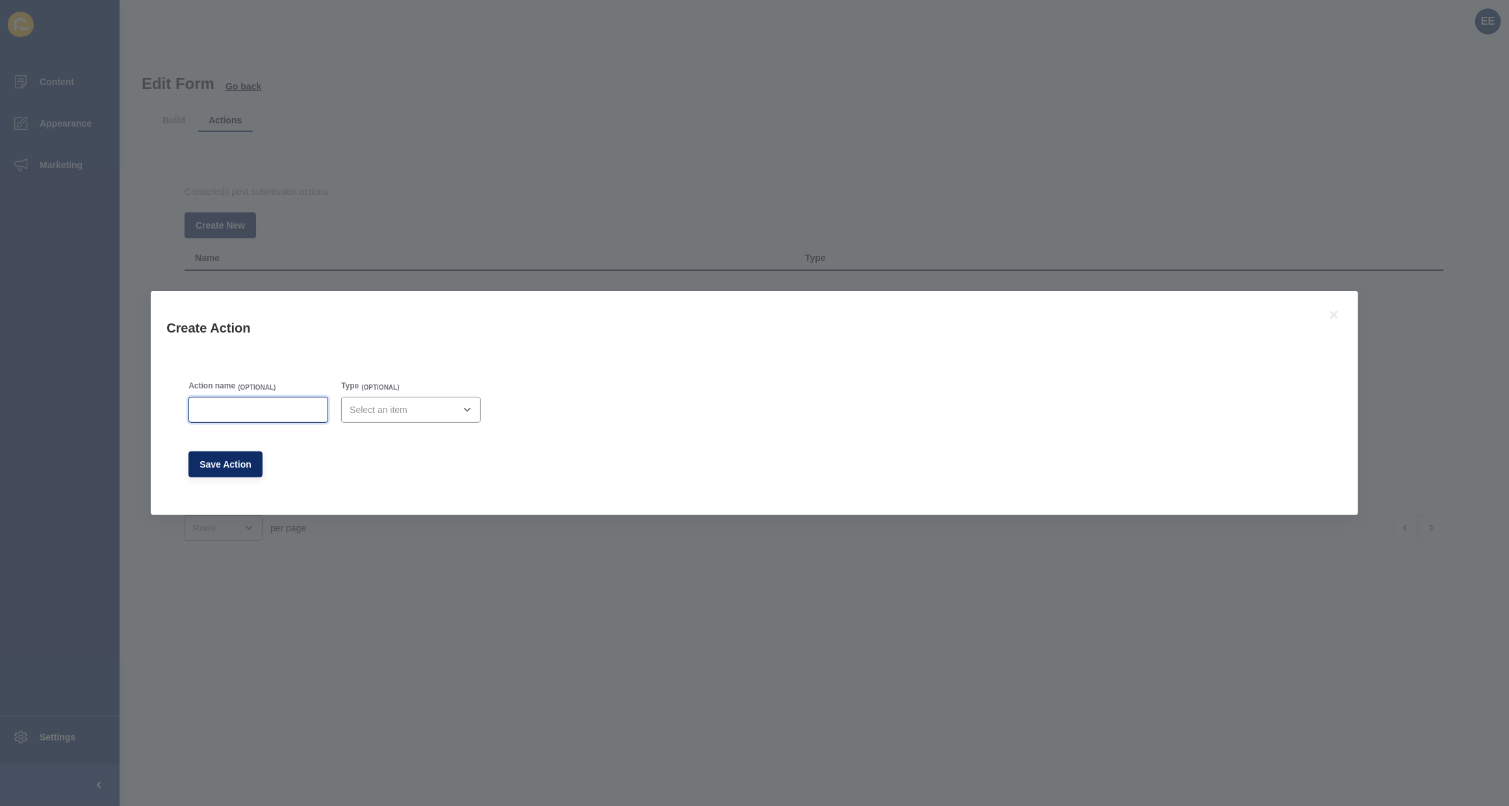
click at [251, 409] on input "Action name" at bounding box center [258, 409] width 123 height 13
type input "Lead Drop Email"
click at [432, 411] on div "open menu" at bounding box center [402, 409] width 105 height 13
click at [409, 447] on span "Email" at bounding box center [416, 442] width 122 height 13
type input "Email"
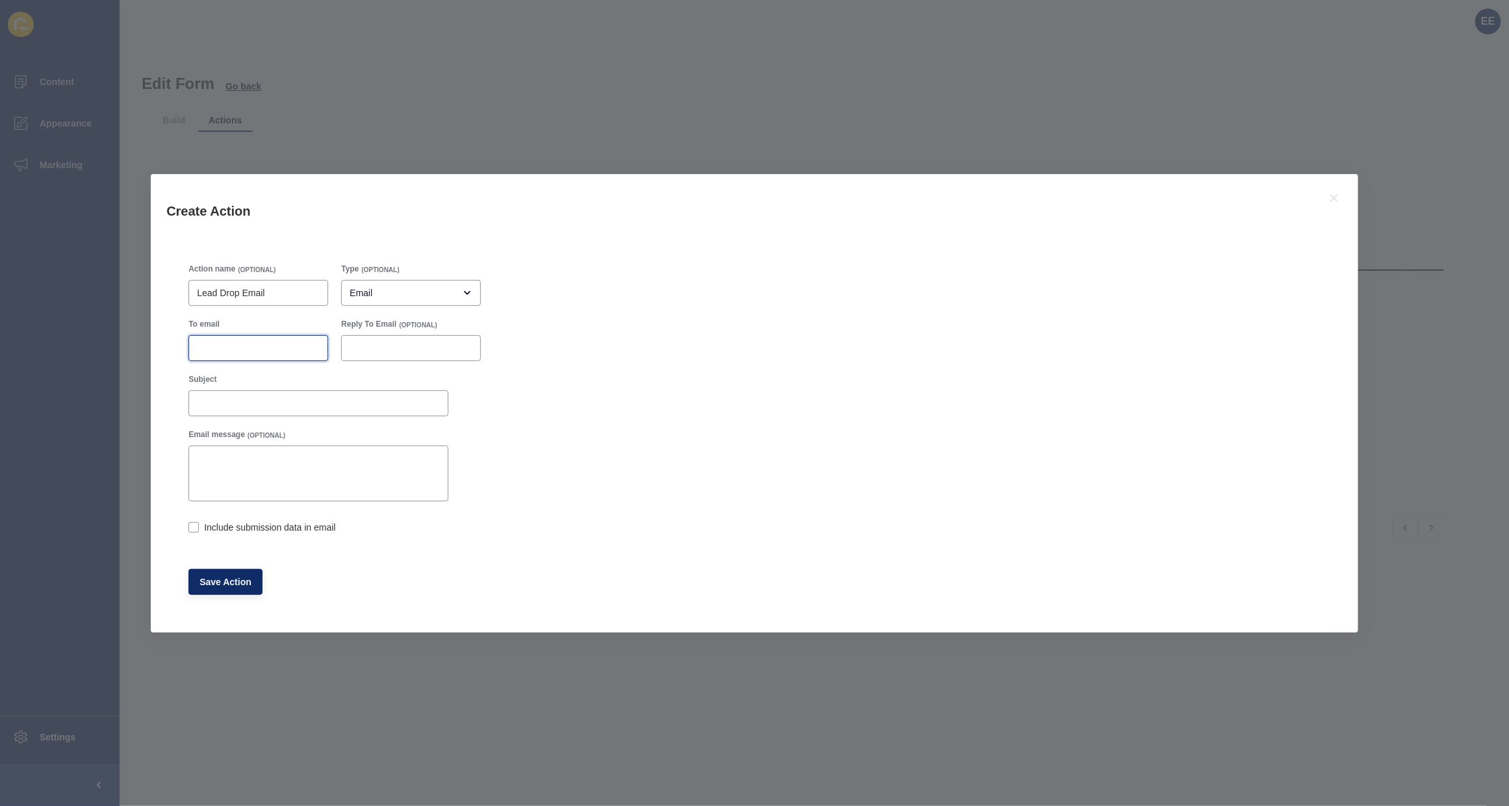
click at [273, 351] on input "To email" at bounding box center [258, 348] width 123 height 13
paste input "[EMAIL_ADDRESS][DOMAIN_NAME]"
type input "[EMAIL_ADDRESS][DOMAIN_NAME]"
click at [289, 398] on input "Subject" at bounding box center [318, 403] width 243 height 13
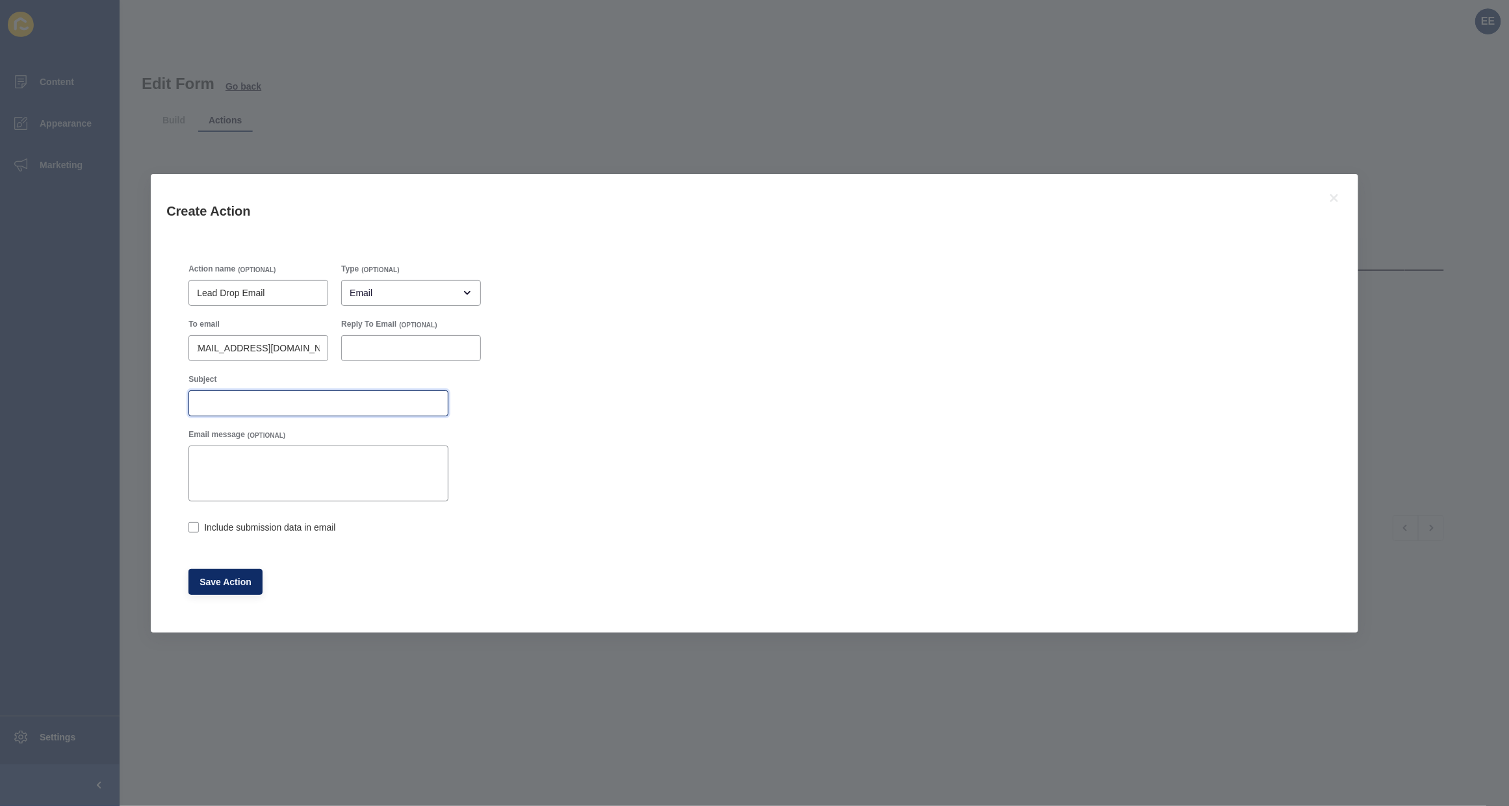
scroll to position [0, 0]
type input "K"
type input "Maintenance Request Form Submission"
click at [199, 530] on div "Include submission data in email" at bounding box center [318, 527] width 260 height 14
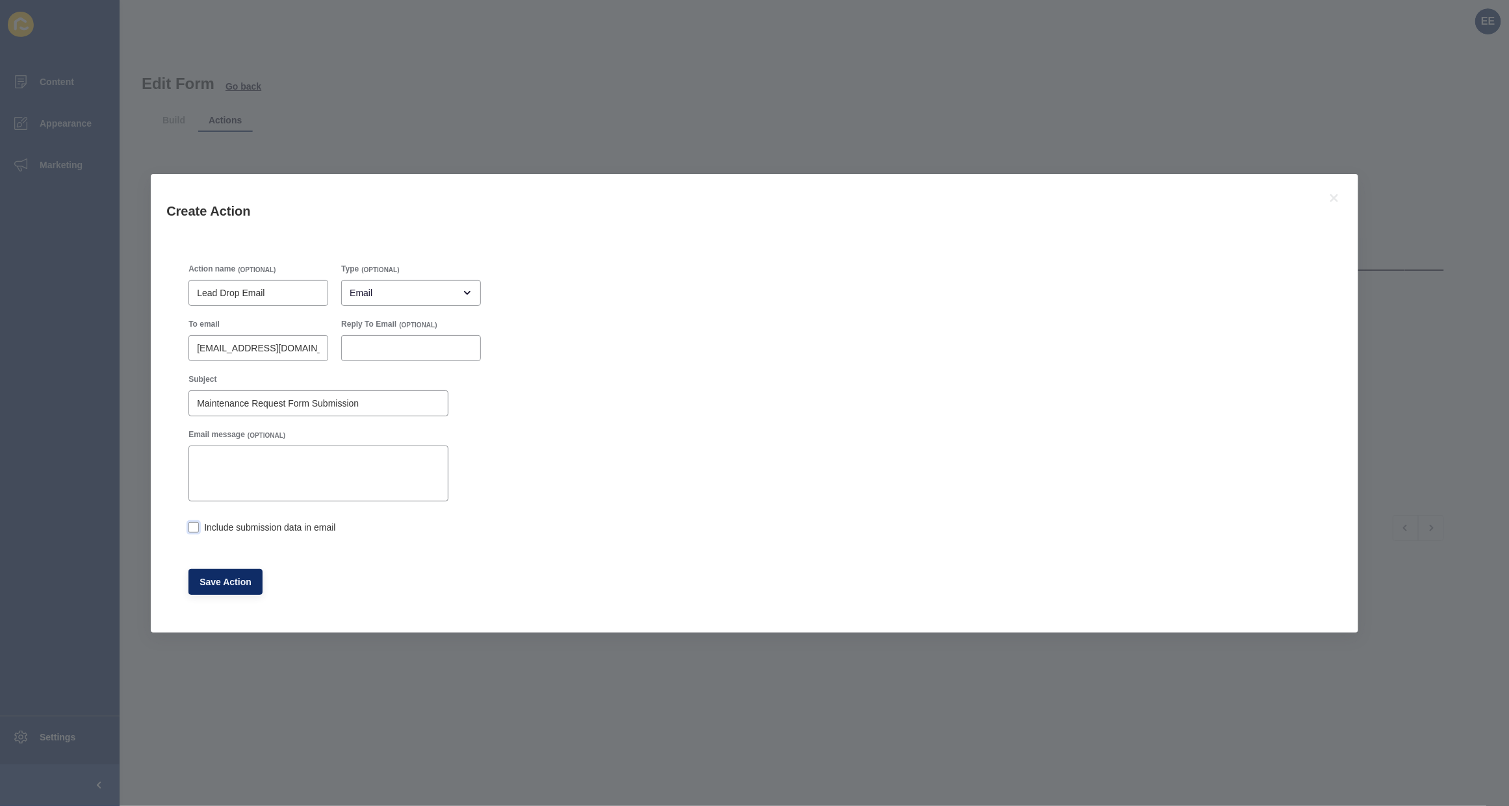
drag, startPoint x: 196, startPoint y: 528, endPoint x: 210, endPoint y: 541, distance: 18.4
click at [200, 535] on div "Include submission data in email" at bounding box center [318, 528] width 260 height 26
click at [196, 527] on label at bounding box center [193, 527] width 10 height 10
click at [196, 527] on input "Include submission data in email" at bounding box center [192, 528] width 8 height 8
checkbox input "true"
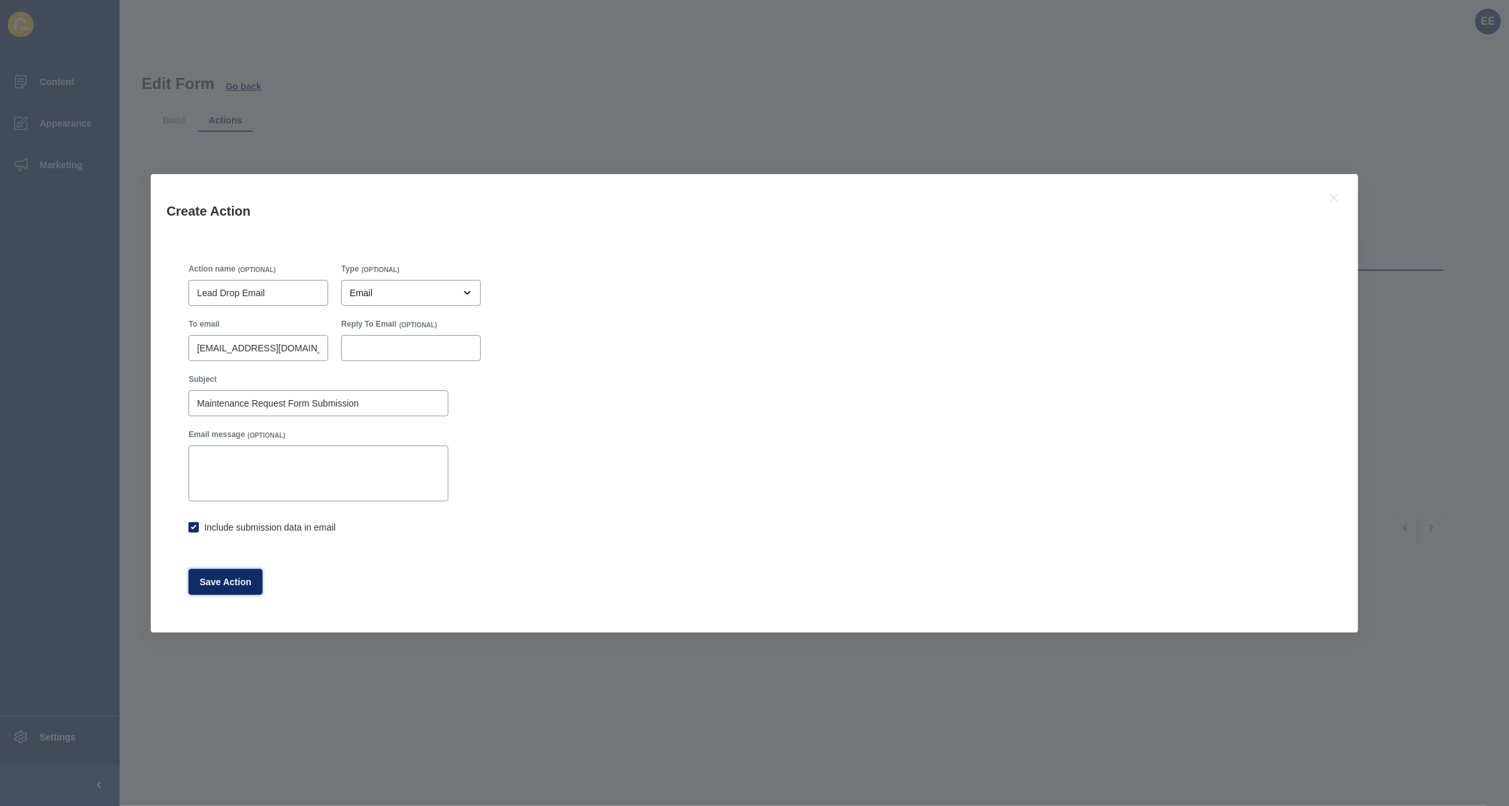
drag, startPoint x: 221, startPoint y: 573, endPoint x: 377, endPoint y: 420, distance: 219.2
click at [224, 572] on button "Save Action" at bounding box center [225, 582] width 74 height 26
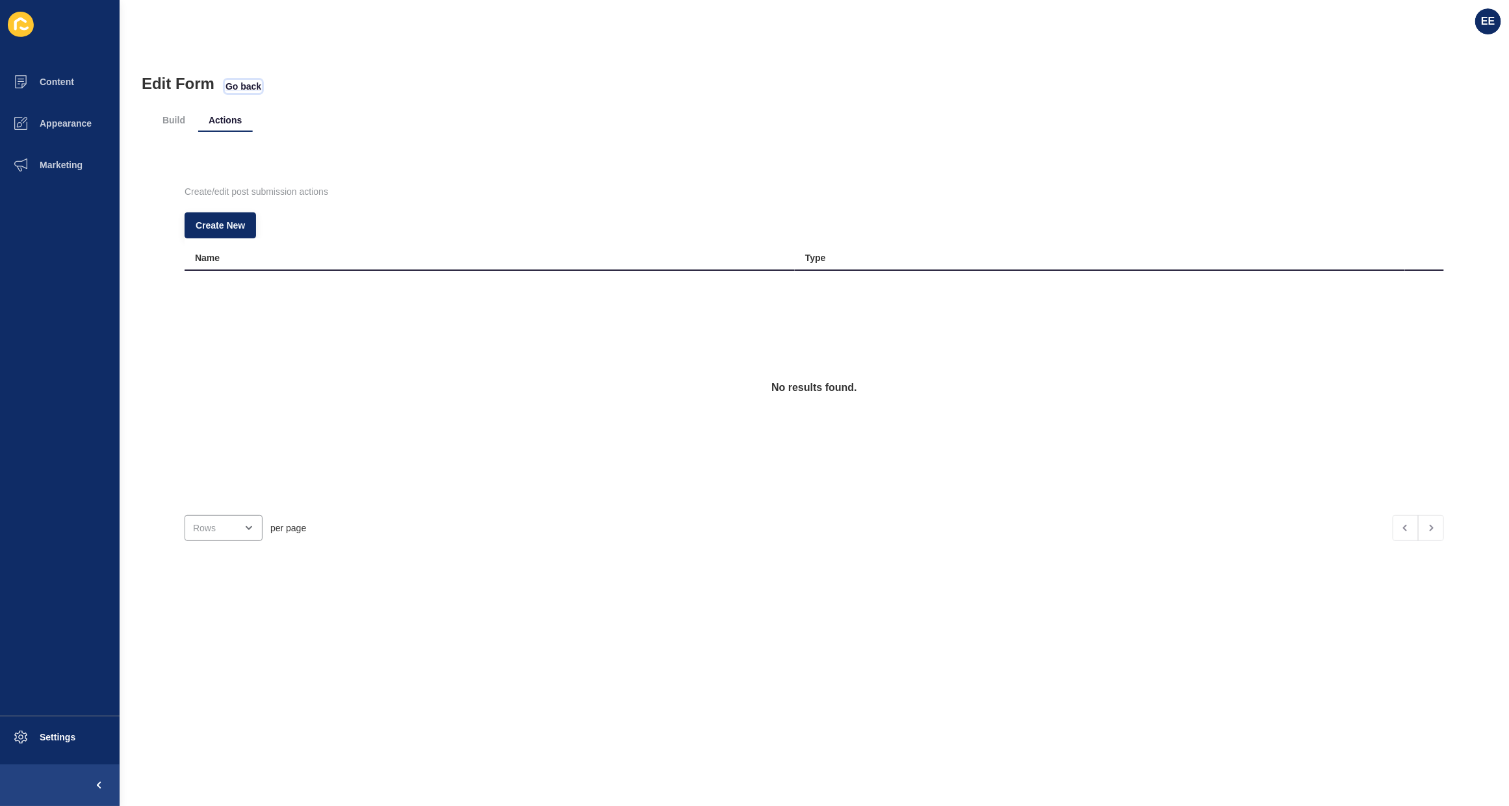
click at [237, 88] on span "Go back" at bounding box center [243, 86] width 36 height 13
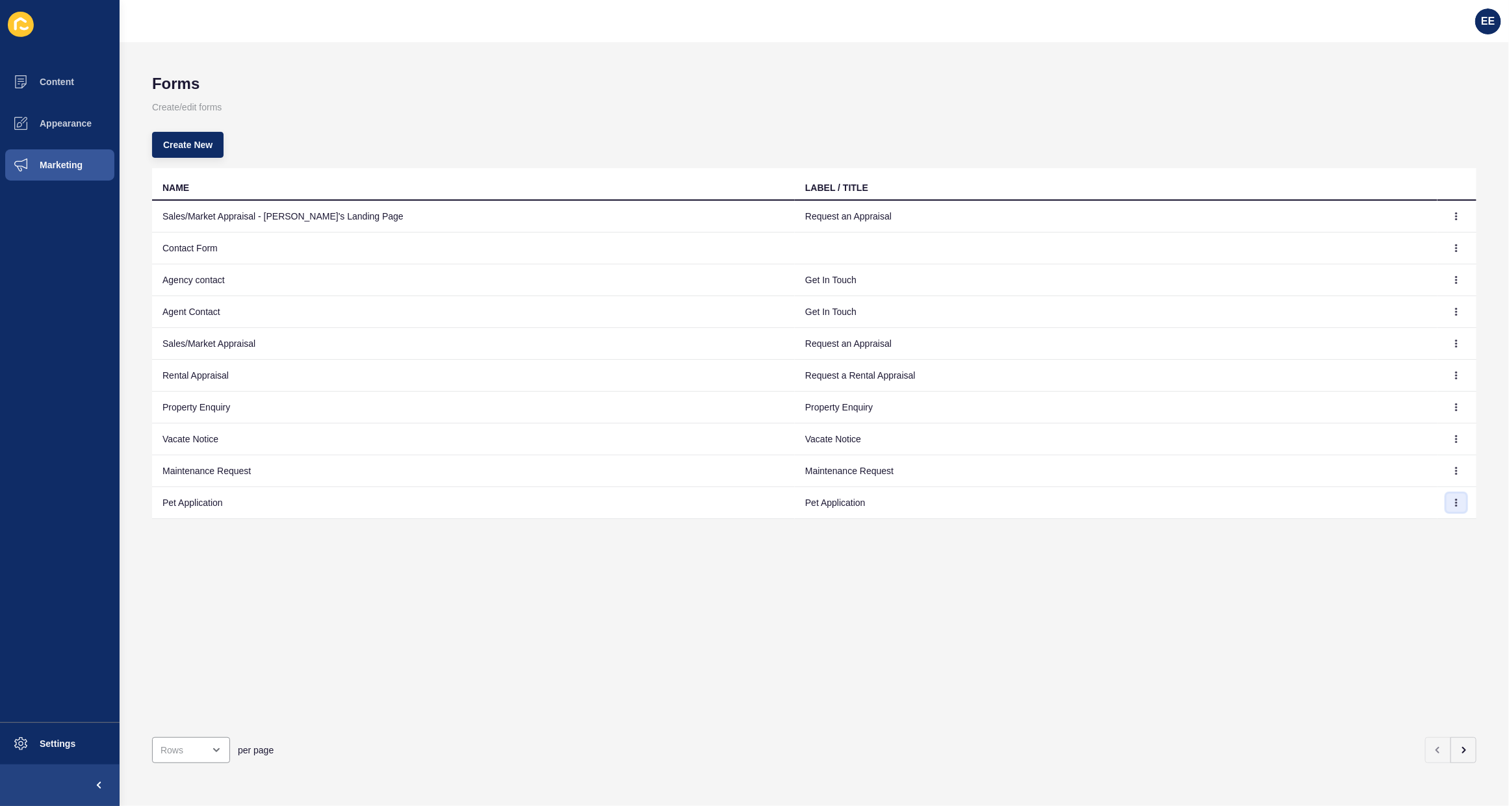
click at [1451, 511] on button "button" at bounding box center [1455, 503] width 19 height 18
click at [1407, 527] on link "Edit" at bounding box center [1408, 530] width 91 height 29
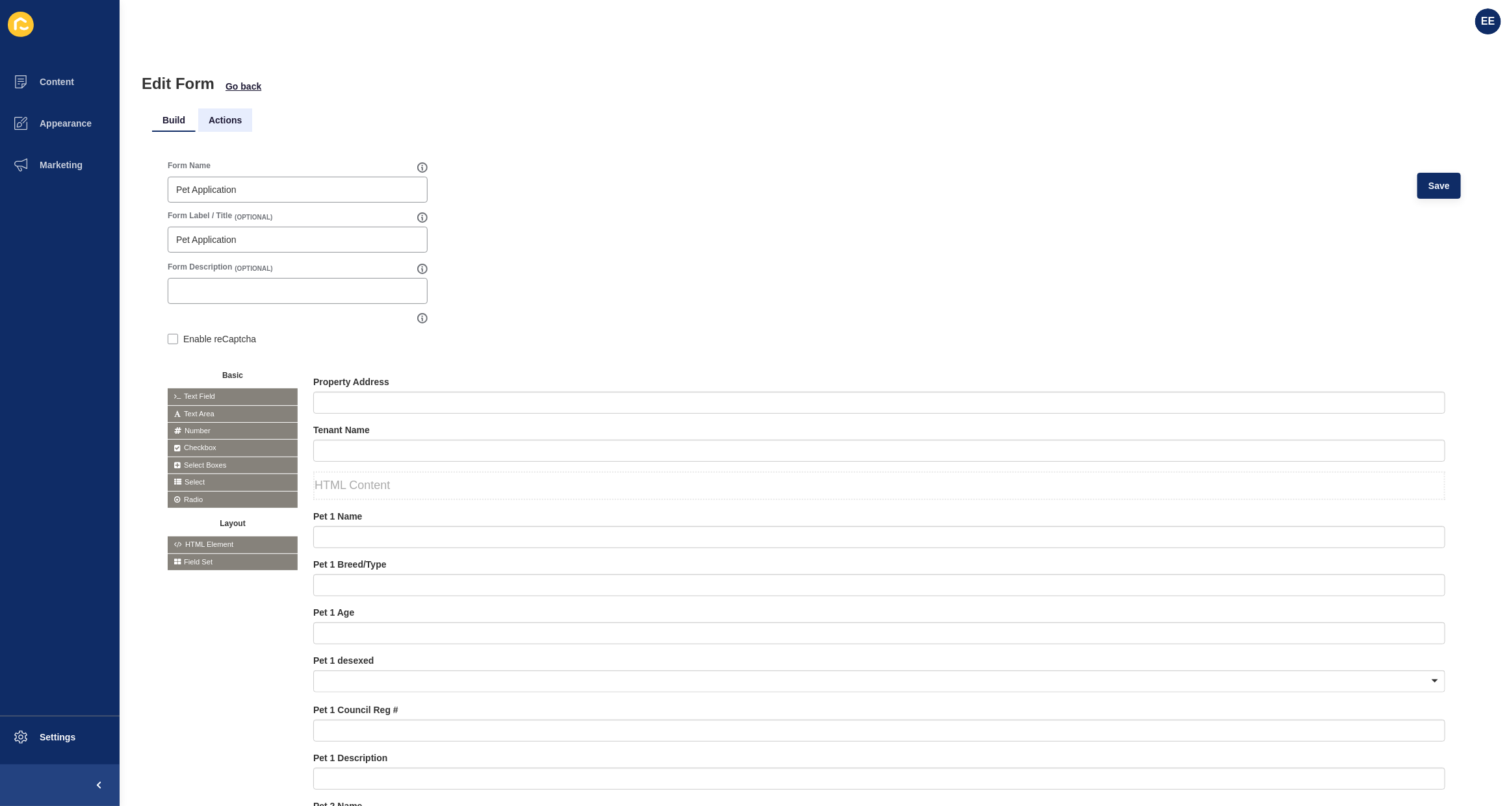
click at [231, 121] on li "Actions" at bounding box center [225, 120] width 54 height 23
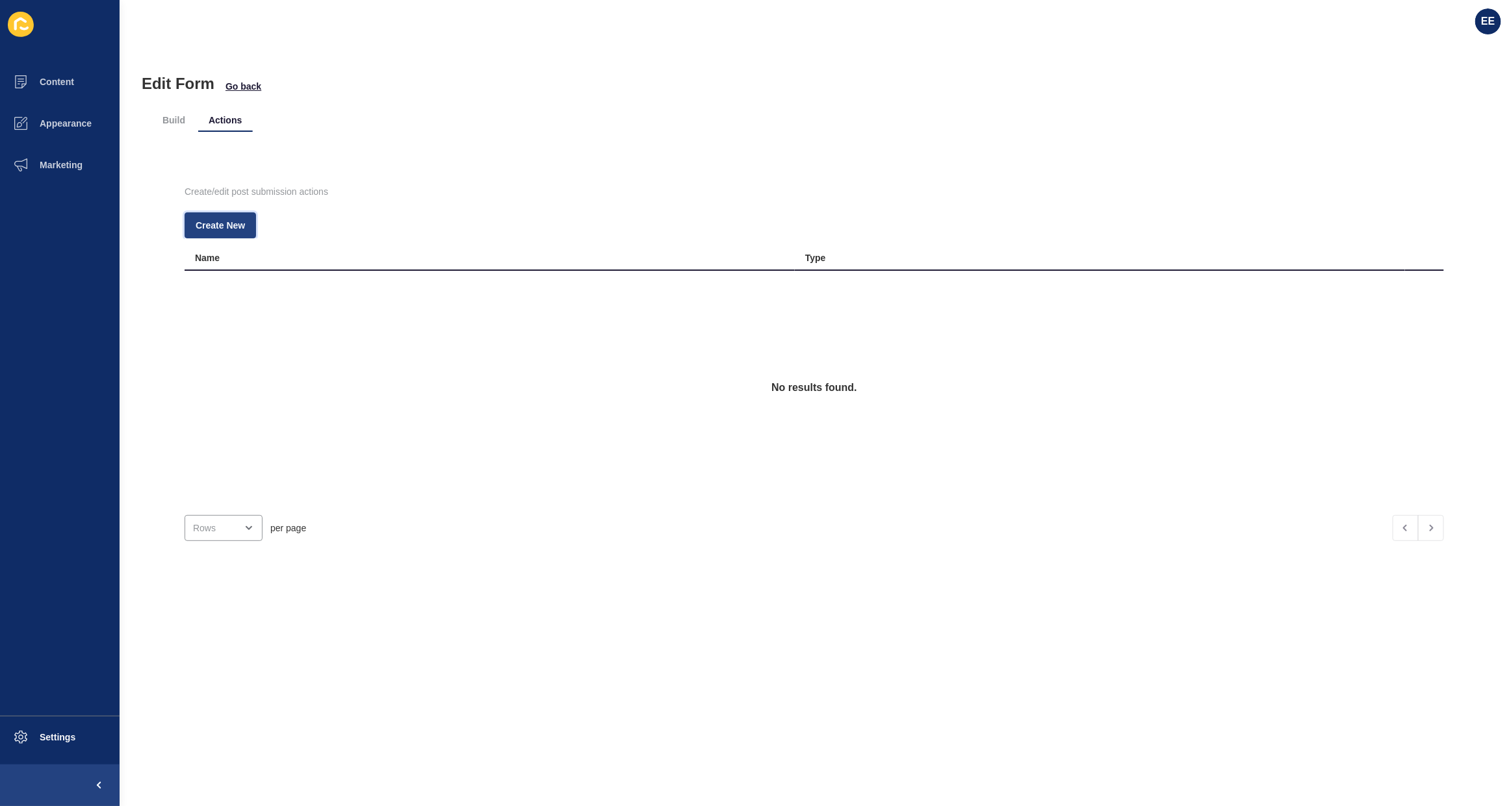
click at [245, 219] on button "Create New" at bounding box center [220, 225] width 71 height 26
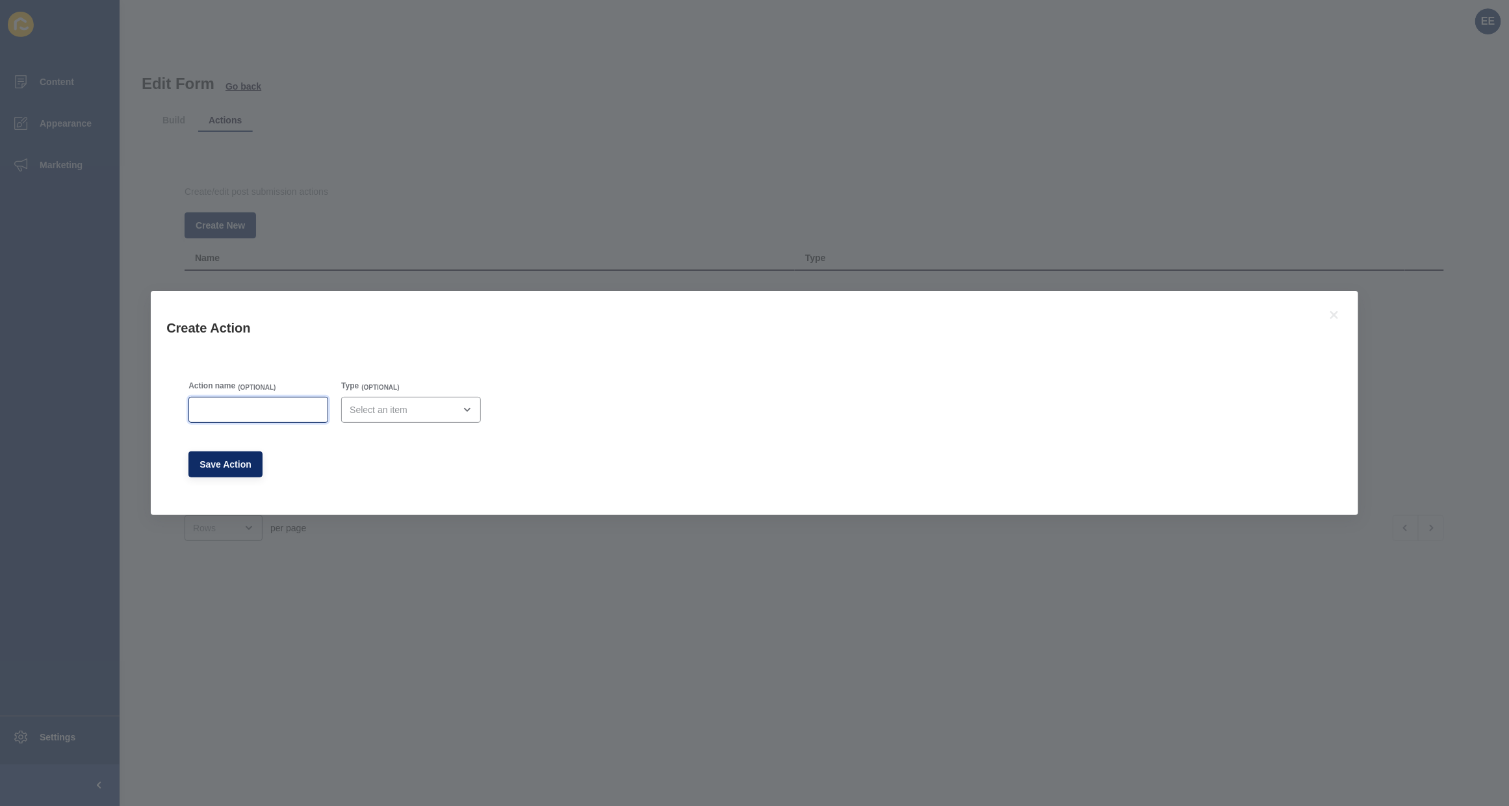
click at [246, 406] on input "Action name" at bounding box center [258, 409] width 123 height 13
type input "Lead Drop Email"
drag, startPoint x: 381, startPoint y: 414, endPoint x: 390, endPoint y: 417, distance: 9.0
click at [383, 414] on div "open menu" at bounding box center [402, 409] width 105 height 13
click at [398, 439] on span "Email" at bounding box center [416, 442] width 122 height 13
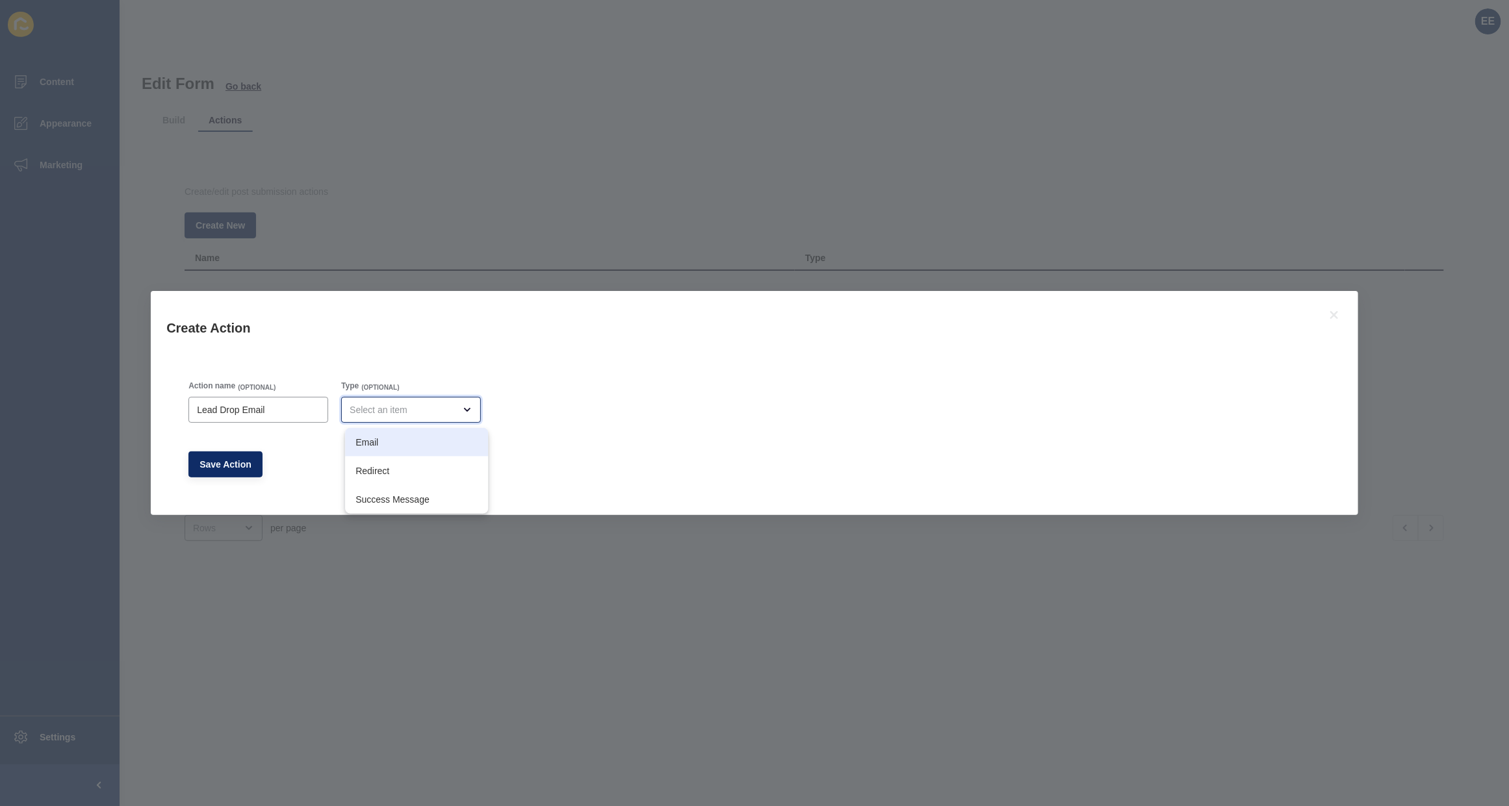
type input "Email"
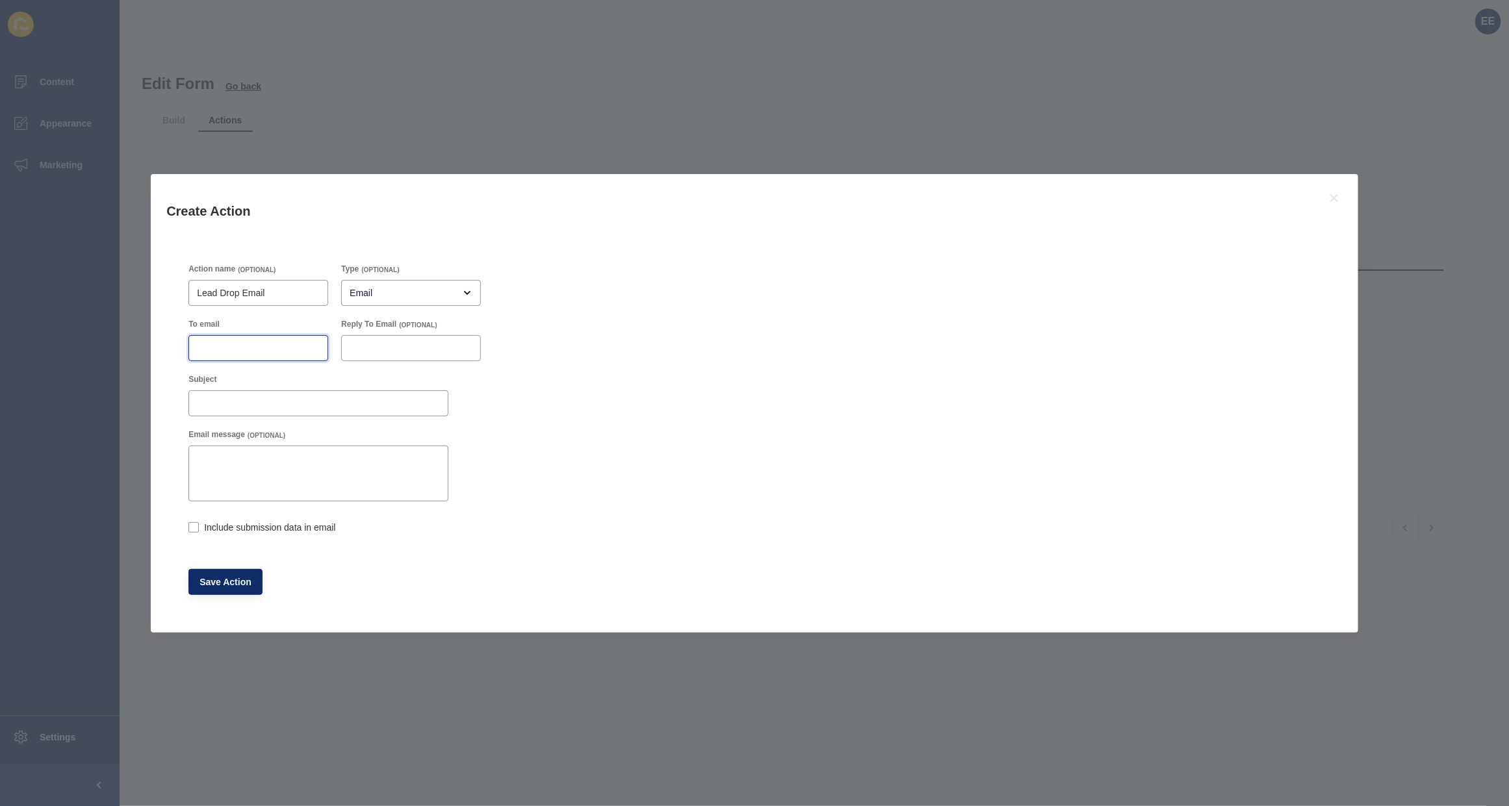
click at [264, 345] on input "To email" at bounding box center [258, 348] width 123 height 13
paste input "[EMAIL_ADDRESS][DOMAIN_NAME]"
type input "[EMAIL_ADDRESS][DOMAIN_NAME]"
click at [245, 406] on input "Subject" at bounding box center [318, 403] width 243 height 13
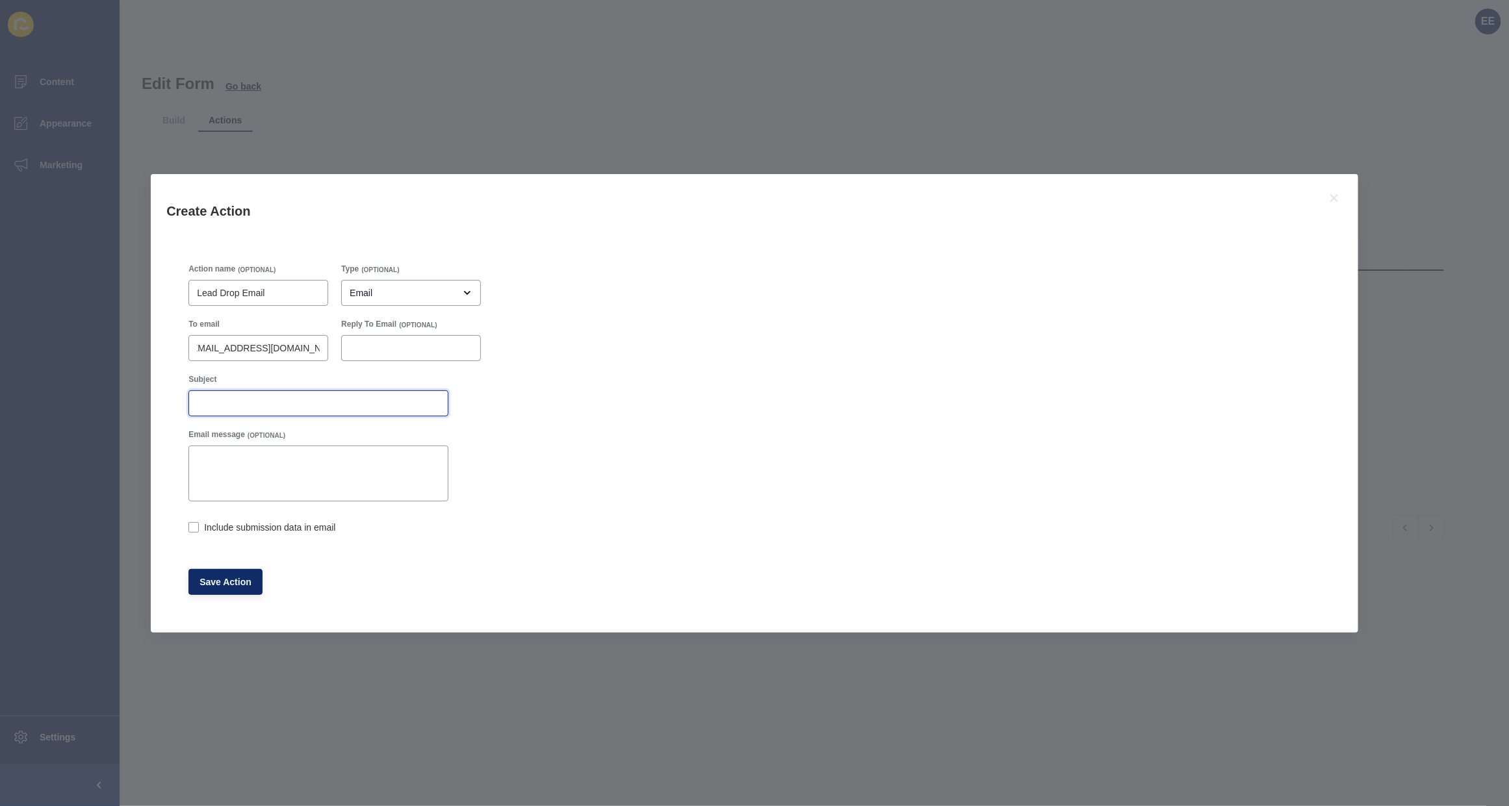
scroll to position [0, 0]
click at [1340, 197] on icon at bounding box center [1334, 198] width 16 height 16
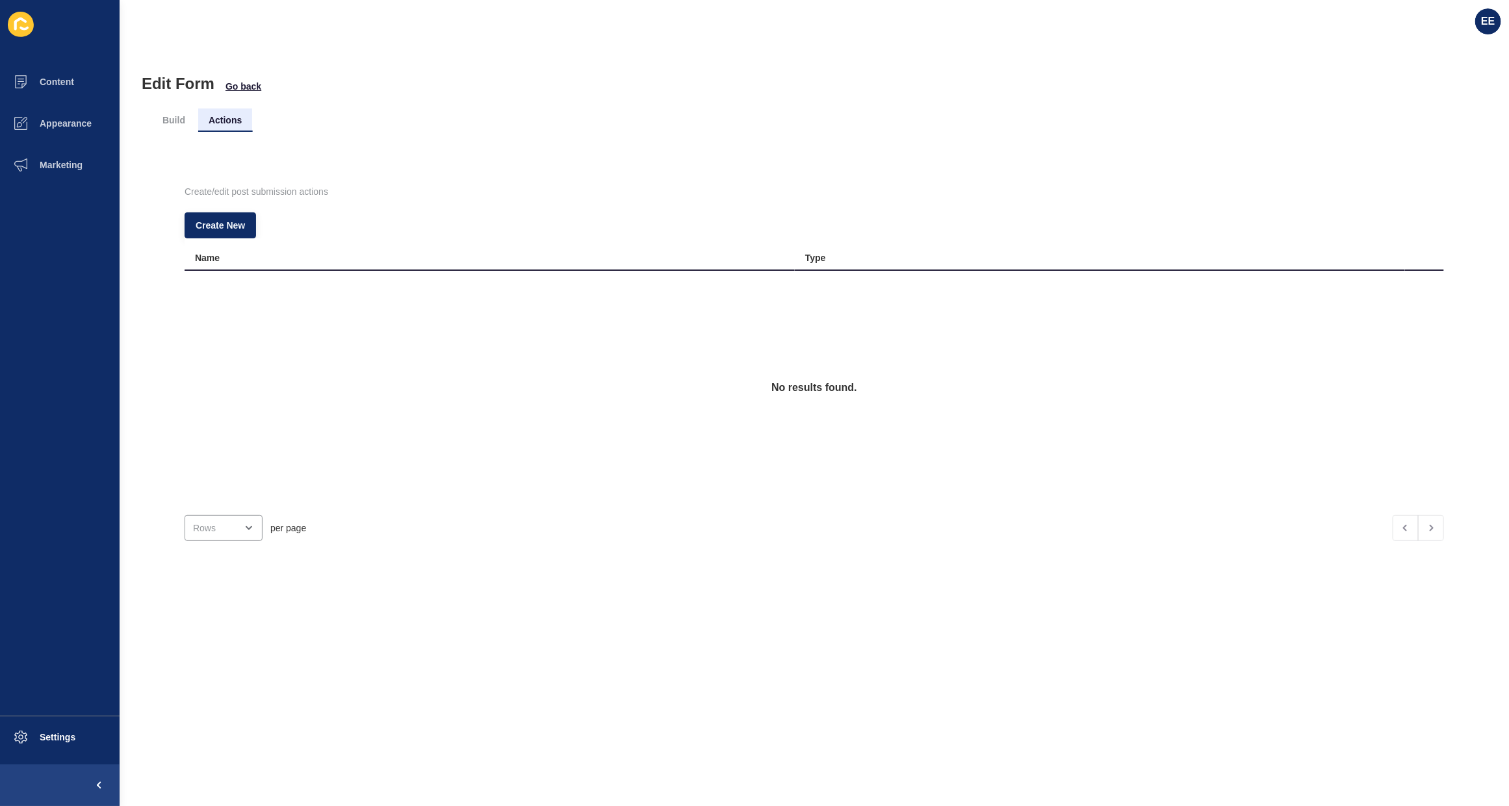
drag, startPoint x: 163, startPoint y: 122, endPoint x: 199, endPoint y: 121, distance: 36.4
click at [164, 122] on li "Build" at bounding box center [174, 120] width 44 height 23
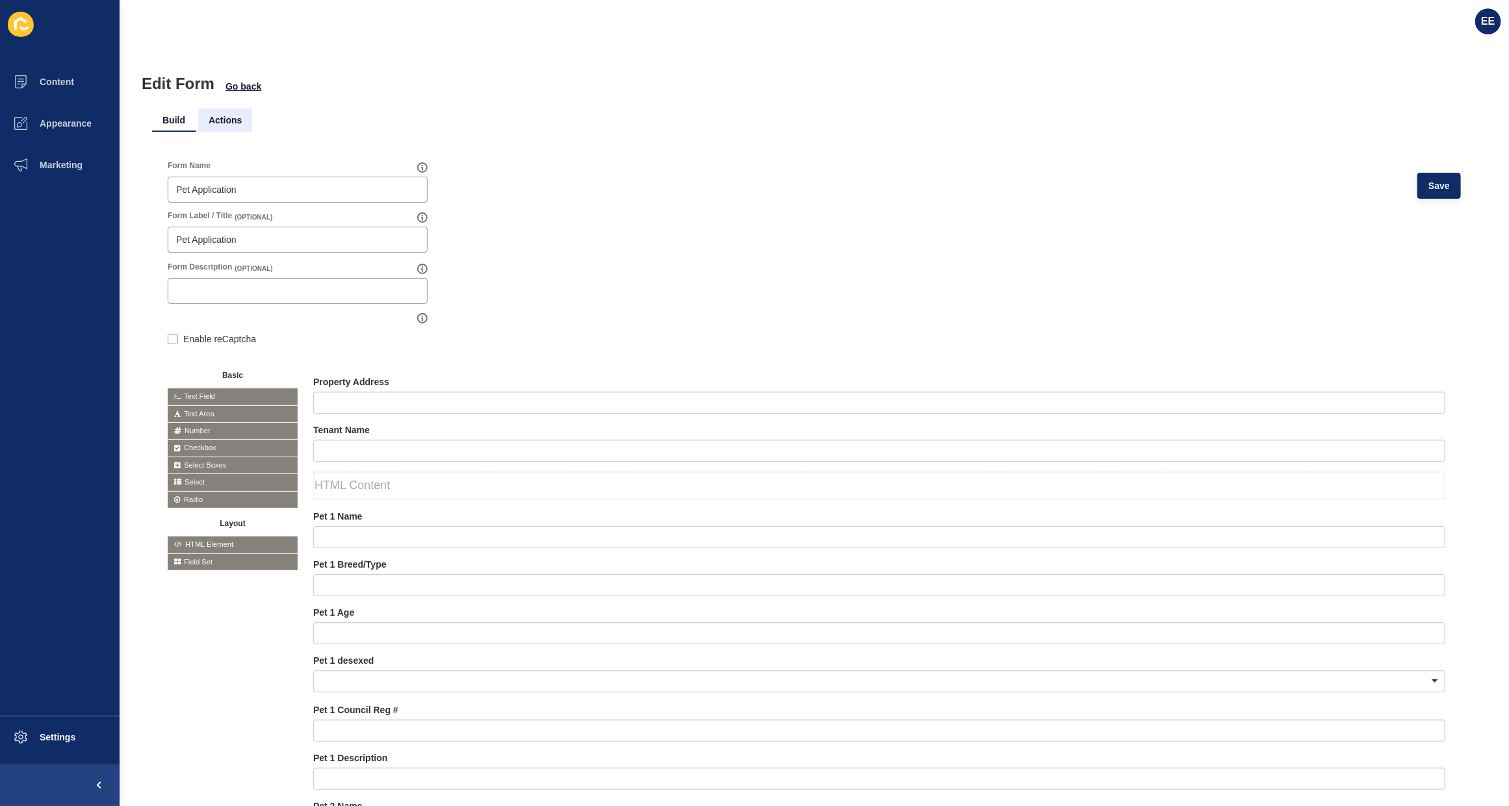
click at [231, 125] on li "Actions" at bounding box center [225, 120] width 54 height 23
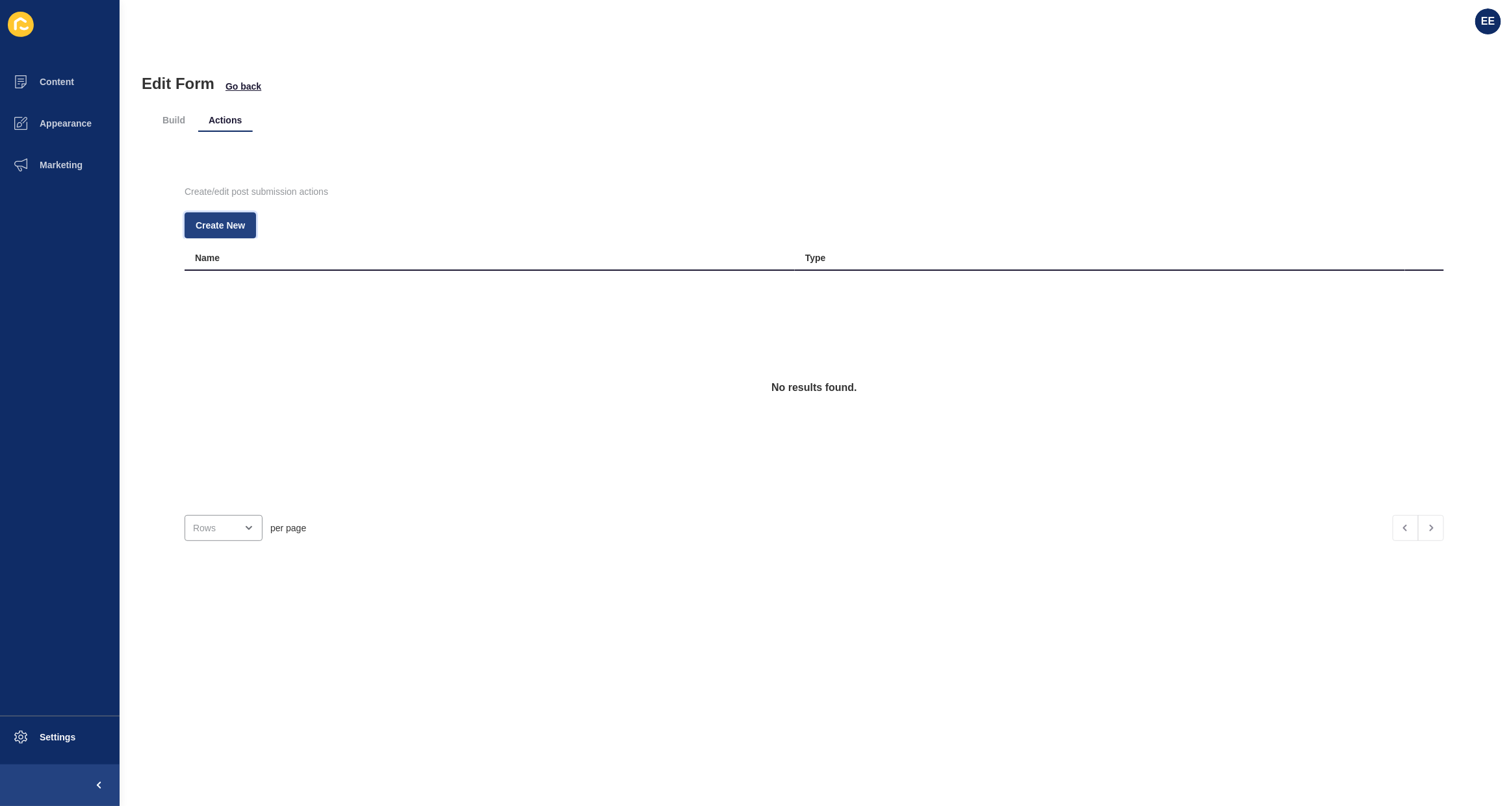
click at [235, 220] on span "Create New" at bounding box center [220, 225] width 49 height 13
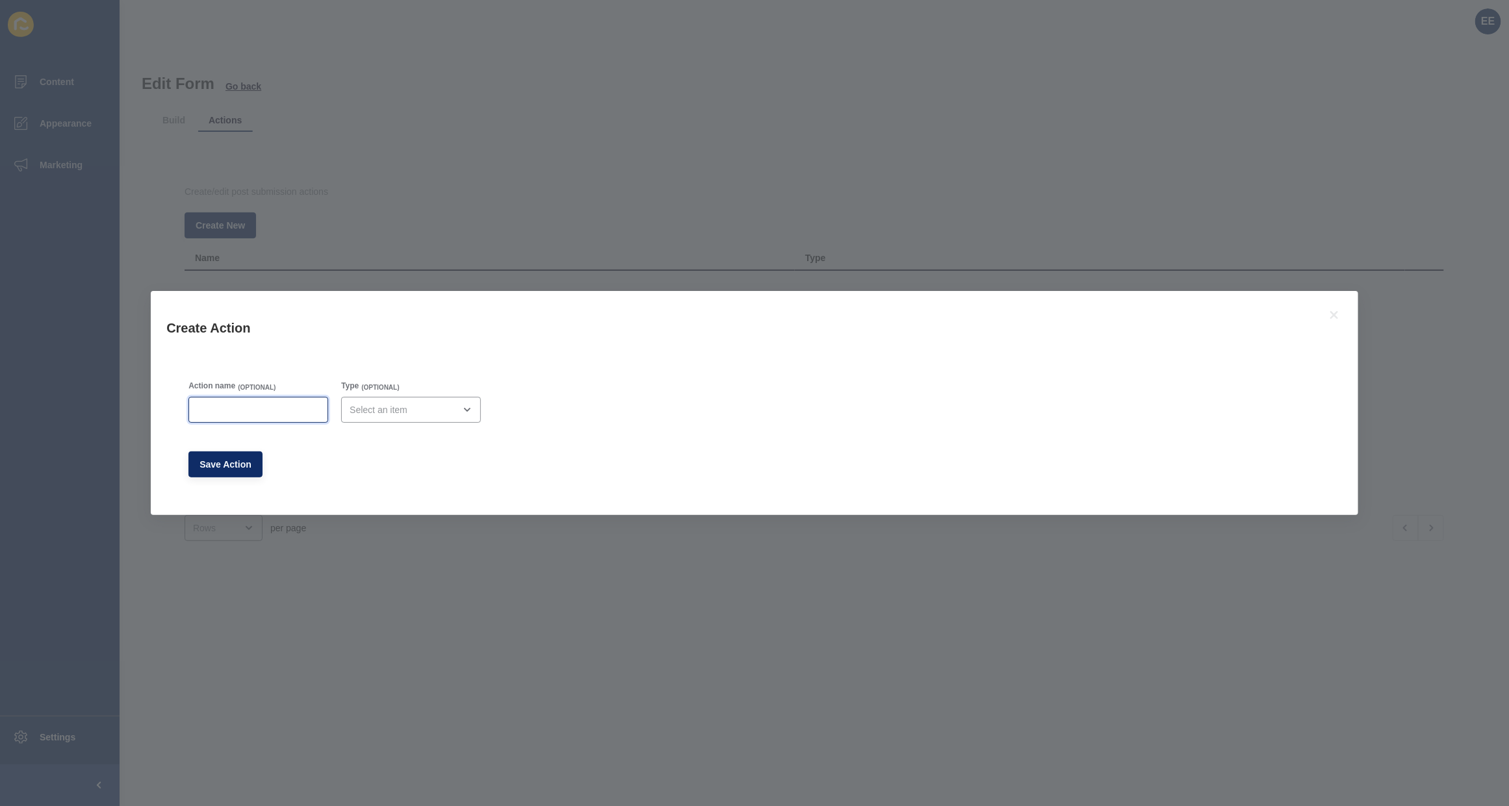
click at [254, 411] on input "Action name" at bounding box center [258, 409] width 123 height 13
type input "Lead Drop Email"
click at [394, 391] on span "(OPTIONAL)" at bounding box center [380, 387] width 38 height 9
click at [397, 408] on div "close menu" at bounding box center [402, 409] width 105 height 13
click at [398, 437] on span "Email" at bounding box center [416, 442] width 122 height 13
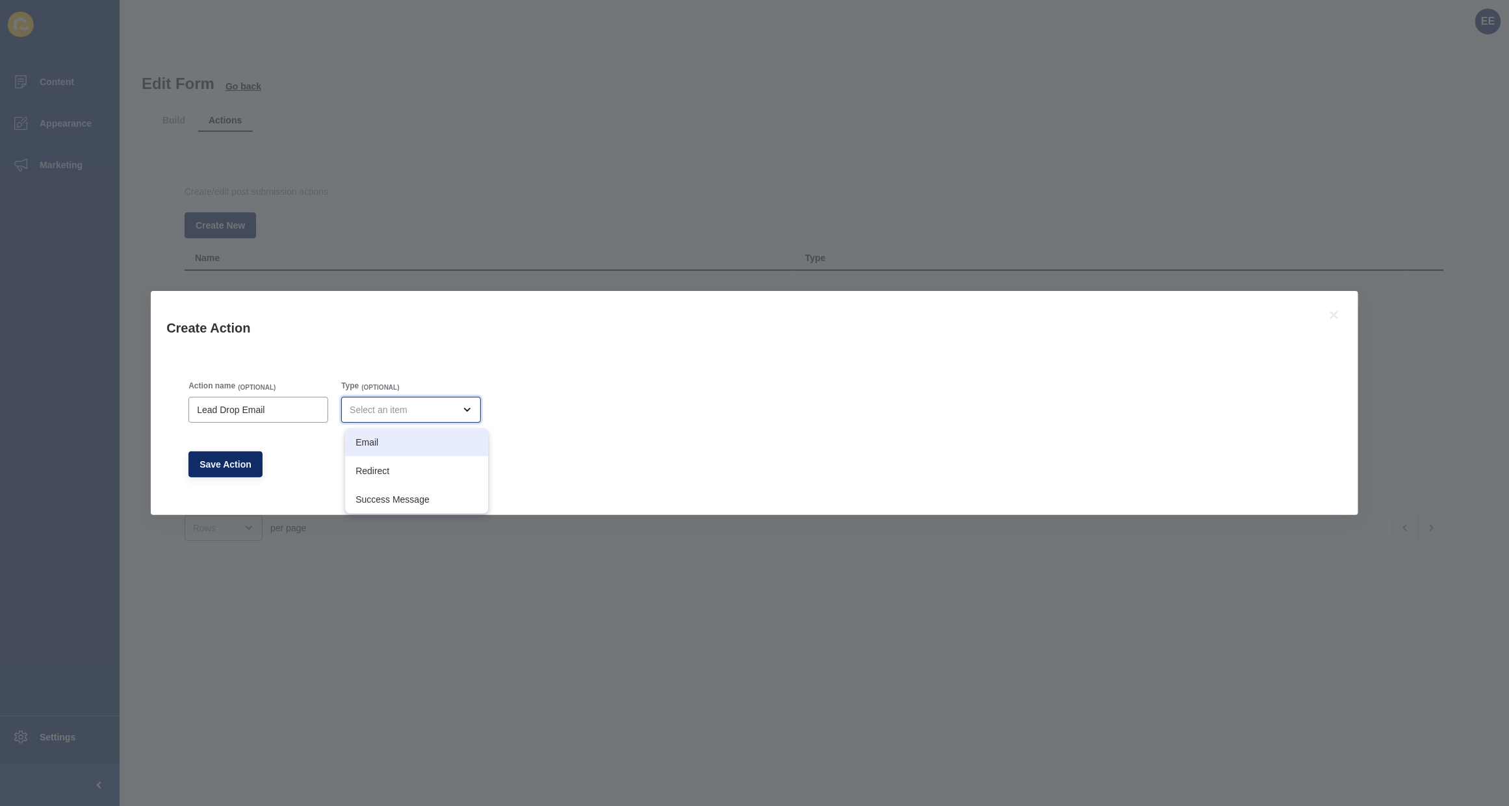
type input "Email"
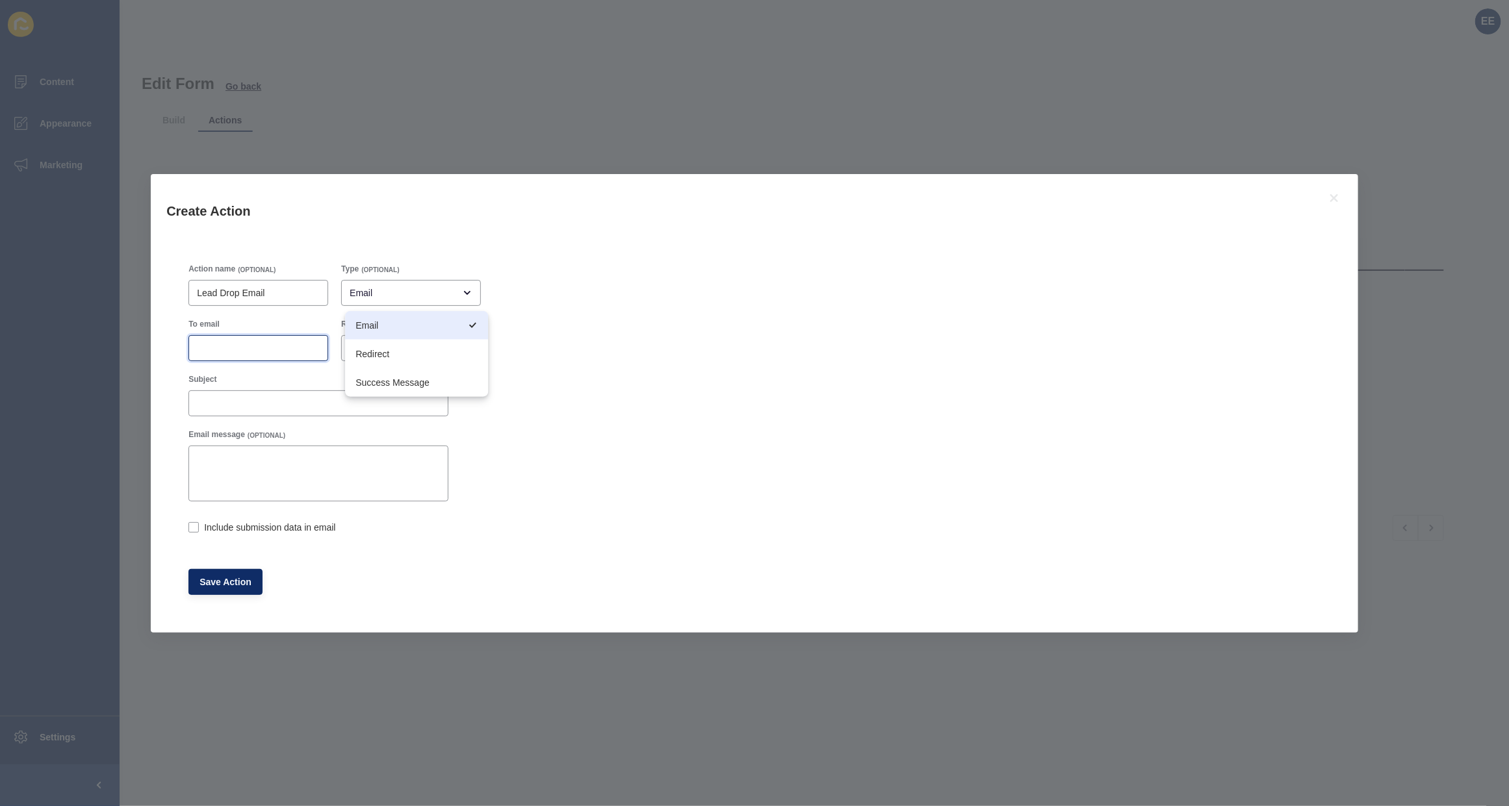
click at [235, 345] on input "To email" at bounding box center [258, 348] width 123 height 13
paste input "[EMAIL_ADDRESS][DOMAIN_NAME]"
type input "[EMAIL_ADDRESS][DOMAIN_NAME]"
click at [276, 397] on input "Subject" at bounding box center [318, 403] width 243 height 13
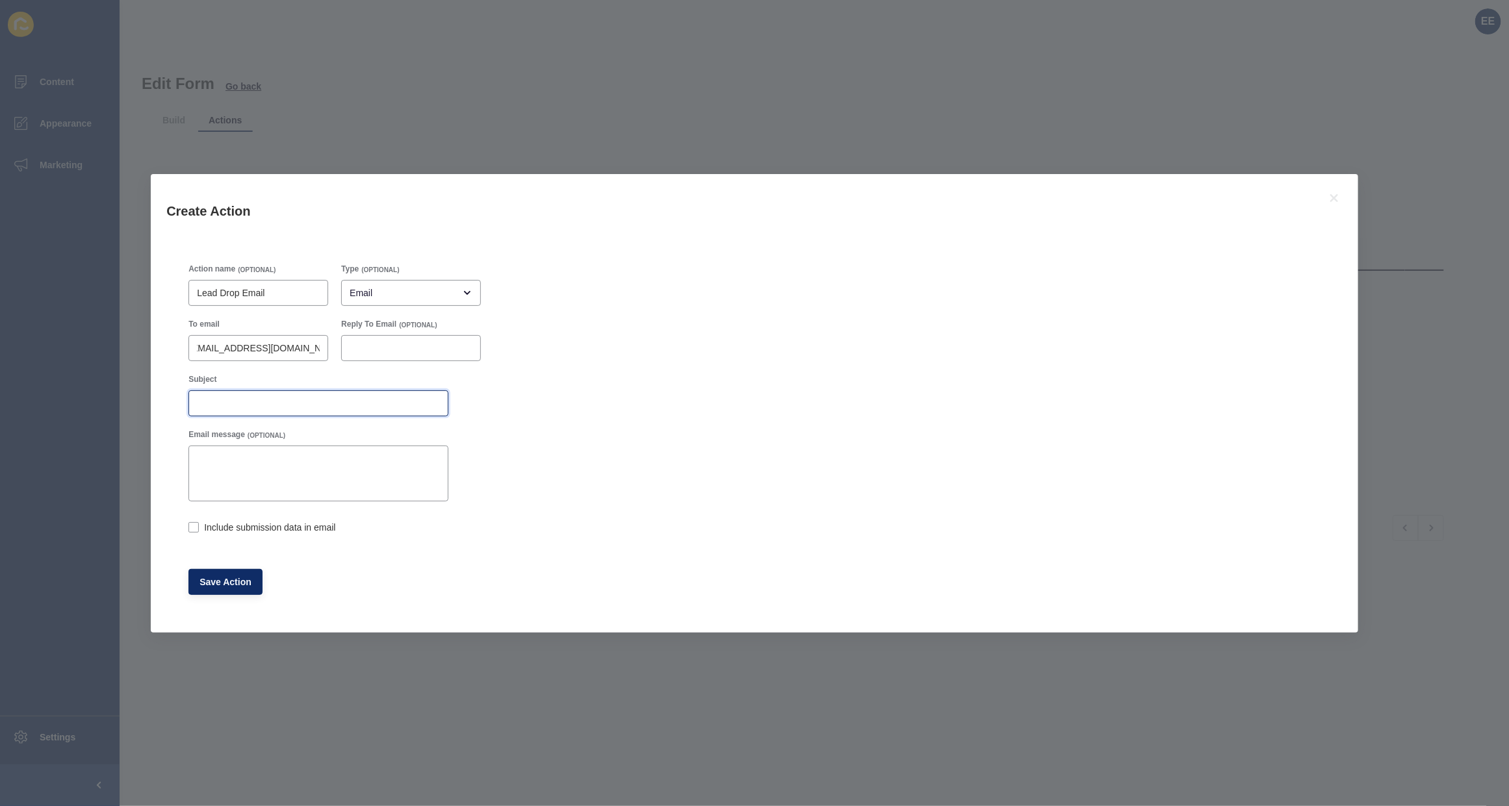
scroll to position [0, 0]
type input "Pet Application Form Submission"
click at [200, 525] on div "Include submission data in email" at bounding box center [318, 527] width 260 height 14
click at [192, 526] on label at bounding box center [193, 527] width 10 height 10
click at [192, 526] on input "Include submission data in email" at bounding box center [192, 528] width 8 height 8
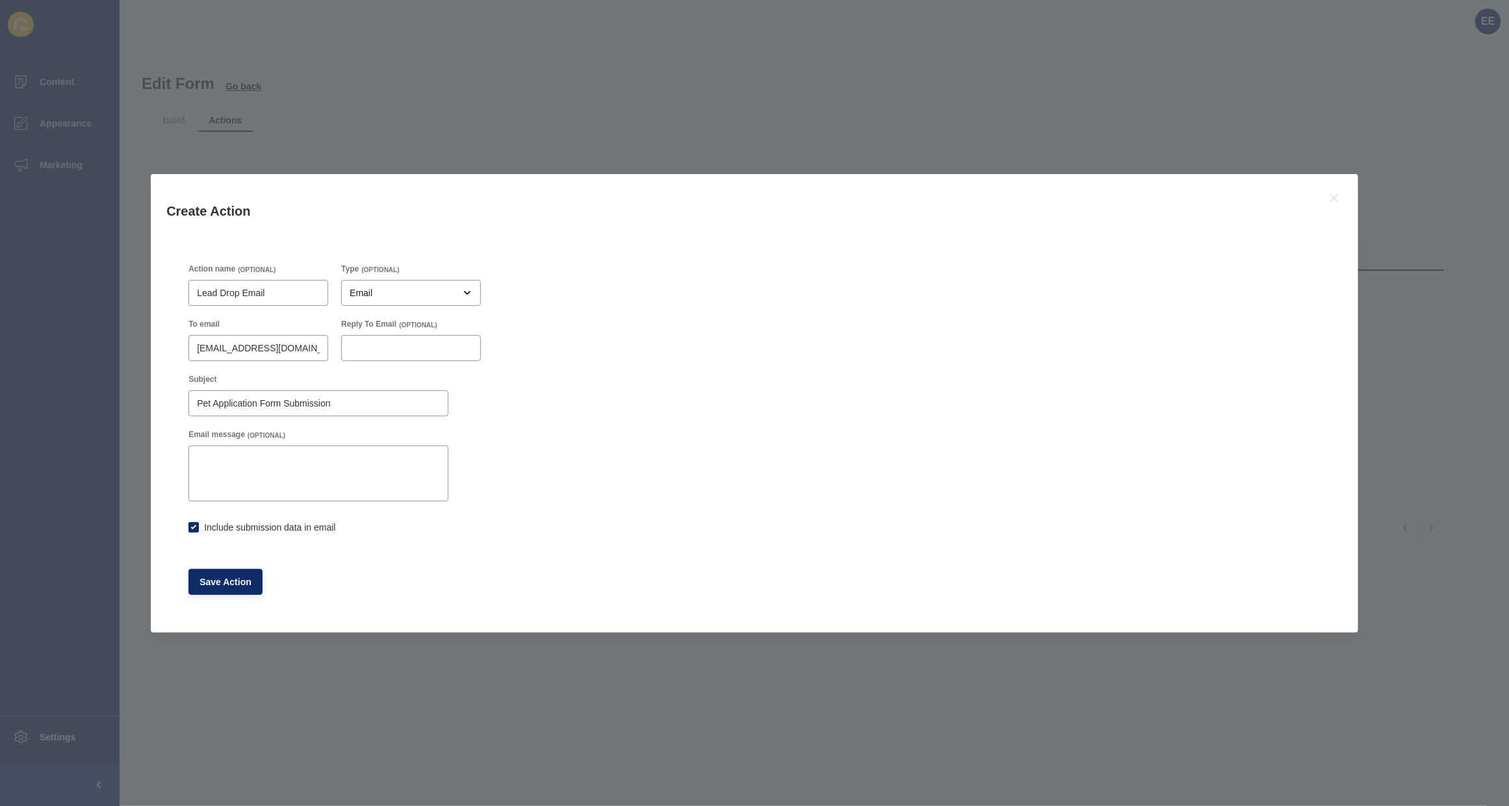
checkbox input "true"
click at [228, 574] on button "Save Action" at bounding box center [225, 582] width 74 height 26
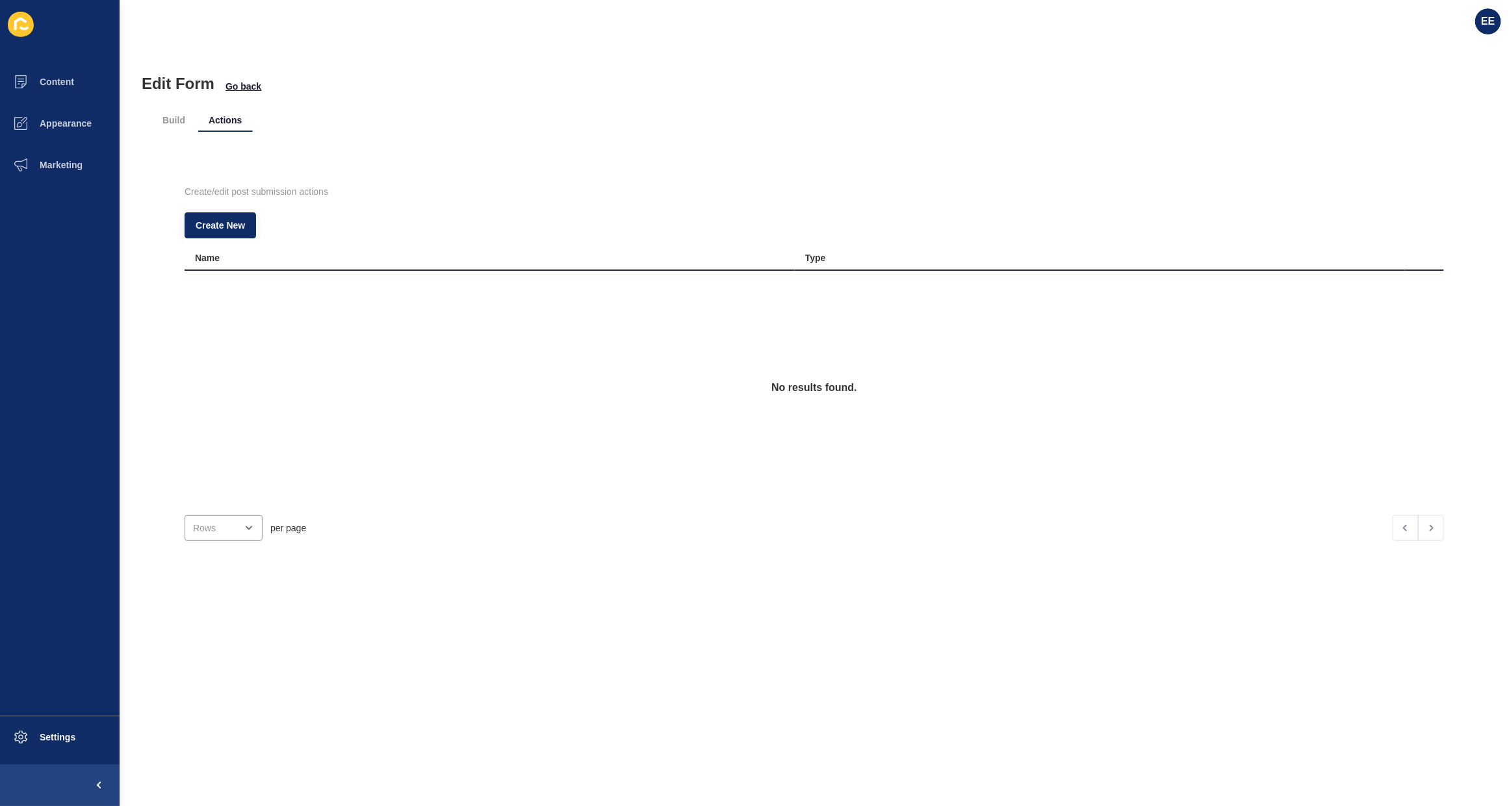
drag, startPoint x: 776, startPoint y: 188, endPoint x: 749, endPoint y: 196, distance: 28.4
click at [771, 192] on p "Create/edit post submission actions" at bounding box center [814, 191] width 1259 height 29
click at [173, 121] on li "Build" at bounding box center [174, 120] width 44 height 23
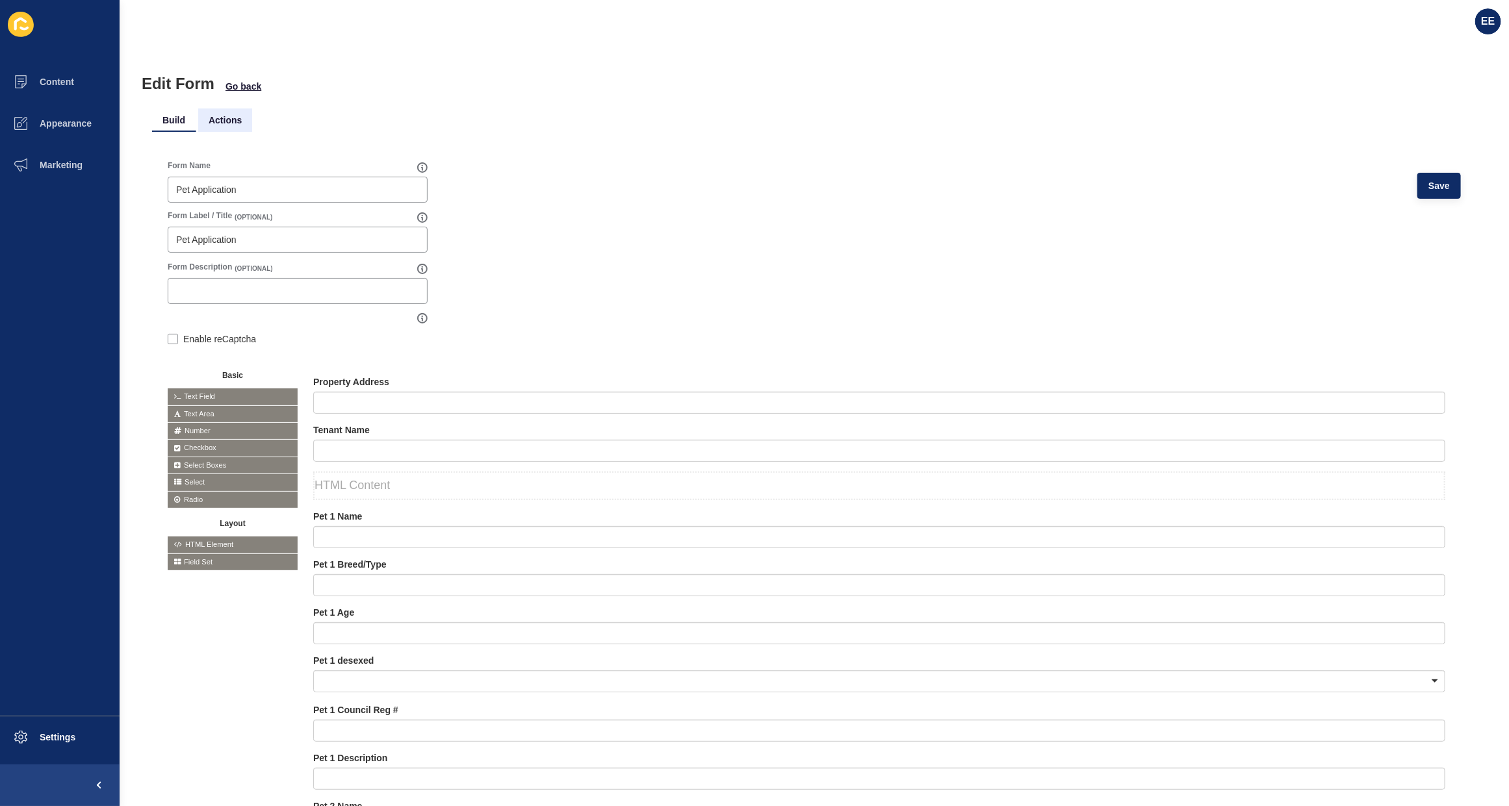
click at [225, 122] on li "Actions" at bounding box center [225, 120] width 54 height 23
click at [212, 130] on li "Actions" at bounding box center [225, 120] width 54 height 23
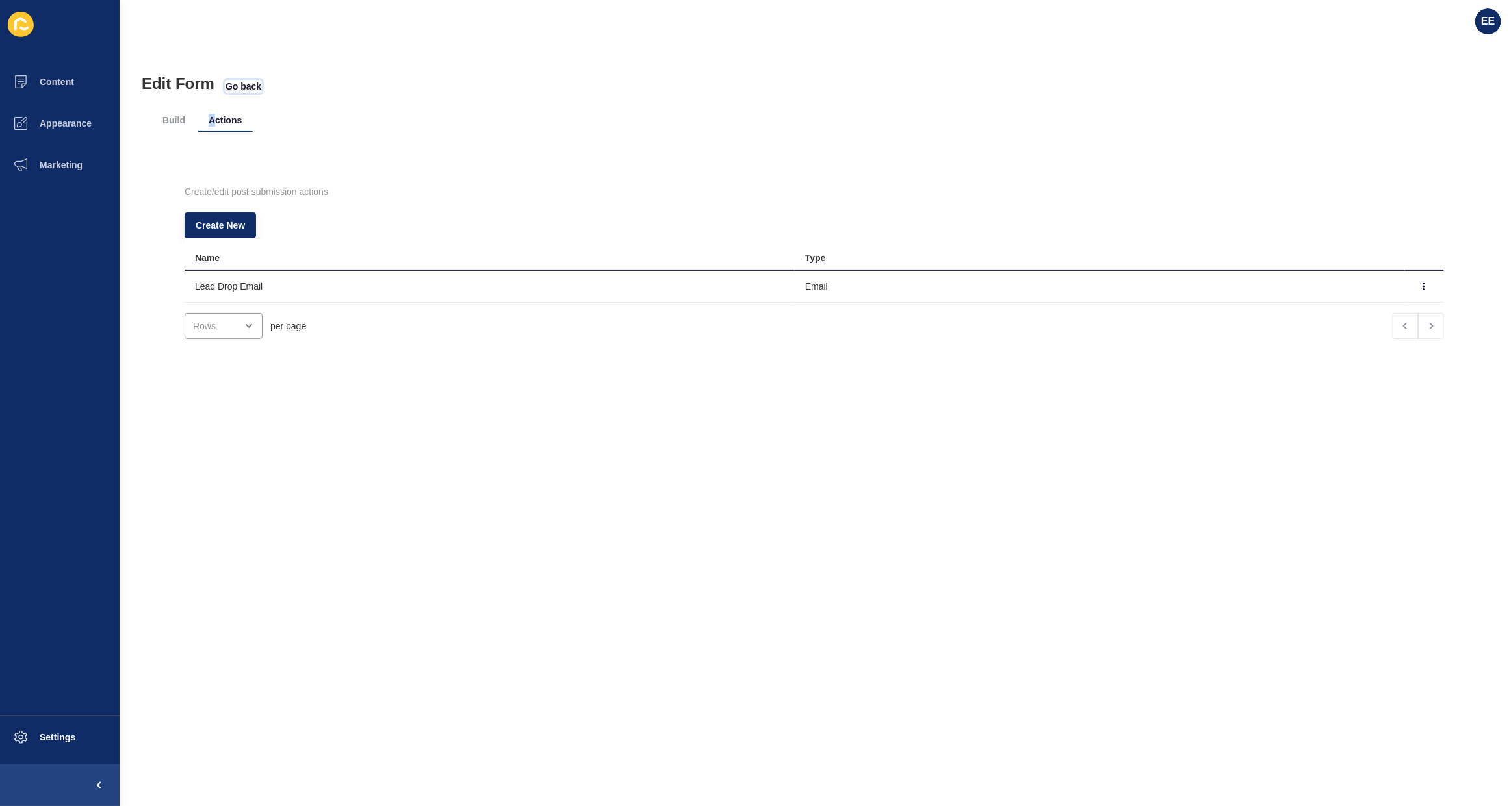
click at [253, 83] on span "Go back" at bounding box center [243, 86] width 36 height 13
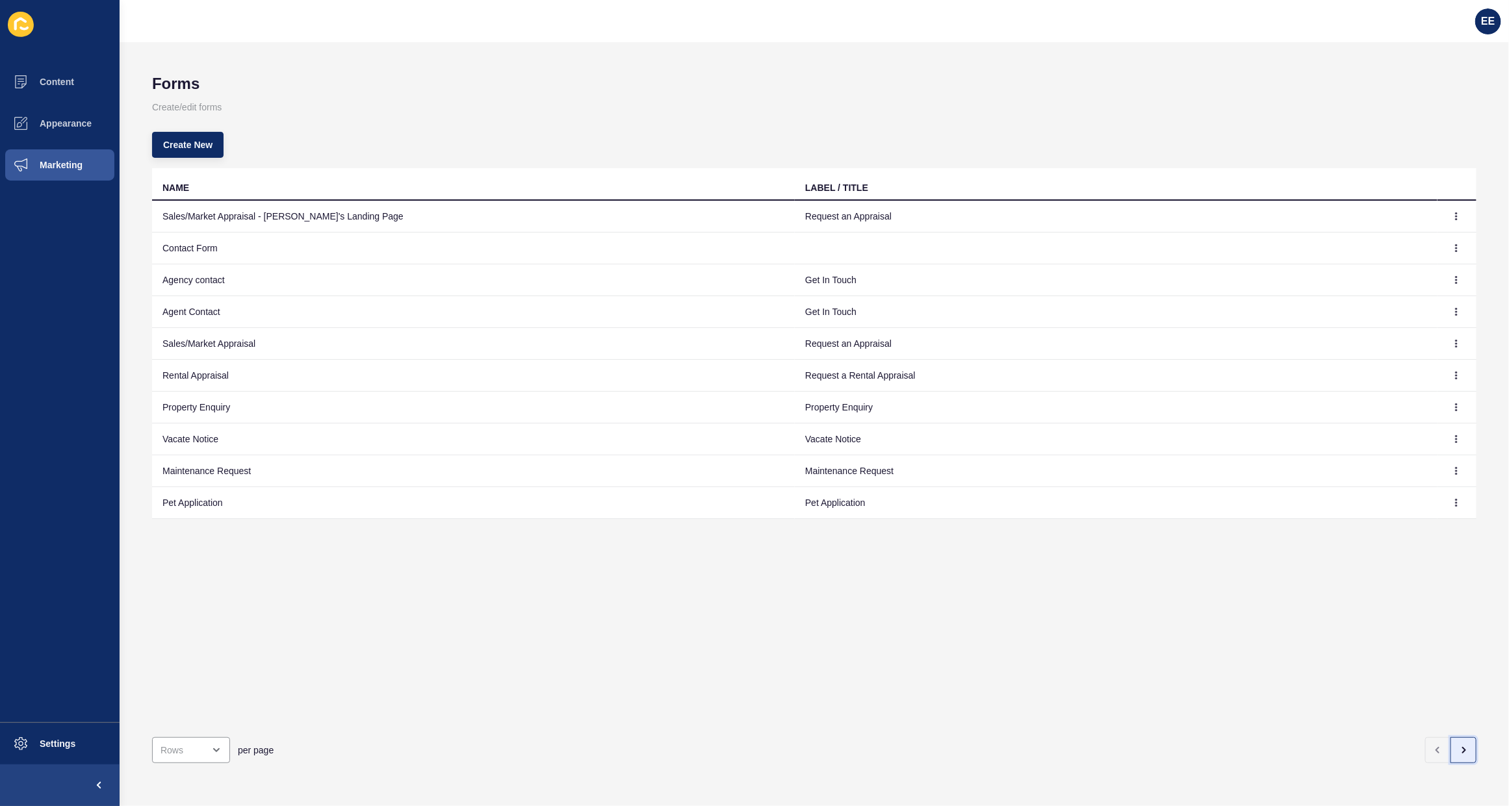
click at [1457, 737] on button "button" at bounding box center [1463, 750] width 26 height 26
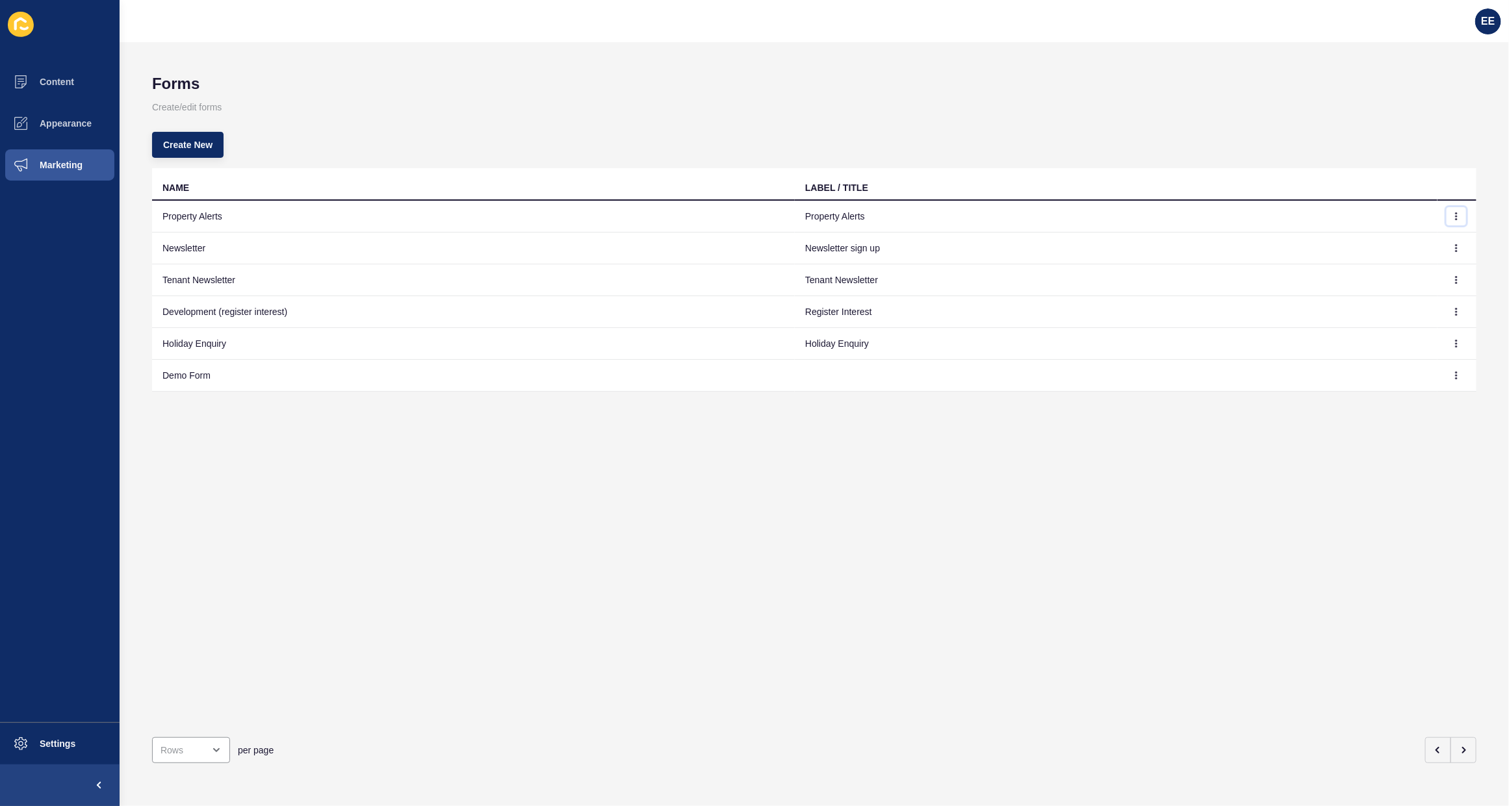
drag, startPoint x: 1447, startPoint y: 216, endPoint x: 1482, endPoint y: 192, distance: 42.2
click at [1449, 216] on button "button" at bounding box center [1455, 216] width 19 height 18
click at [1394, 244] on link "Edit" at bounding box center [1408, 241] width 91 height 29
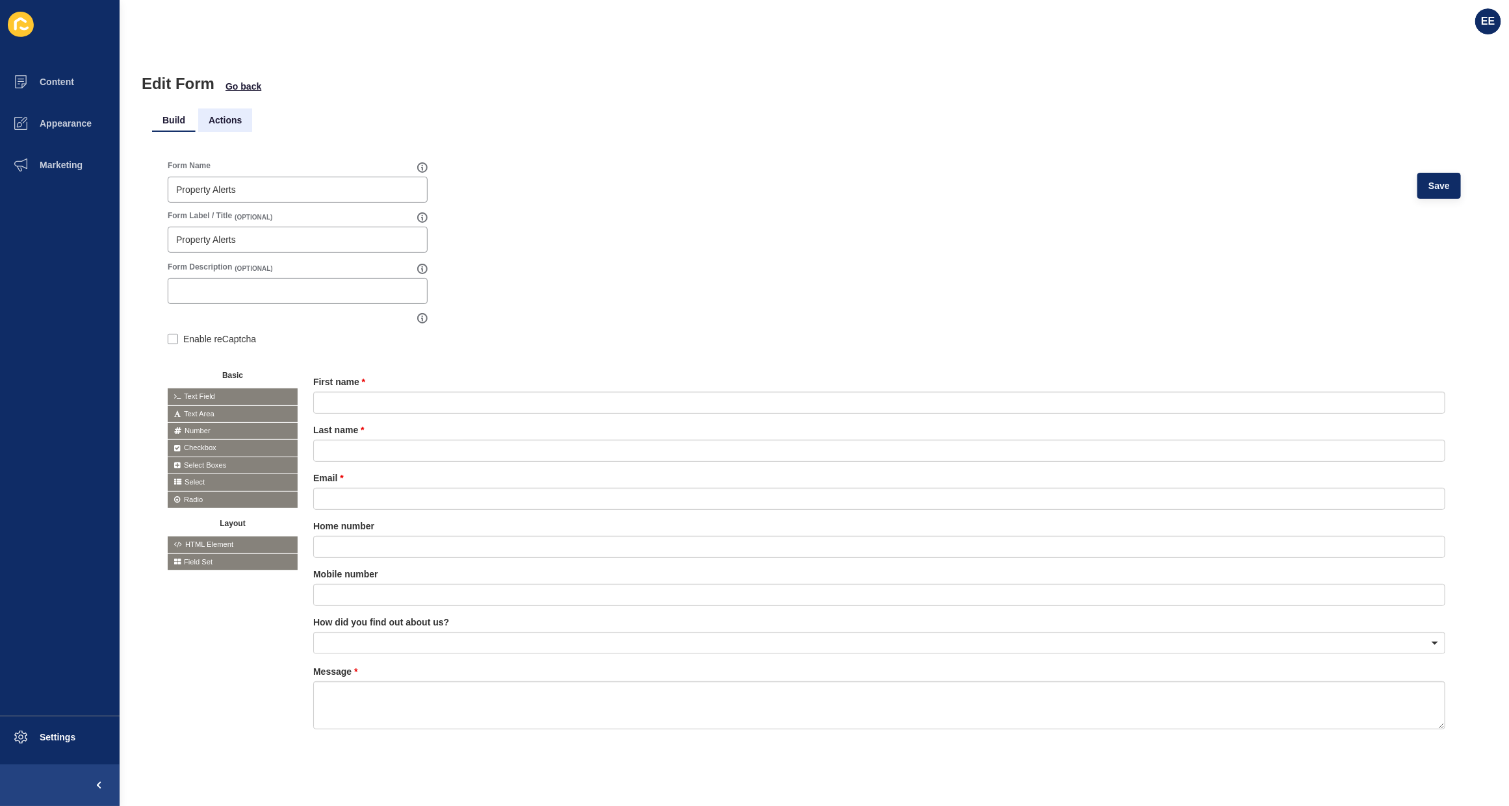
click at [220, 121] on li "Actions" at bounding box center [225, 120] width 54 height 23
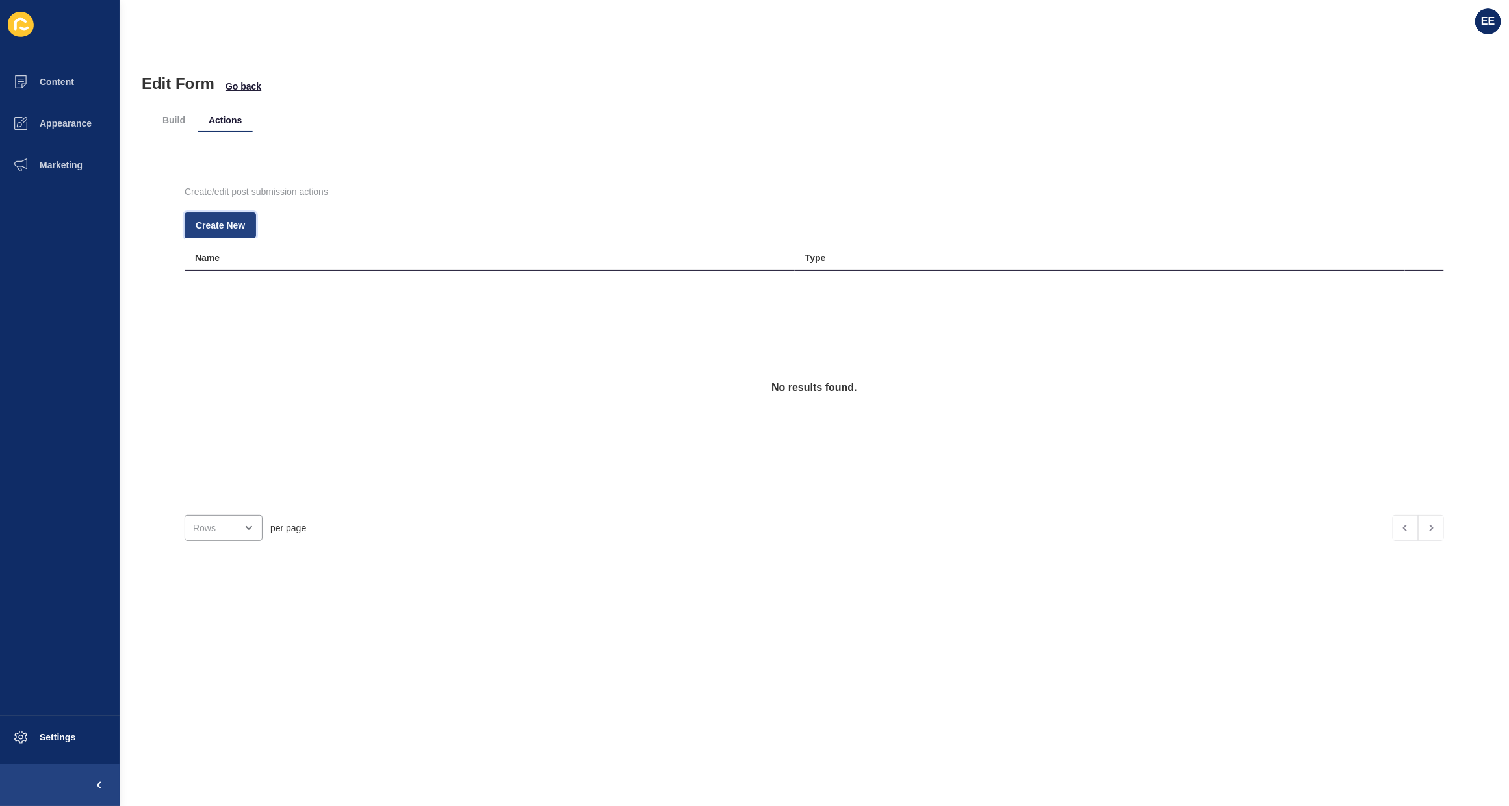
click at [205, 223] on span "Create New" at bounding box center [220, 225] width 49 height 13
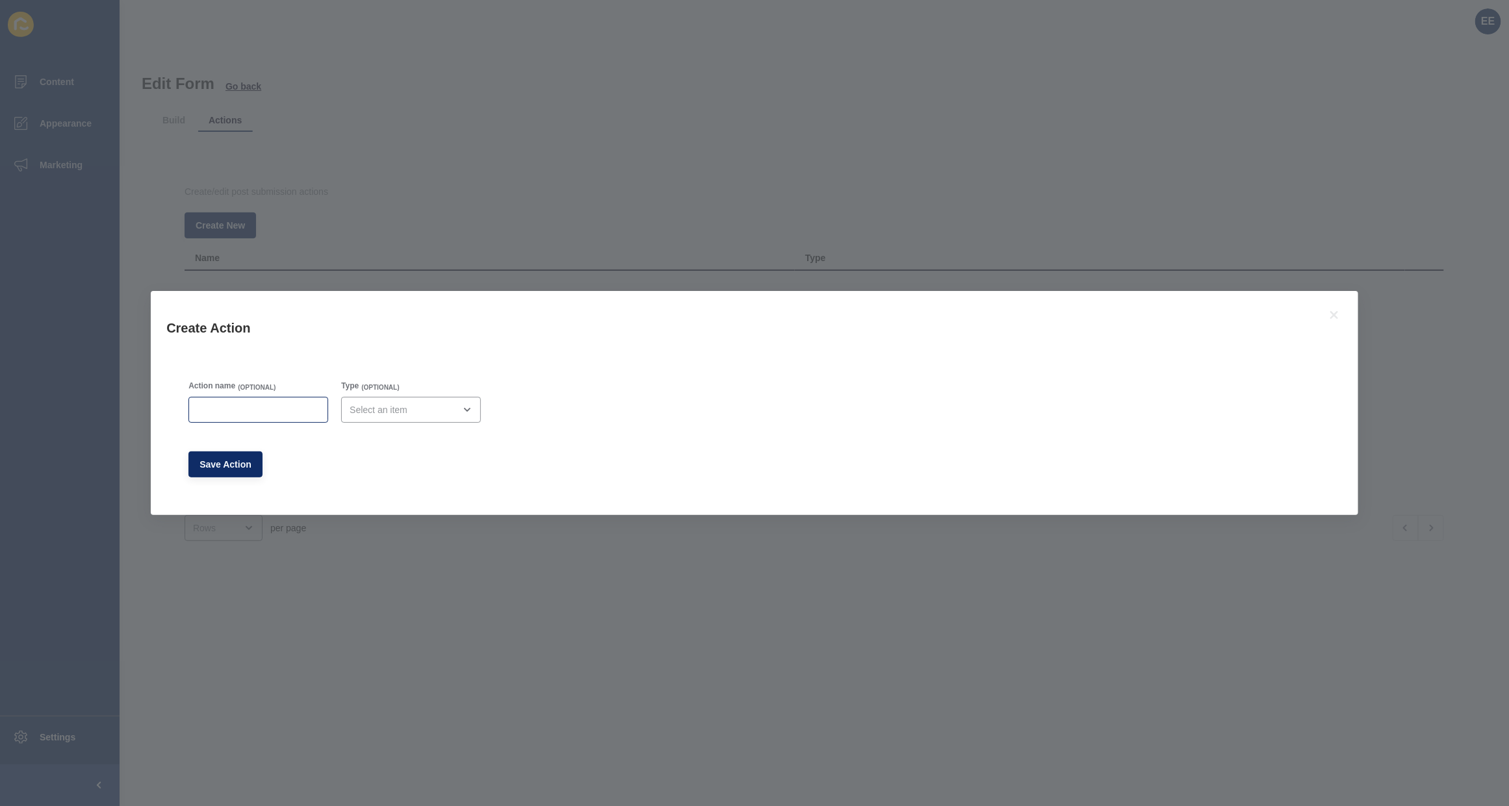
click at [229, 400] on div at bounding box center [258, 410] width 140 height 26
type input "Lead Drop Email"
click at [430, 397] on div "open menu" at bounding box center [411, 410] width 140 height 26
click at [401, 440] on span "Email" at bounding box center [416, 442] width 122 height 13
type input "Email"
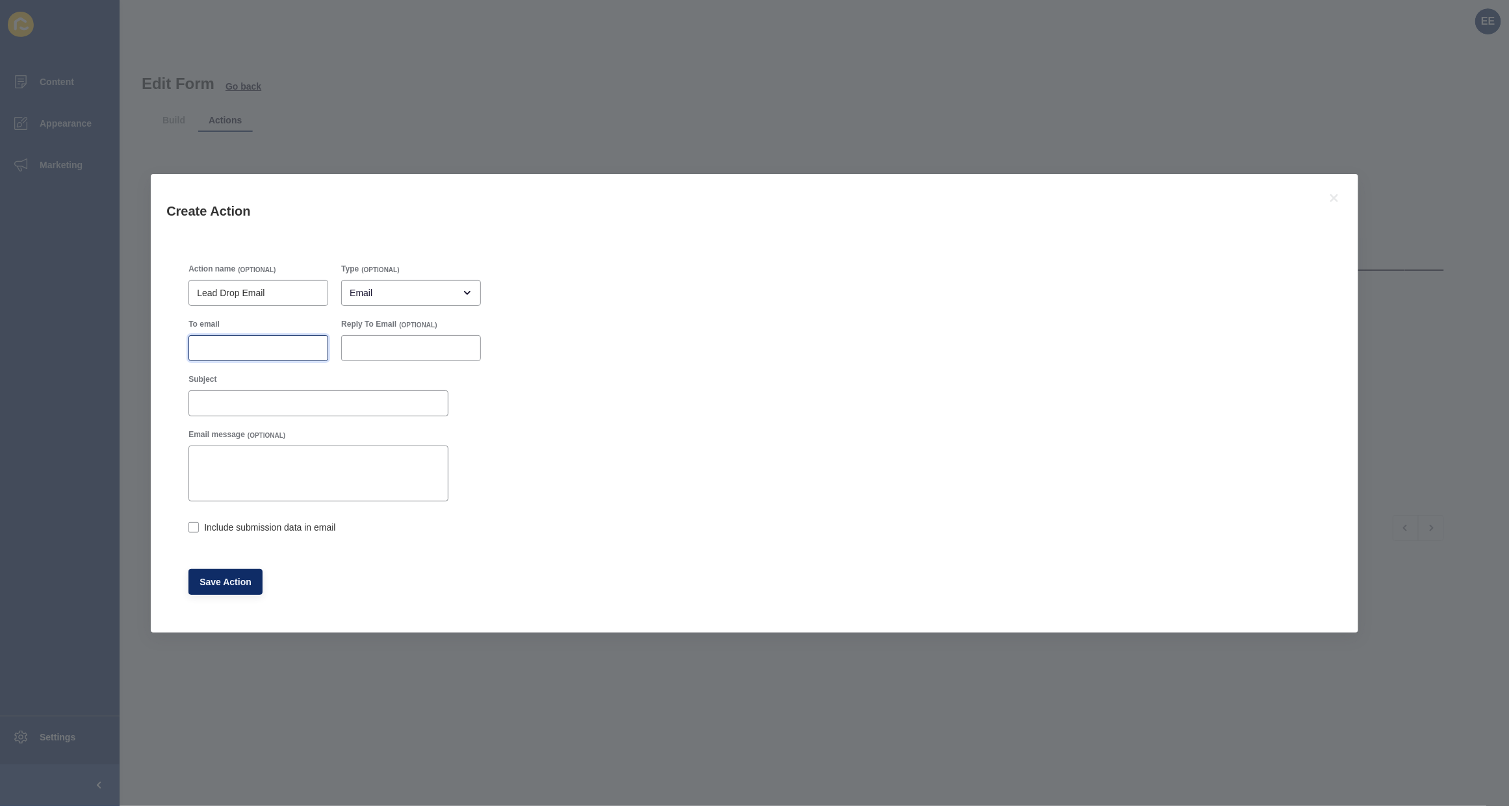
click at [277, 348] on input "To email" at bounding box center [258, 348] width 123 height 13
paste input "[EMAIL_ADDRESS][DOMAIN_NAME]"
type input "[EMAIL_ADDRESS][DOMAIN_NAME]"
click at [266, 405] on input "Subject" at bounding box center [318, 403] width 243 height 13
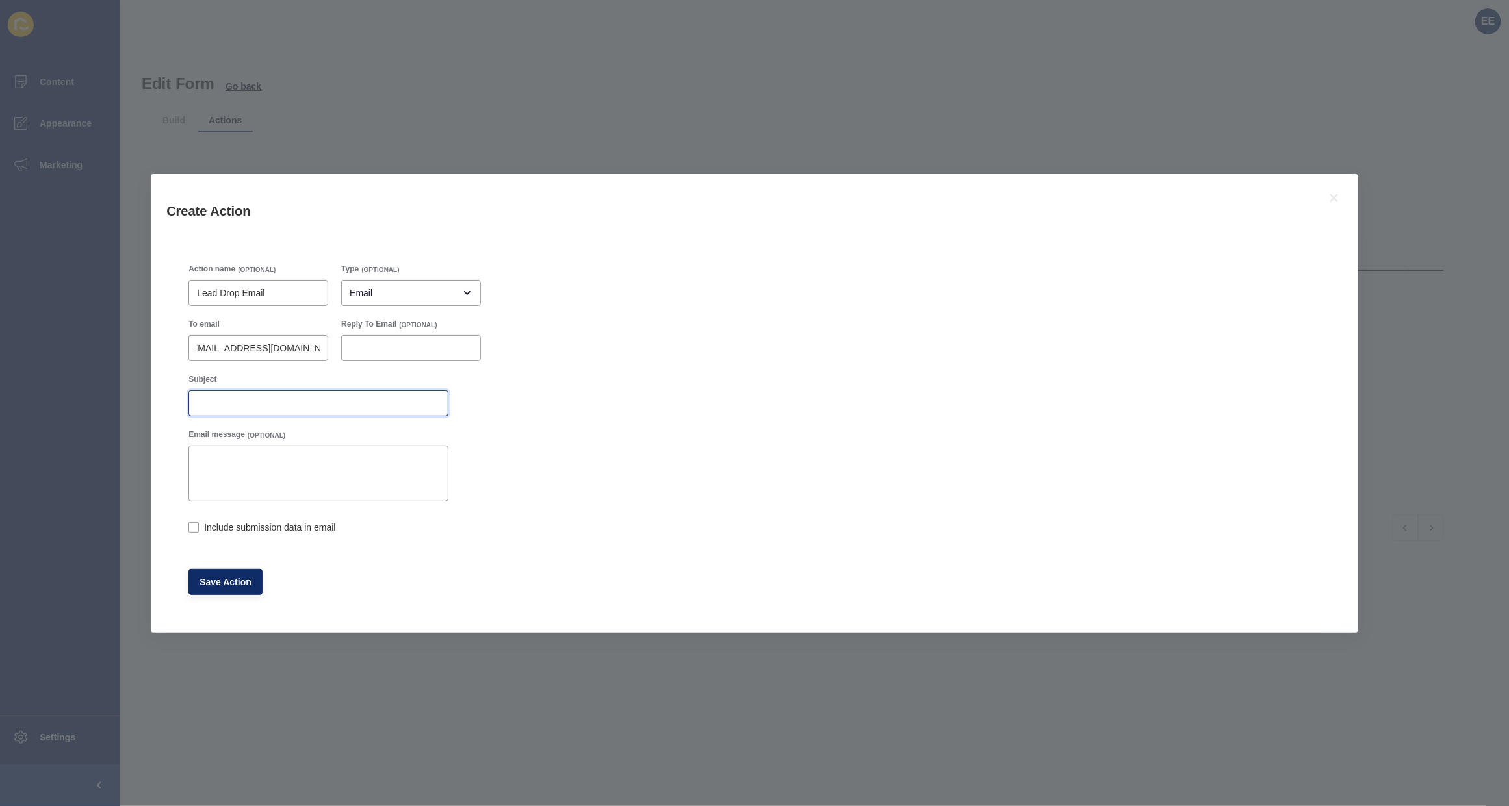
scroll to position [0, 0]
type input "Property Alerts Form Submission"
drag, startPoint x: 196, startPoint y: 524, endPoint x: 213, endPoint y: 543, distance: 25.3
click at [196, 525] on label at bounding box center [193, 527] width 10 height 10
click at [196, 525] on input "Include submission data in email" at bounding box center [192, 528] width 8 height 8
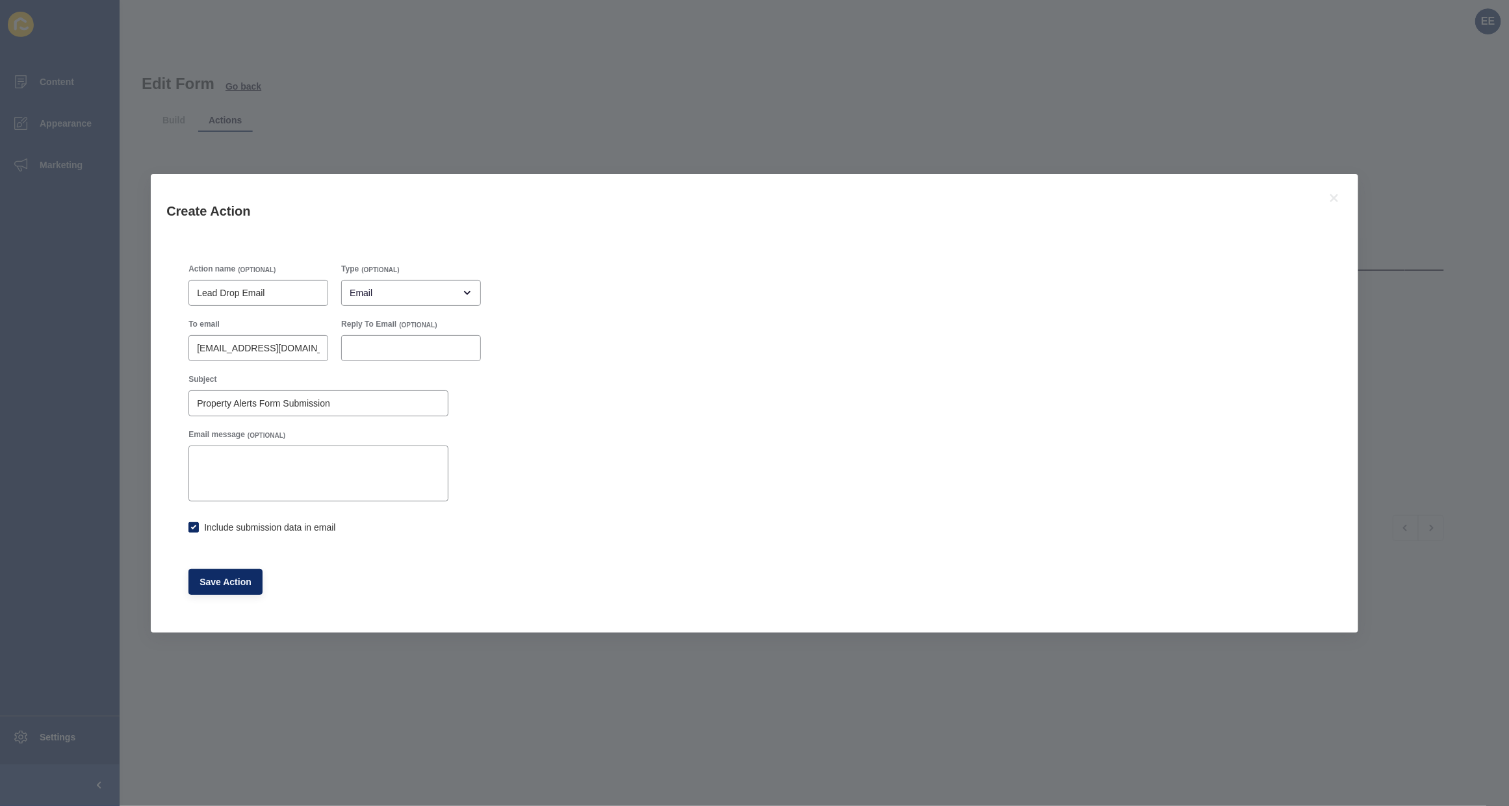
checkbox input "true"
drag, startPoint x: 222, startPoint y: 580, endPoint x: 296, endPoint y: 533, distance: 87.1
click at [231, 579] on span "Save Action" at bounding box center [225, 582] width 52 height 13
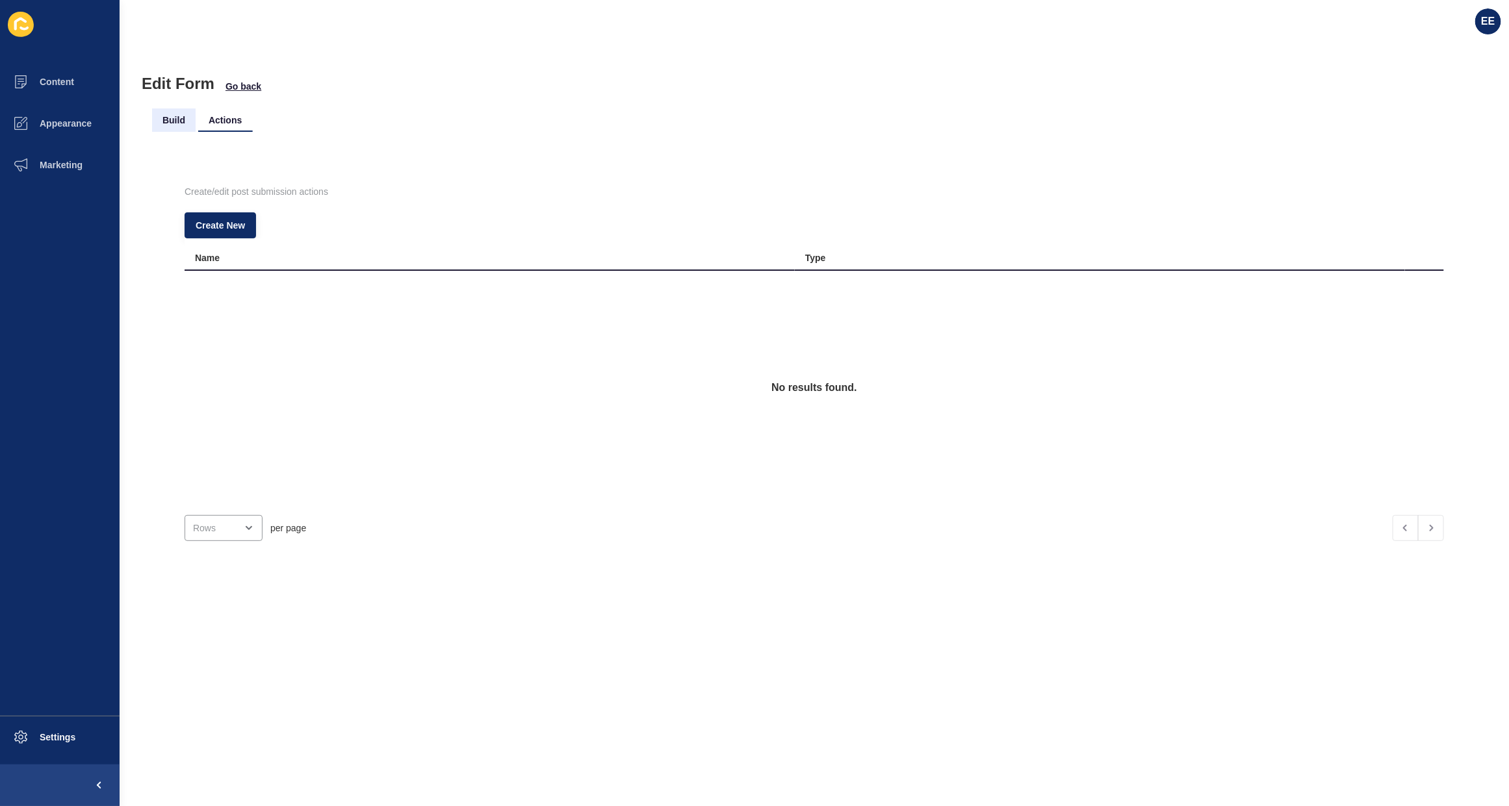
click at [182, 121] on li "Build" at bounding box center [174, 120] width 44 height 23
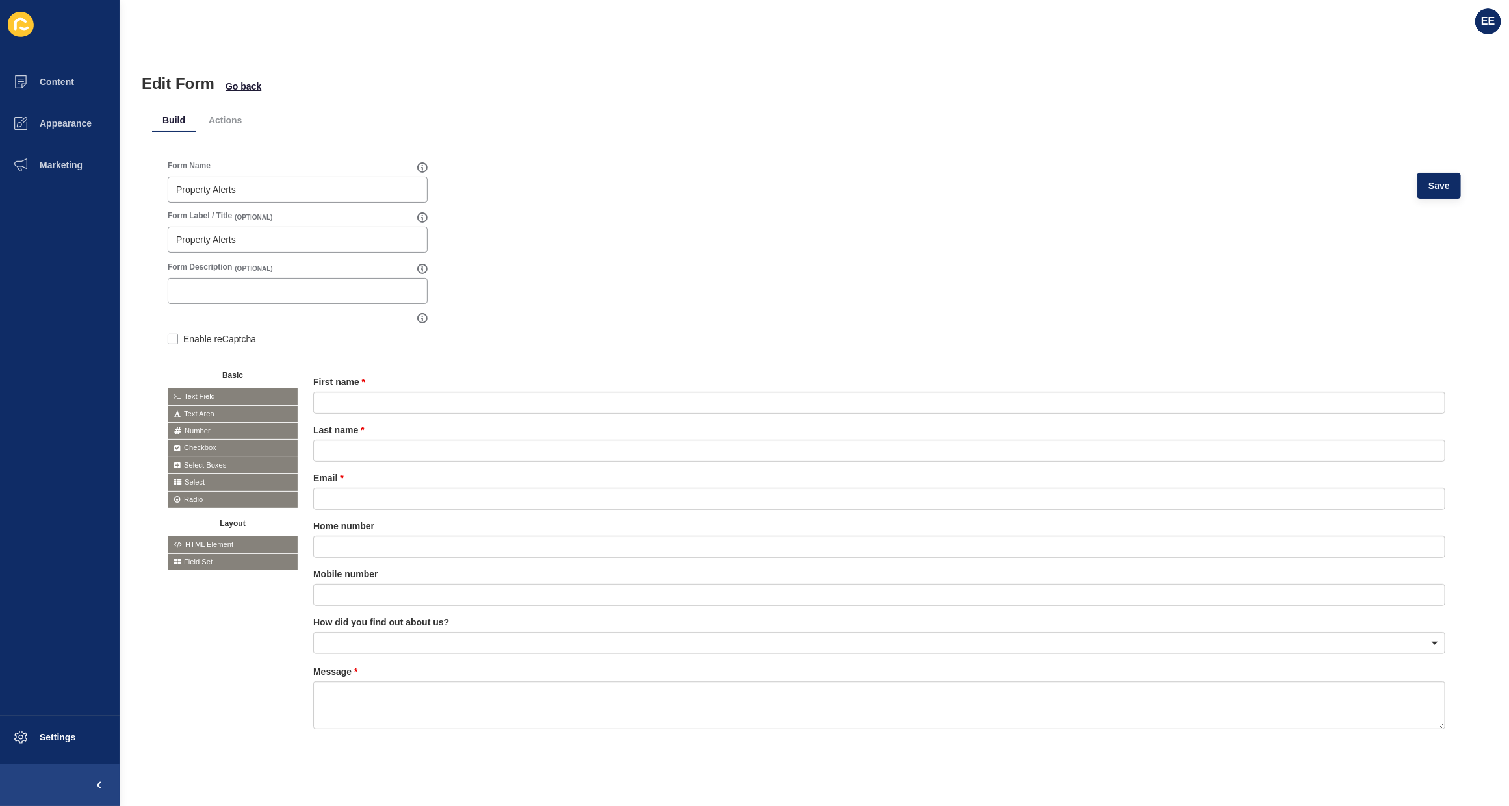
drag, startPoint x: 220, startPoint y: 121, endPoint x: 289, endPoint y: 127, distance: 69.8
click at [221, 121] on li "Actions" at bounding box center [225, 120] width 54 height 23
click at [238, 89] on span "Go back" at bounding box center [243, 86] width 36 height 13
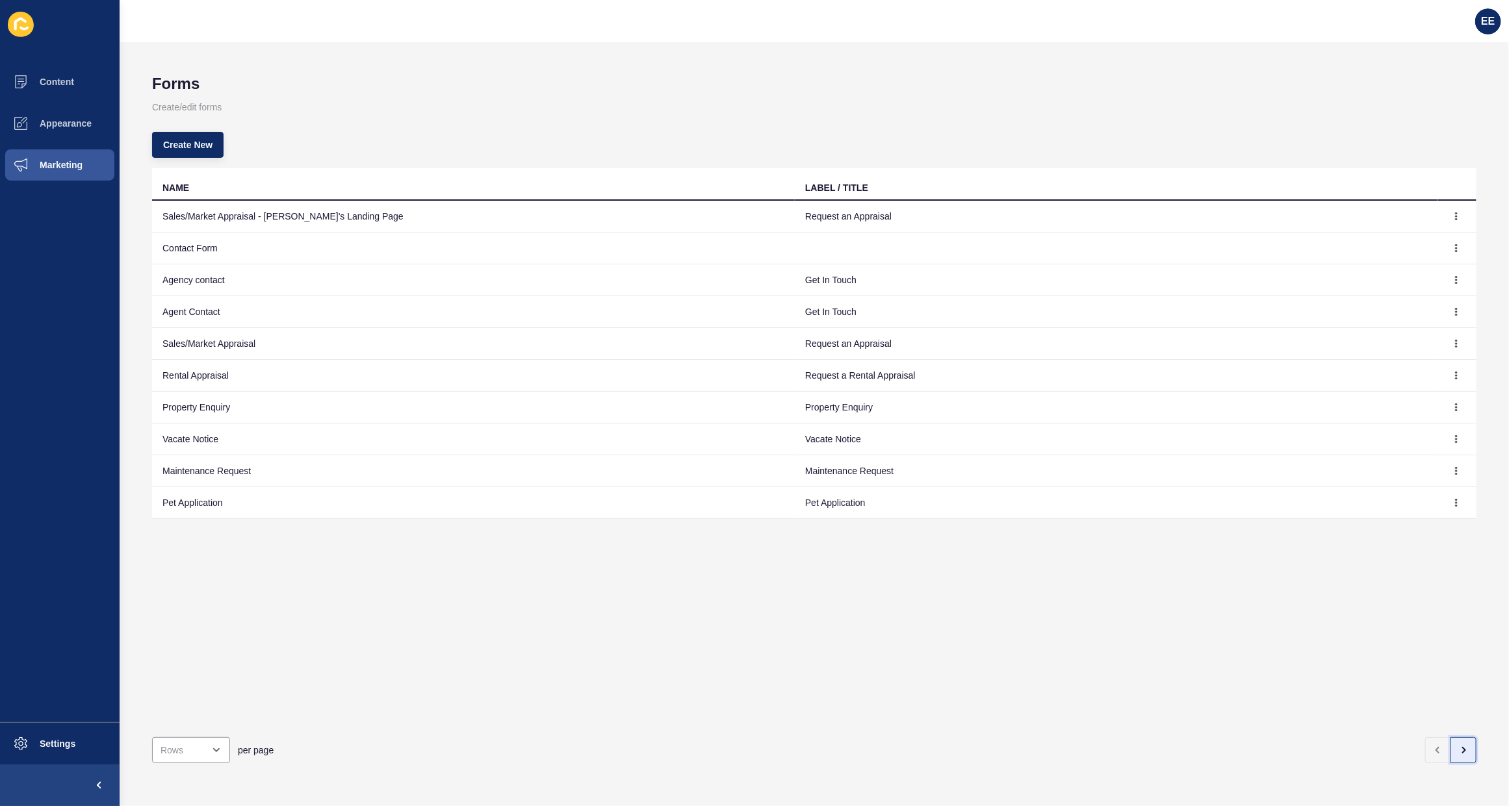
drag, startPoint x: 1454, startPoint y: 732, endPoint x: 1496, endPoint y: 496, distance: 239.5
click at [1455, 737] on button "button" at bounding box center [1463, 750] width 26 height 26
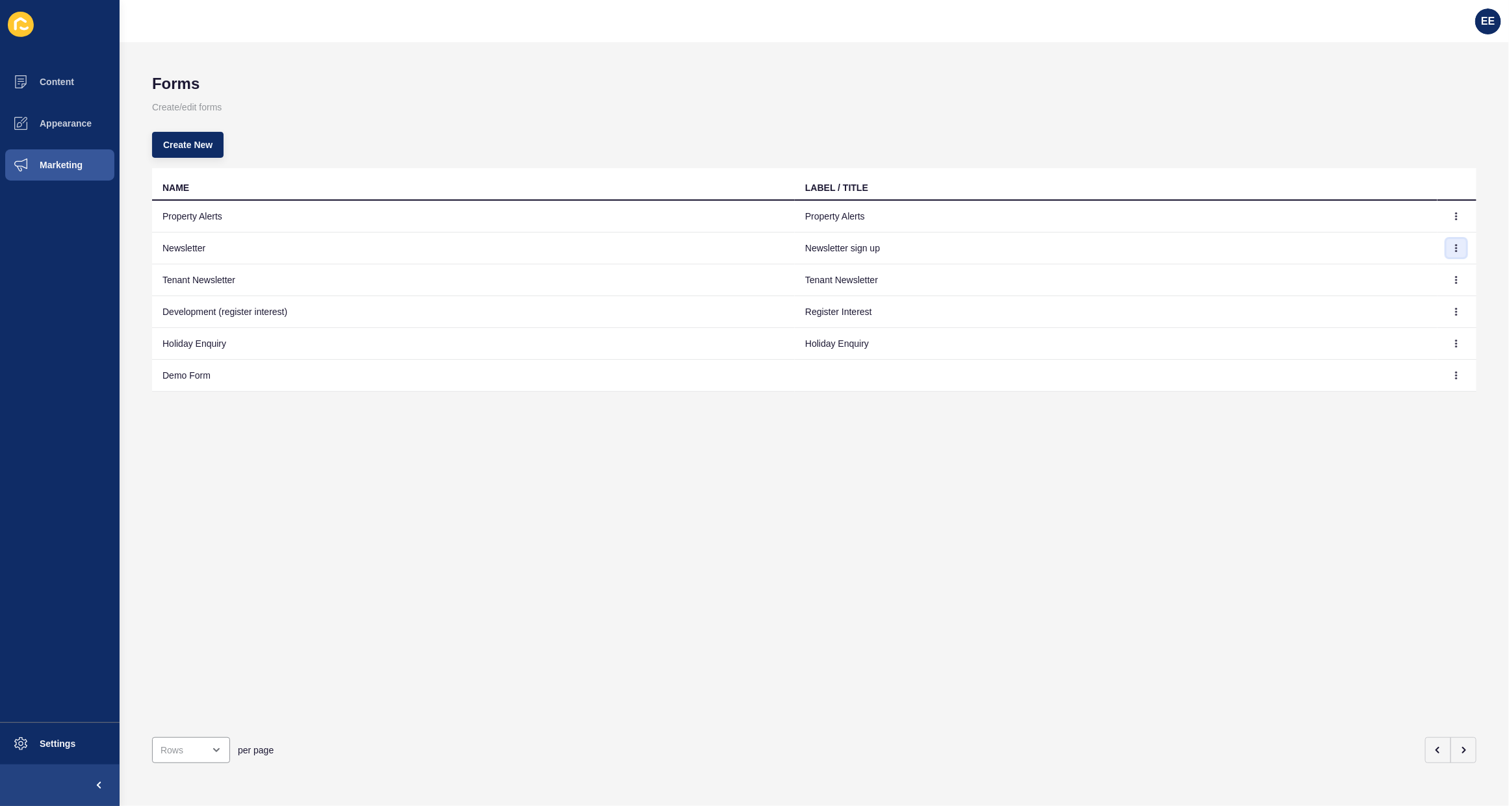
click at [1452, 251] on icon "button" at bounding box center [1456, 248] width 8 height 8
click at [1379, 272] on link "Edit" at bounding box center [1408, 274] width 91 height 29
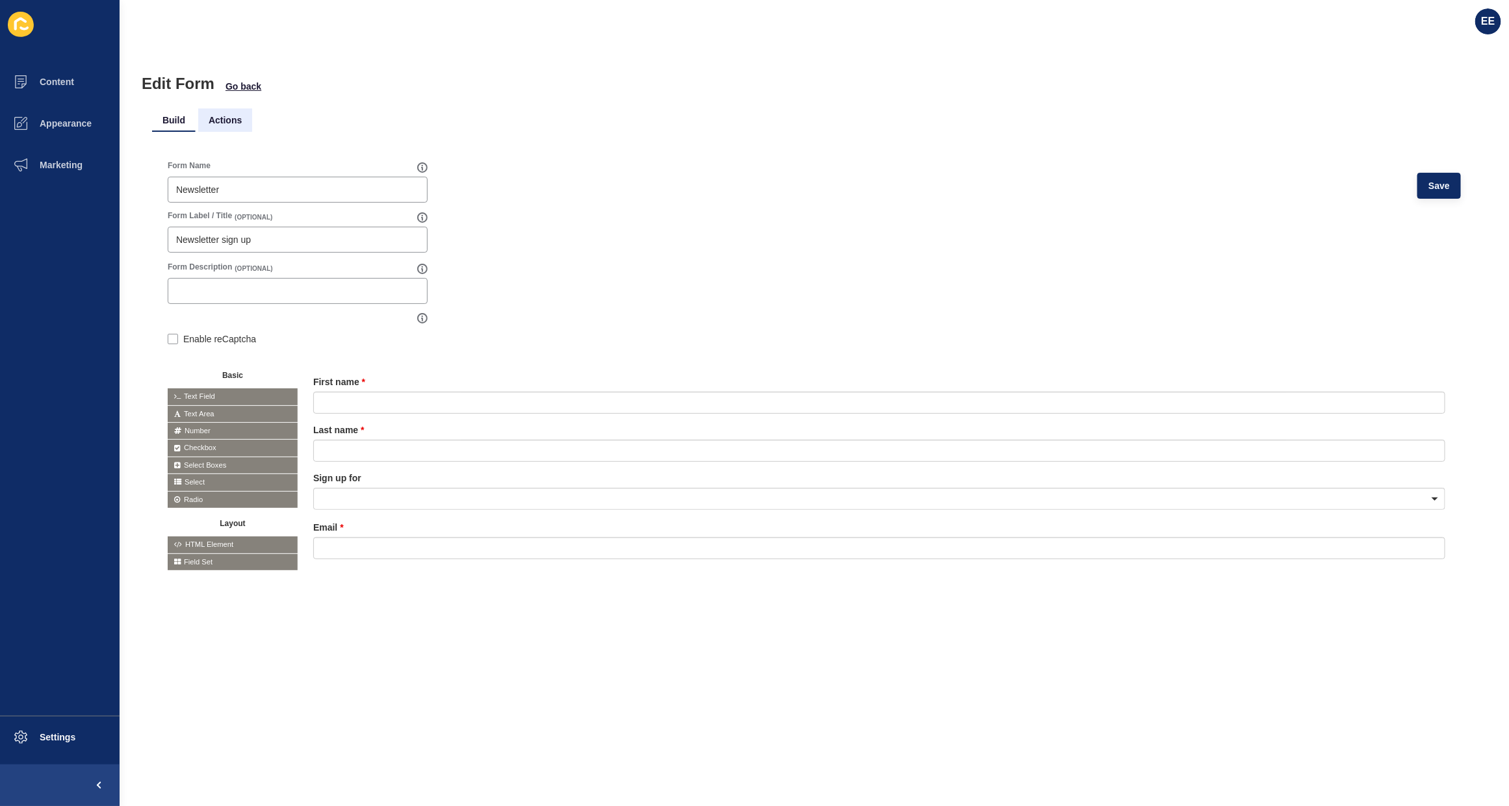
click at [216, 125] on li "Actions" at bounding box center [225, 120] width 54 height 23
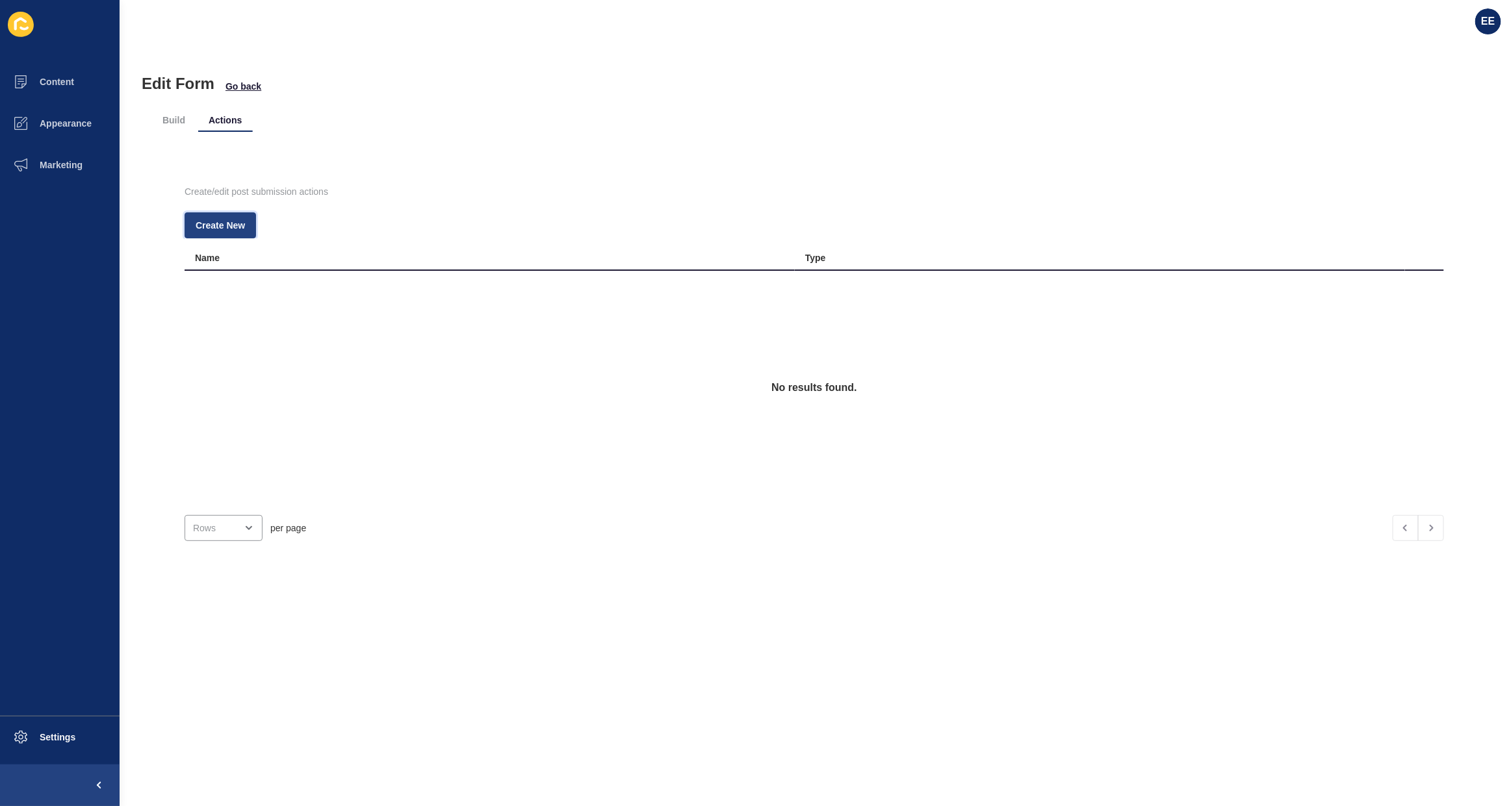
click at [246, 221] on button "Create New" at bounding box center [220, 225] width 71 height 26
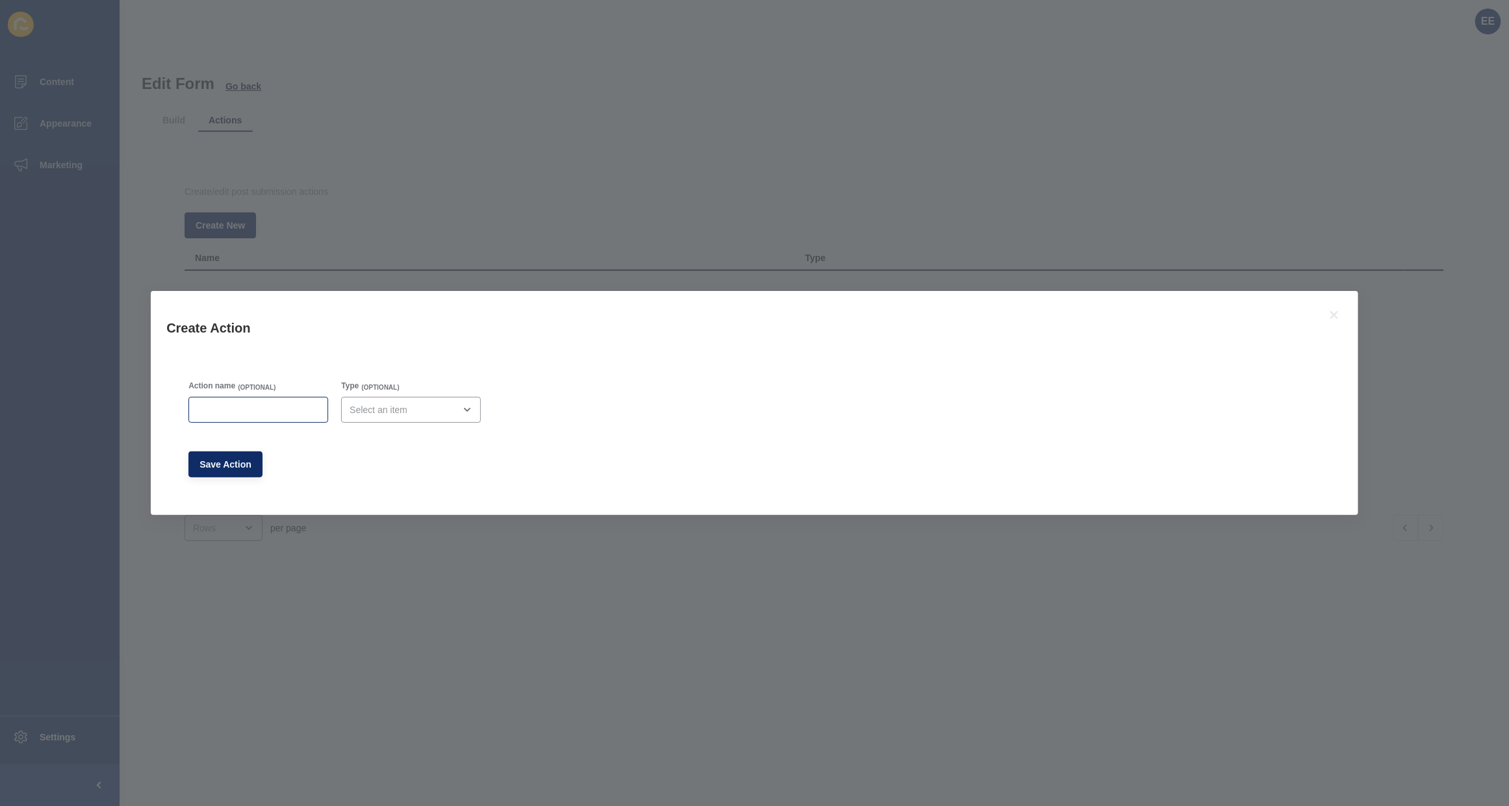
click at [255, 397] on div at bounding box center [258, 410] width 140 height 26
type input "Lead Drop Email"
click at [393, 426] on div "Type (OPTIONAL)" at bounding box center [411, 401] width 153 height 55
click at [456, 398] on div "close menu" at bounding box center [411, 410] width 140 height 26
click at [416, 439] on span "Email" at bounding box center [416, 442] width 122 height 13
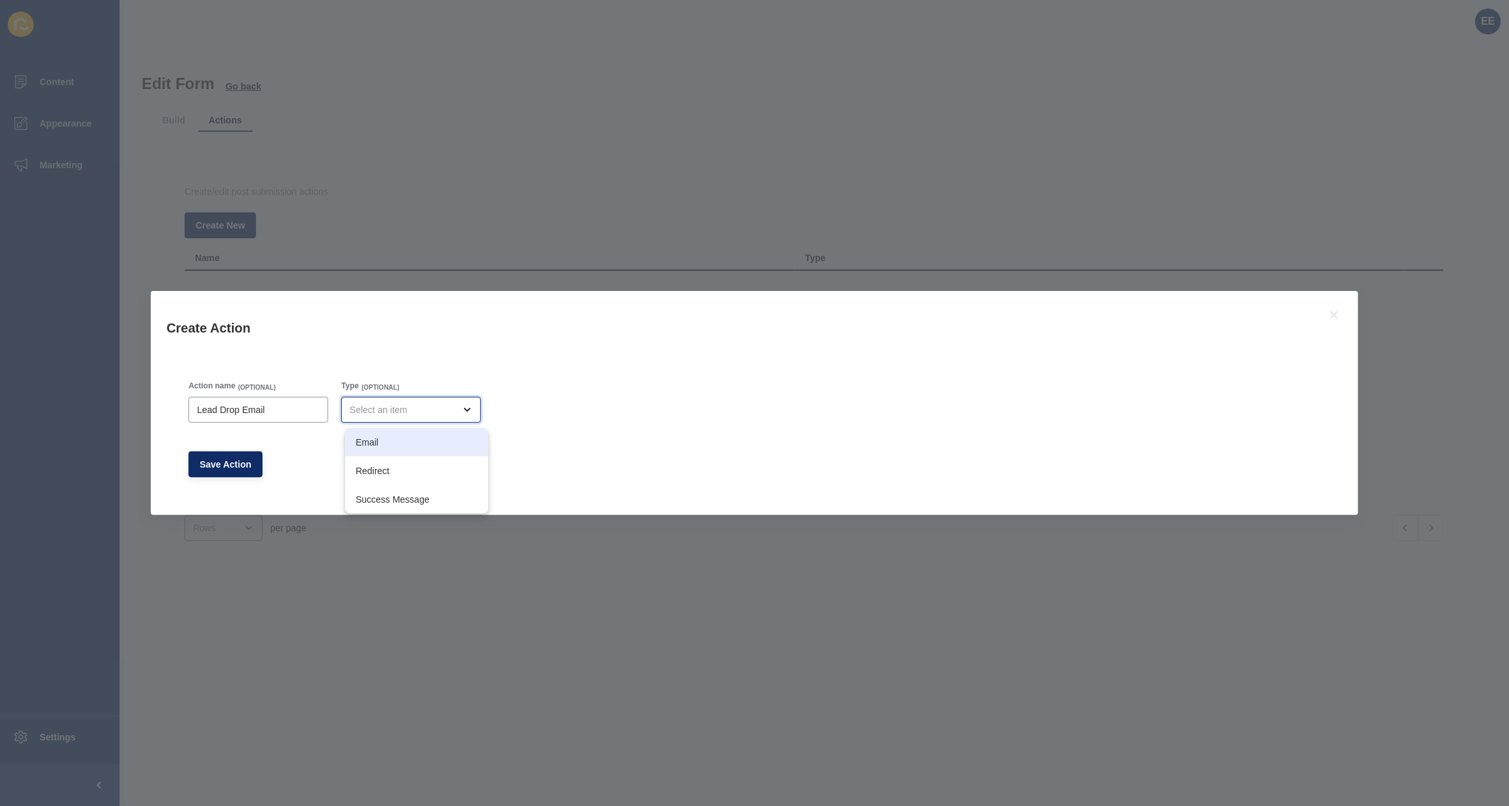
type input "Email"
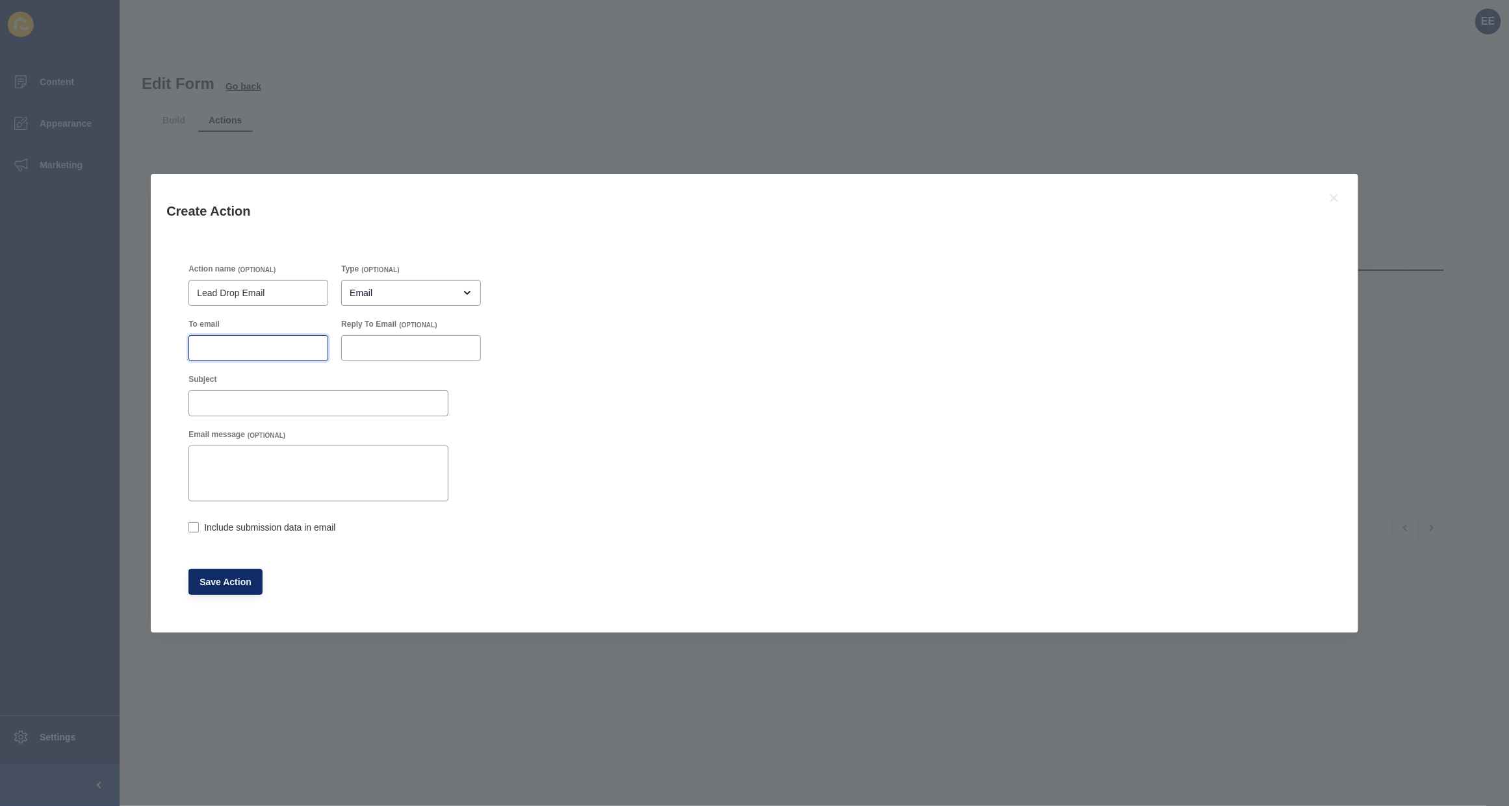
drag, startPoint x: 270, startPoint y: 341, endPoint x: 258, endPoint y: 346, distance: 13.4
click at [268, 342] on input "To email" at bounding box center [258, 348] width 123 height 13
paste input "[EMAIL_ADDRESS][DOMAIN_NAME]"
type input "[EMAIL_ADDRESS][DOMAIN_NAME]"
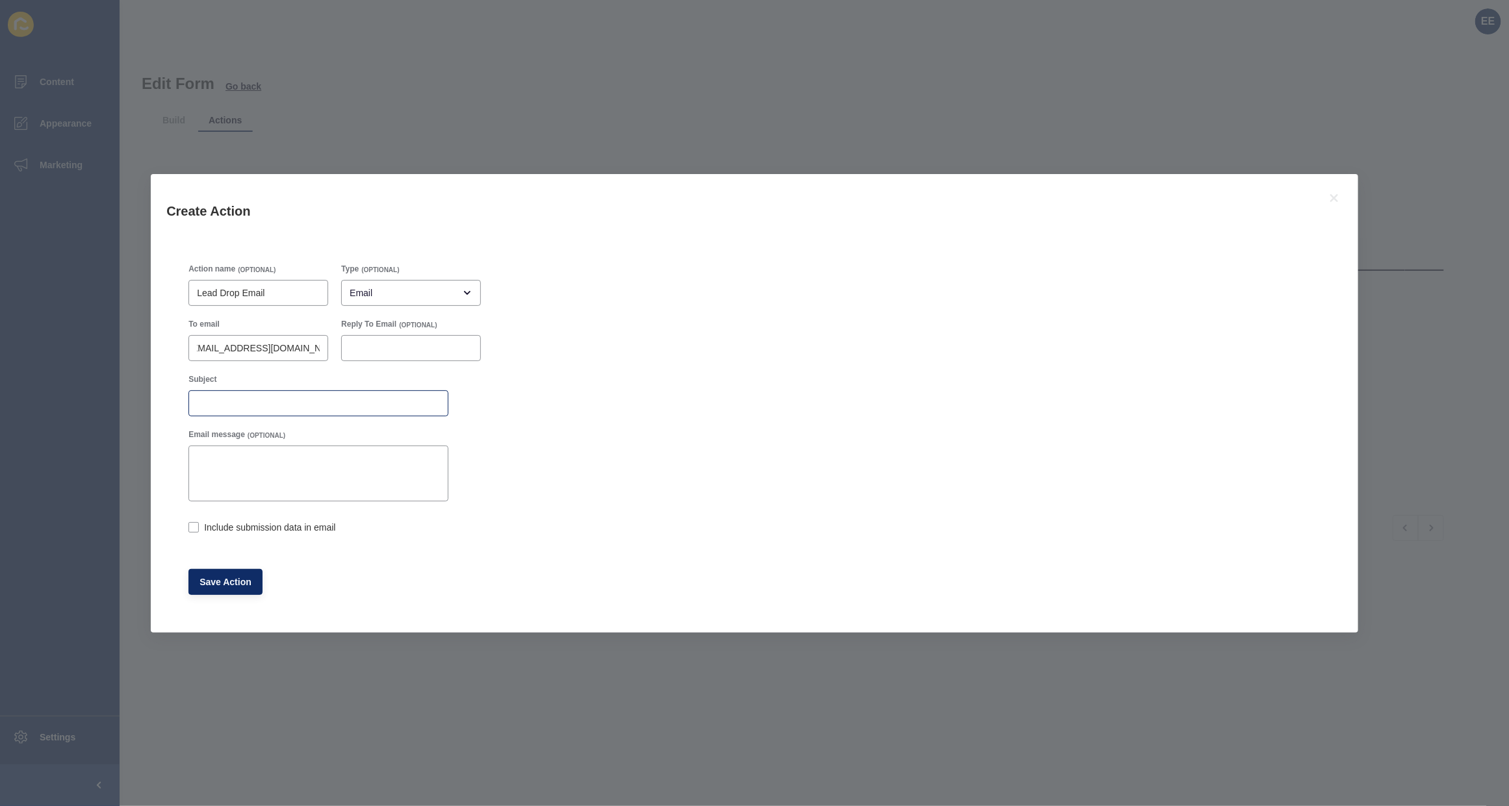
click at [223, 411] on div at bounding box center [318, 403] width 260 height 26
type input "Newsletter Form Submission"
click at [189, 525] on label at bounding box center [193, 527] width 10 height 10
click at [189, 525] on input "Include submission data in email" at bounding box center [192, 528] width 8 height 8
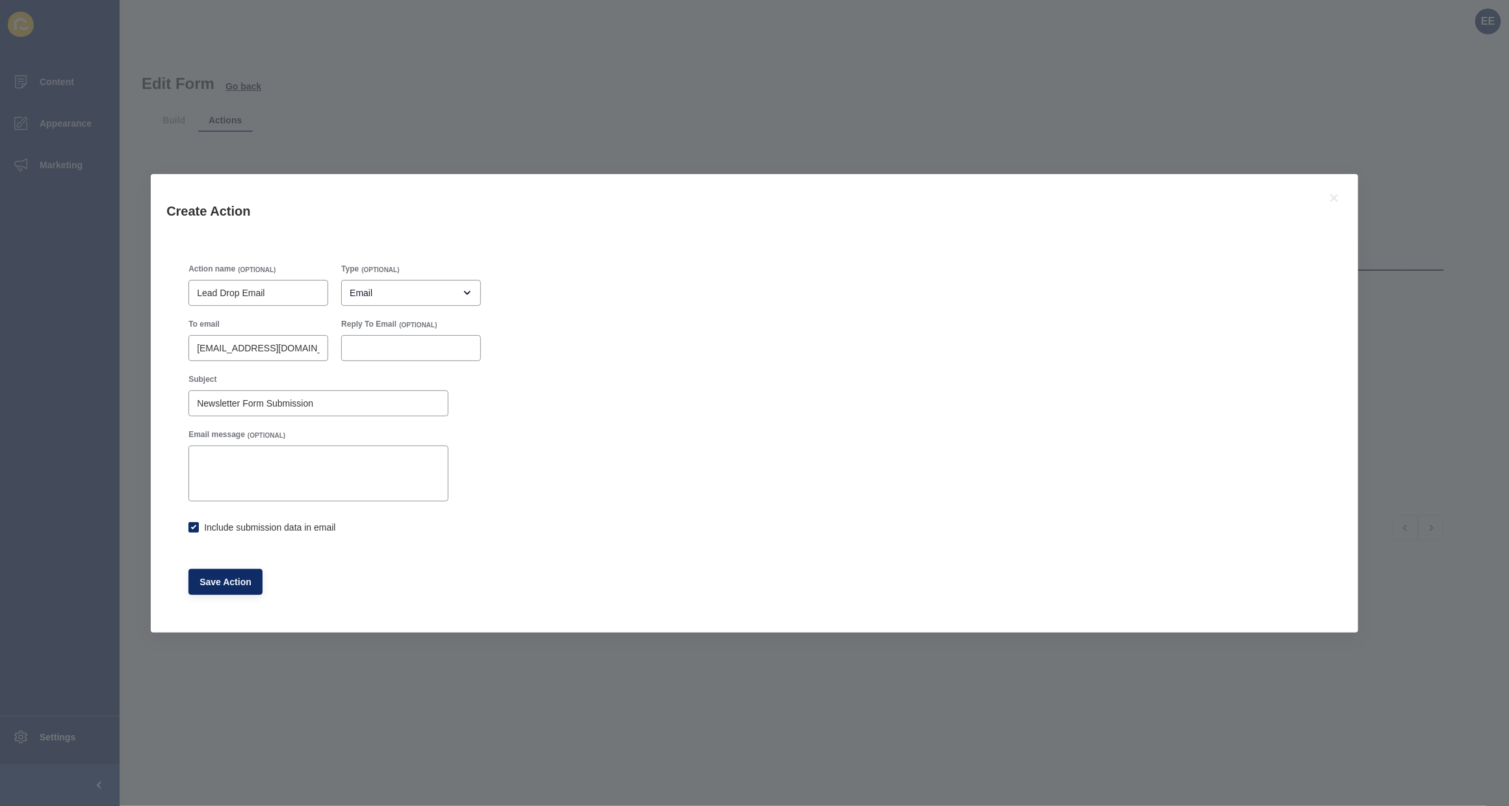
checkbox input "true"
drag, startPoint x: 218, startPoint y: 596, endPoint x: 223, endPoint y: 590, distance: 7.8
click at [221, 591] on div "Save Action" at bounding box center [334, 582] width 305 height 39
click at [238, 575] on button "Save Action" at bounding box center [225, 582] width 74 height 26
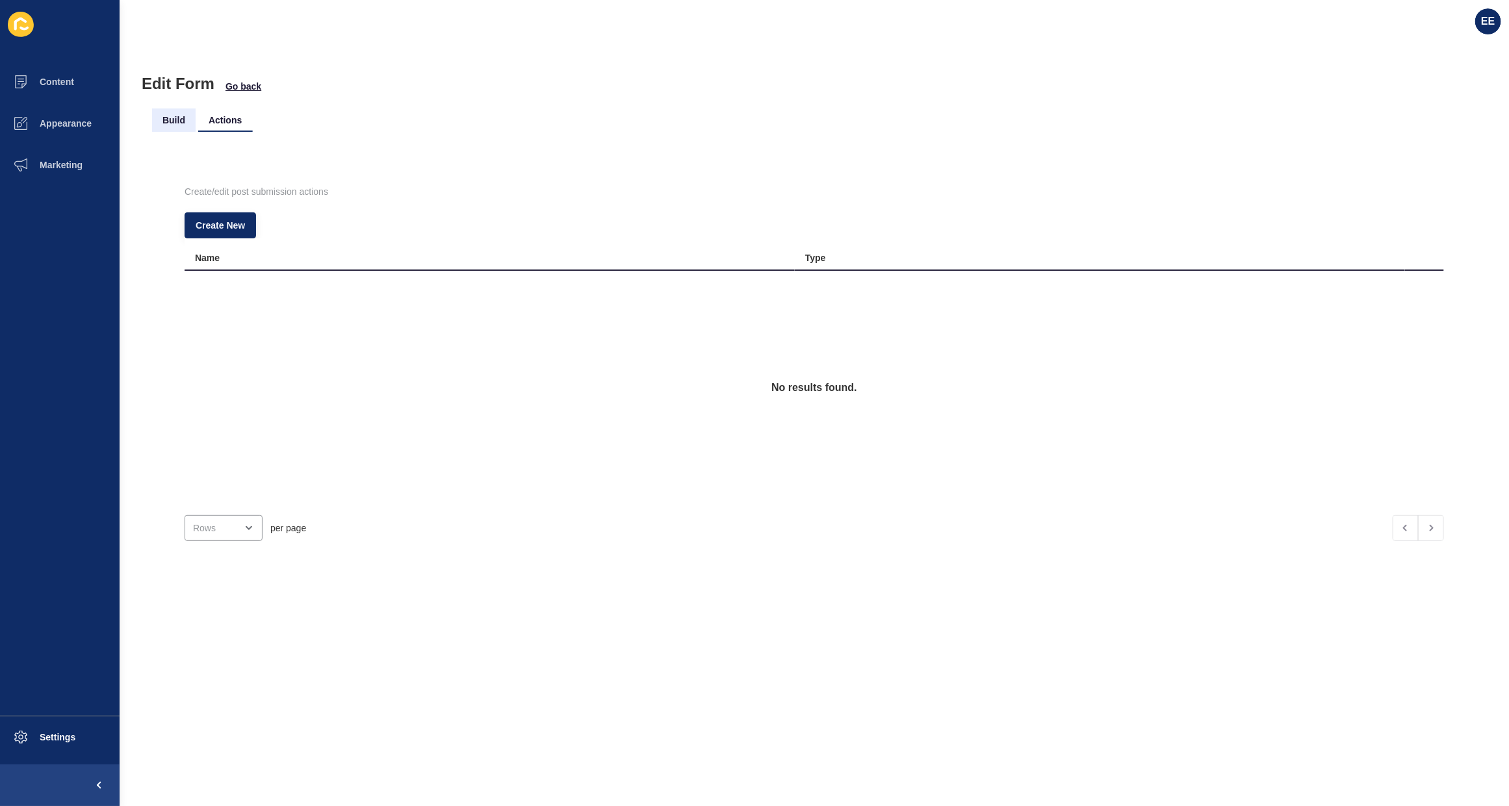
click at [177, 127] on li "Build" at bounding box center [174, 120] width 44 height 23
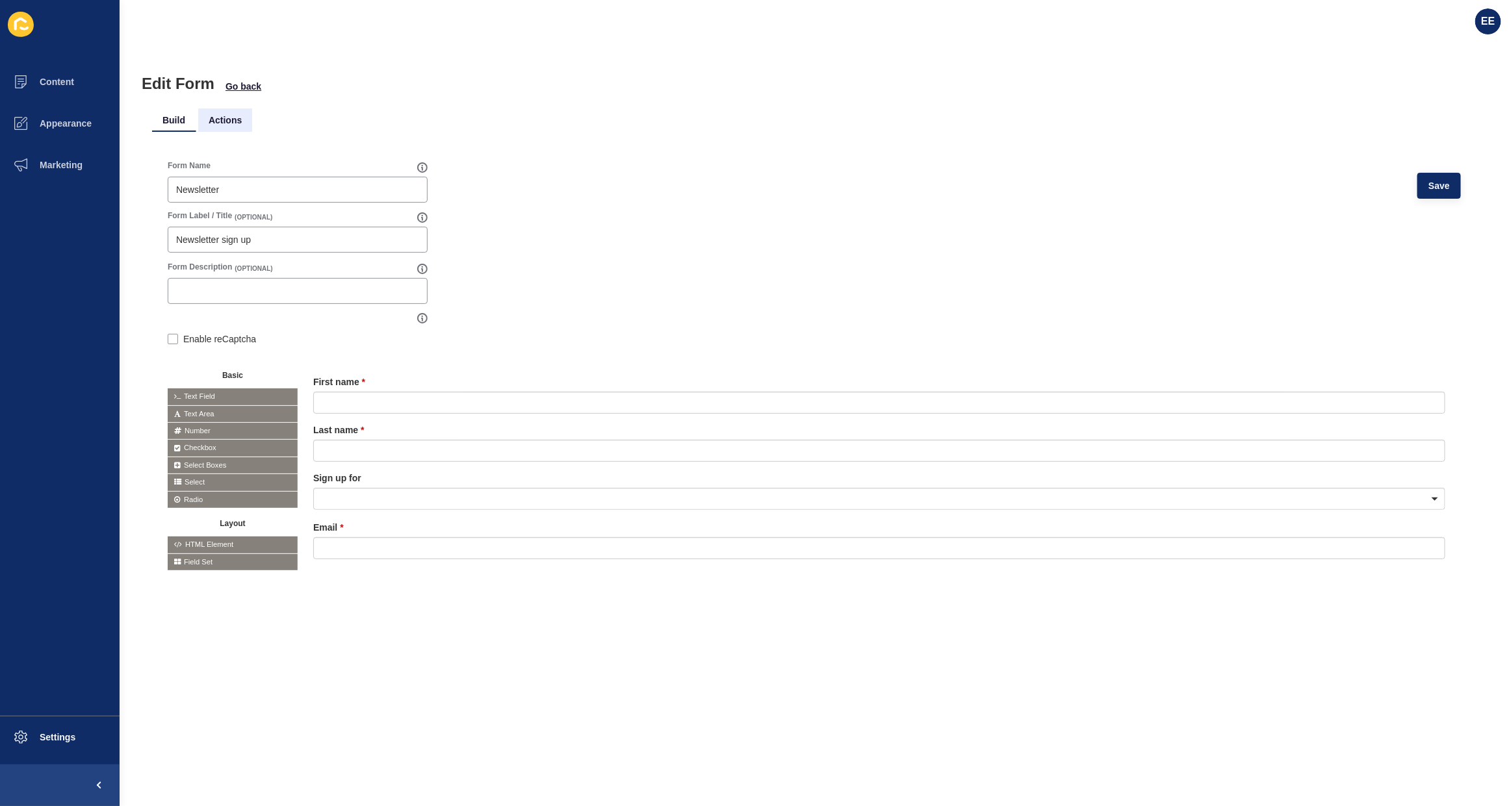
click at [211, 121] on li "Actions" at bounding box center [225, 120] width 54 height 23
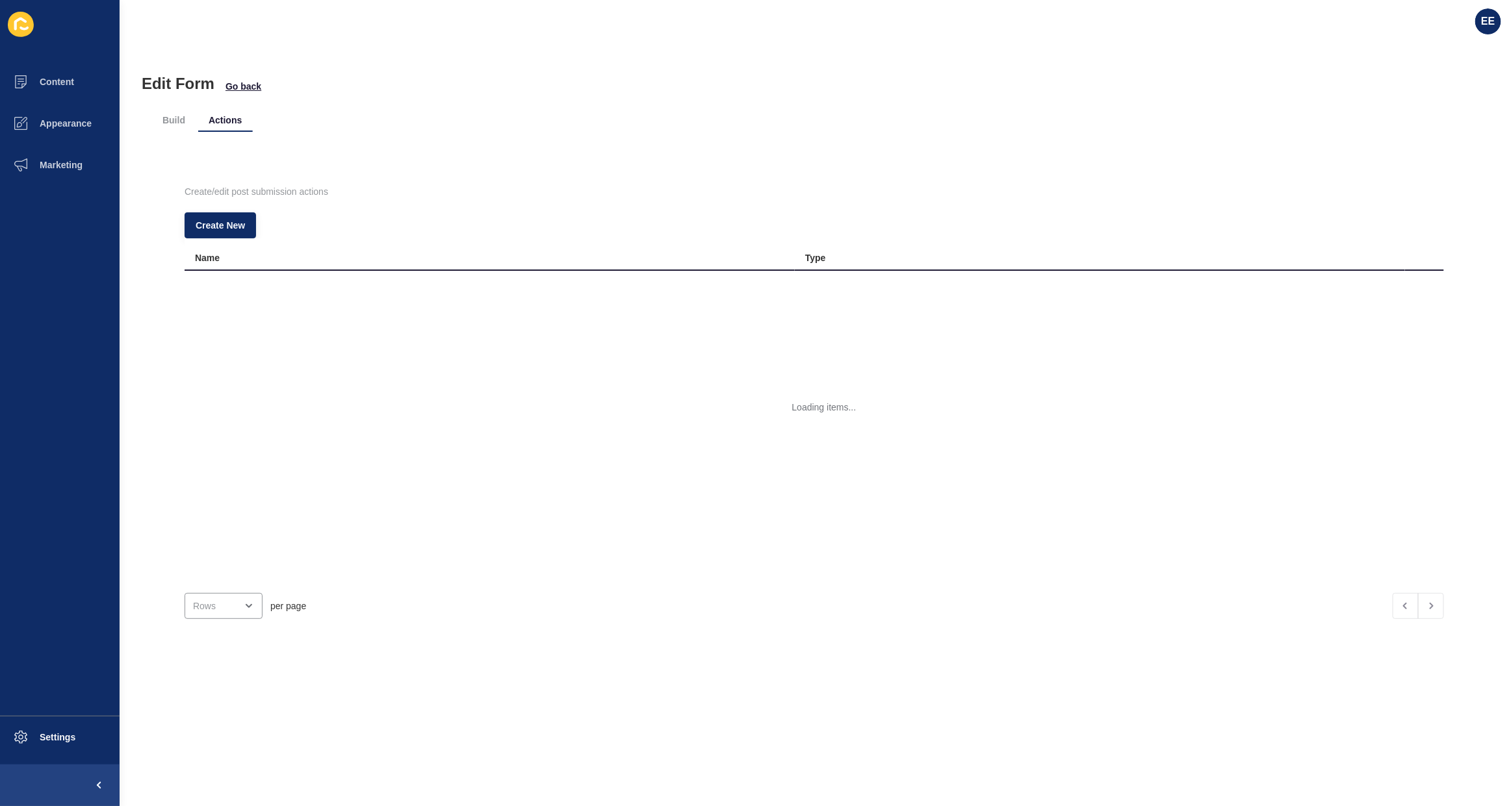
click at [258, 75] on div "Edit Form Go back" at bounding box center [814, 84] width 1345 height 18
drag, startPoint x: 251, startPoint y: 88, endPoint x: 247, endPoint y: 36, distance: 51.5
click at [250, 88] on span "Go back" at bounding box center [243, 86] width 36 height 13
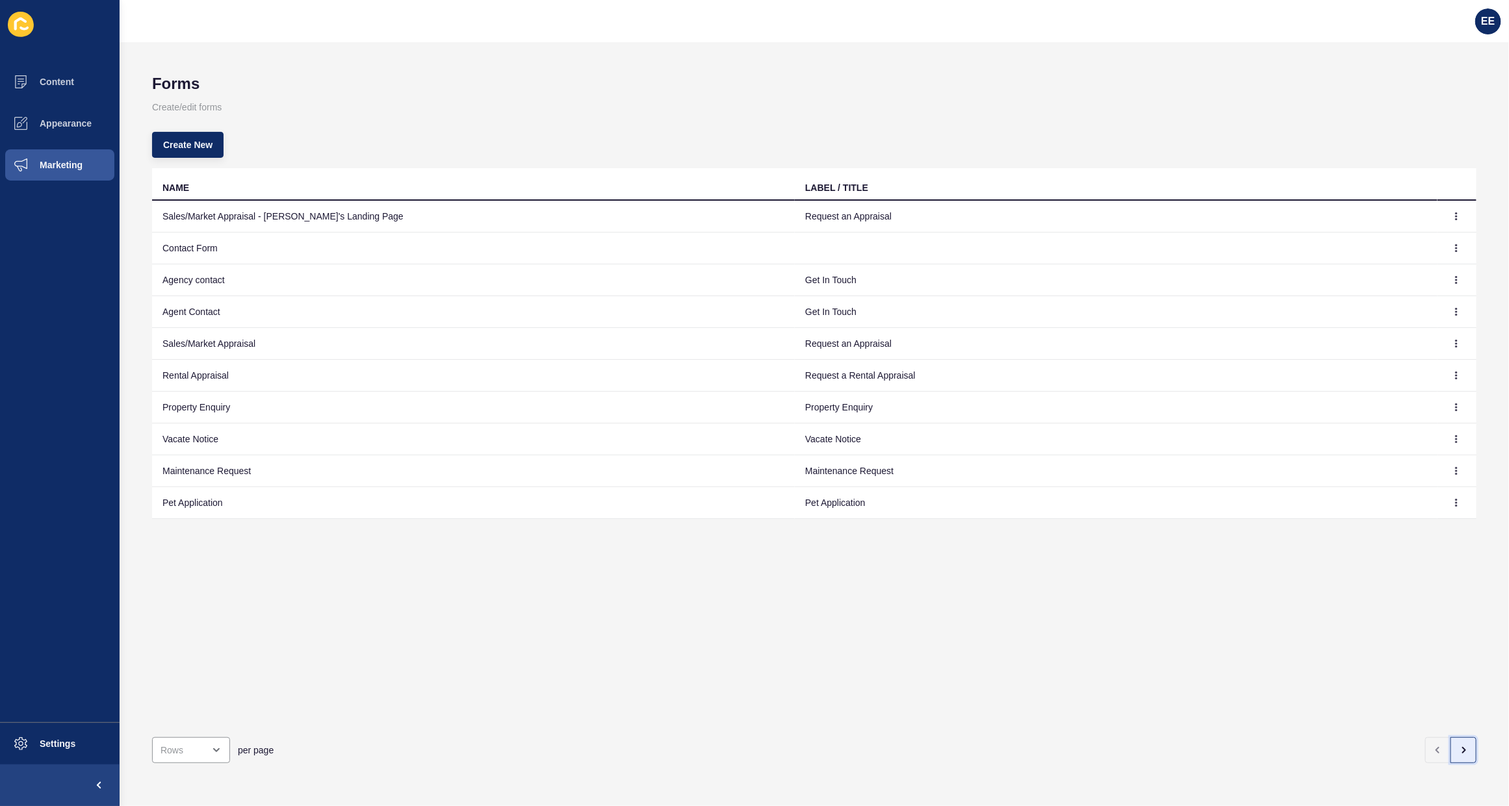
click at [1460, 737] on button "button" at bounding box center [1463, 750] width 26 height 26
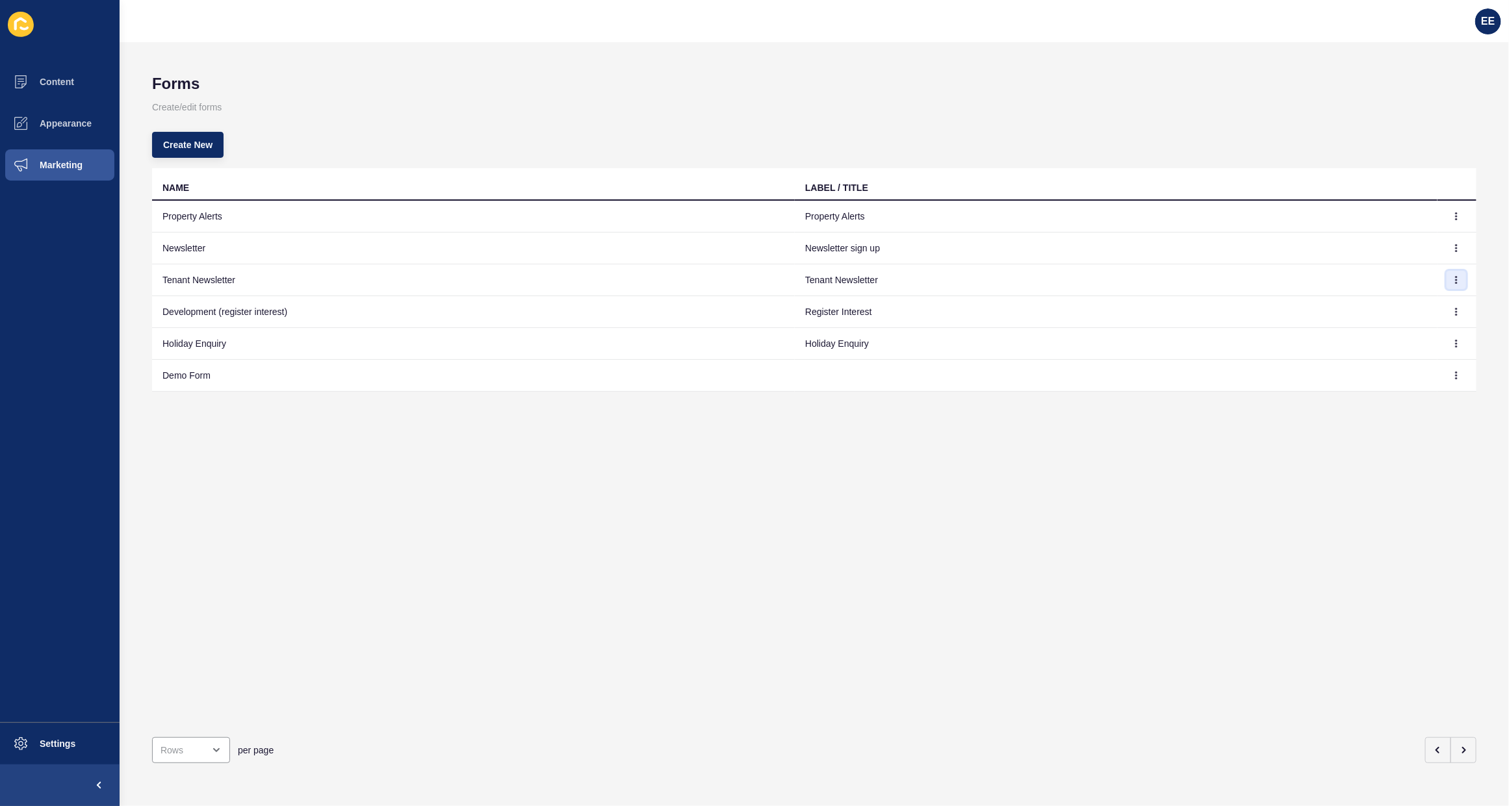
click at [1452, 280] on icon "button" at bounding box center [1456, 280] width 8 height 8
click at [1385, 303] on link "Edit" at bounding box center [1408, 306] width 91 height 29
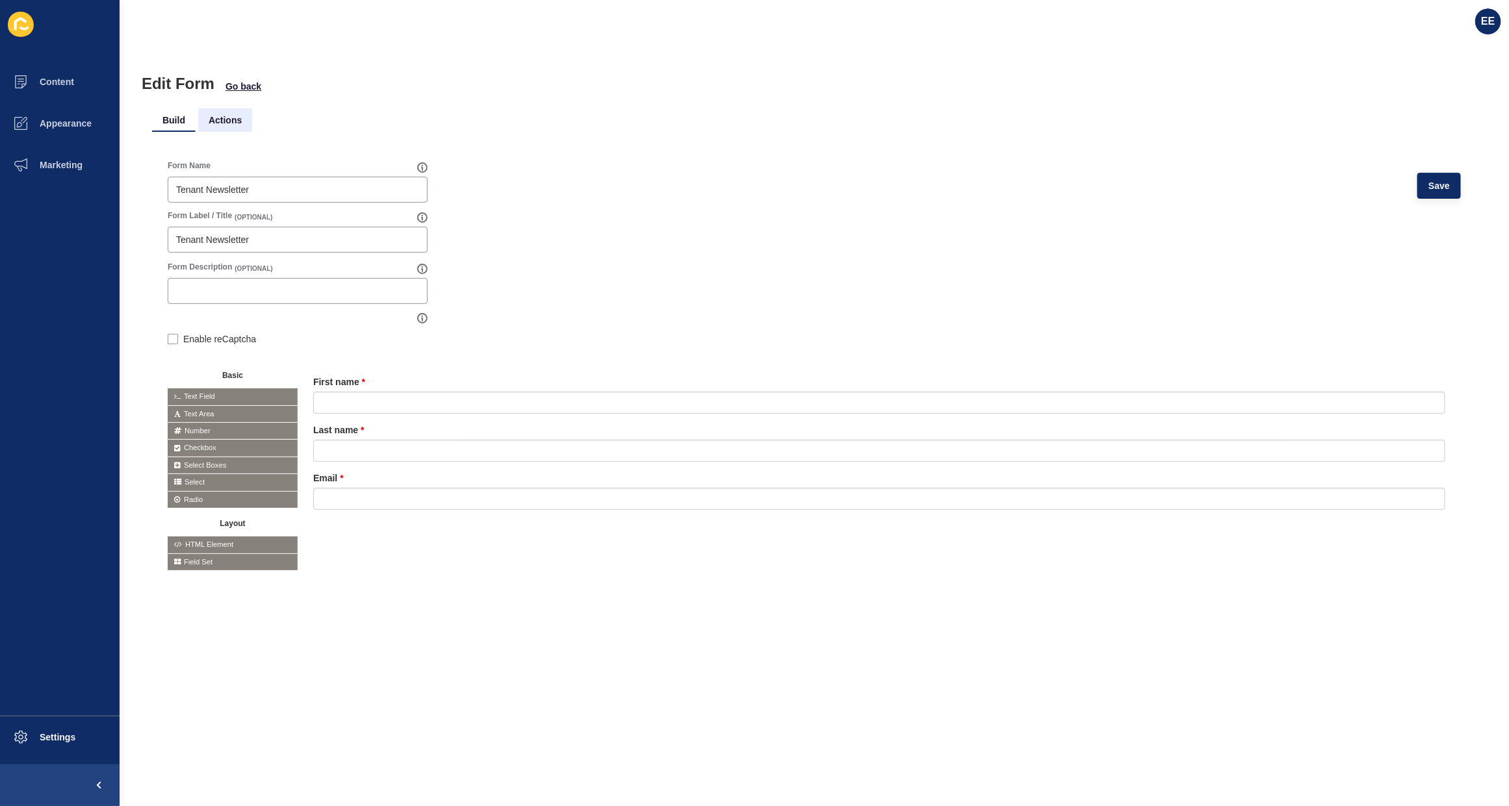
drag, startPoint x: 229, startPoint y: 119, endPoint x: 223, endPoint y: 125, distance: 8.7
click at [228, 119] on li "Actions" at bounding box center [225, 120] width 54 height 23
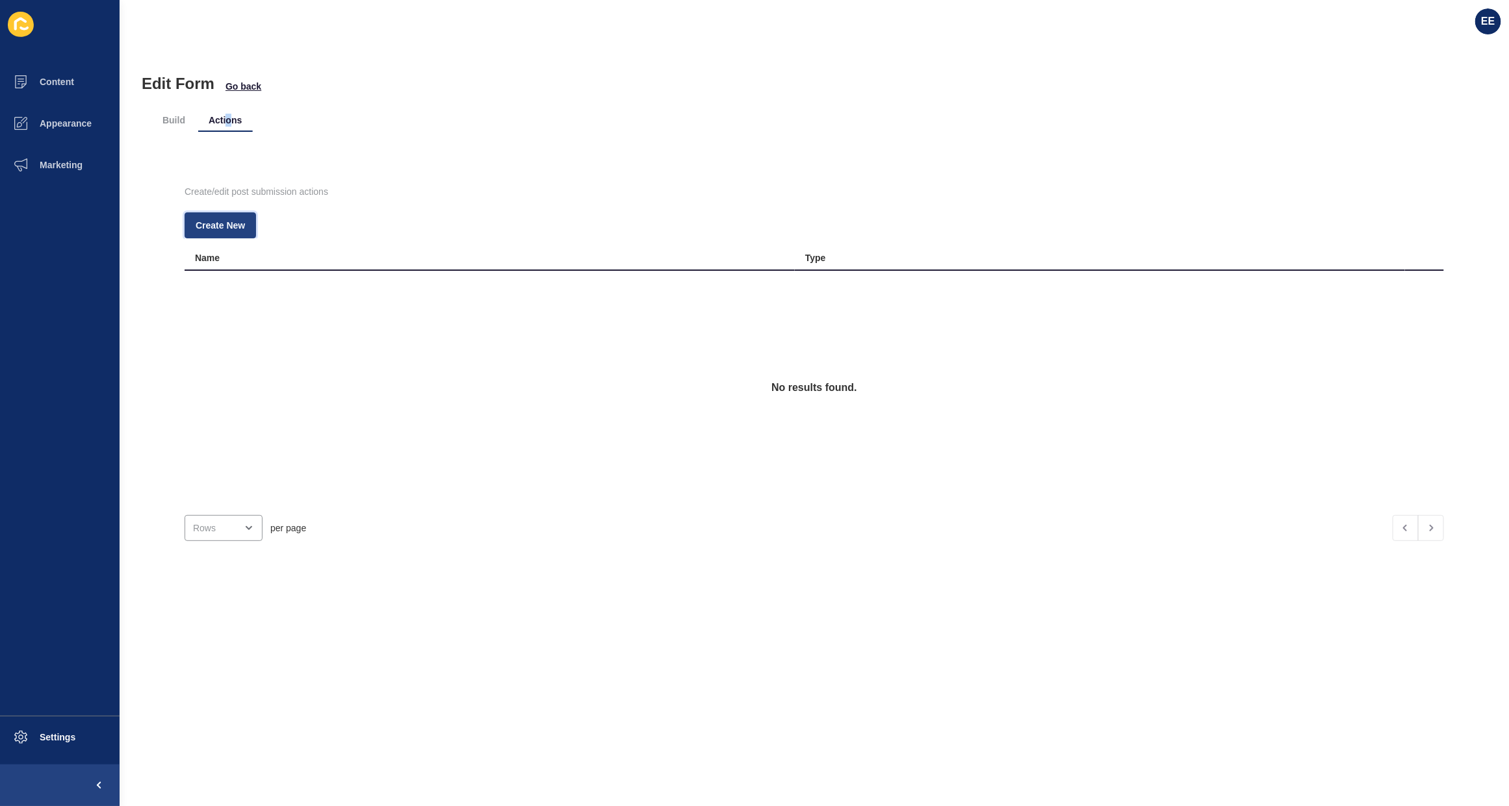
click at [211, 228] on span "Create New" at bounding box center [220, 225] width 49 height 13
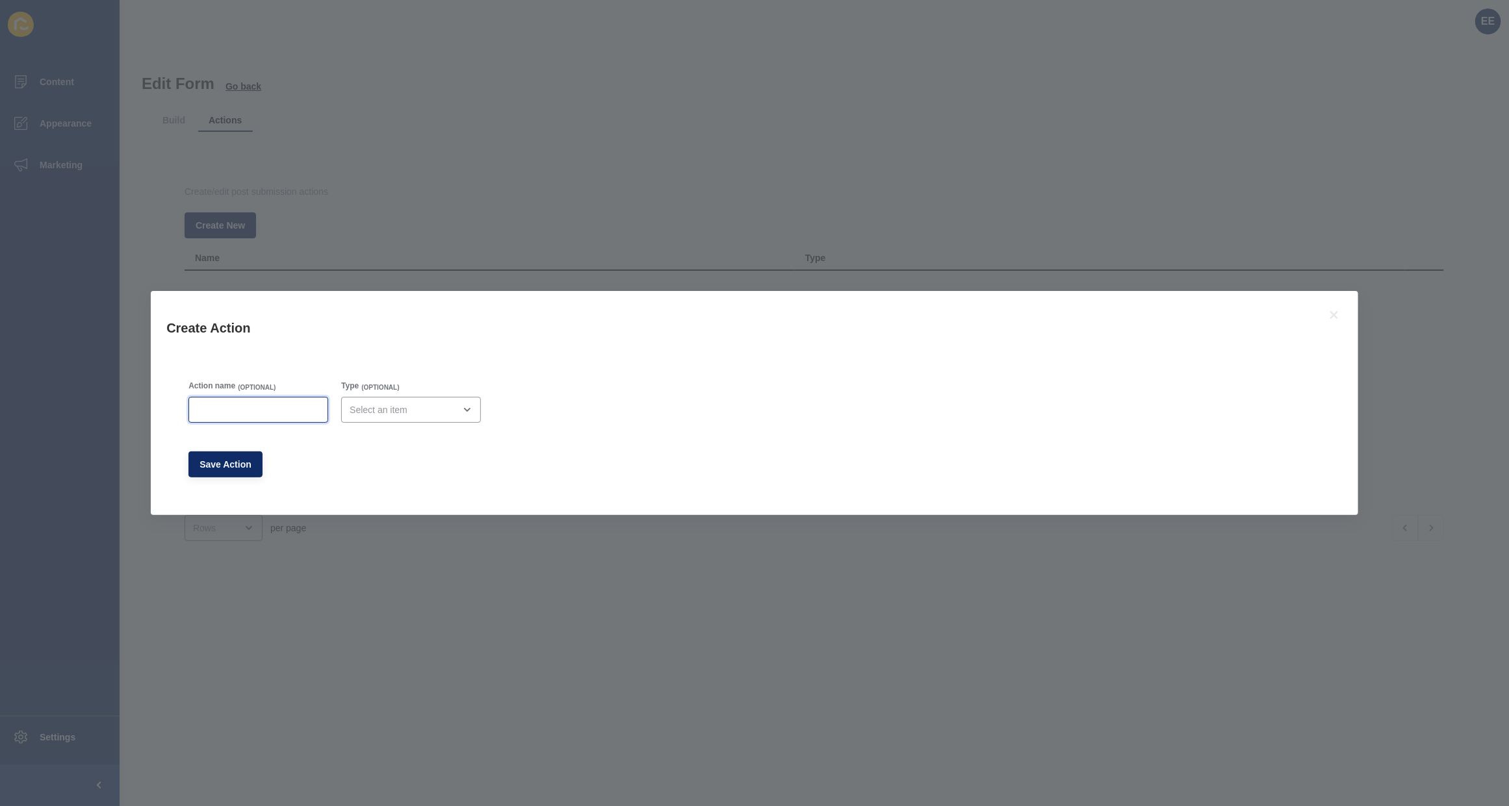
click at [257, 405] on input "Action name" at bounding box center [258, 409] width 123 height 13
type input "Lead Drop Email"
click at [454, 408] on div "open menu" at bounding box center [402, 409] width 105 height 13
click at [424, 440] on span "Email" at bounding box center [416, 442] width 122 height 13
type input "Email"
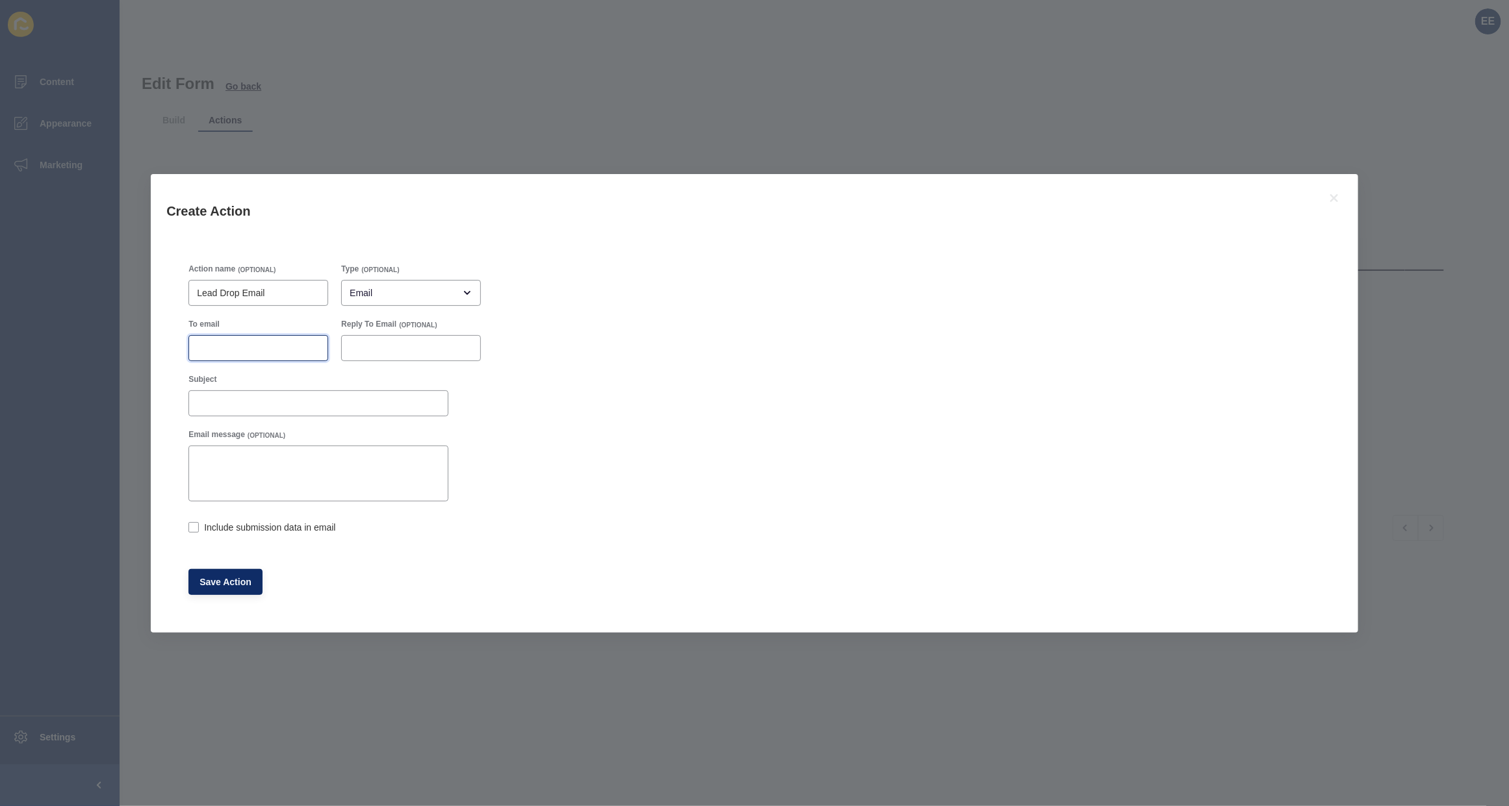
click at [235, 352] on input "To email" at bounding box center [258, 348] width 123 height 13
paste input "[EMAIL_ADDRESS][DOMAIN_NAME]"
type input "[EMAIL_ADDRESS][DOMAIN_NAME]"
click at [220, 403] on input "Subject" at bounding box center [318, 403] width 243 height 13
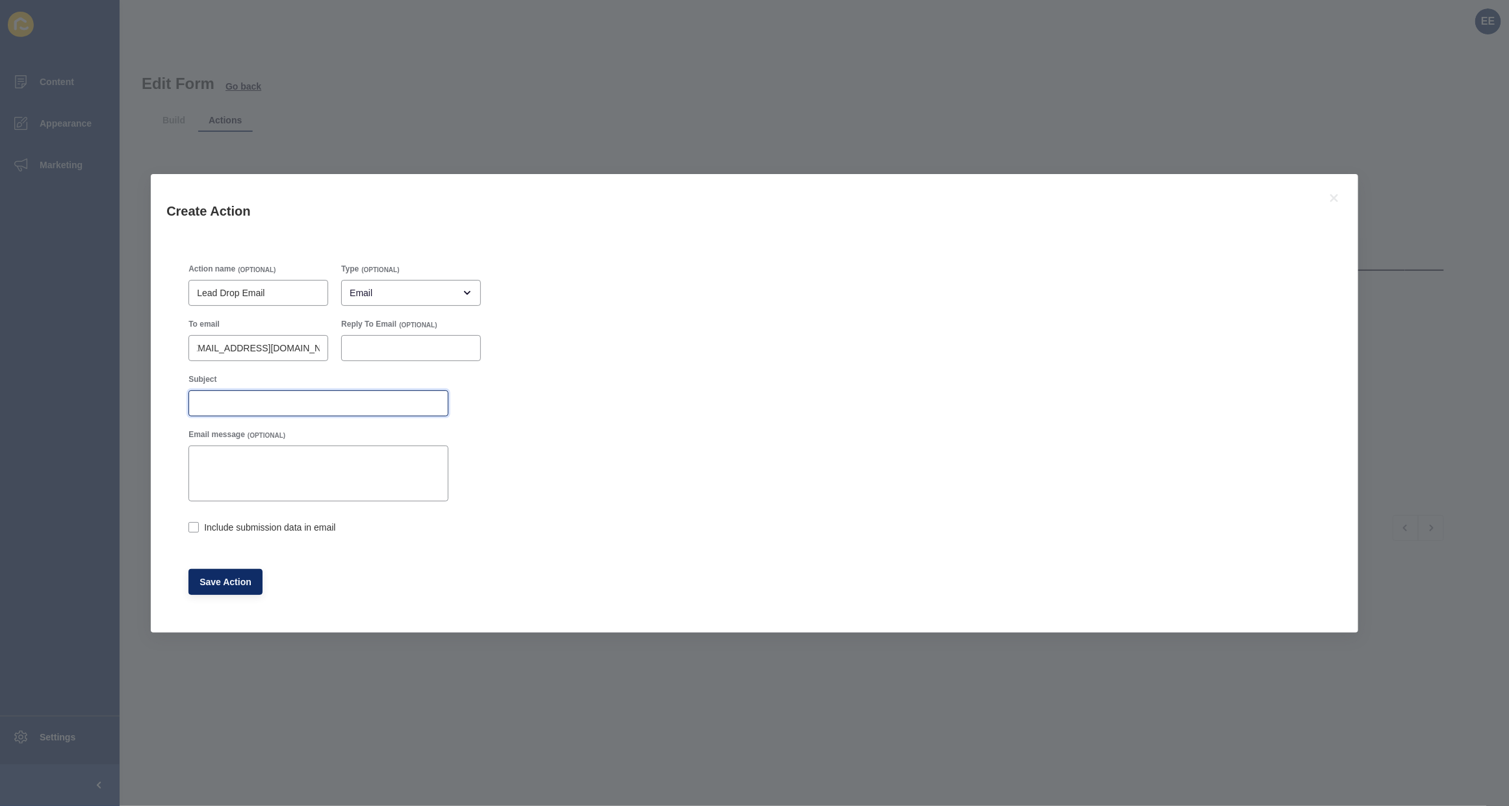
scroll to position [0, 0]
type input "Tenant Newsletter Form Submission"
drag, startPoint x: 192, startPoint y: 523, endPoint x: 196, endPoint y: 544, distance: 21.7
click at [194, 525] on label at bounding box center [193, 527] width 10 height 10
click at [194, 525] on input "Include submission data in email" at bounding box center [192, 528] width 8 height 8
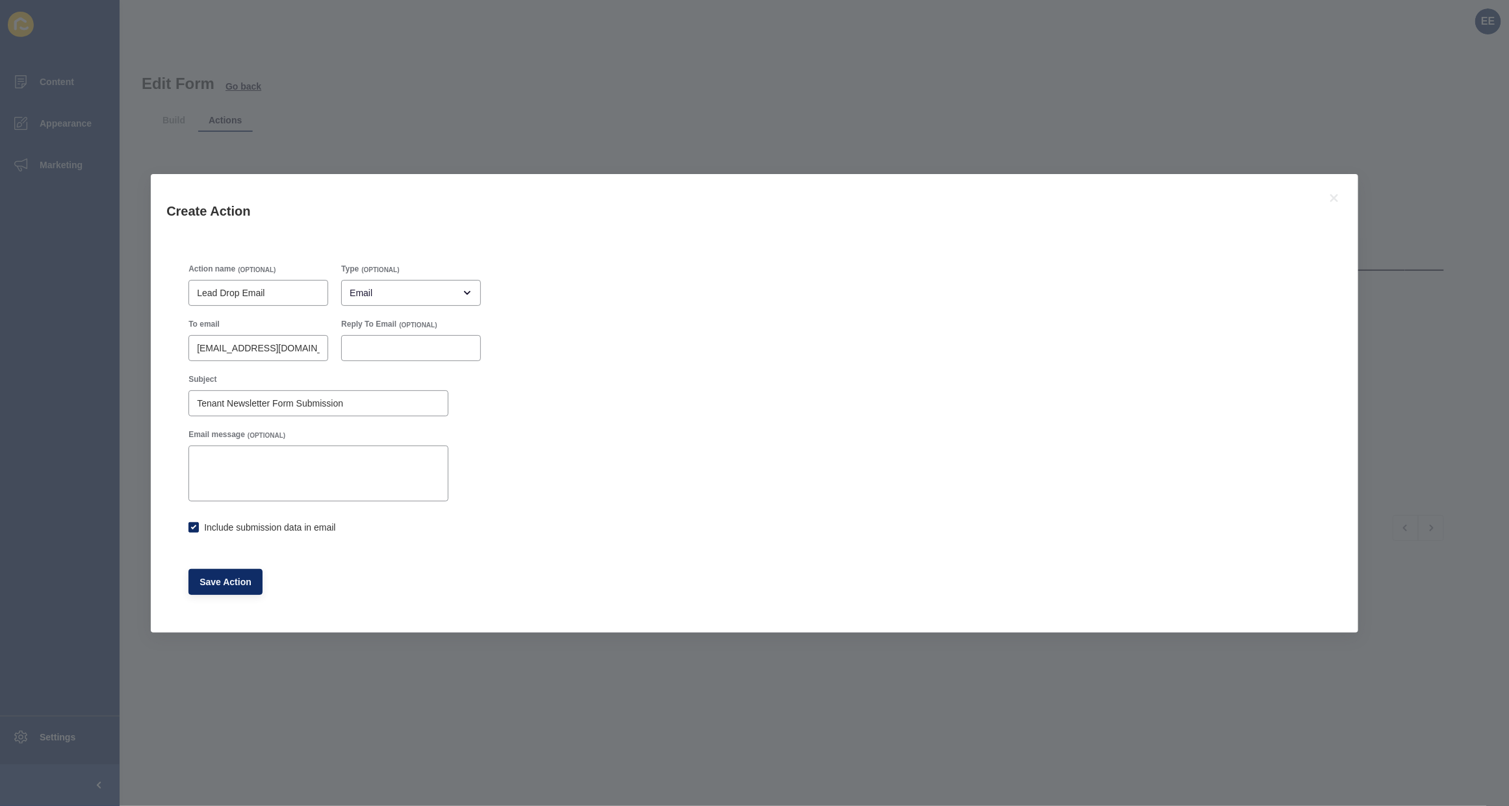
checkbox input "true"
click at [212, 591] on button "Save Action" at bounding box center [225, 582] width 74 height 26
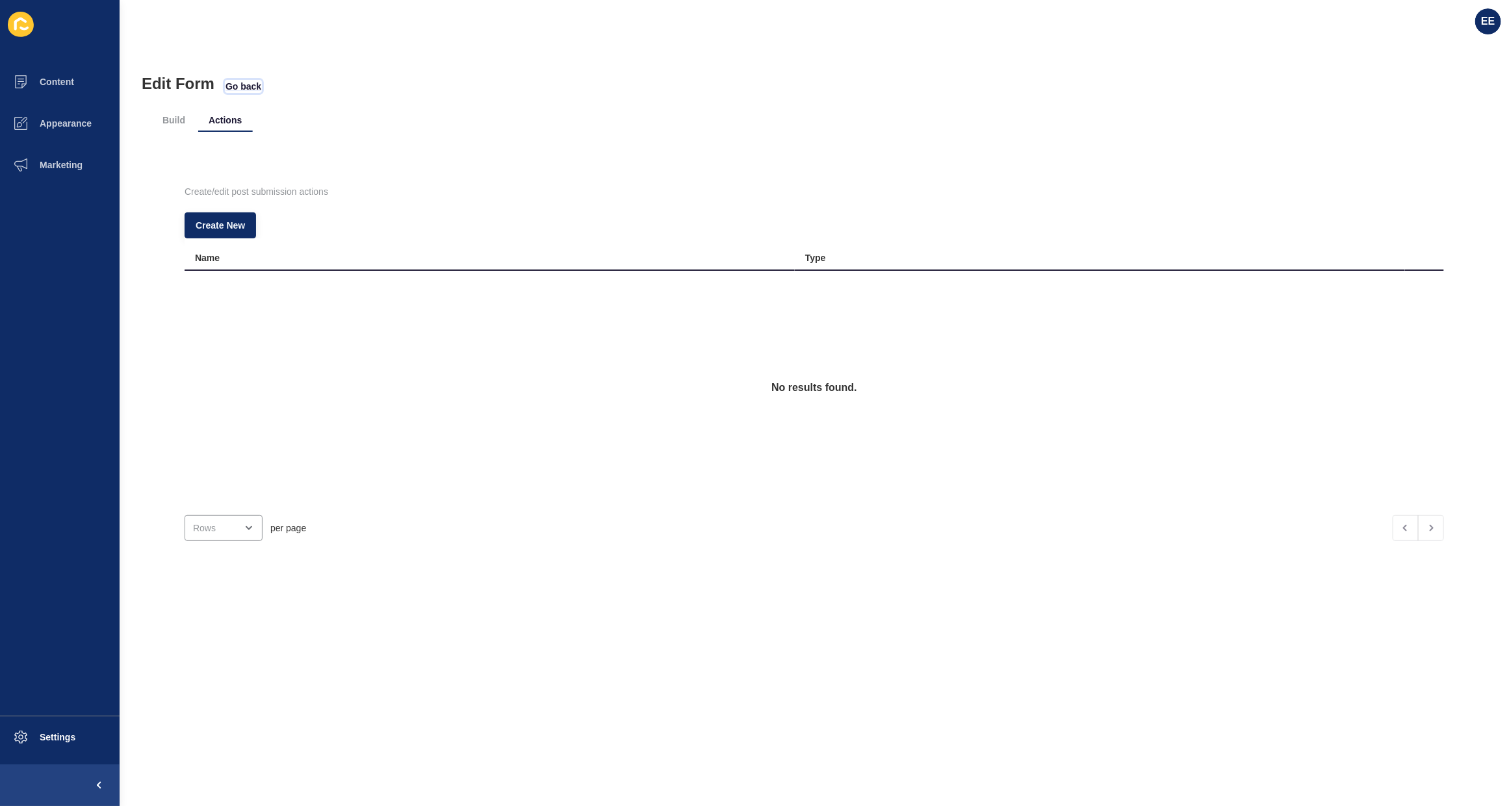
click at [251, 86] on span "Go back" at bounding box center [243, 86] width 36 height 13
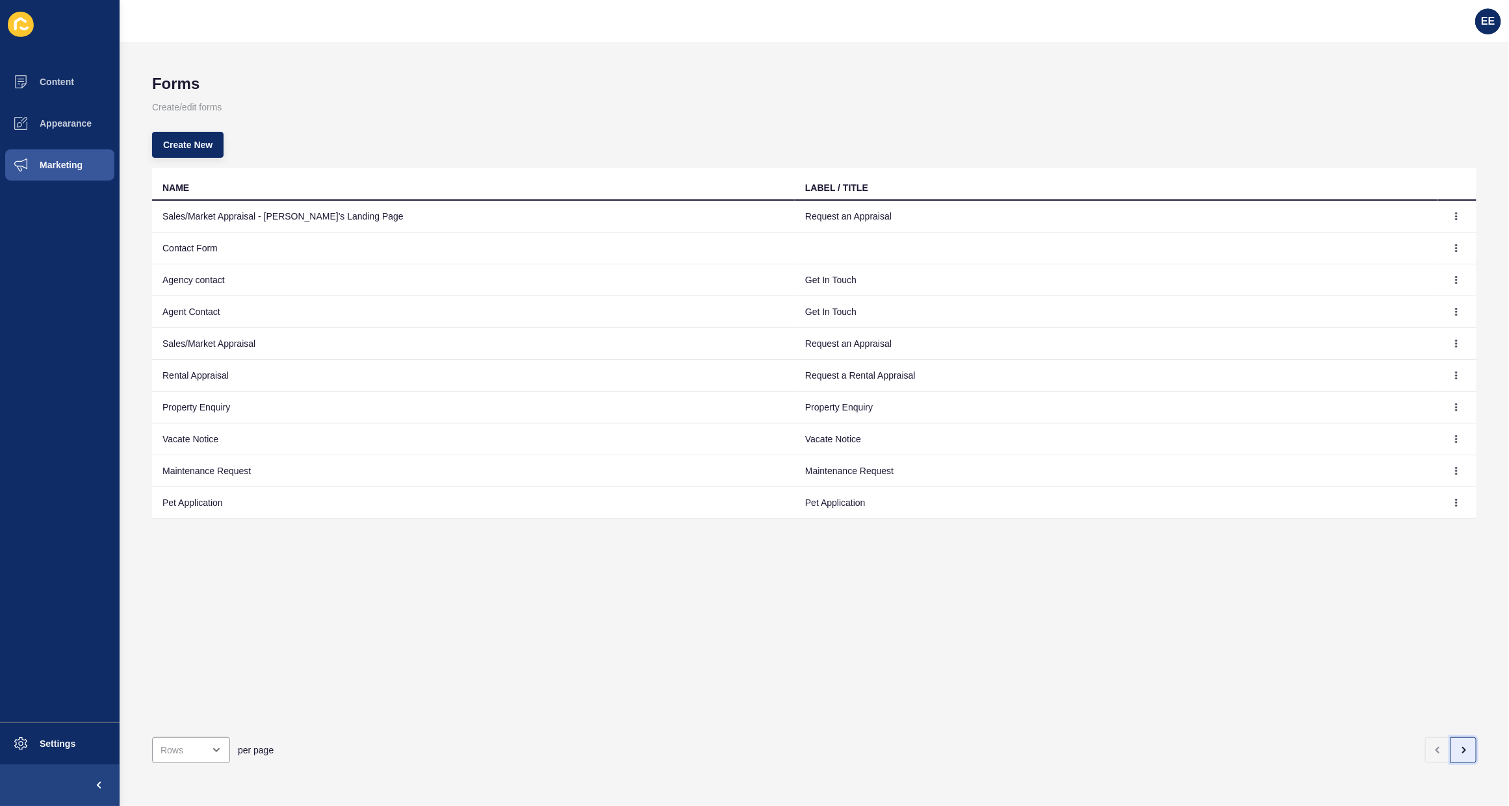
click at [1458, 745] on icon "button" at bounding box center [1463, 750] width 10 height 10
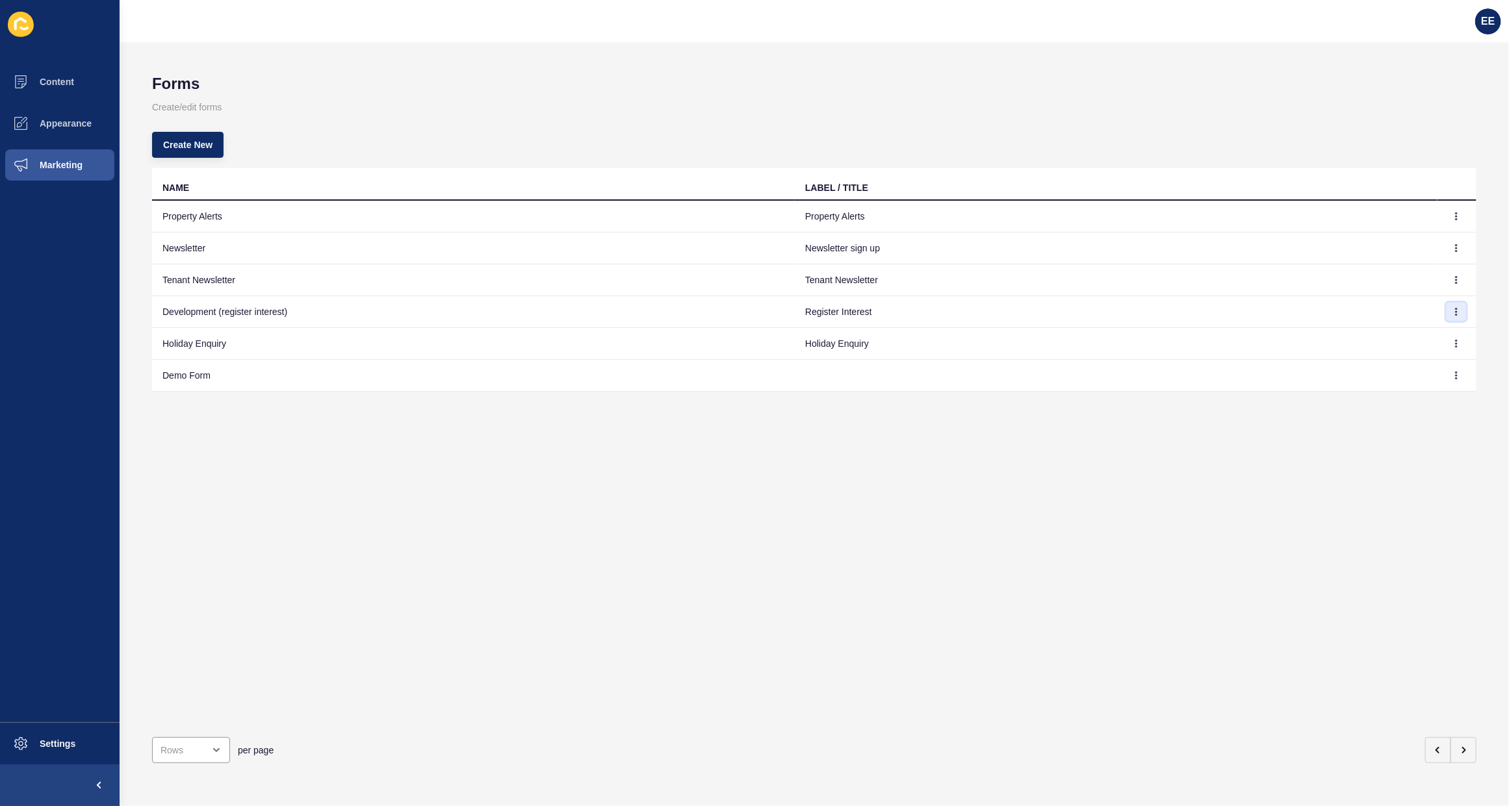
click at [1456, 309] on icon "button" at bounding box center [1456, 312] width 1 height 6
click at [1389, 335] on link "Edit" at bounding box center [1408, 338] width 91 height 29
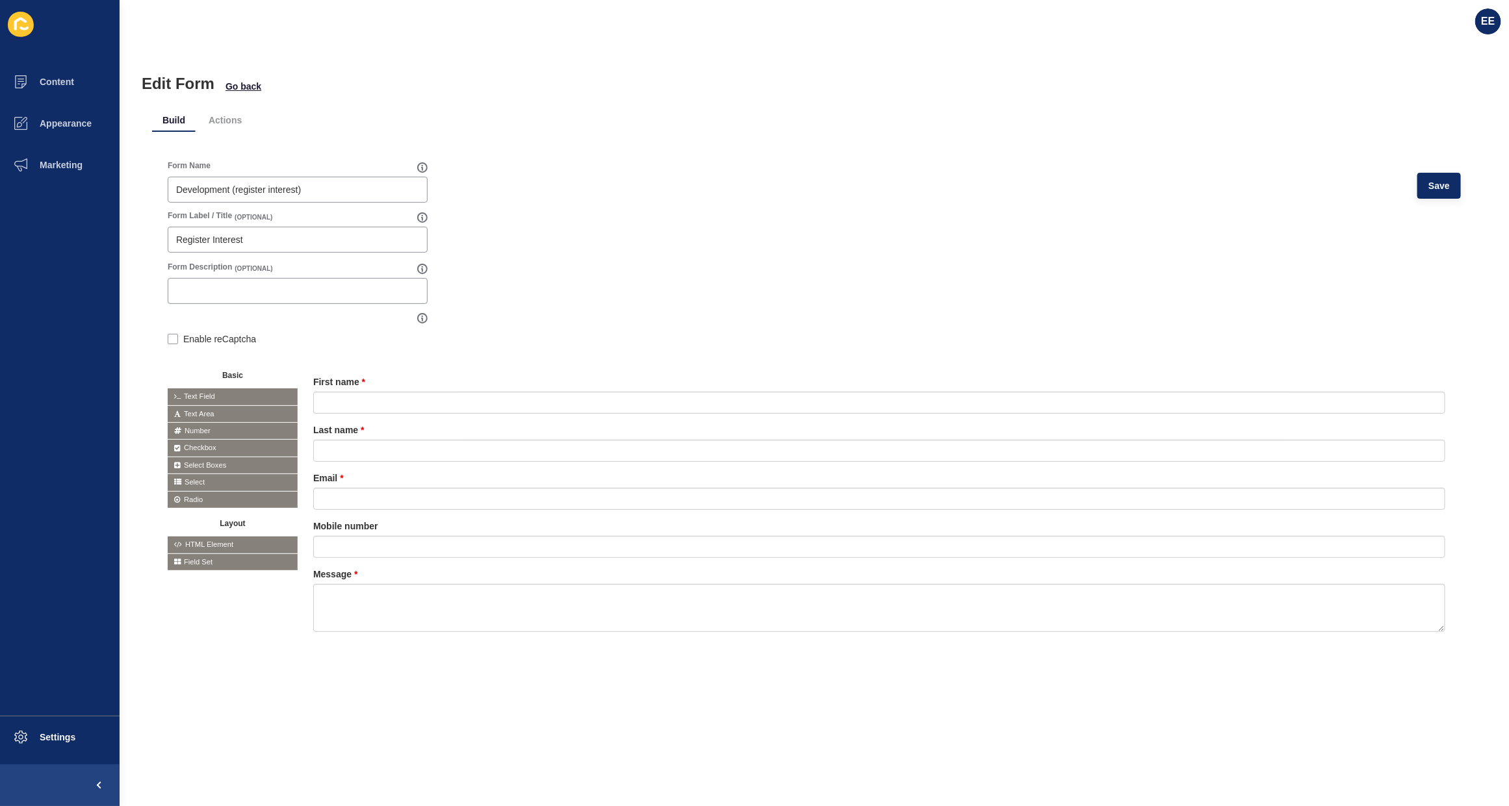
drag, startPoint x: 228, startPoint y: 118, endPoint x: 271, endPoint y: 112, distance: 43.3
click at [229, 116] on li "Actions" at bounding box center [225, 120] width 54 height 23
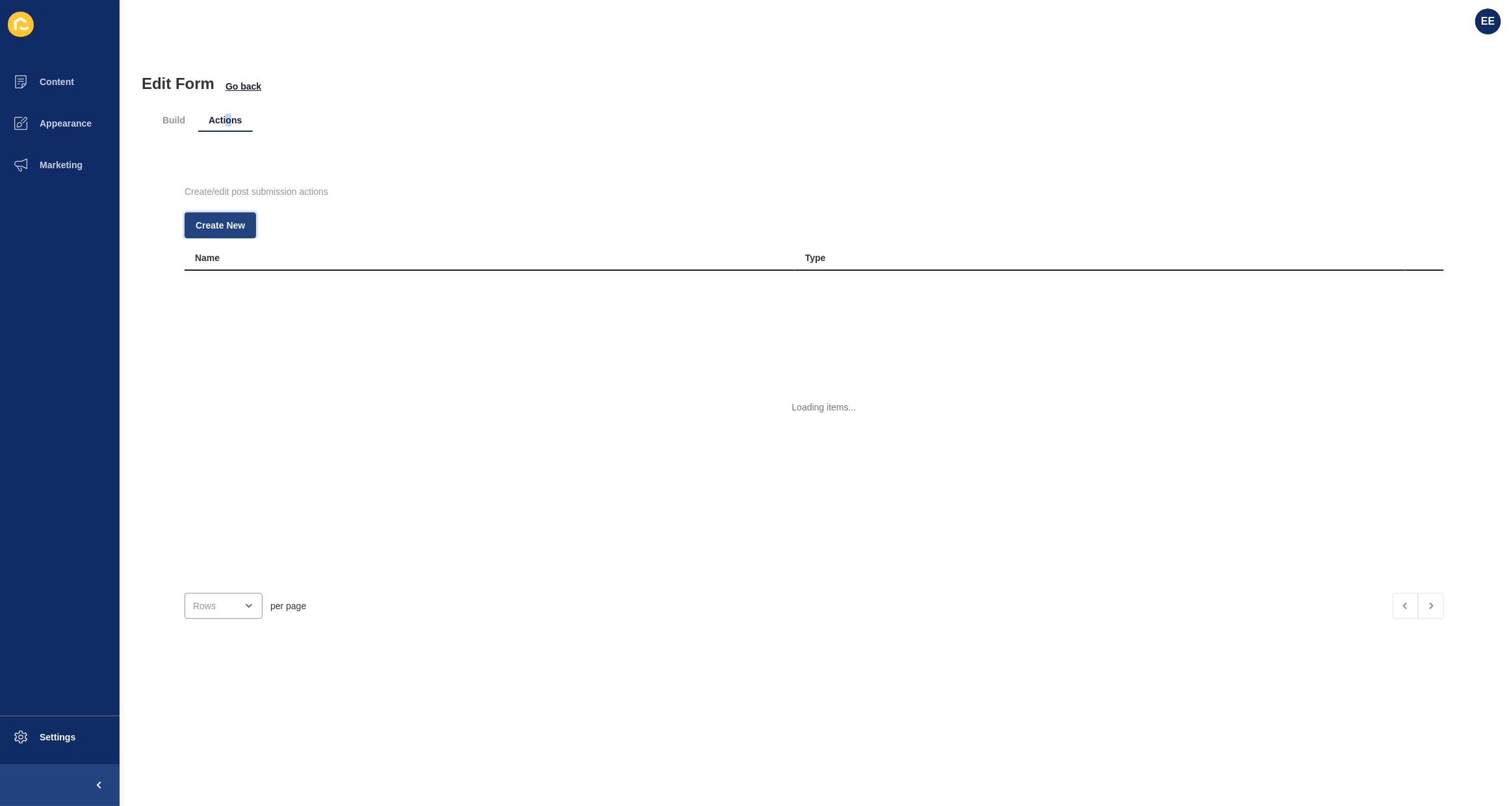
click at [224, 216] on button "Create New" at bounding box center [220, 225] width 71 height 26
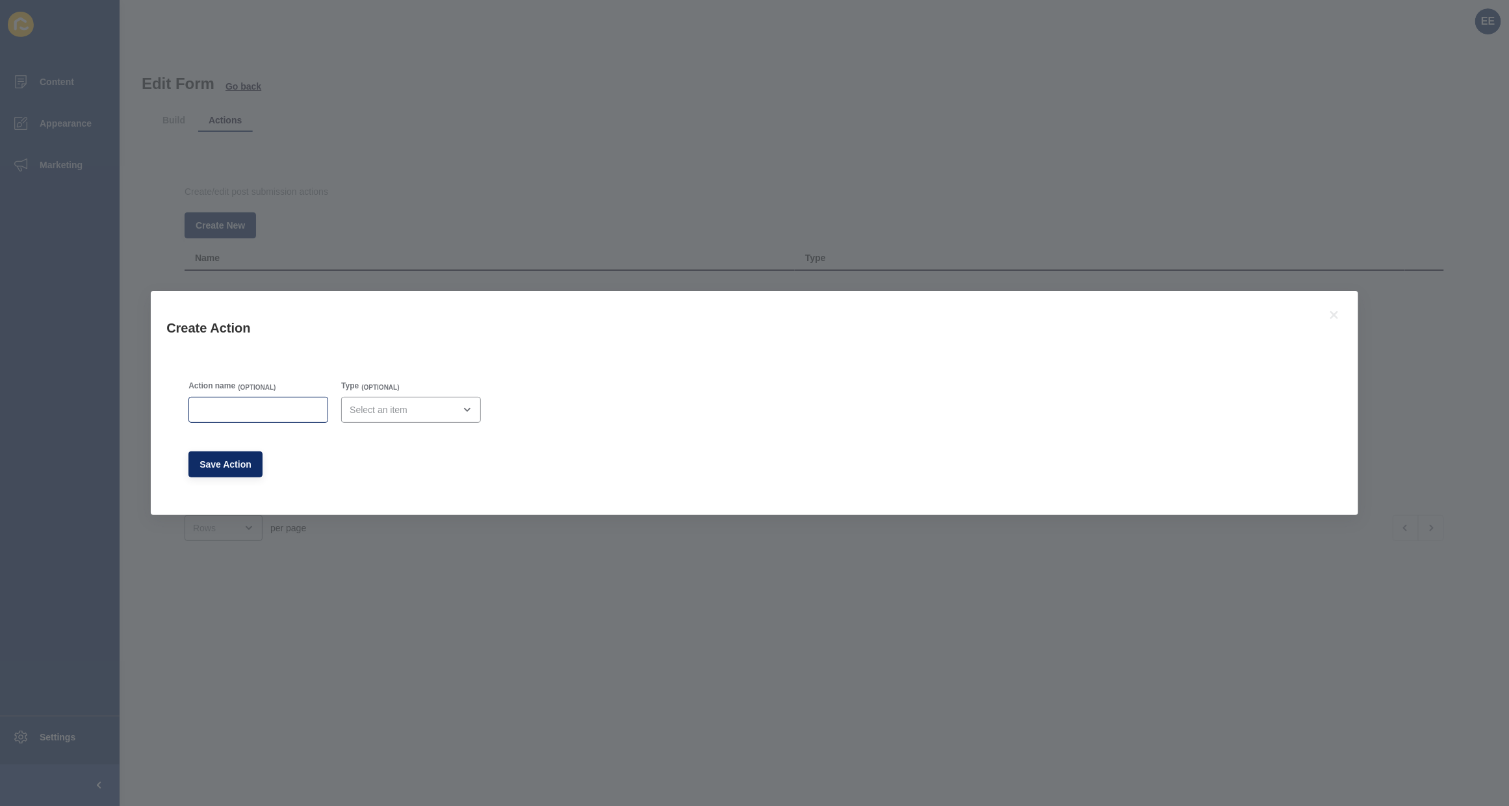
click at [244, 400] on div at bounding box center [258, 410] width 140 height 26
type input "Lead Drop Email"
click at [344, 414] on div "open menu" at bounding box center [411, 410] width 140 height 26
click at [372, 447] on span "Email" at bounding box center [416, 442] width 122 height 13
type input "Email"
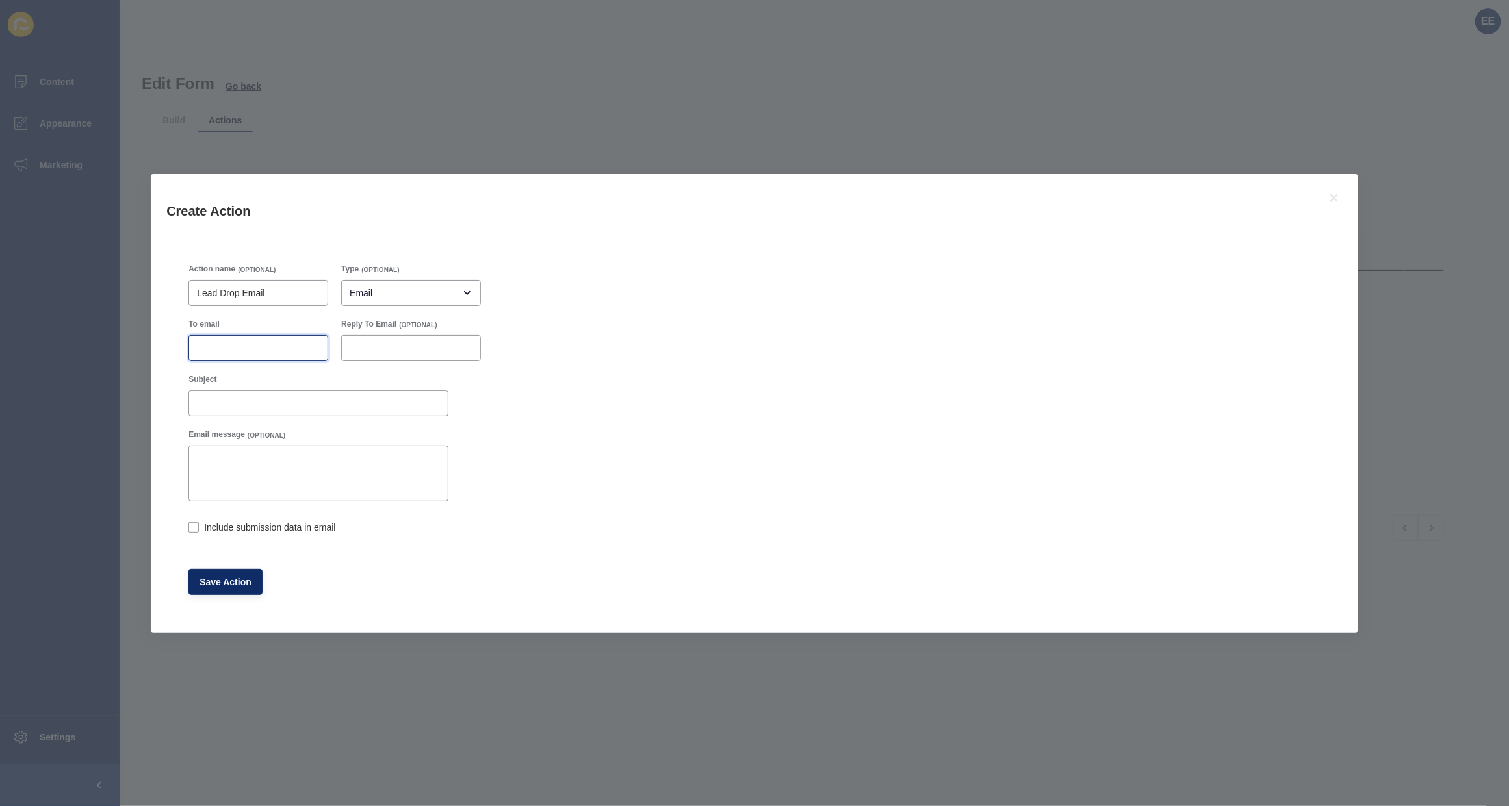
click at [247, 342] on input "To email" at bounding box center [258, 348] width 123 height 13
paste input "[EMAIL_ADDRESS][DOMAIN_NAME]"
type input "[EMAIL_ADDRESS][DOMAIN_NAME]"
click at [238, 398] on input "Subject" at bounding box center [318, 403] width 243 height 13
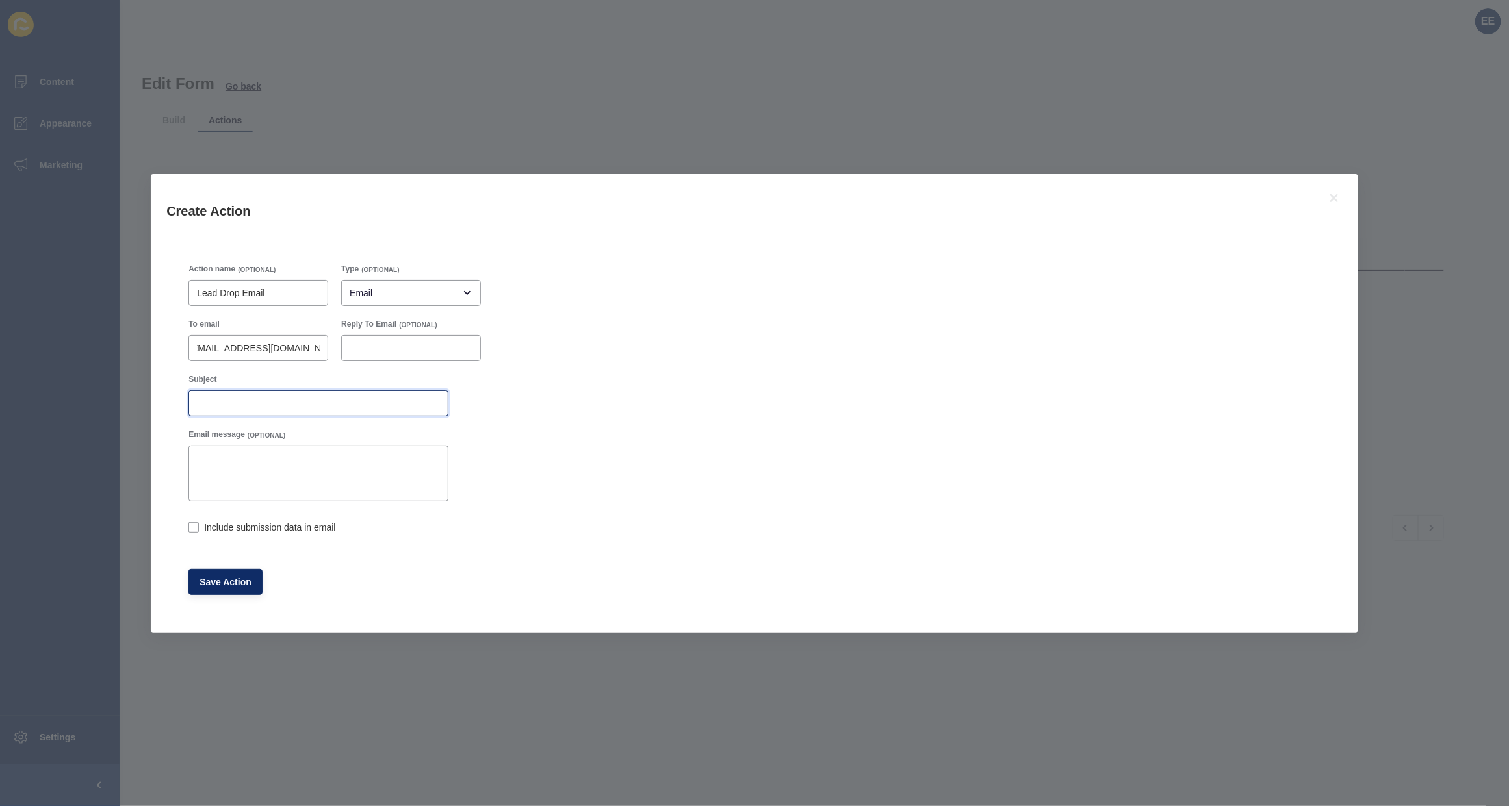
scroll to position [0, 0]
type input "Register Interest Form Submission"
click at [194, 520] on div "Include submission data in email" at bounding box center [318, 527] width 260 height 14
click at [189, 526] on label at bounding box center [193, 527] width 10 height 10
click at [189, 526] on input "Include submission data in email" at bounding box center [192, 528] width 8 height 8
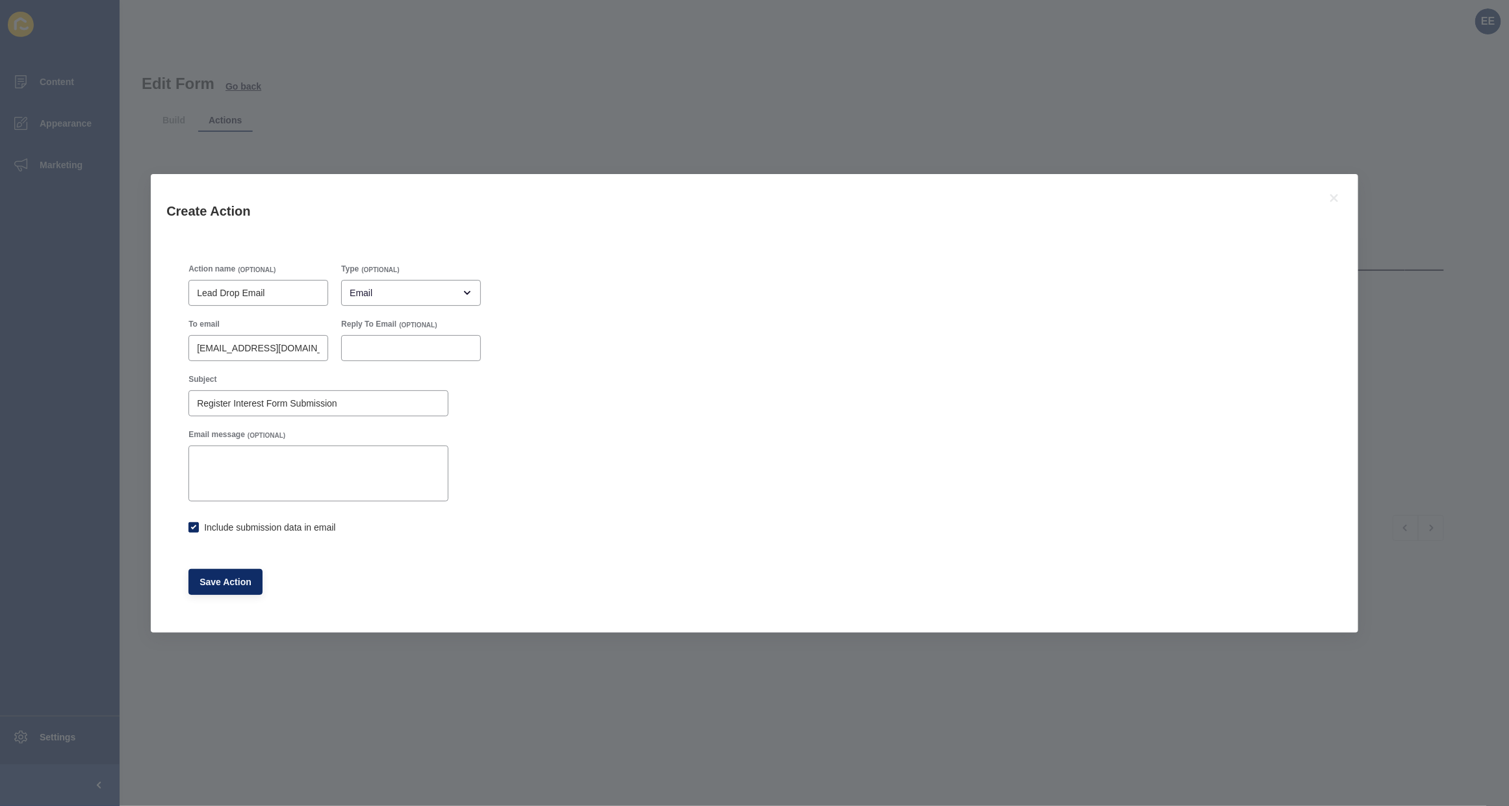
checkbox input "true"
drag, startPoint x: 206, startPoint y: 591, endPoint x: 348, endPoint y: 436, distance: 210.2
click at [208, 591] on button "Save Action" at bounding box center [225, 582] width 74 height 26
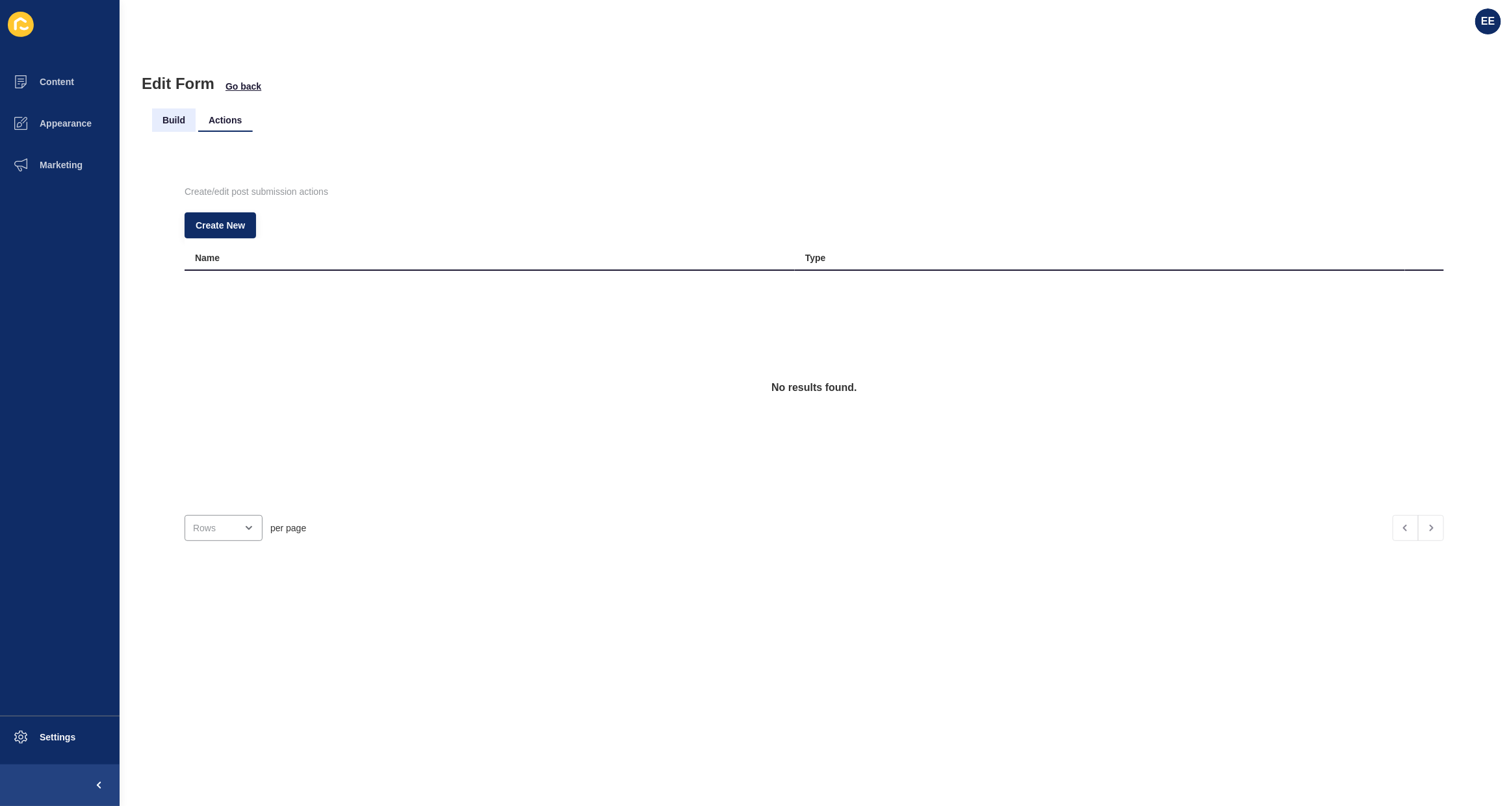
click at [183, 123] on li "Build" at bounding box center [174, 120] width 44 height 23
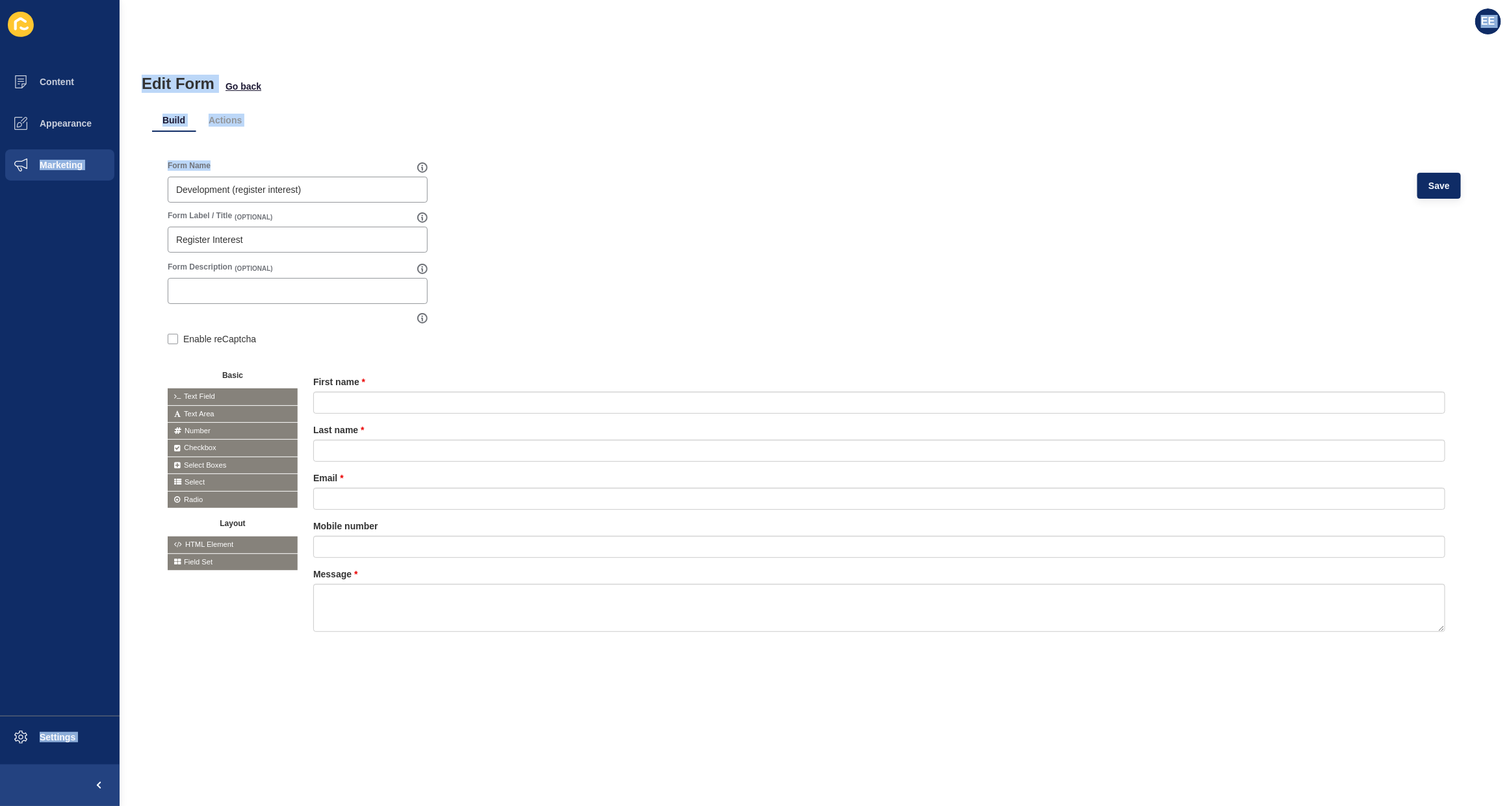
drag, startPoint x: 320, startPoint y: 182, endPoint x: 0, endPoint y: 185, distance: 320.3
click at [0, 185] on div "Content Appearance Marketing Settings EE Edit Form Go back Build Actions Form N…" at bounding box center [754, 403] width 1509 height 806
click at [307, 244] on input "Register Interest" at bounding box center [297, 239] width 243 height 13
drag, startPoint x: 312, startPoint y: 183, endPoint x: 27, endPoint y: 181, distance: 284.6
click at [27, 181] on div "Content Appearance Marketing Settings EE Edit Form Go back Build Actions Form N…" at bounding box center [754, 403] width 1509 height 806
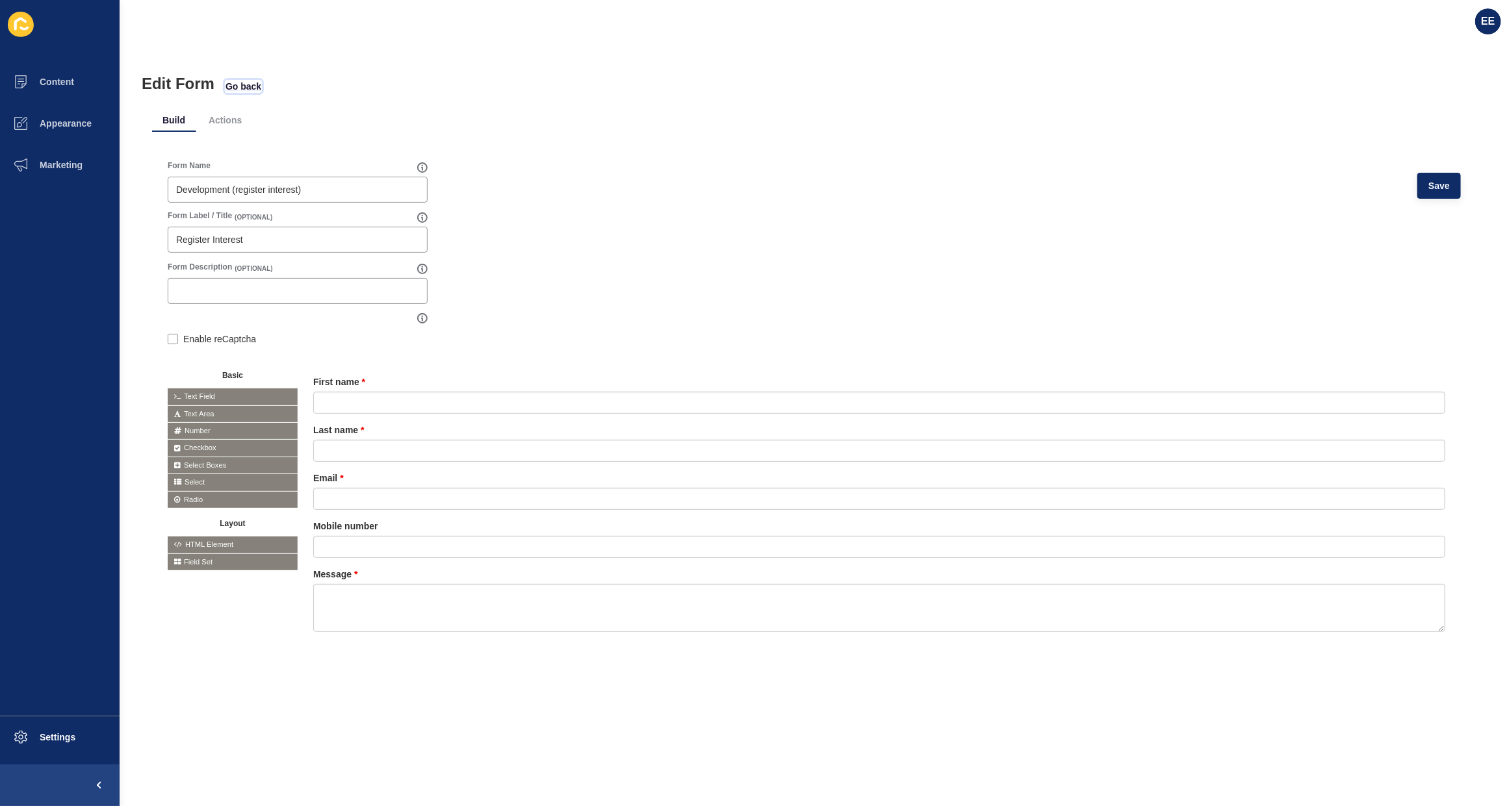
click at [253, 90] on span "Go back" at bounding box center [243, 86] width 36 height 13
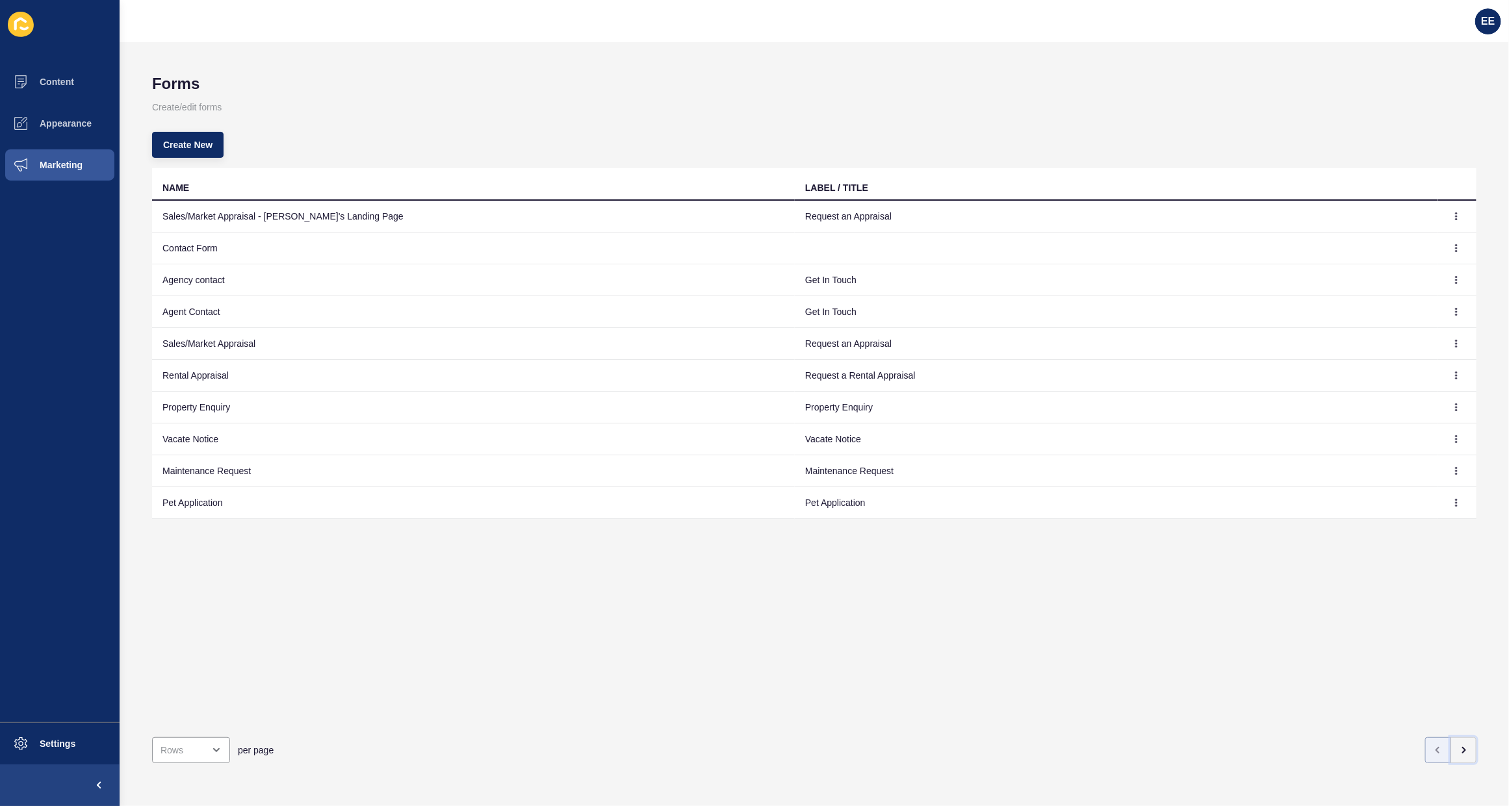
drag, startPoint x: 1451, startPoint y: 738, endPoint x: 1422, endPoint y: 737, distance: 29.2
click at [1458, 745] on icon "button" at bounding box center [1463, 750] width 10 height 10
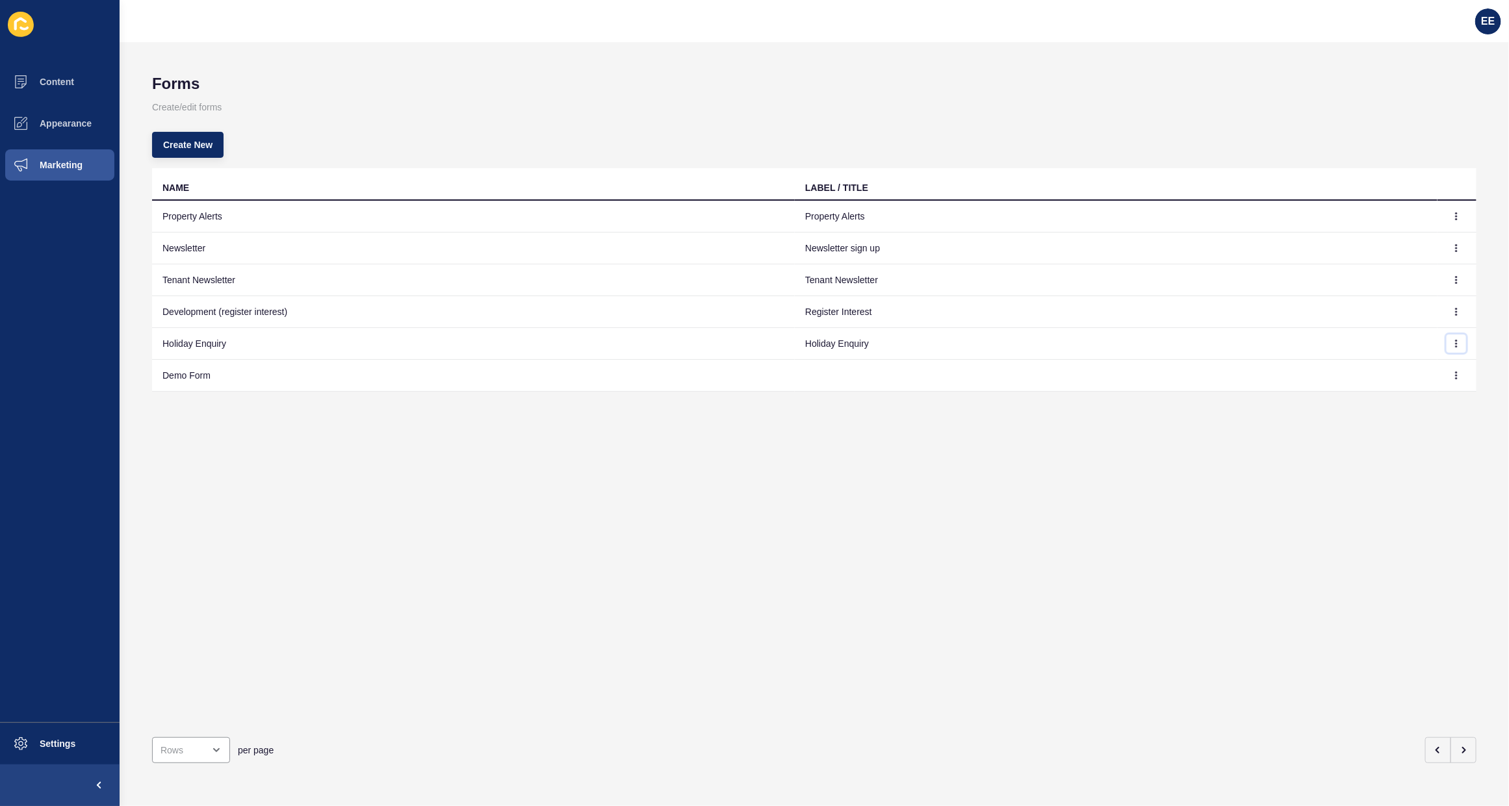
drag, startPoint x: 1442, startPoint y: 346, endPoint x: 1479, endPoint y: 346, distance: 36.4
click at [1448, 346] on button "button" at bounding box center [1455, 344] width 19 height 18
click at [1383, 374] on link "Edit" at bounding box center [1408, 370] width 91 height 29
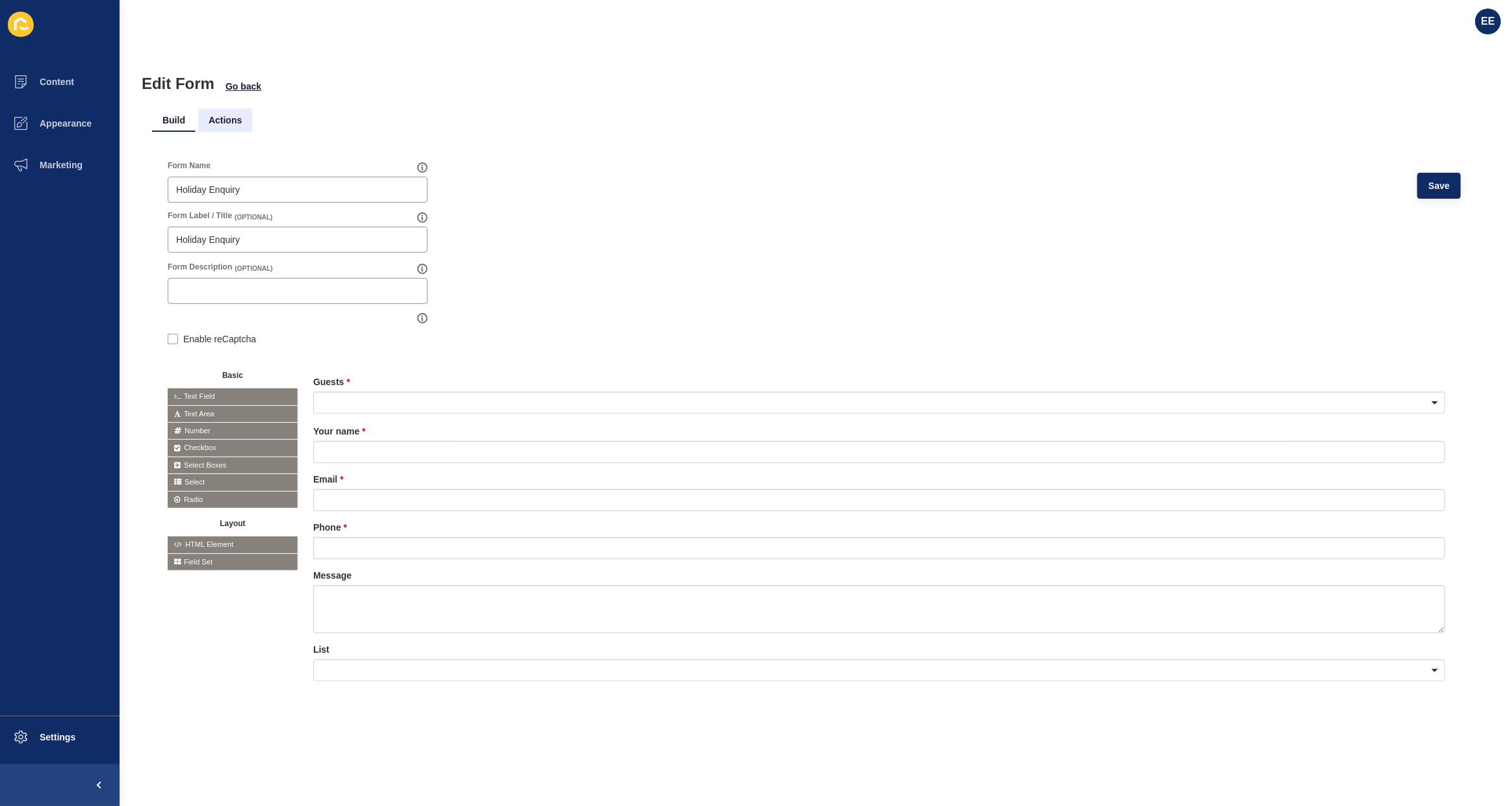
click at [239, 119] on li "Actions" at bounding box center [225, 120] width 54 height 23
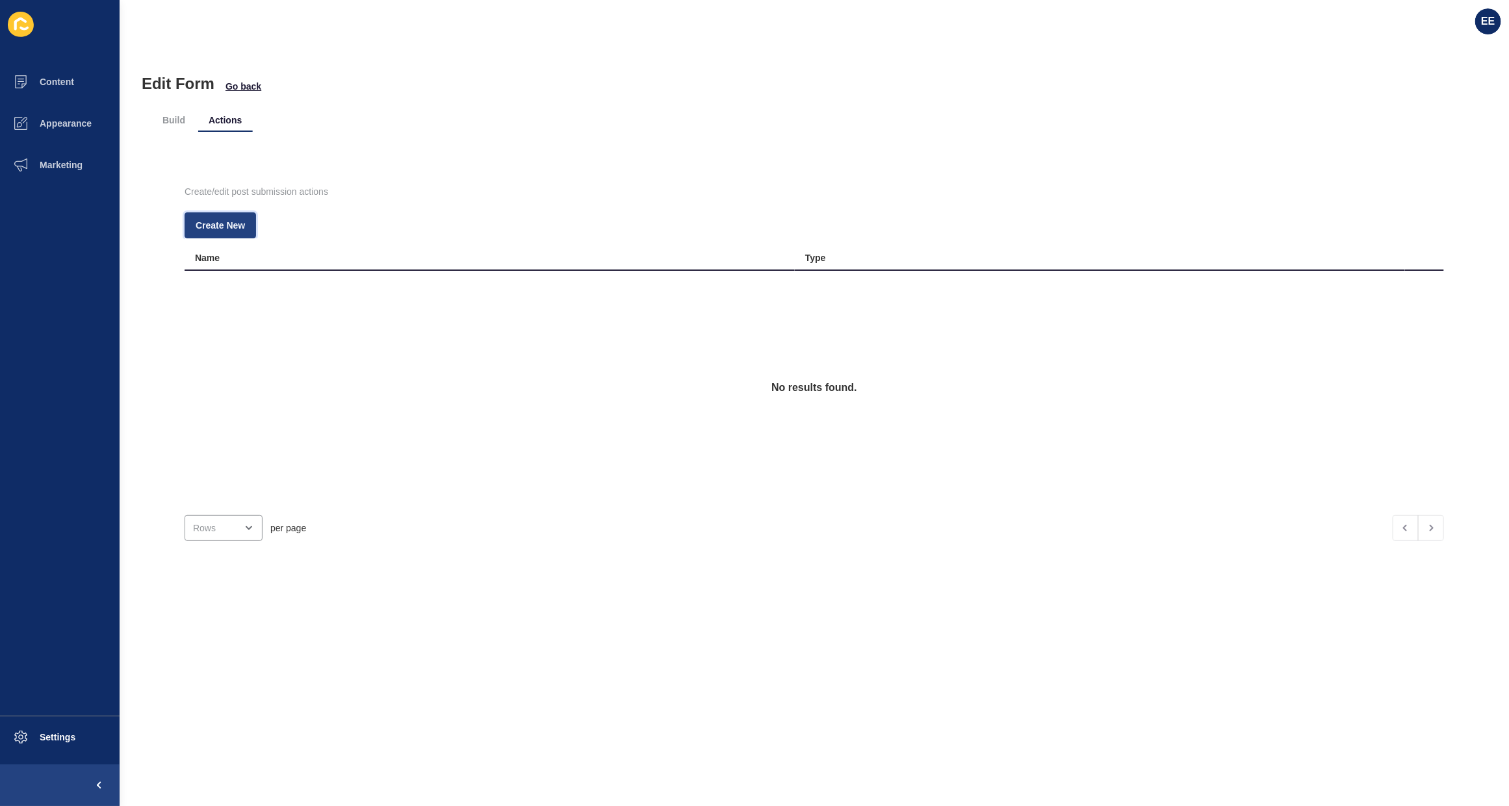
click at [205, 218] on button "Create New" at bounding box center [220, 225] width 71 height 26
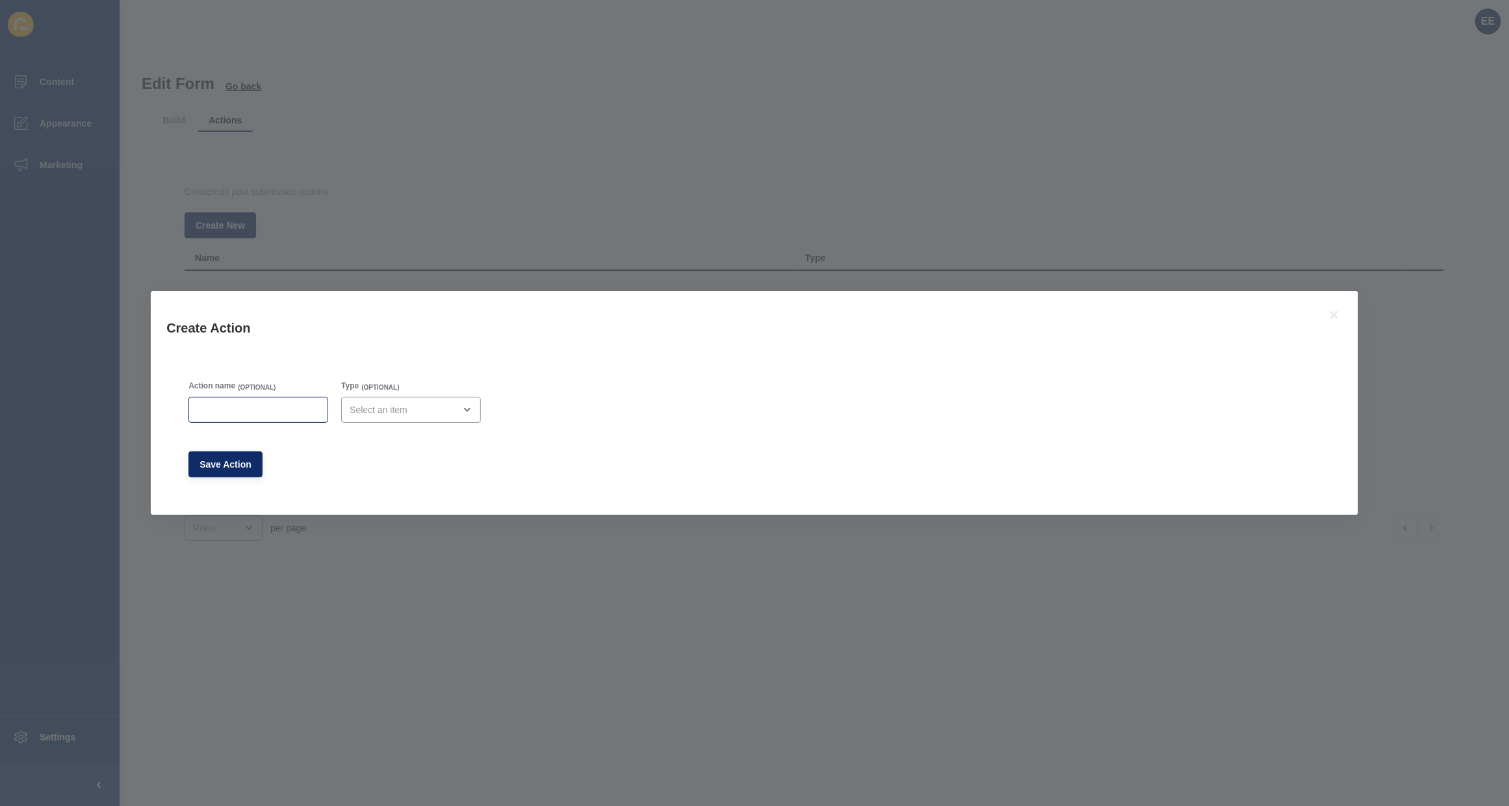
click at [274, 419] on div at bounding box center [258, 410] width 140 height 26
type input "K"
type input "Lead Drop Email"
click at [459, 401] on div "close menu" at bounding box center [411, 410] width 140 height 26
click at [411, 436] on span "Email" at bounding box center [416, 442] width 122 height 13
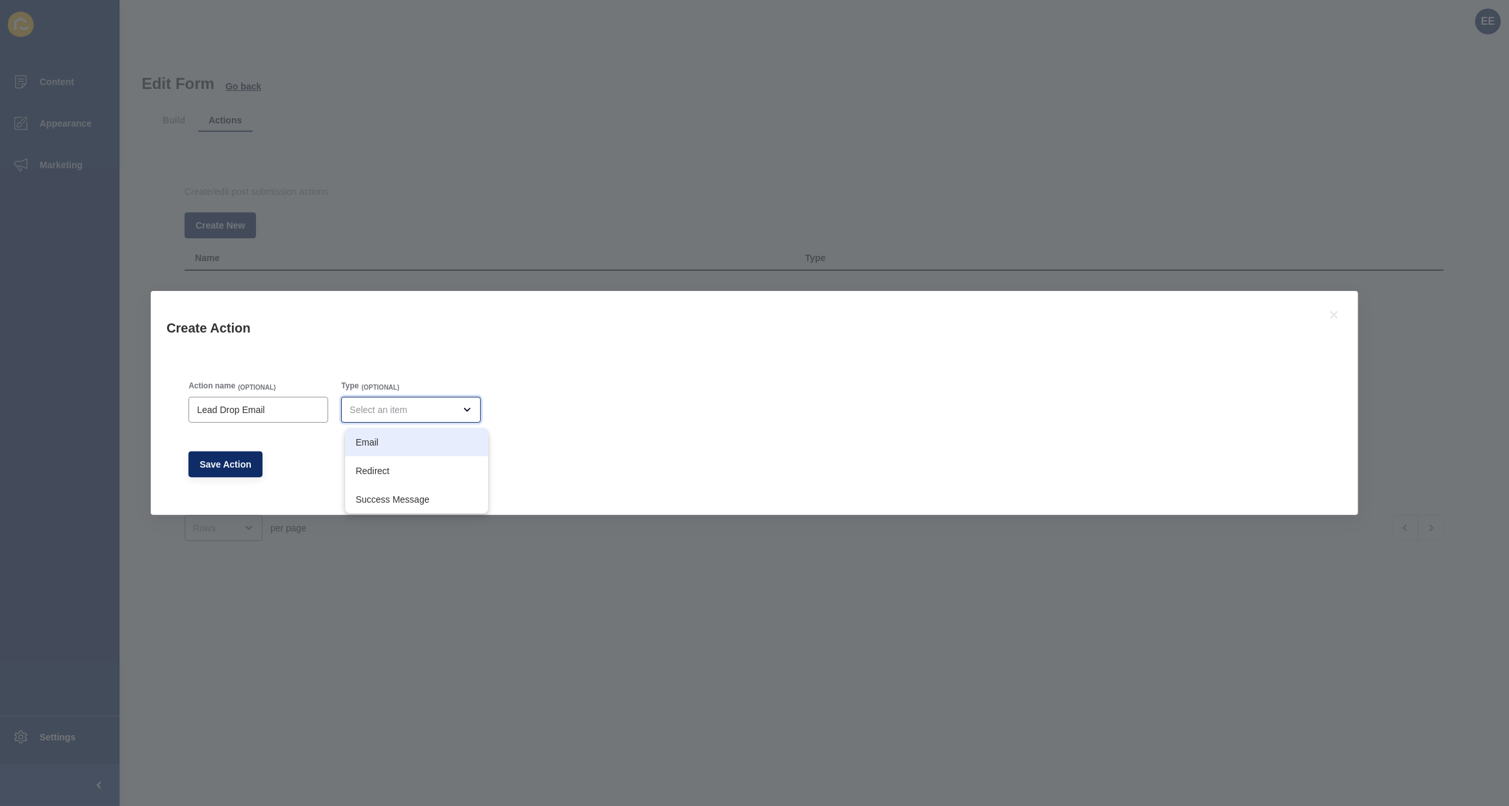
type input "Email"
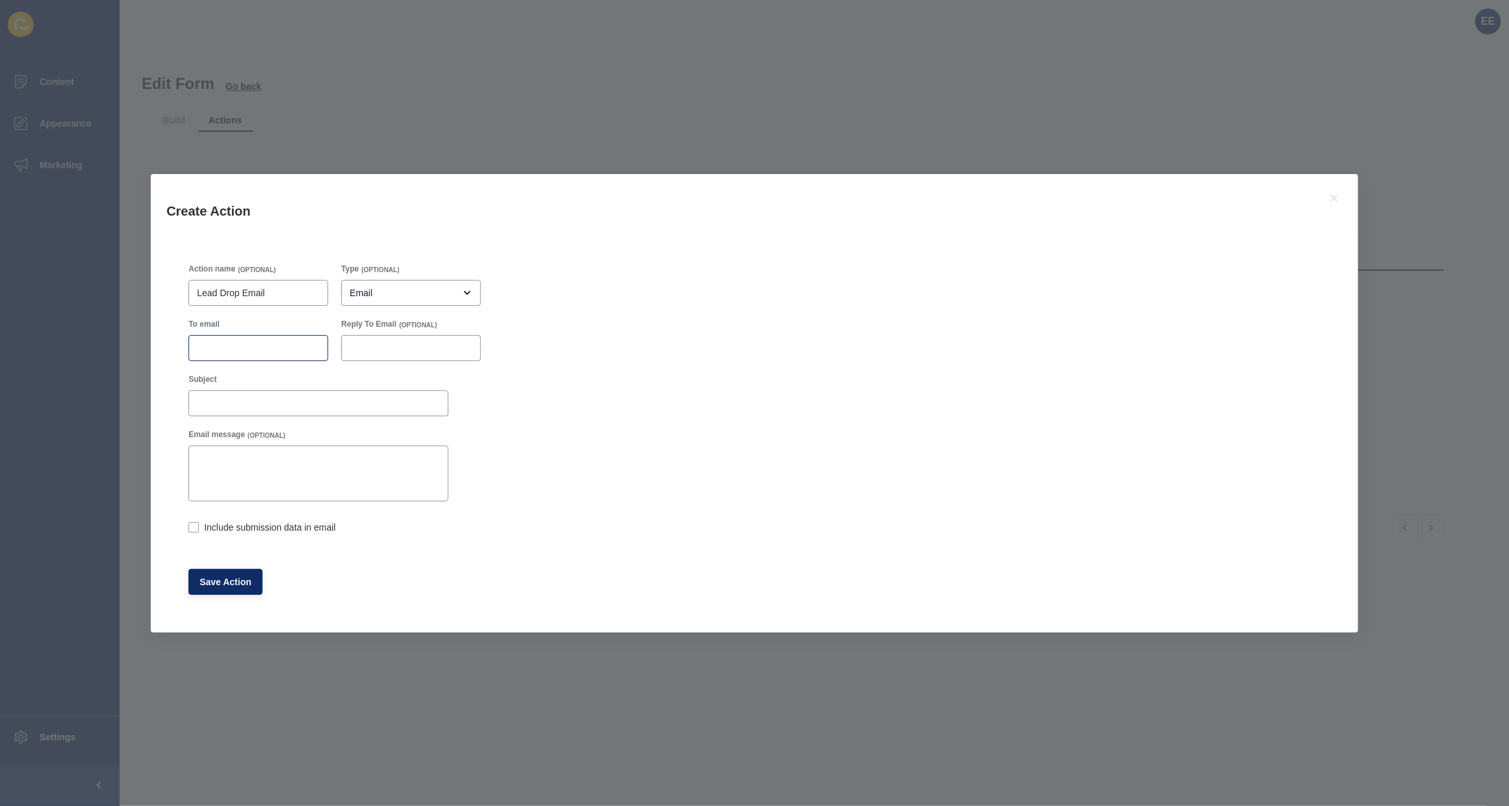
click at [253, 355] on div at bounding box center [258, 348] width 140 height 26
paste input "[EMAIL_ADDRESS][DOMAIN_NAME]"
type input "[EMAIL_ADDRESS][DOMAIN_NAME]"
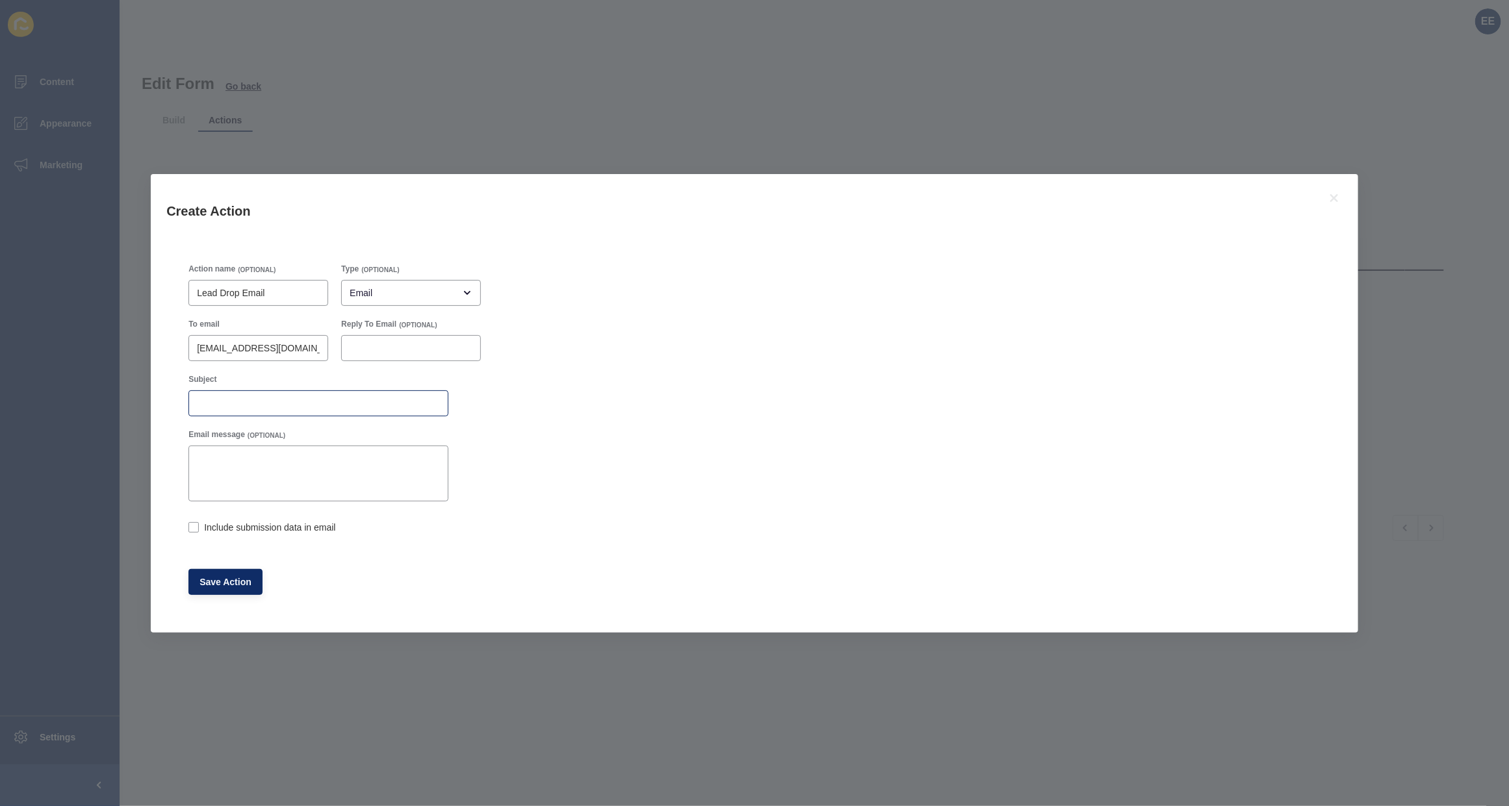
click at [240, 391] on div at bounding box center [318, 403] width 260 height 26
type input "Holiday Enquiry Form Submission"
click at [193, 530] on label at bounding box center [193, 527] width 10 height 10
click at [193, 530] on input "Include submission data in email" at bounding box center [192, 528] width 8 height 8
checkbox input "true"
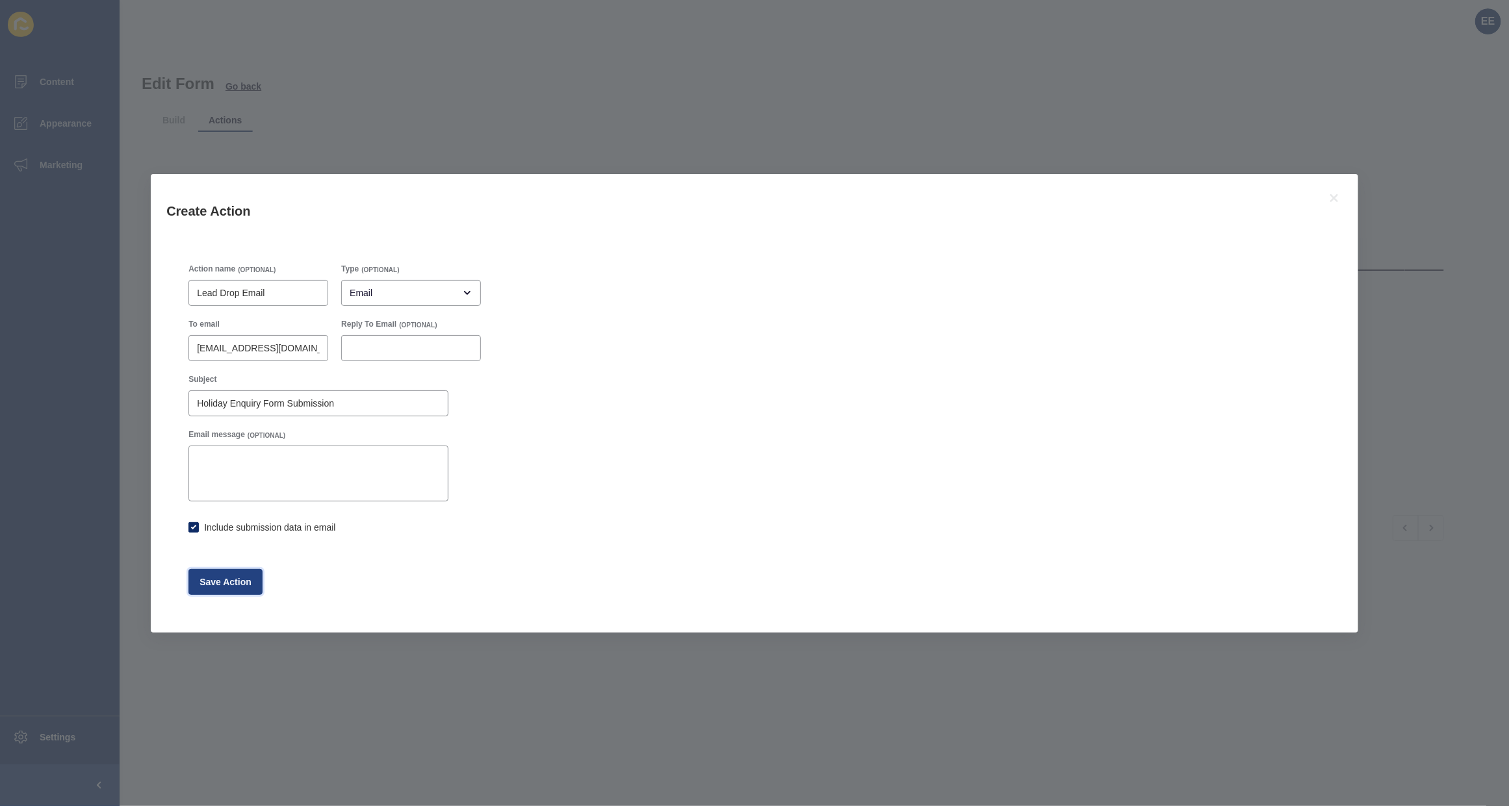
click at [205, 570] on button "Save Action" at bounding box center [225, 582] width 74 height 26
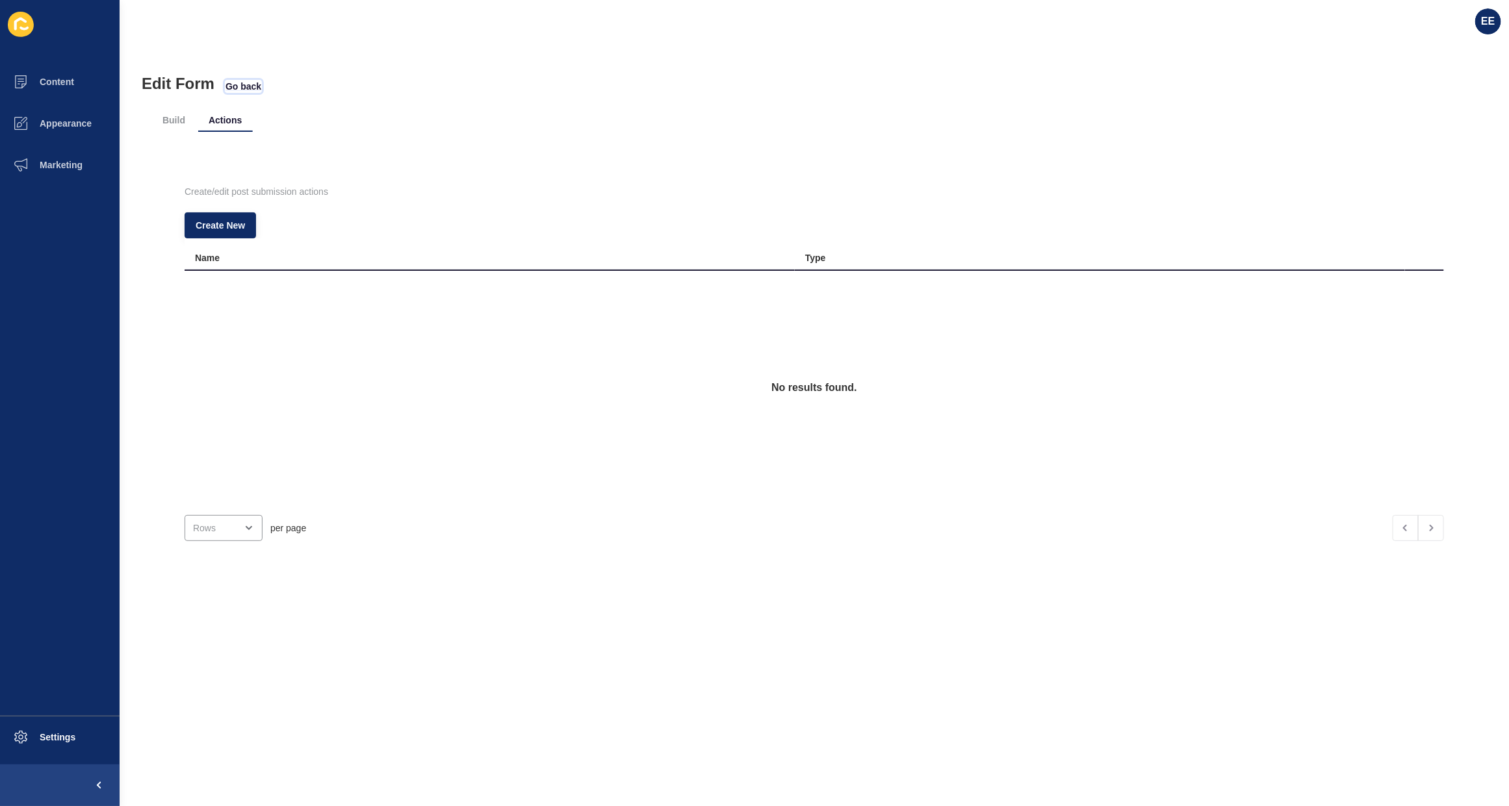
click at [249, 88] on span "Go back" at bounding box center [243, 86] width 36 height 13
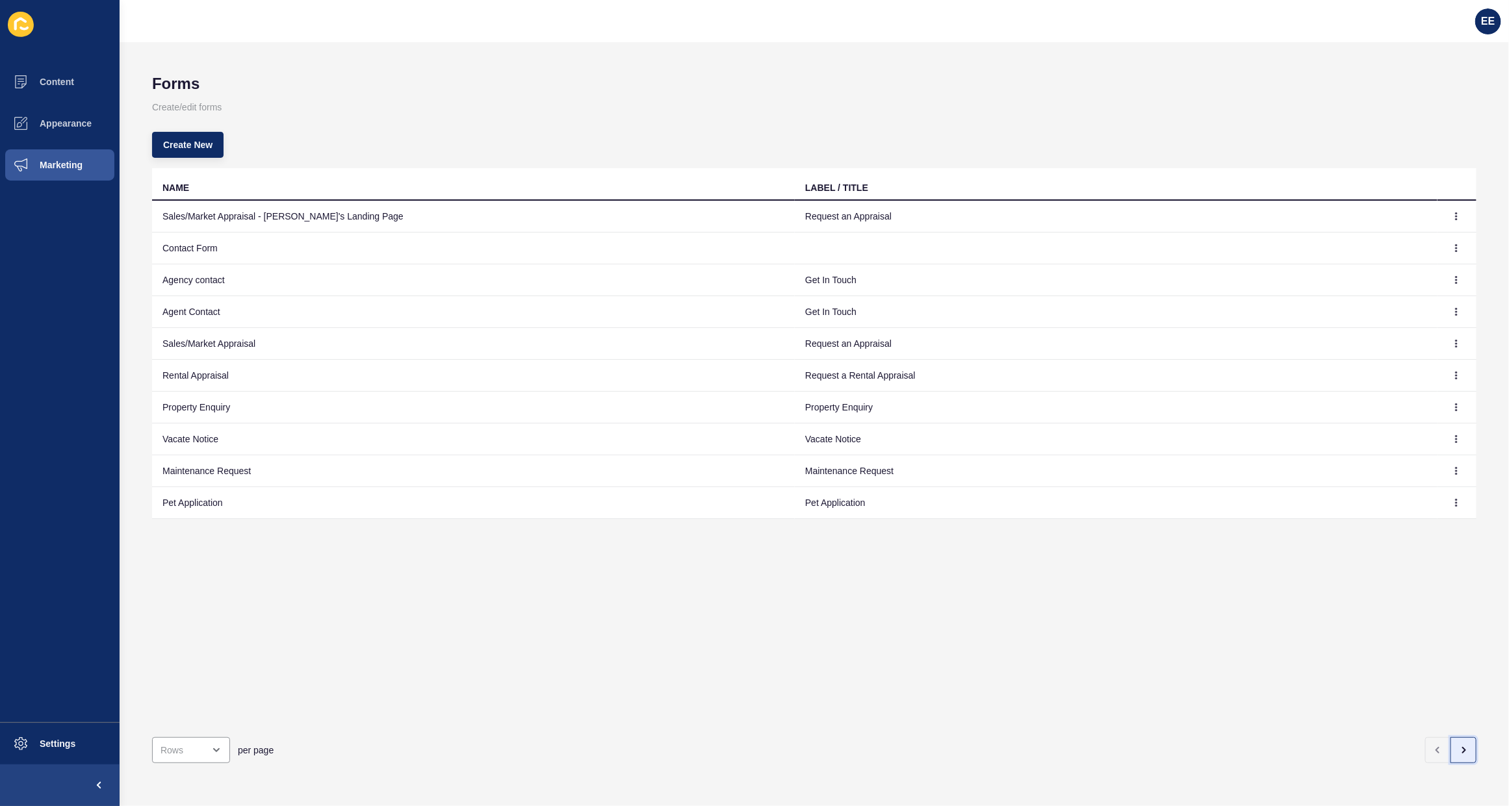
click at [1458, 745] on icon "button" at bounding box center [1463, 750] width 10 height 10
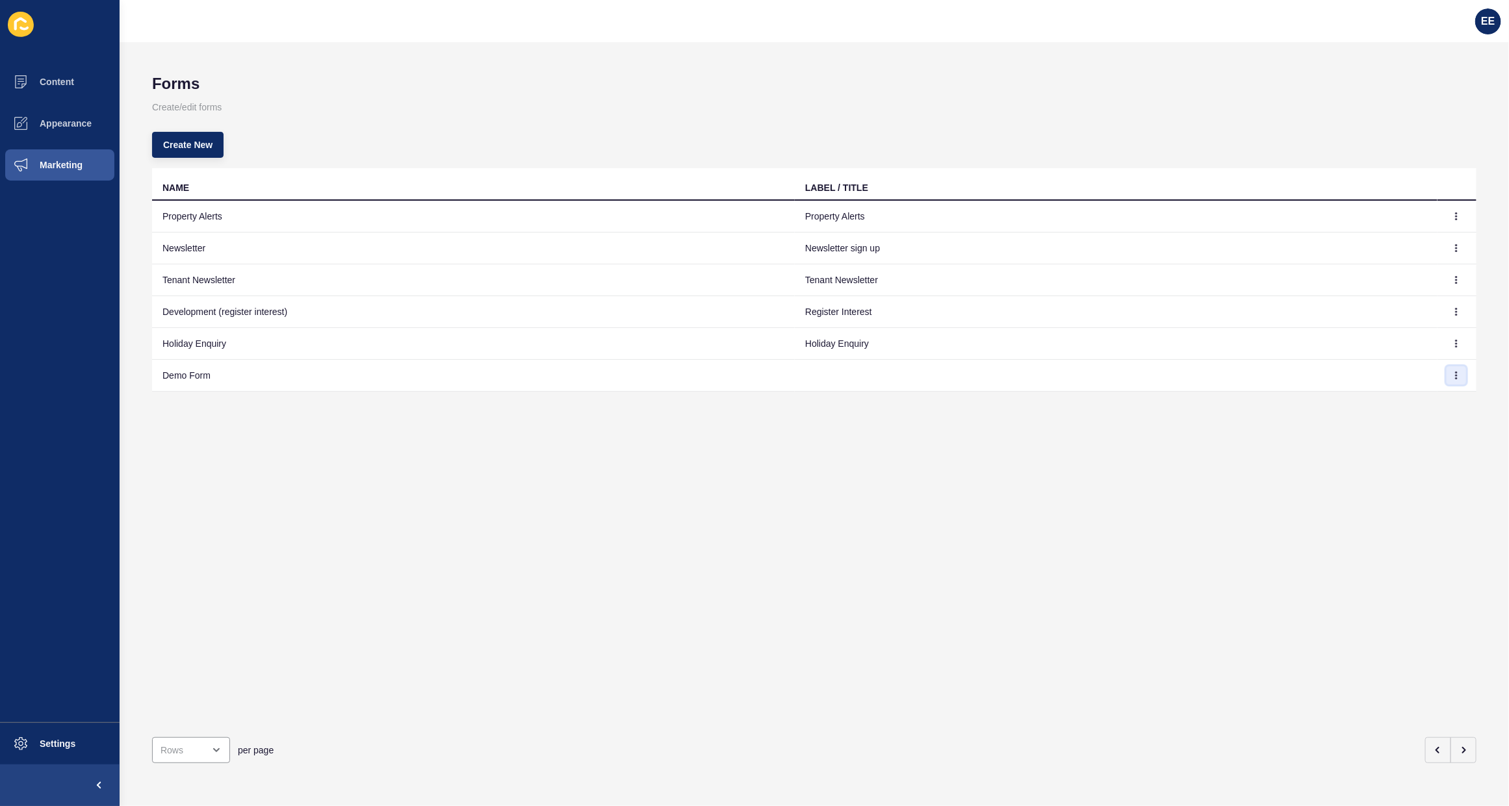
click at [1452, 374] on icon "button" at bounding box center [1456, 376] width 8 height 8
click at [1429, 737] on button "button" at bounding box center [1438, 750] width 26 height 26
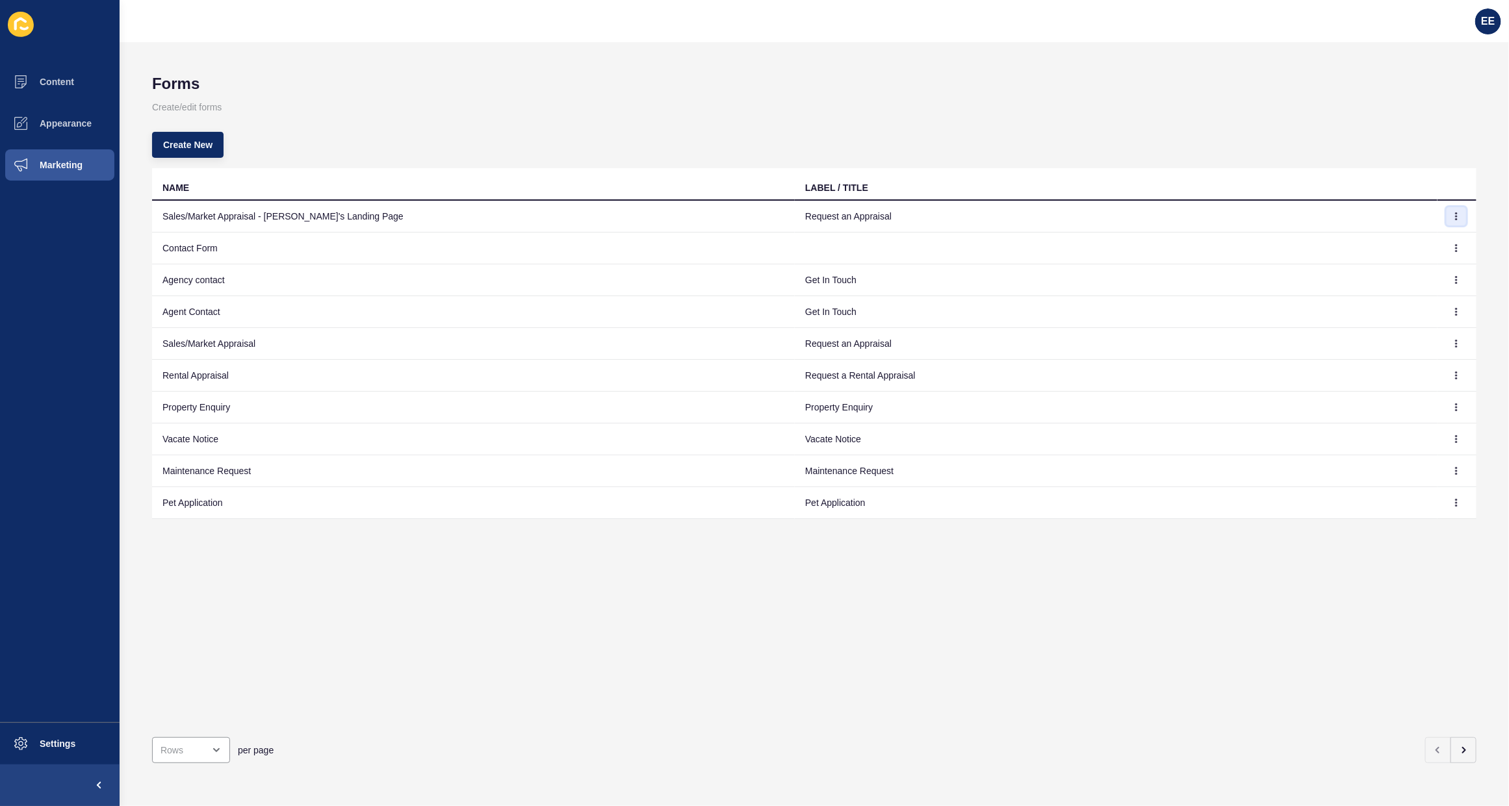
click at [1456, 213] on icon "button" at bounding box center [1456, 216] width 1 height 6
click at [1395, 238] on link "Edit" at bounding box center [1408, 241] width 91 height 29
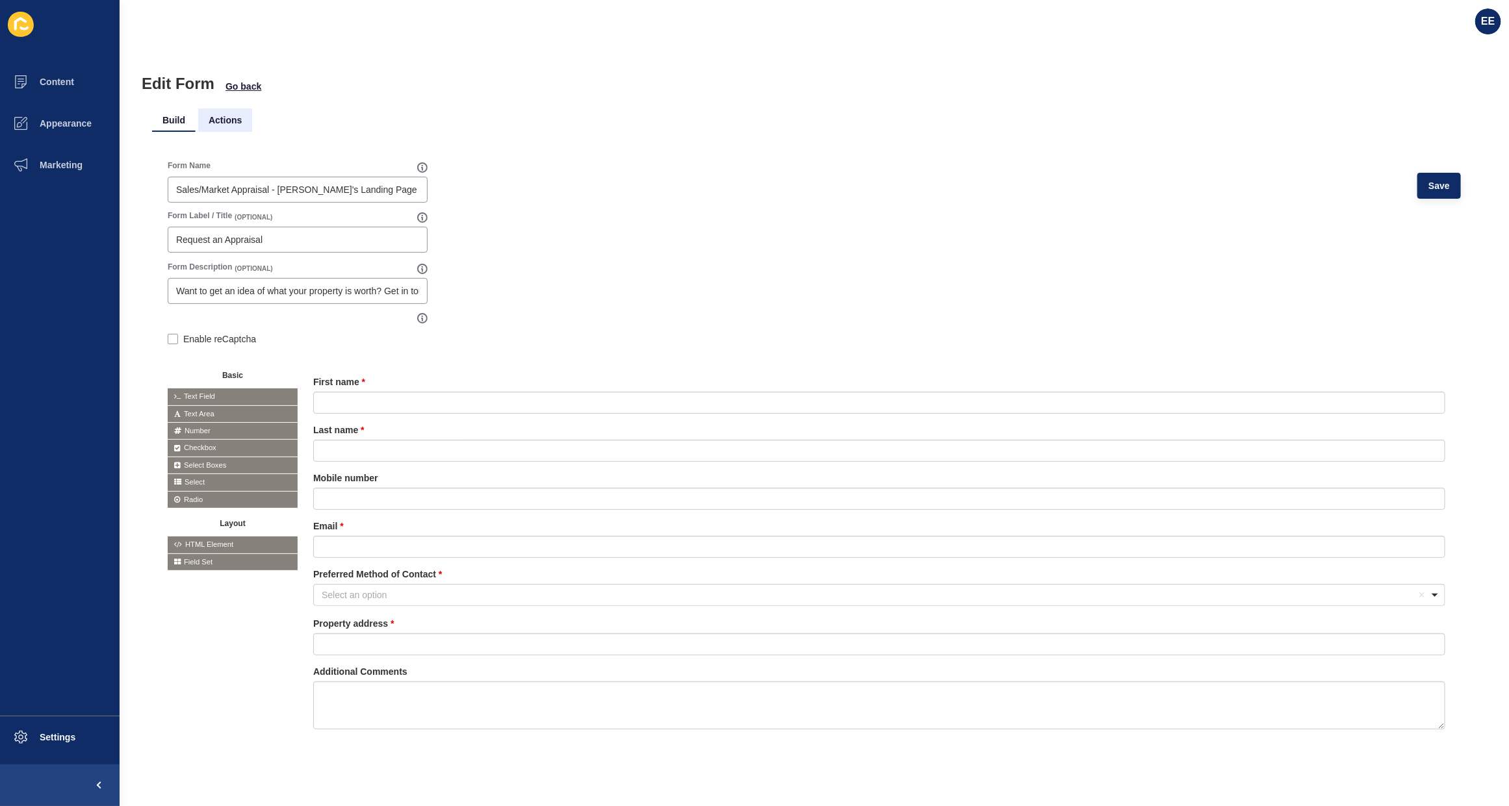
click at [231, 127] on li "Actions" at bounding box center [225, 120] width 54 height 23
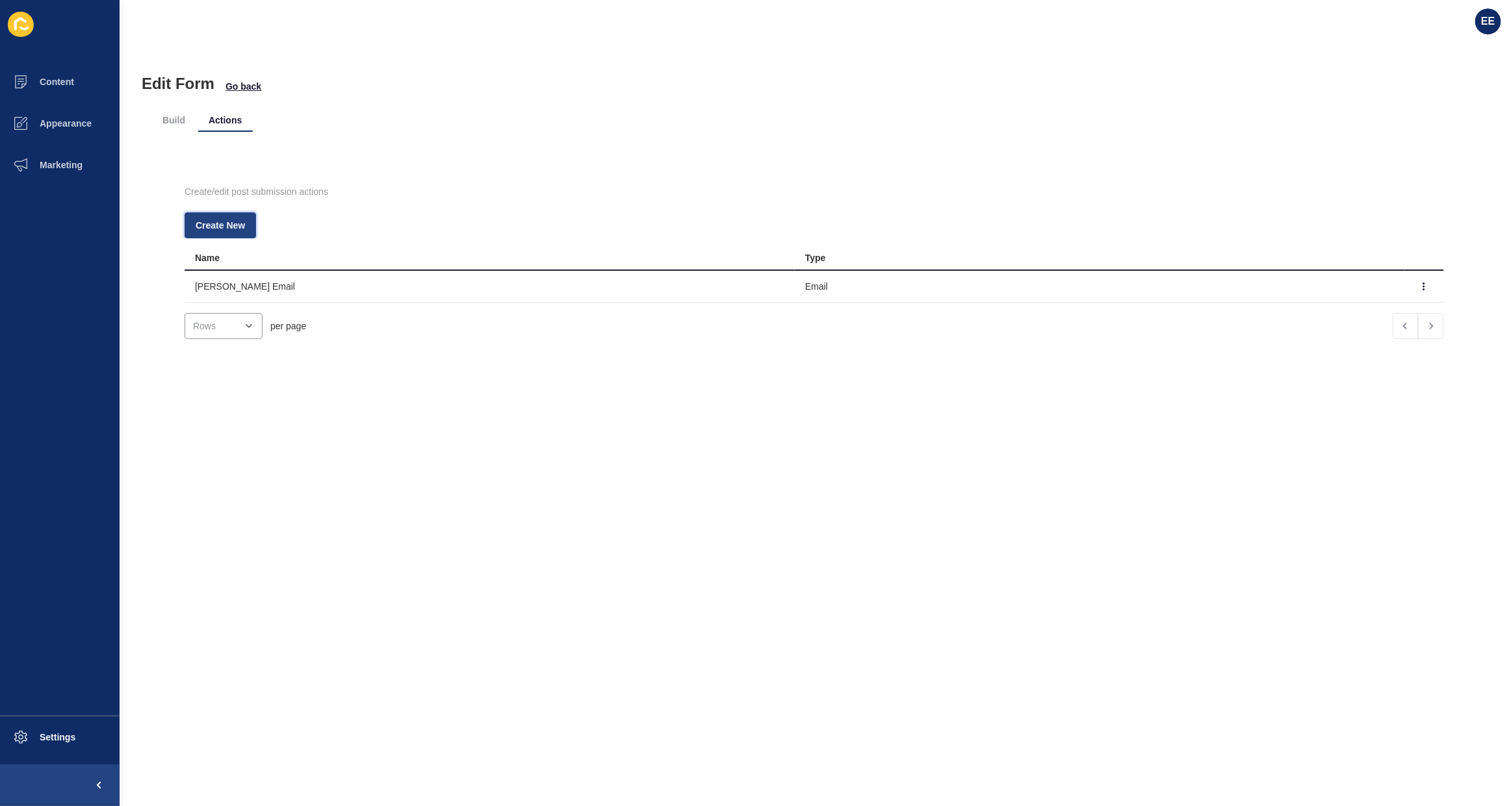
click at [228, 219] on span "Create New" at bounding box center [220, 225] width 49 height 13
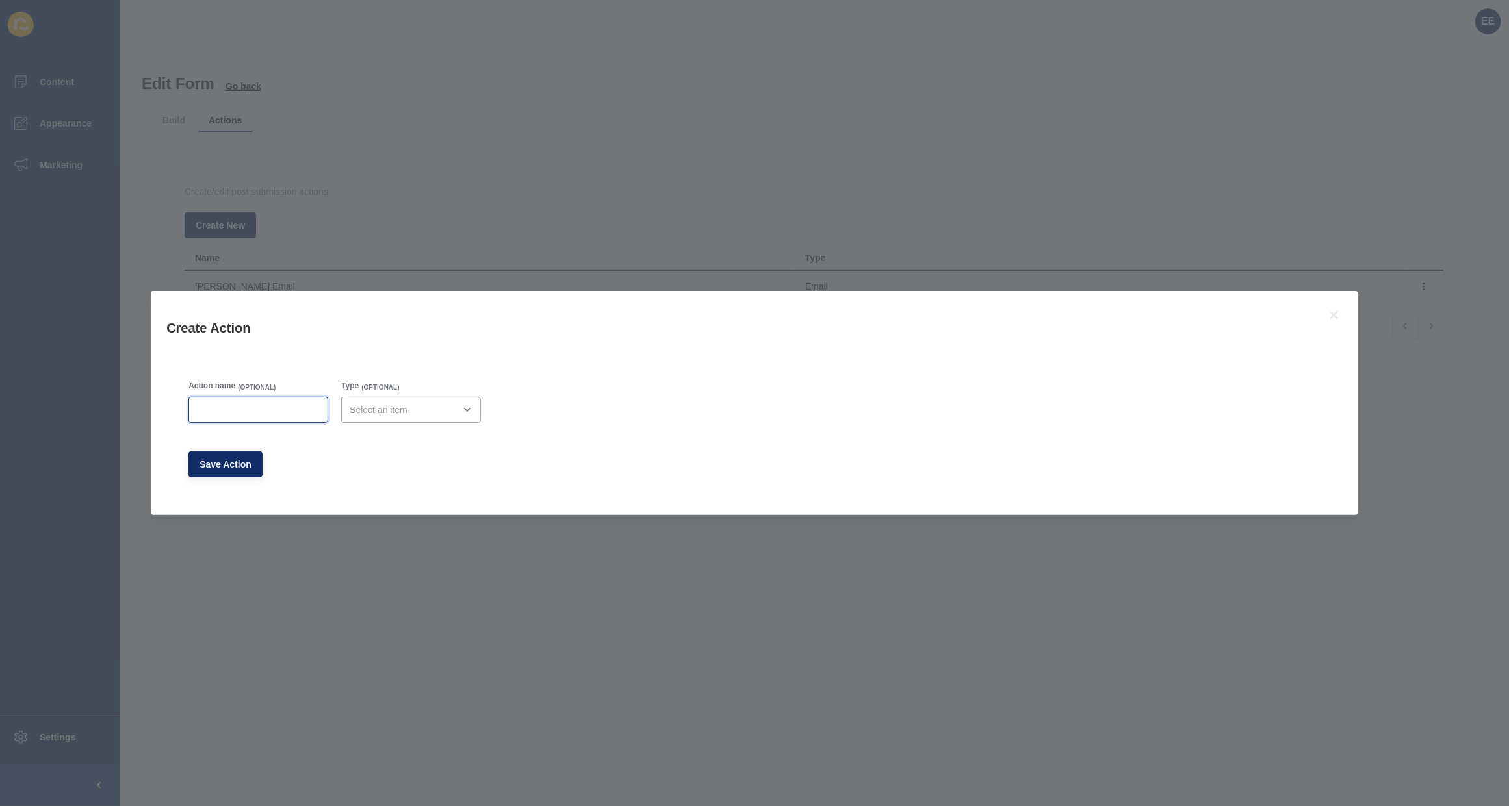
click at [251, 411] on input "Action name" at bounding box center [258, 409] width 123 height 13
type input "Lead Drop Email"
click at [393, 430] on form "Action name (OPTIONAL) Lead Drop Email Type (OPTIONAL) Save Action" at bounding box center [334, 429] width 305 height 110
drag, startPoint x: 410, startPoint y: 409, endPoint x: 397, endPoint y: 428, distance: 22.4
click at [410, 408] on div "close menu" at bounding box center [402, 409] width 105 height 13
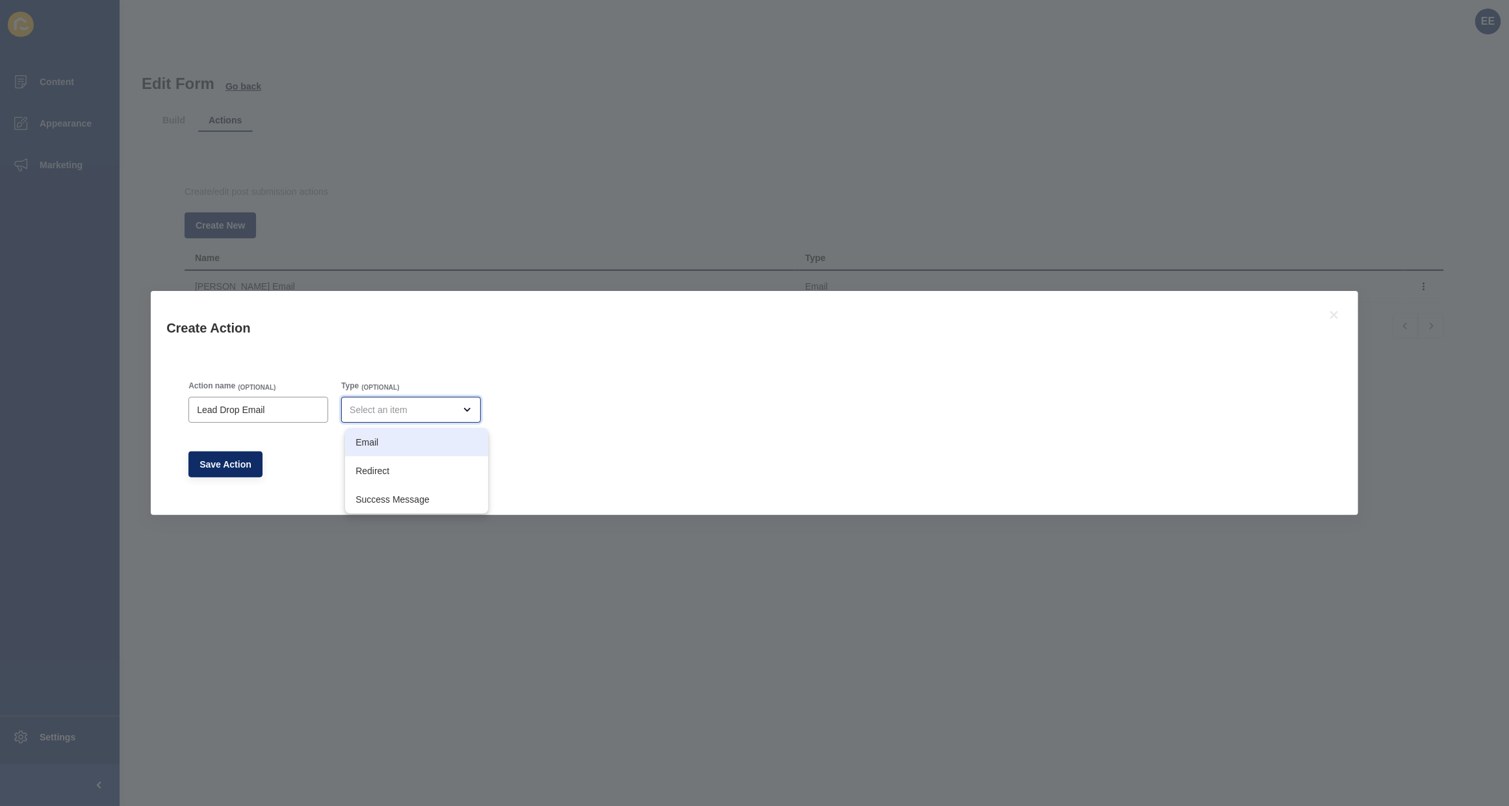
click at [384, 444] on span "Email" at bounding box center [416, 442] width 122 height 13
type input "Email"
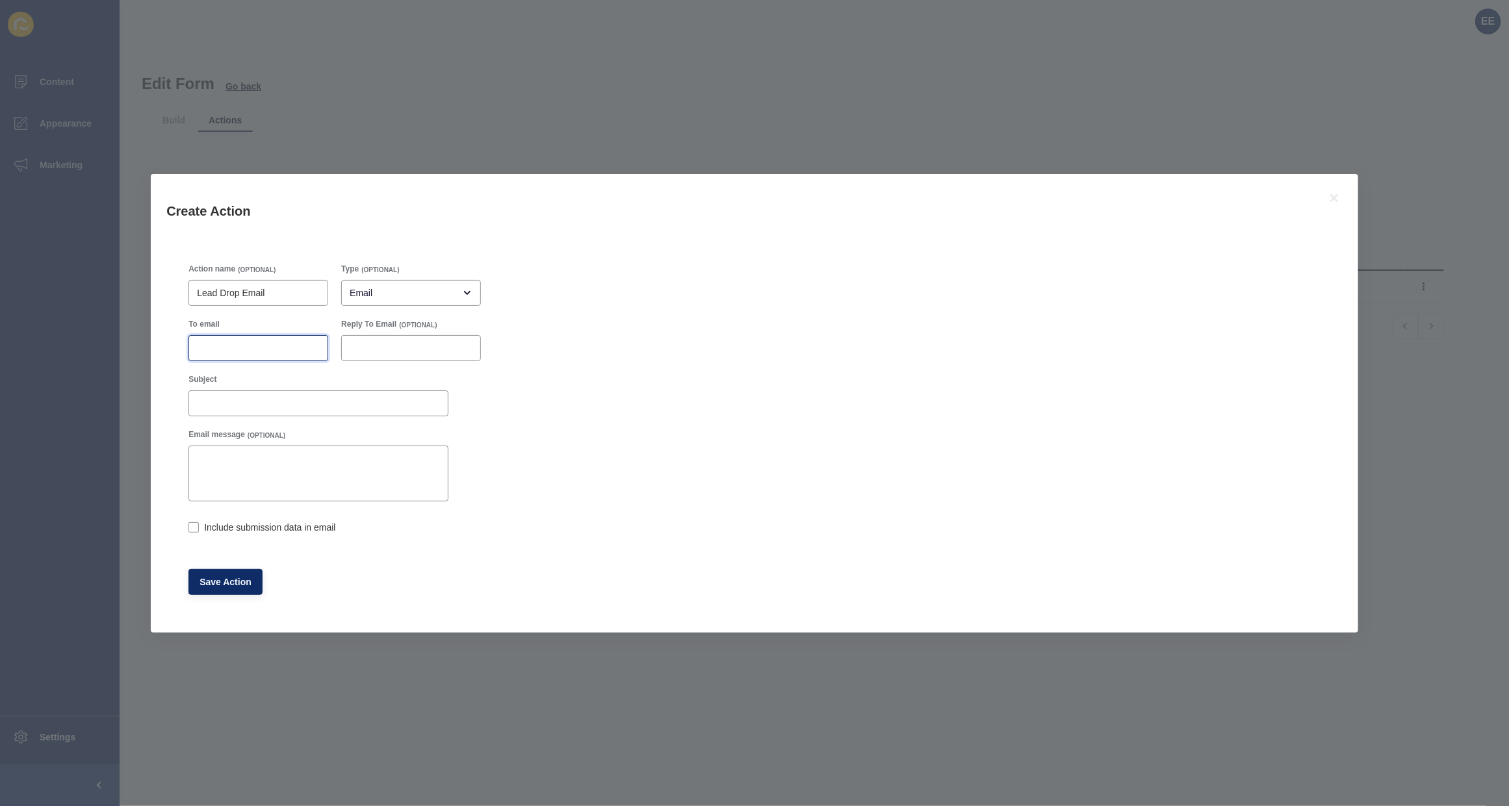
click at [242, 345] on input "To email" at bounding box center [258, 348] width 123 height 13
paste input "[EMAIL_ADDRESS][DOMAIN_NAME]"
type input "[EMAIL_ADDRESS][DOMAIN_NAME]"
click at [233, 398] on input "Subject" at bounding box center [318, 403] width 243 height 13
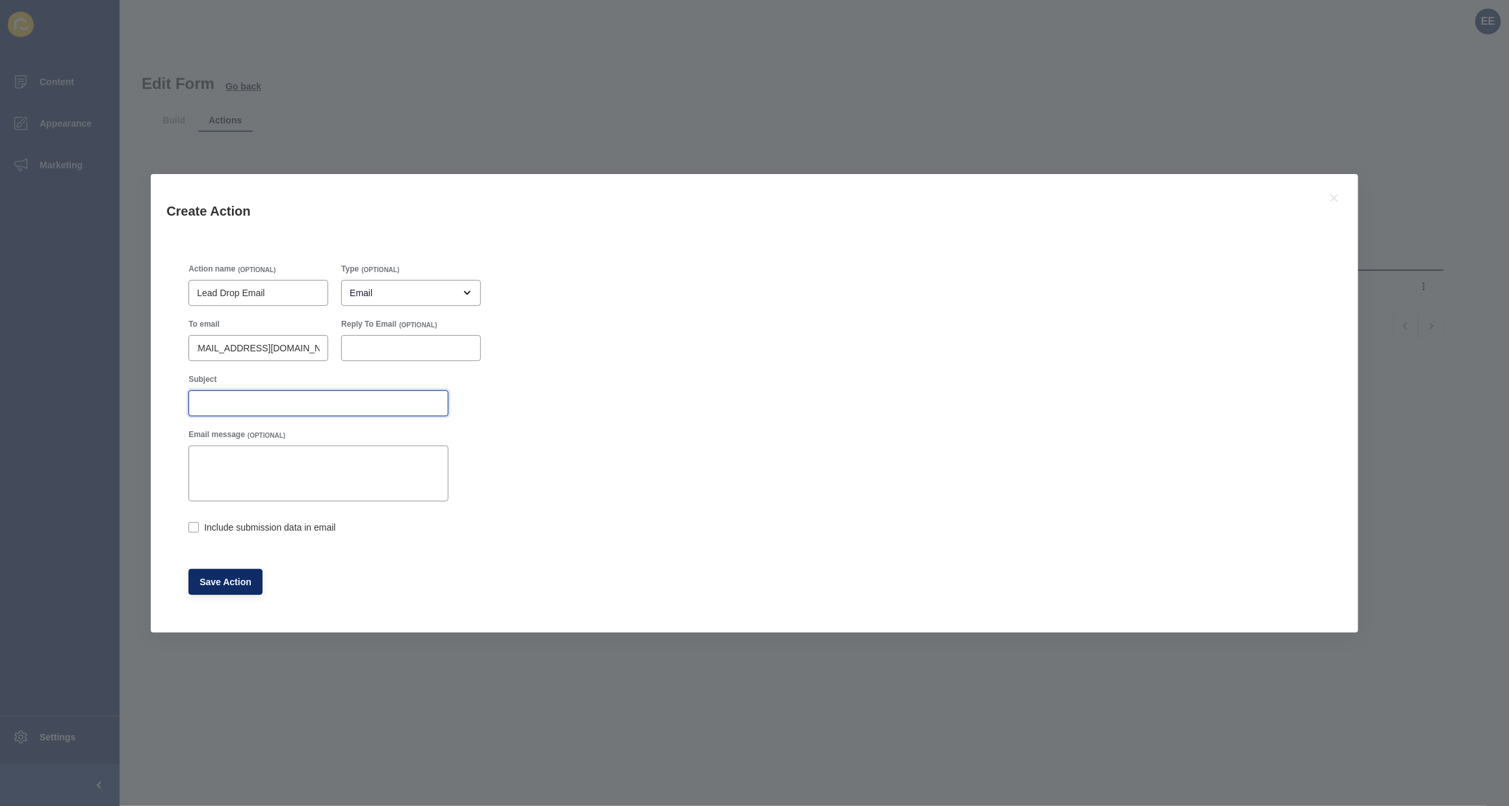
scroll to position [0, 0]
type input "a"
type input "Sales Appraisal - [PERSON_NAME] Landing page"
click at [194, 528] on label at bounding box center [193, 527] width 10 height 10
click at [194, 528] on input "Include submission data in email" at bounding box center [192, 528] width 8 height 8
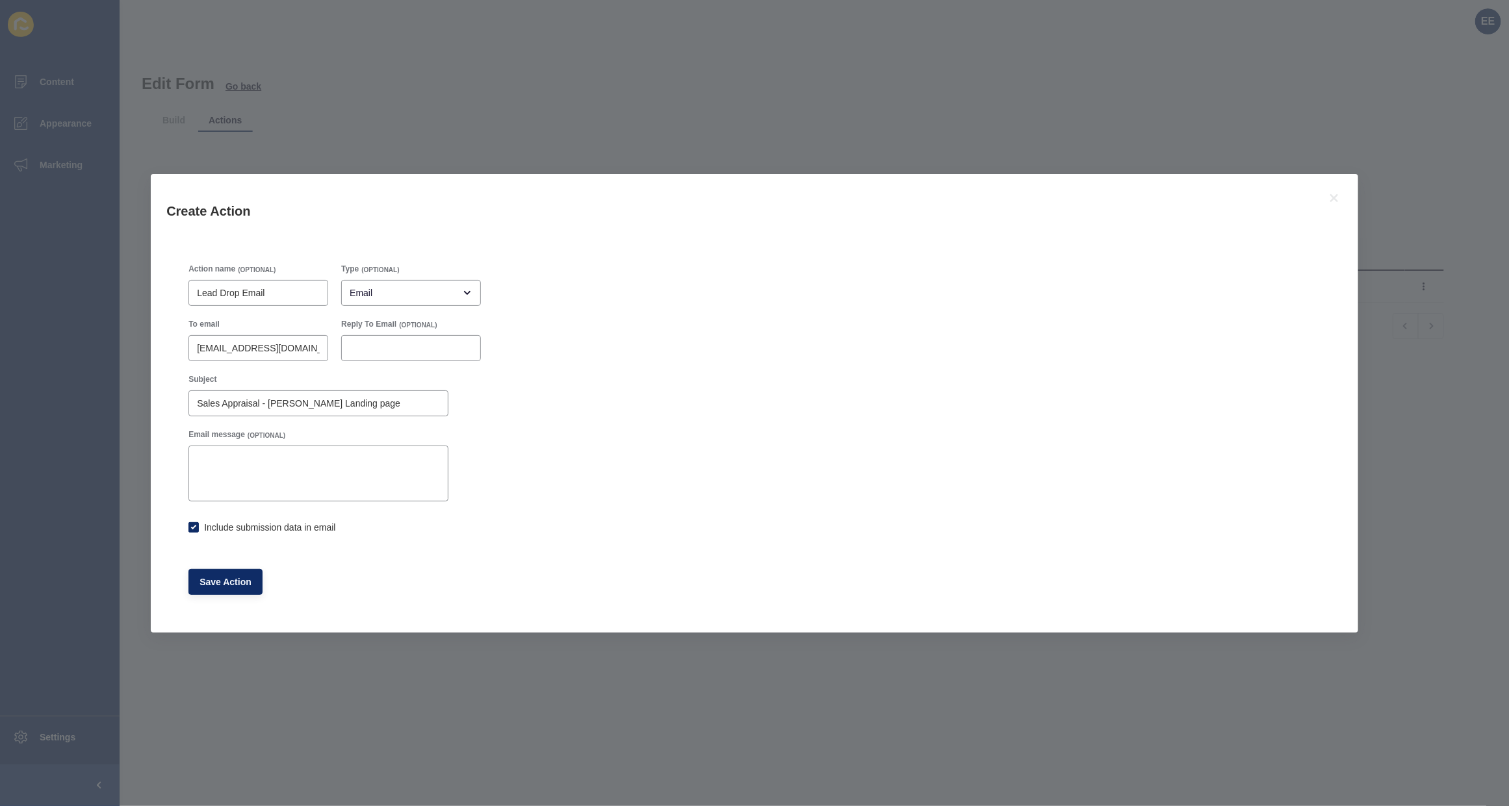
checkbox input "true"
click at [207, 573] on button "Save Action" at bounding box center [225, 582] width 74 height 26
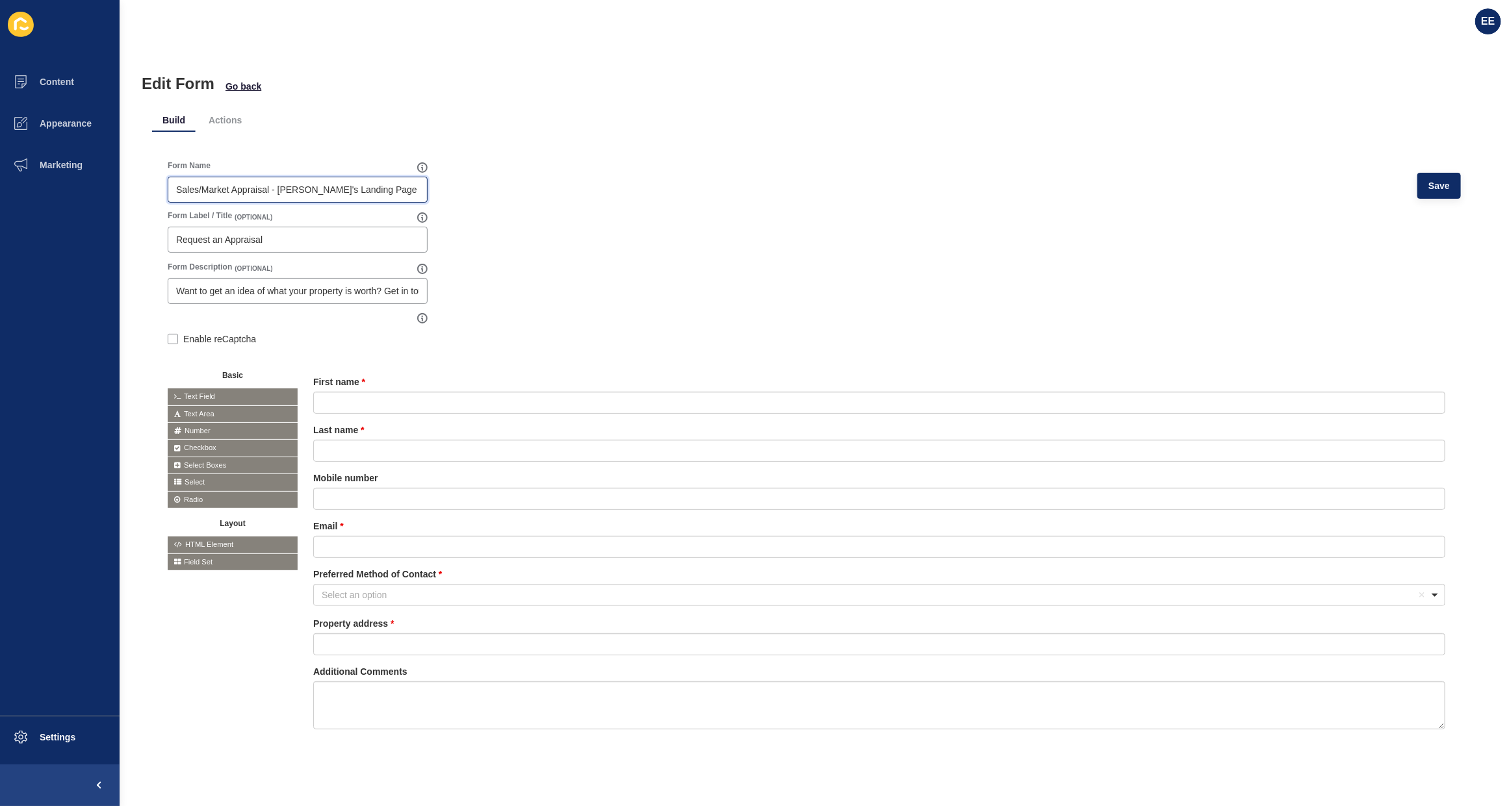
drag, startPoint x: 401, startPoint y: 188, endPoint x: 14, endPoint y: 188, distance: 386.6
click at [3, 188] on div "Content Appearance Marketing Settings EE Edit Form Go back Build Actions Form N…" at bounding box center [754, 403] width 1509 height 806
click at [235, 118] on li "Actions" at bounding box center [225, 120] width 54 height 23
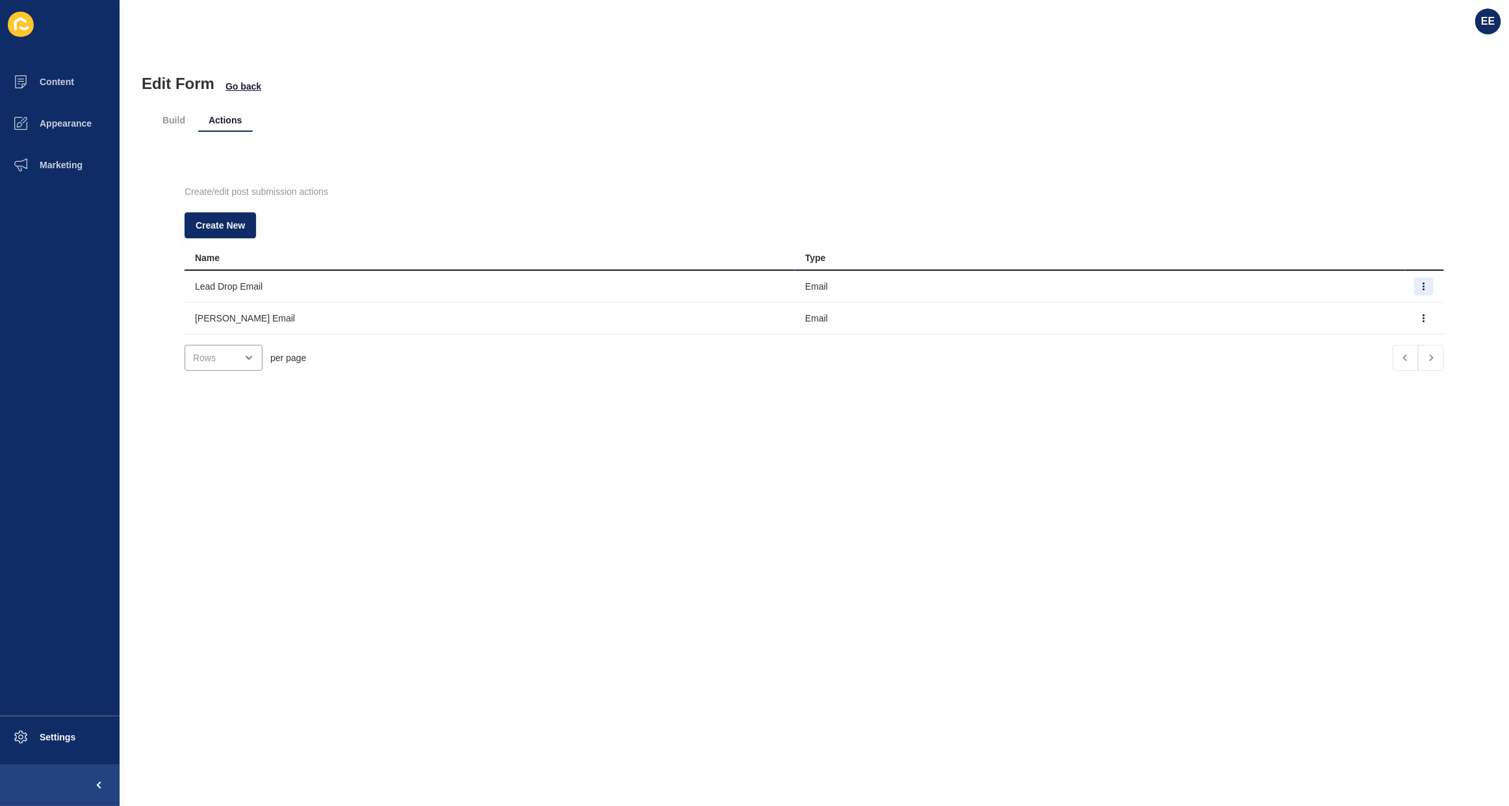
click at [1408, 280] on td at bounding box center [1424, 287] width 39 height 32
click at [1420, 287] on icon "button" at bounding box center [1424, 287] width 8 height 8
click at [1349, 307] on link "Edit" at bounding box center [1363, 312] width 91 height 29
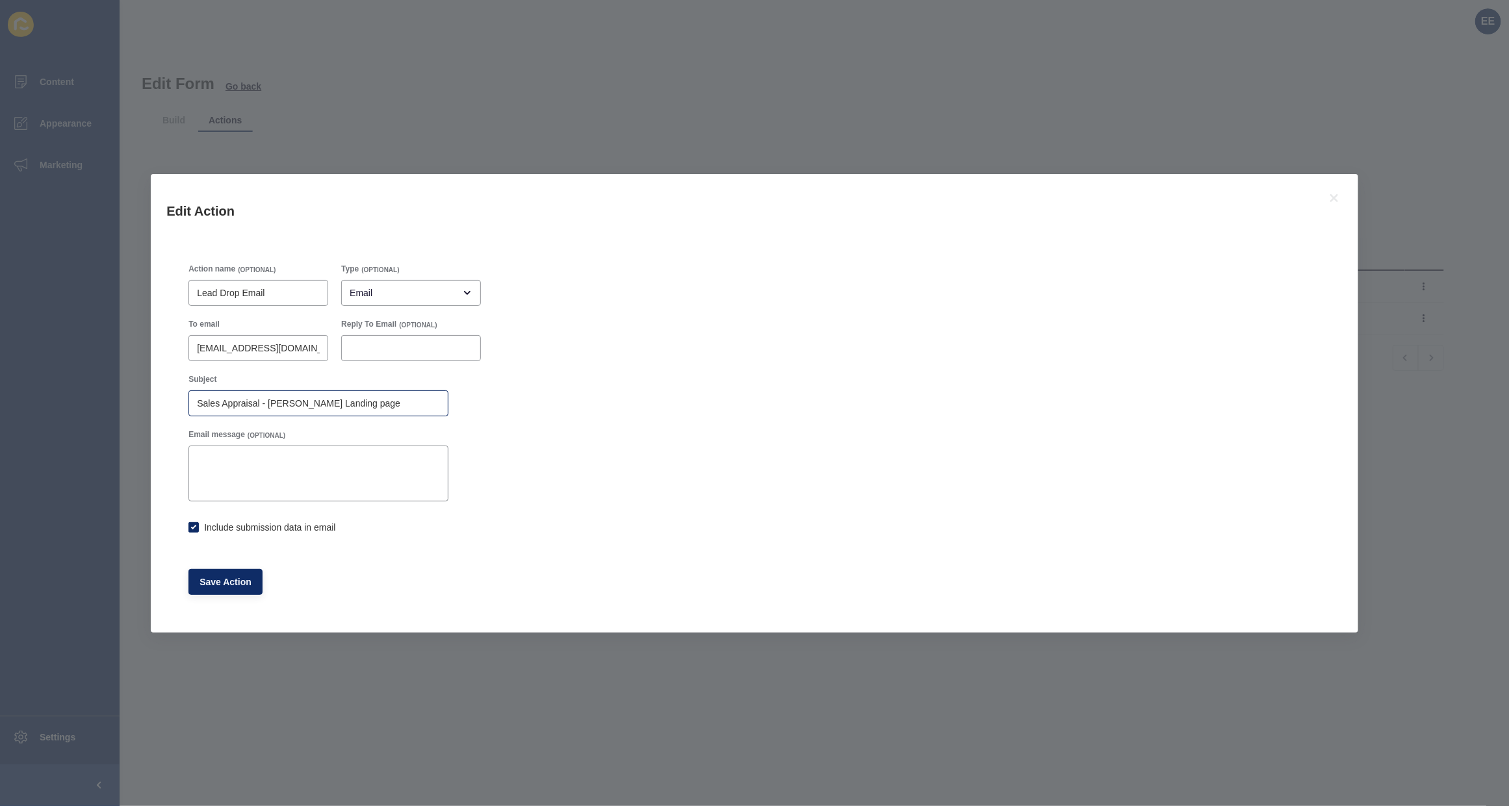
checkbox input "true"
drag, startPoint x: 328, startPoint y: 401, endPoint x: 0, endPoint y: 401, distance: 328.1
click at [0, 401] on div "Edit Action Action name (OPTIONAL) Lead Drop Email Type (OPTIONAL) Email To ema…" at bounding box center [754, 403] width 1509 height 806
paste input "/Market Appraisal - [PERSON_NAME]'s Landing P"
type input "Sales/Market Appraisal - [PERSON_NAME]'s Landing Page"
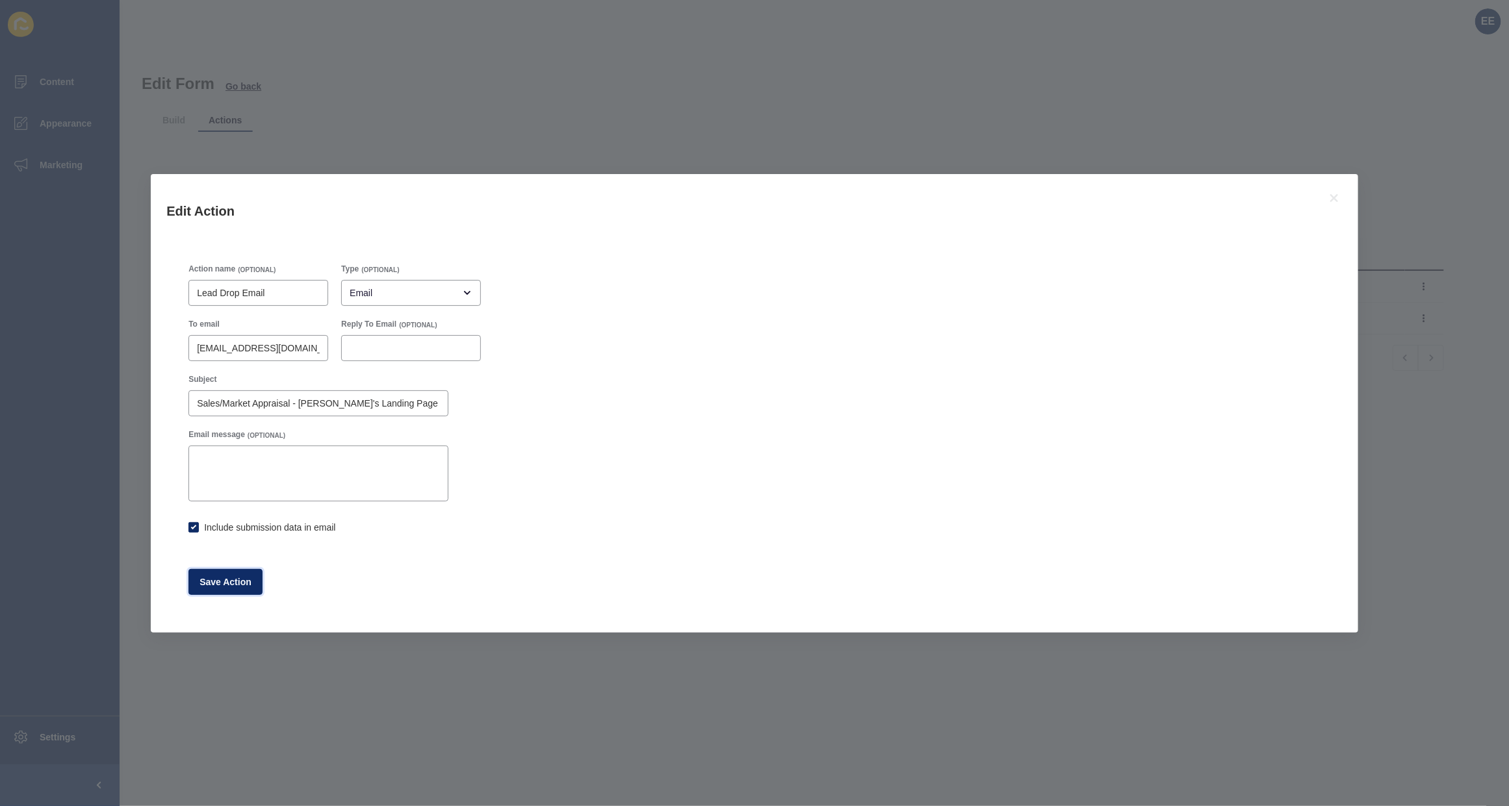
drag, startPoint x: 240, startPoint y: 576, endPoint x: 466, endPoint y: 469, distance: 250.2
click at [240, 578] on span "Save Action" at bounding box center [225, 582] width 52 height 13
checkbox input "true"
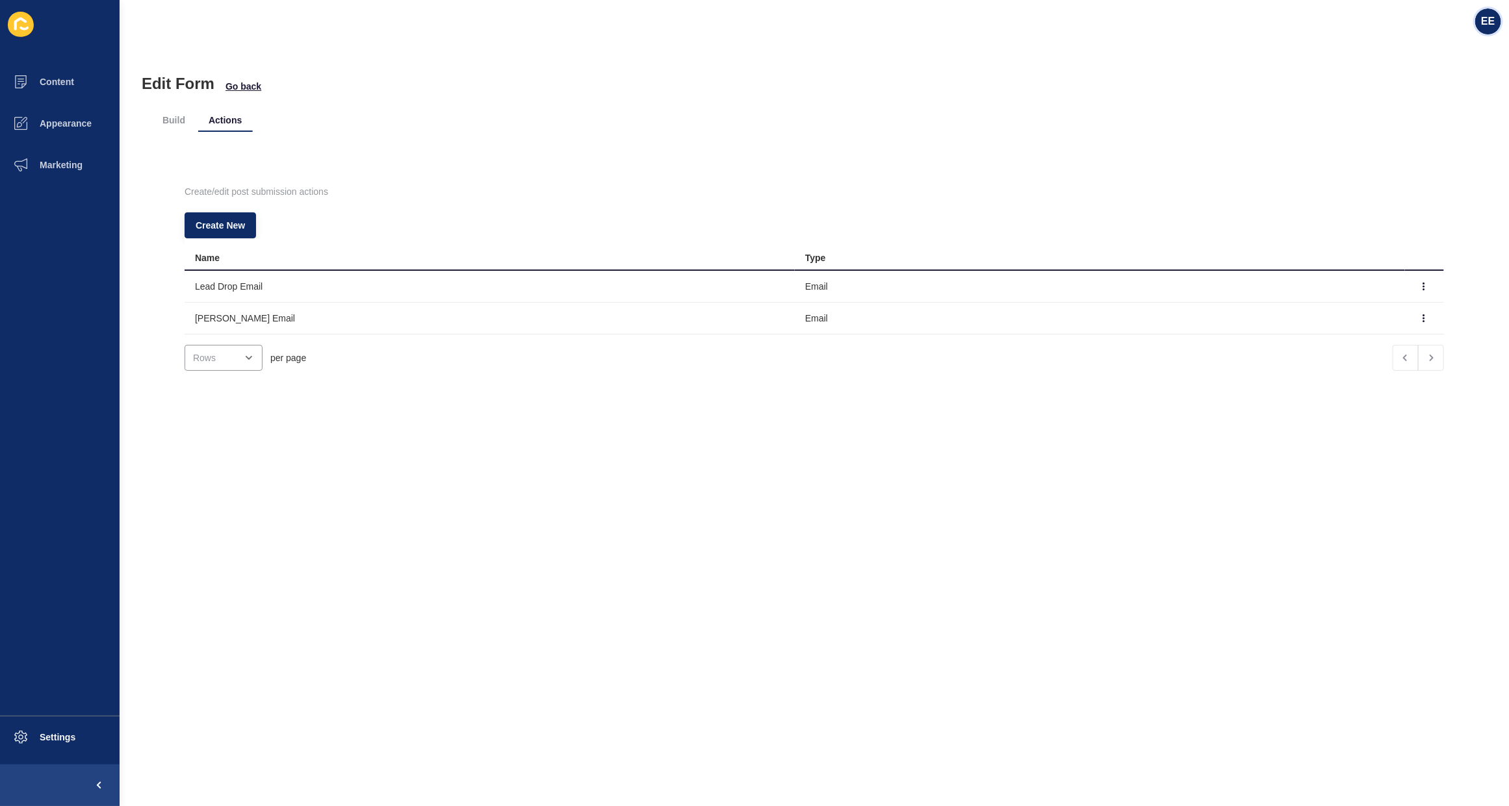
click at [1490, 27] on div "EE" at bounding box center [1488, 21] width 26 height 26
click at [1448, 111] on link "Logout" at bounding box center [1458, 108] width 96 height 29
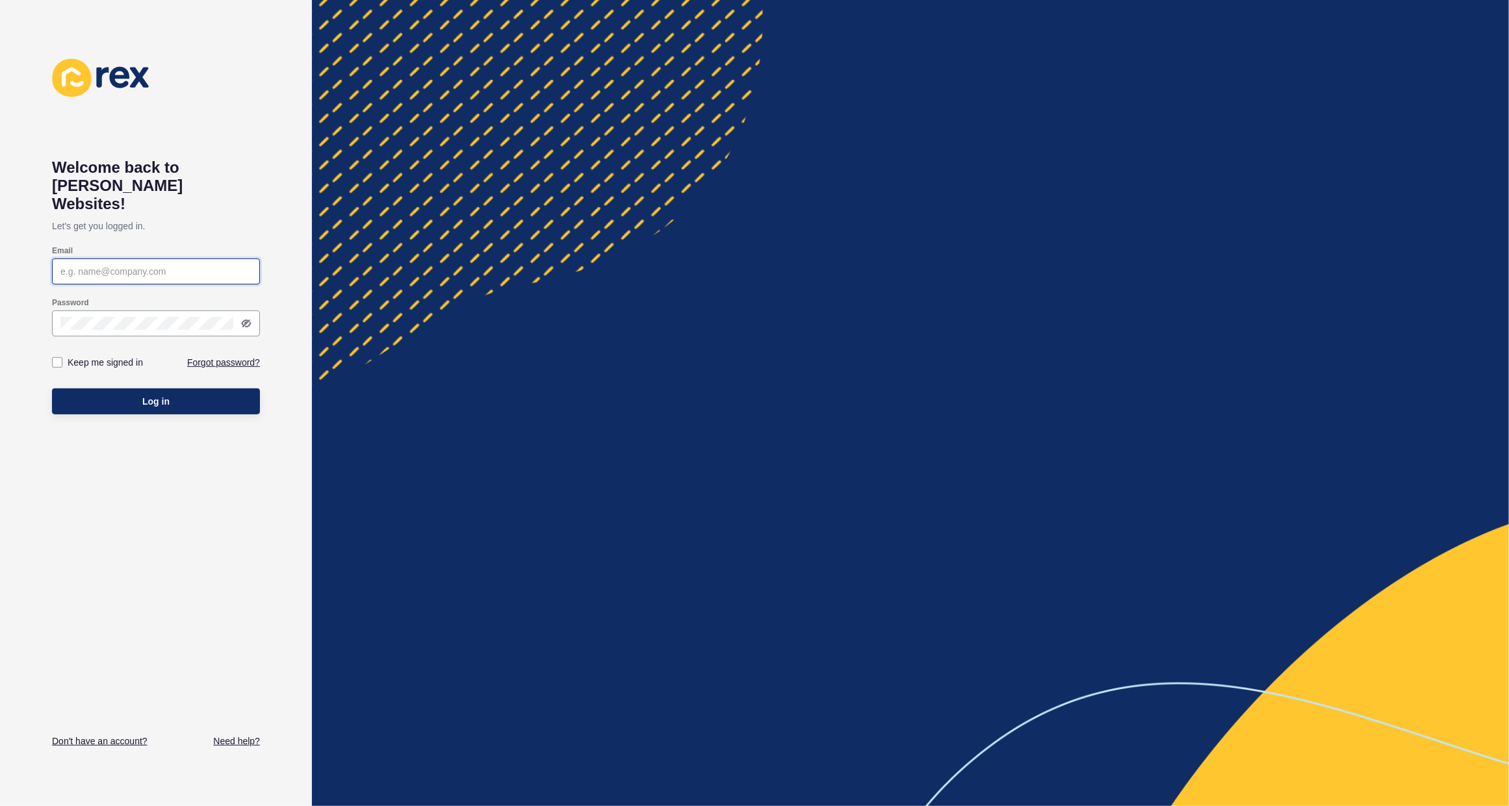
type input "[PERSON_NAME][EMAIL_ADDRESS][PERSON_NAME][DOMAIN_NAME]"
click at [130, 389] on button "Log in" at bounding box center [156, 402] width 208 height 26
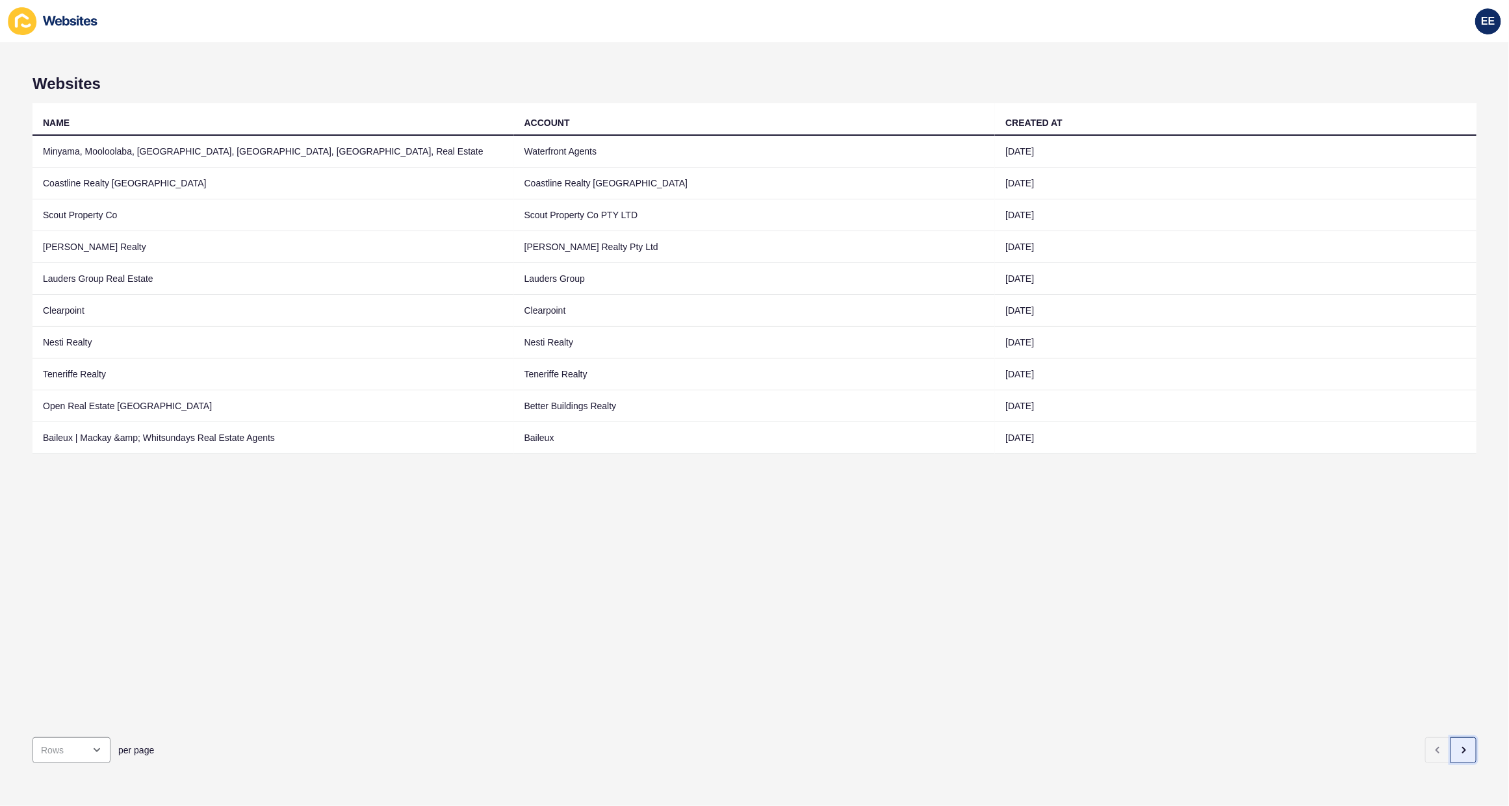
click at [1456, 737] on button "button" at bounding box center [1463, 750] width 26 height 26
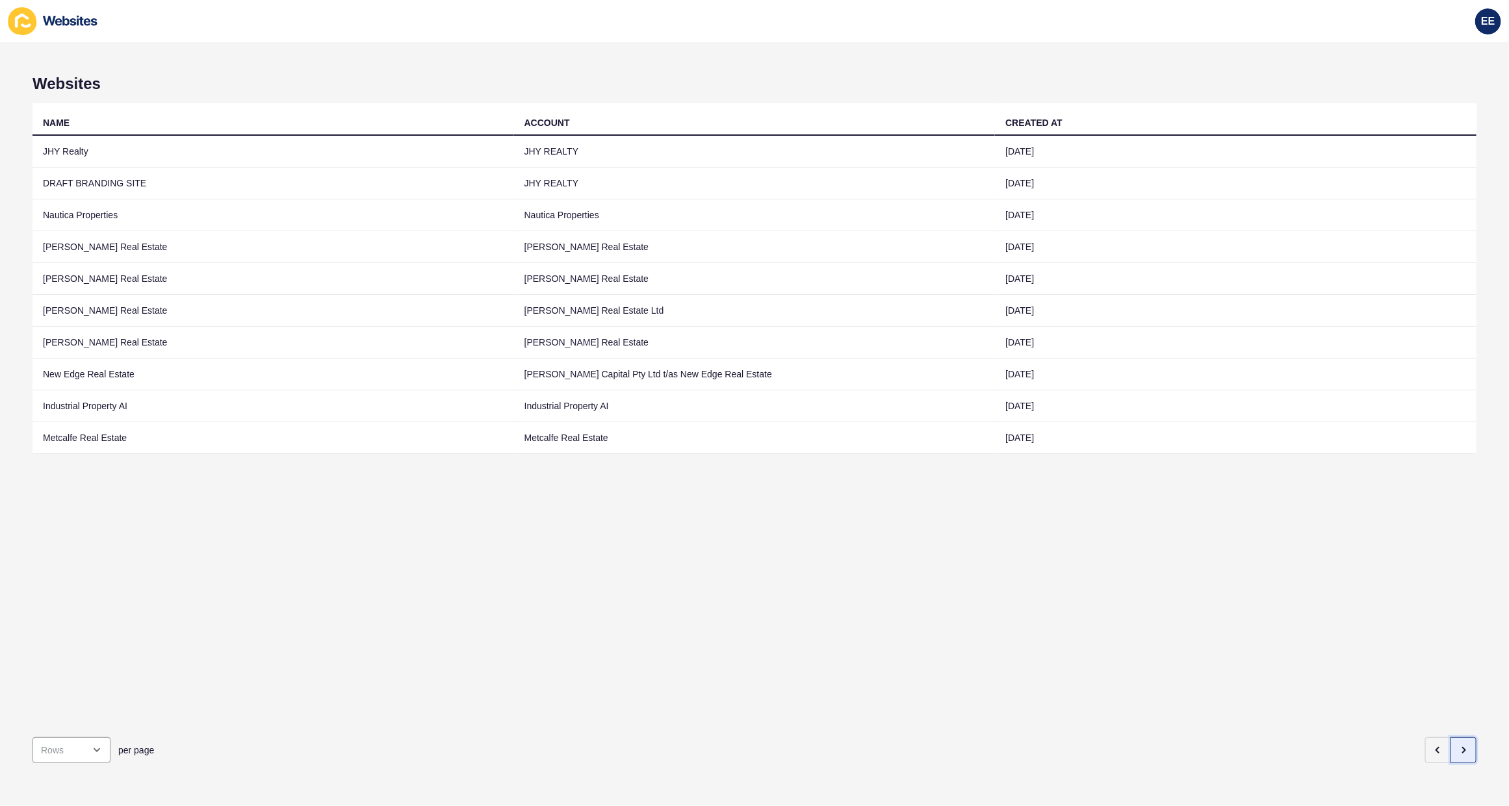
click at [1462, 748] on icon "button" at bounding box center [1463, 750] width 3 height 5
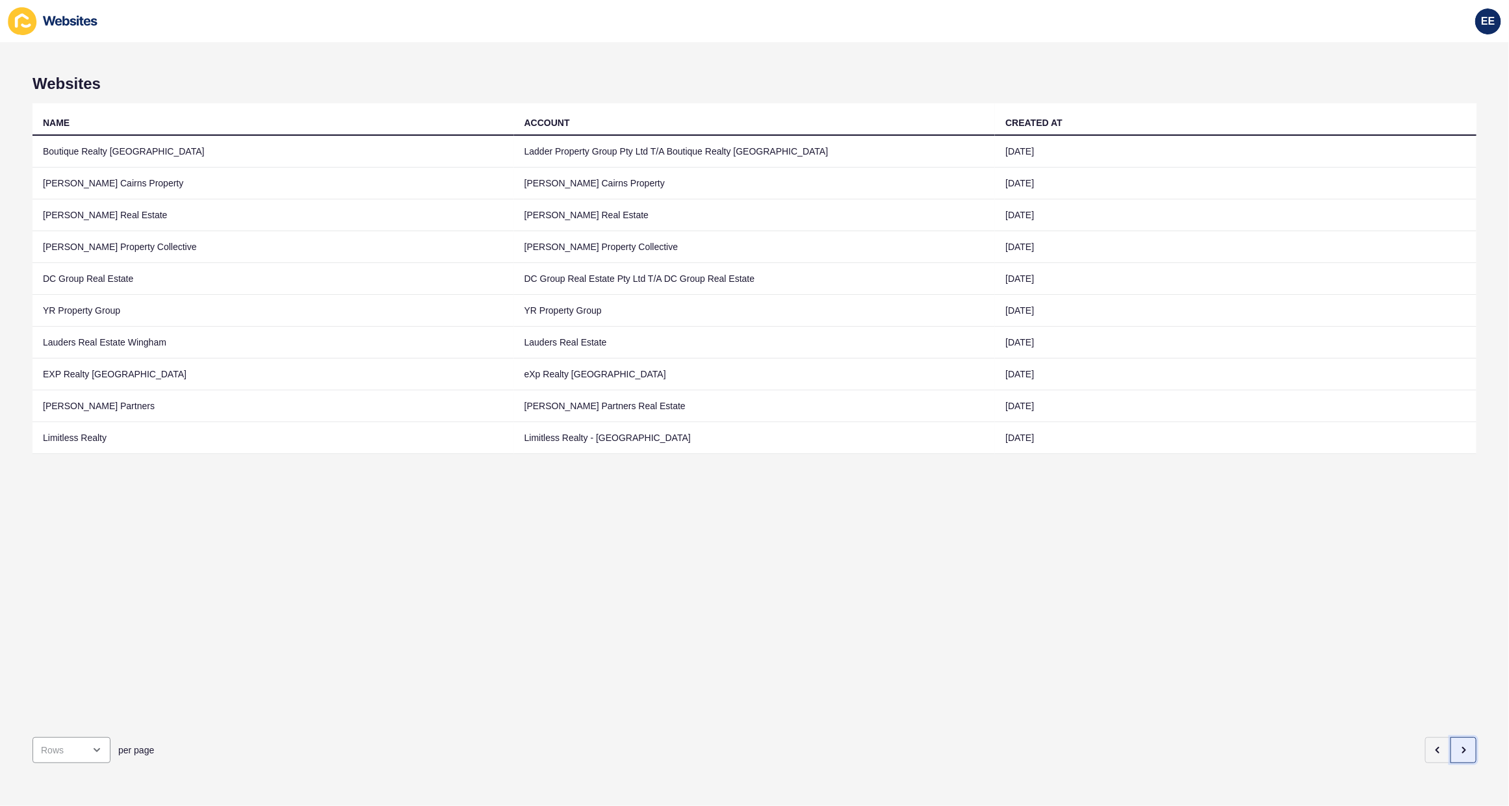
click at [1462, 748] on icon "button" at bounding box center [1463, 750] width 3 height 5
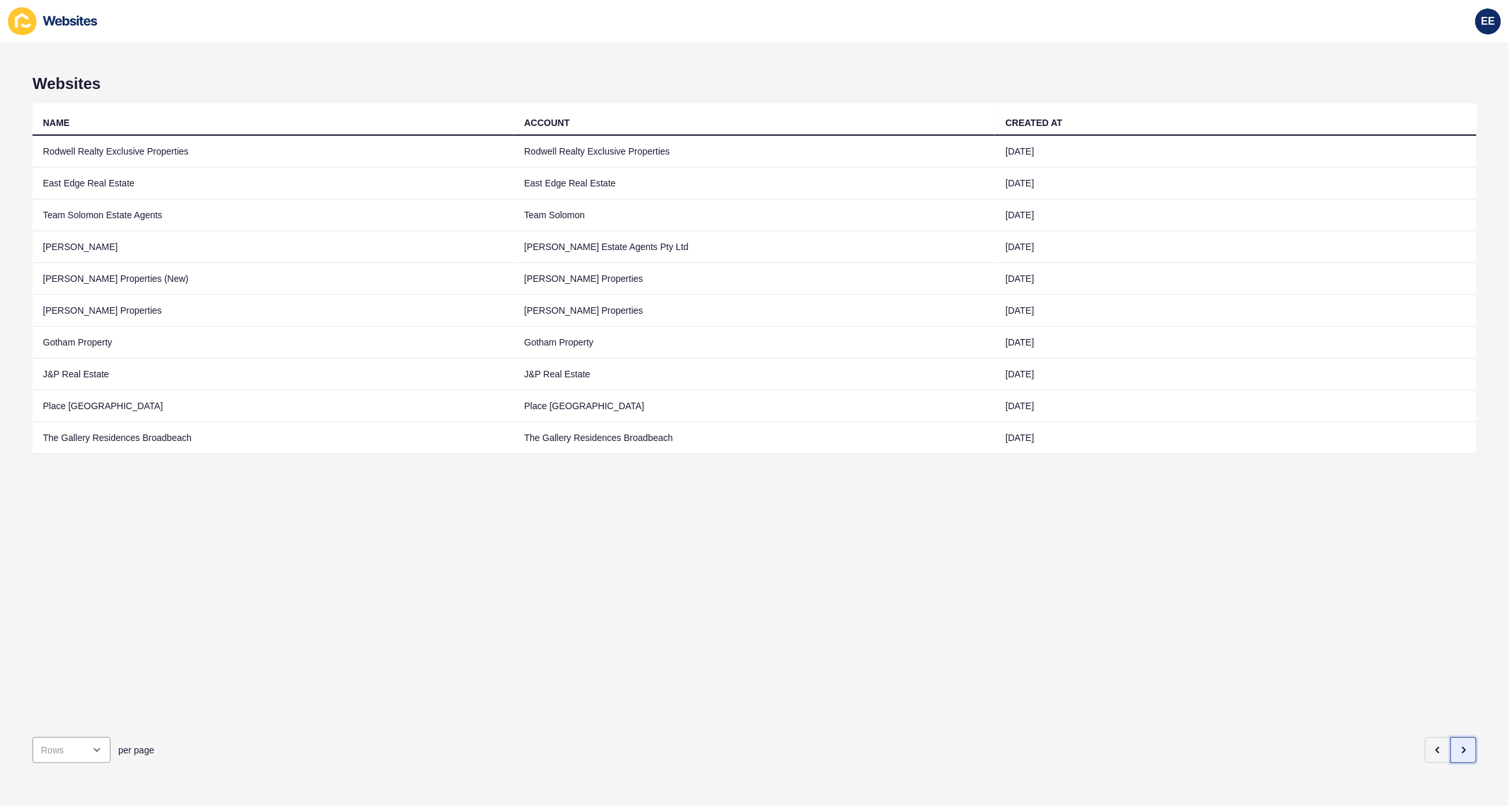
click at [1462, 748] on icon "button" at bounding box center [1463, 750] width 3 height 5
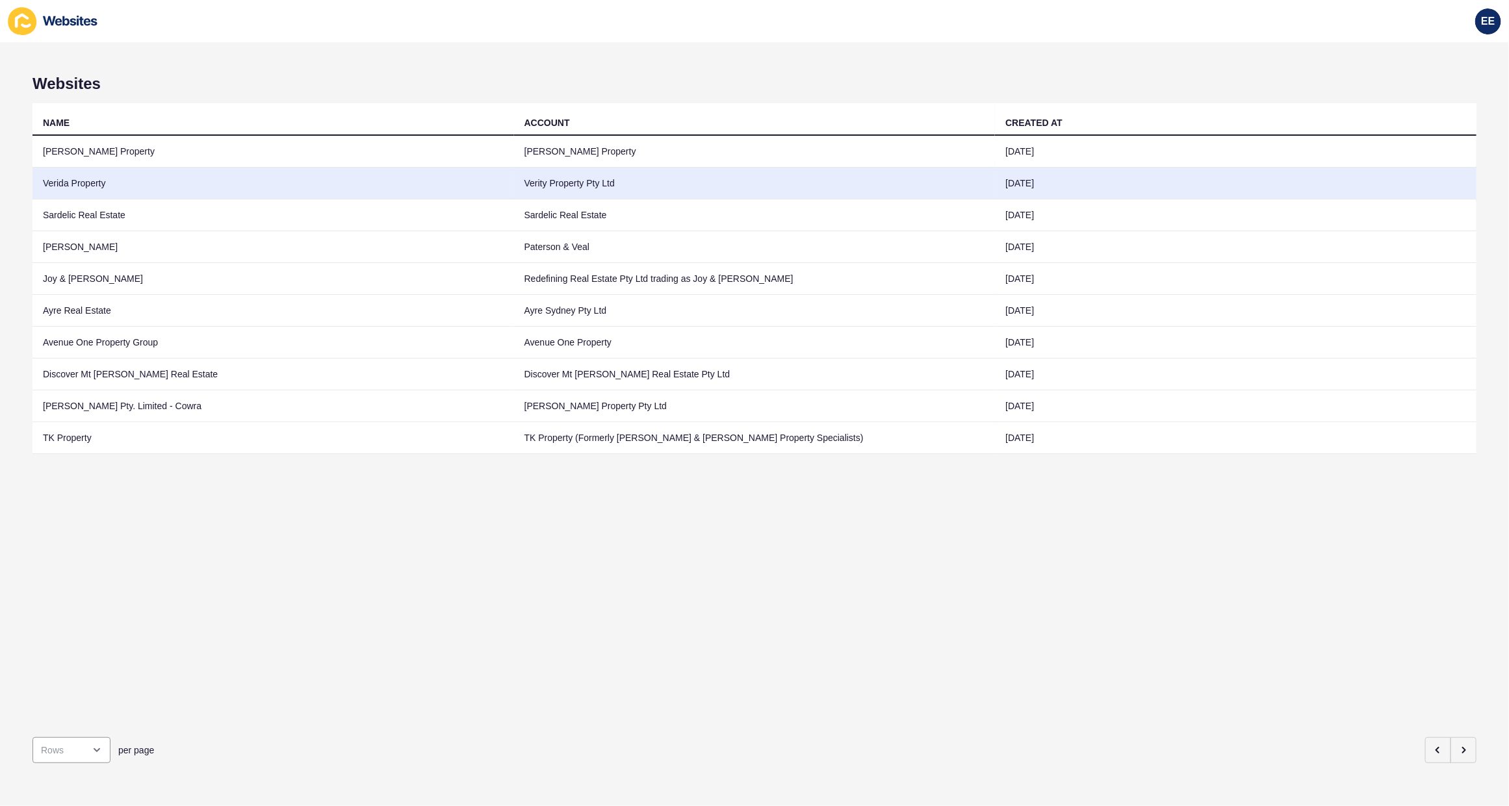
click at [140, 179] on td "Verida Property" at bounding box center [272, 184] width 481 height 32
